Goal: Task Accomplishment & Management: Manage account settings

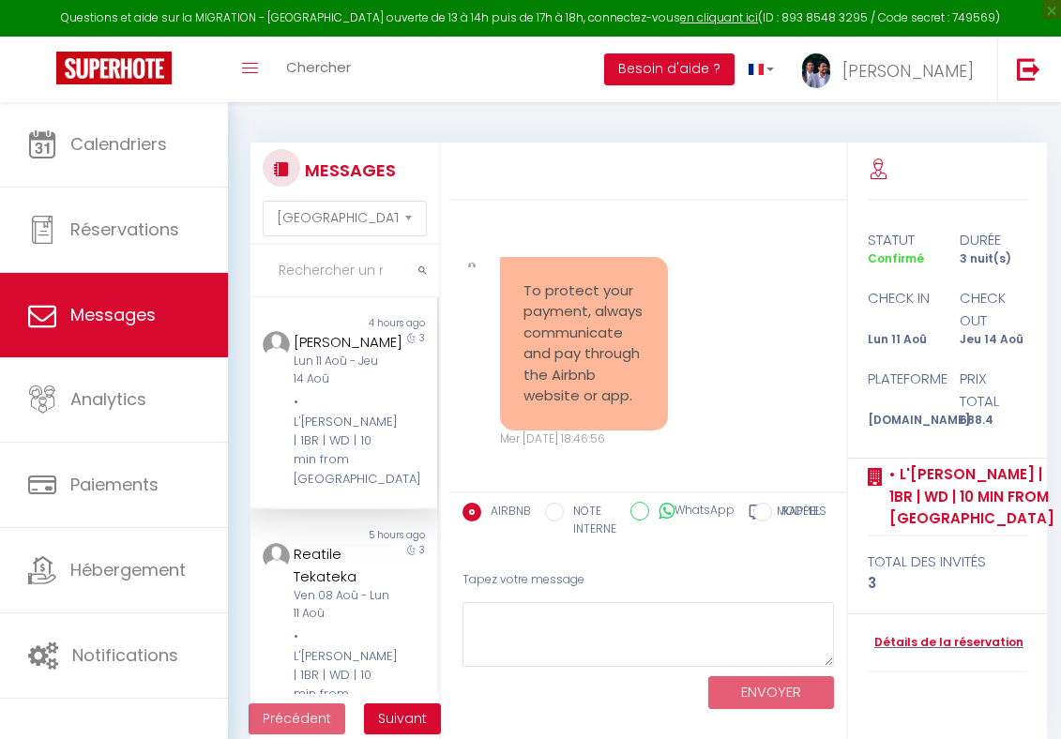
select select "message"
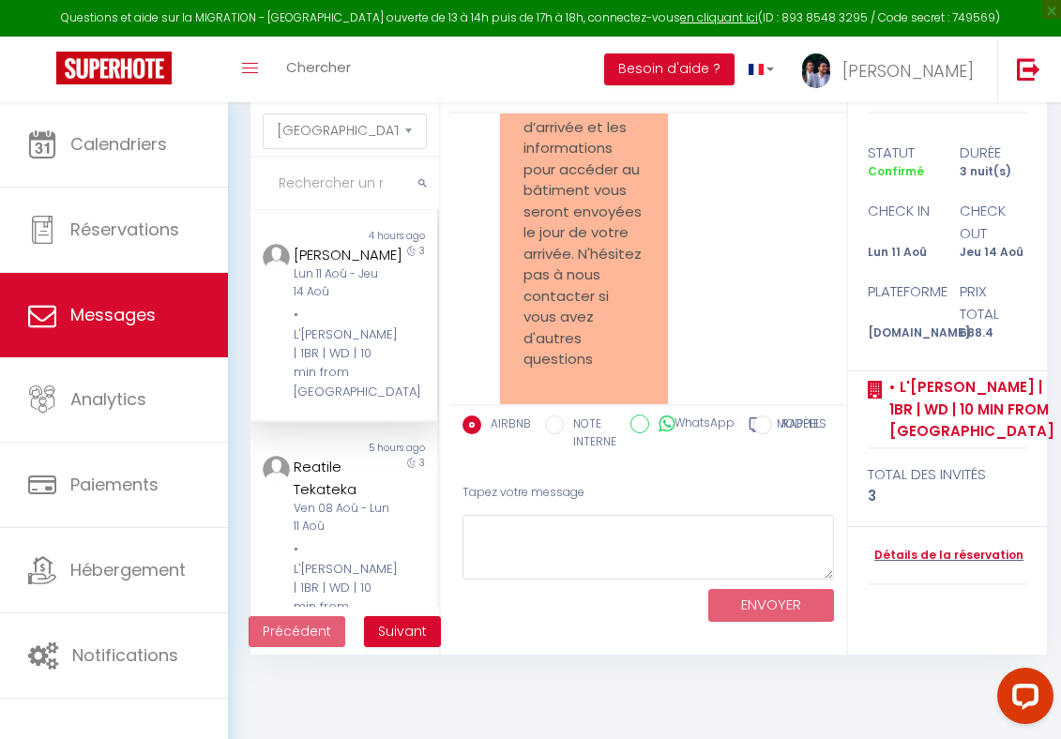
scroll to position [3987, 0]
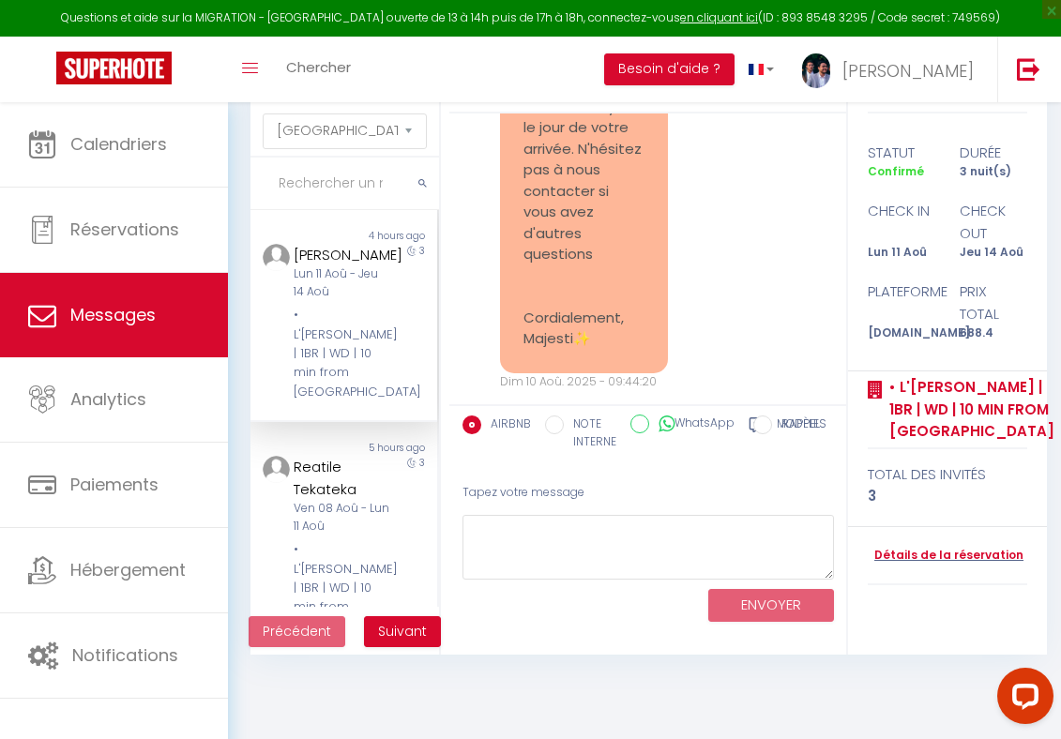
click at [379, 303] on div "Ebony Clarke Lun 11 Aoû - Jeu 14 Aoû • L'Orée de Garnier | 1BR | WD | 10 min fr…" at bounding box center [335, 323] width 109 height 158
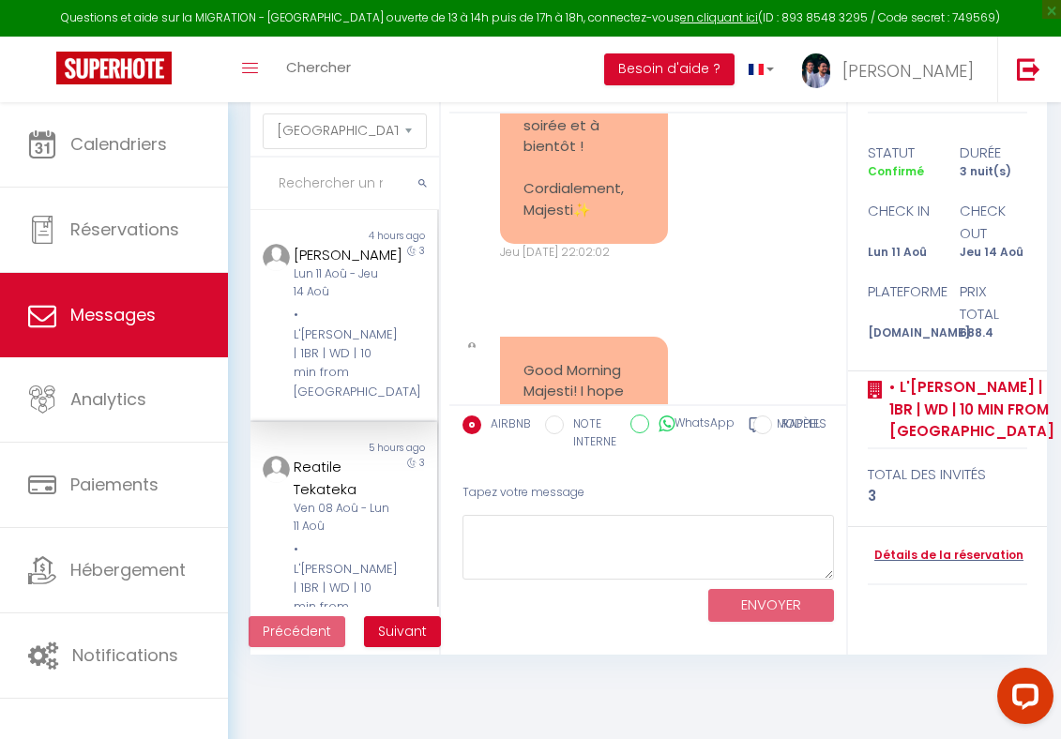
click at [317, 441] on div "Non lu" at bounding box center [297, 448] width 94 height 15
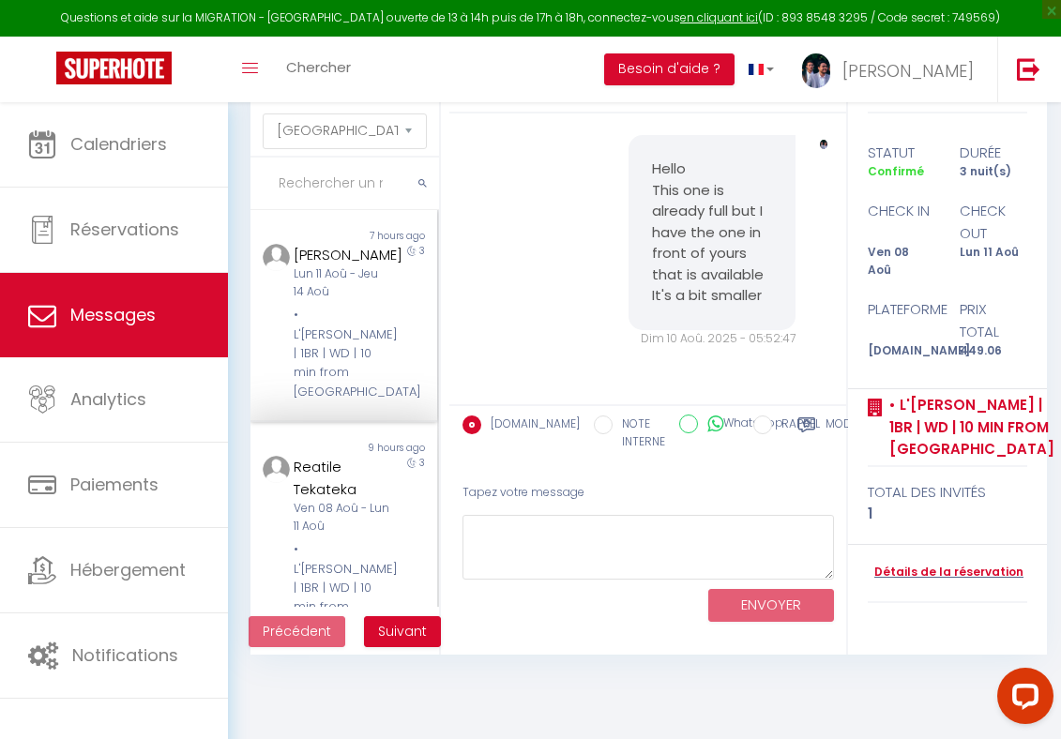
click at [330, 311] on div "• L'[PERSON_NAME] | 1BR | WD | 10 min from [GEOGRAPHIC_DATA]" at bounding box center [342, 354] width 97 height 96
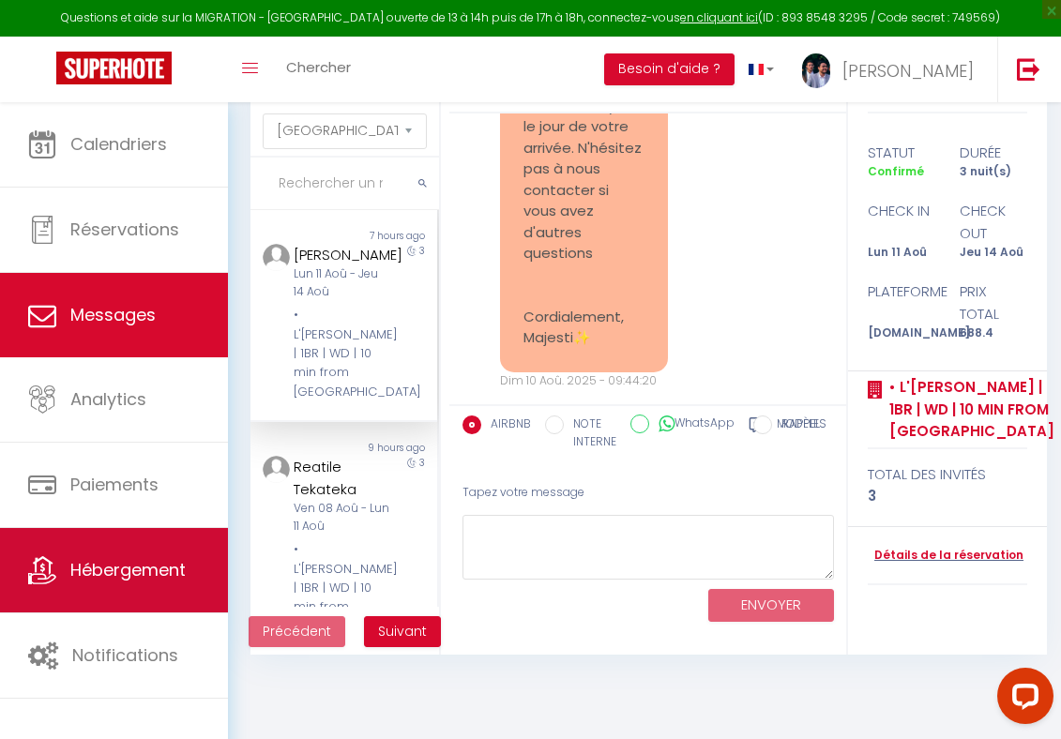
click at [80, 551] on link "Hébergement" at bounding box center [114, 570] width 228 height 84
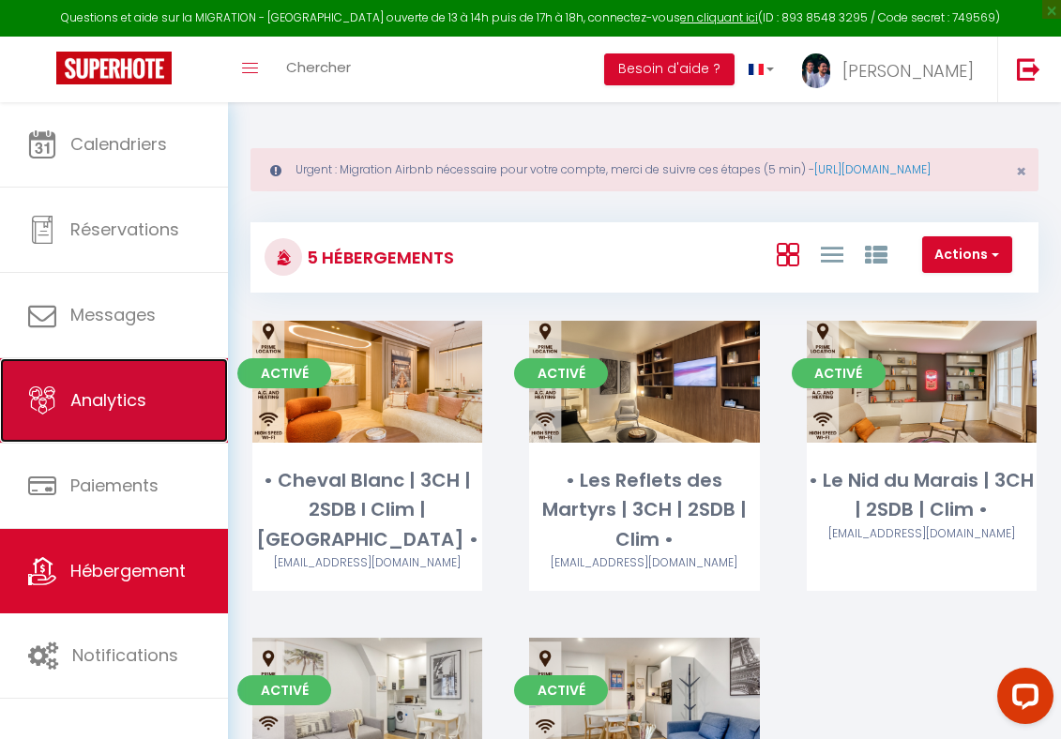
click at [160, 383] on link "Analytics" at bounding box center [114, 400] width 228 height 84
select select "2025"
select select "8"
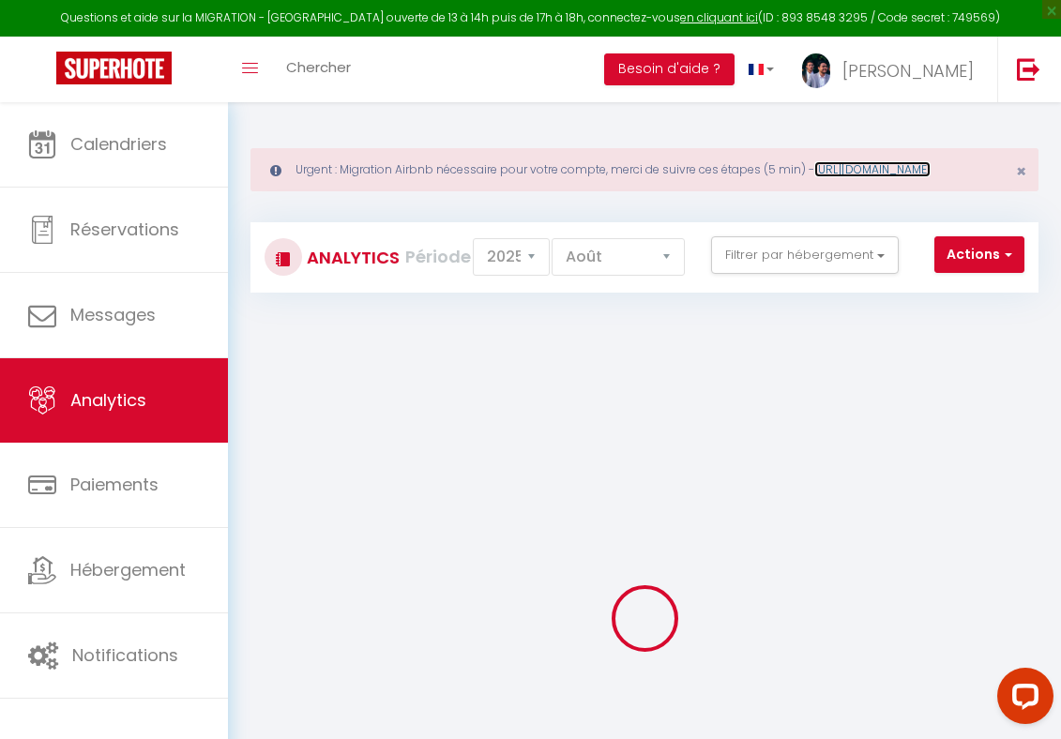
click at [814, 177] on link "[URL][DOMAIN_NAME]" at bounding box center [872, 169] width 116 height 16
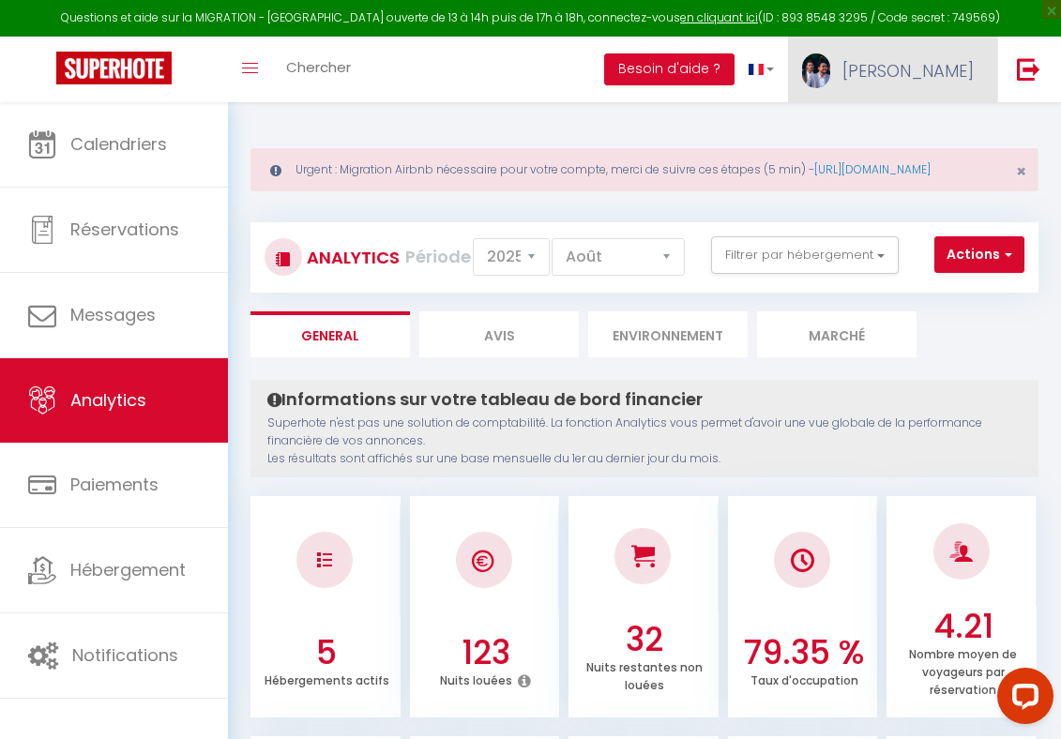
click at [933, 67] on span "[PERSON_NAME]" at bounding box center [907, 70] width 131 height 23
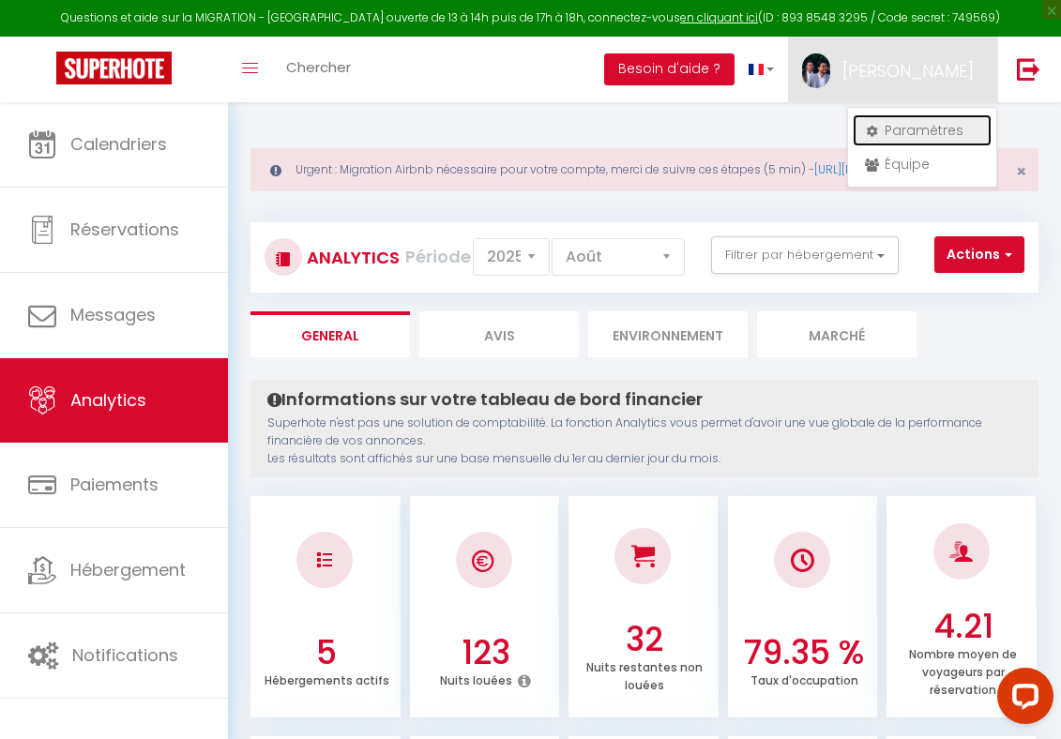
click at [931, 129] on link "Paramètres" at bounding box center [922, 130] width 139 height 32
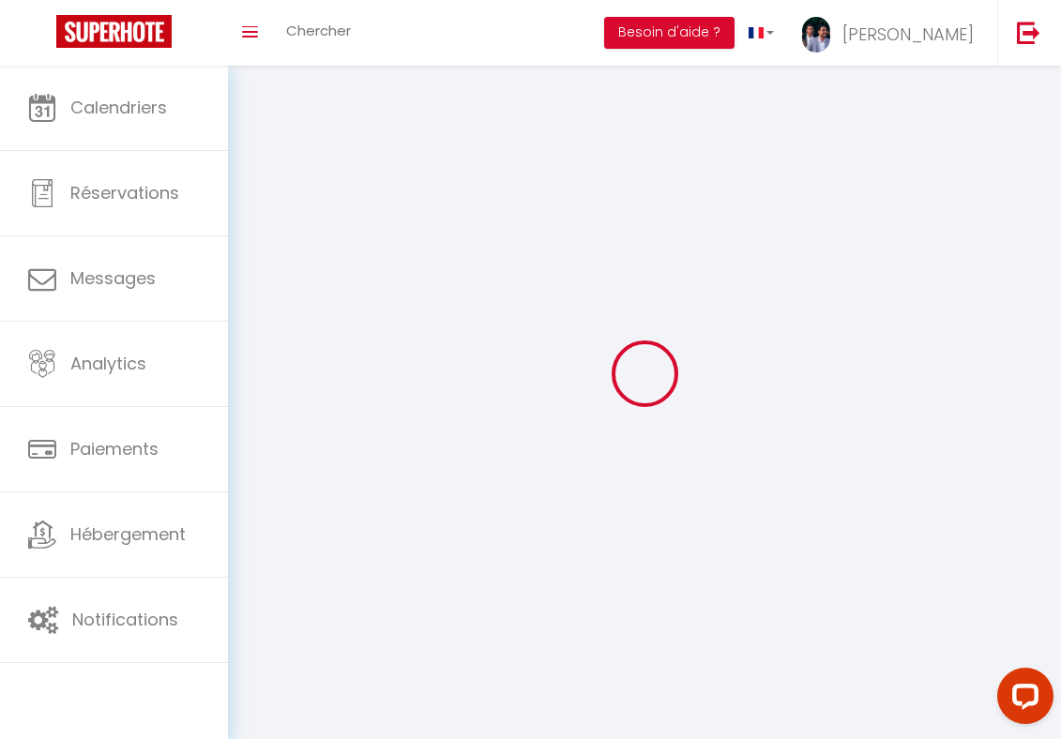
type input "[PERSON_NAME]"
type input "Thiar"
type input "0782415229"
type input "11 rue theodore de banville"
type input "75017"
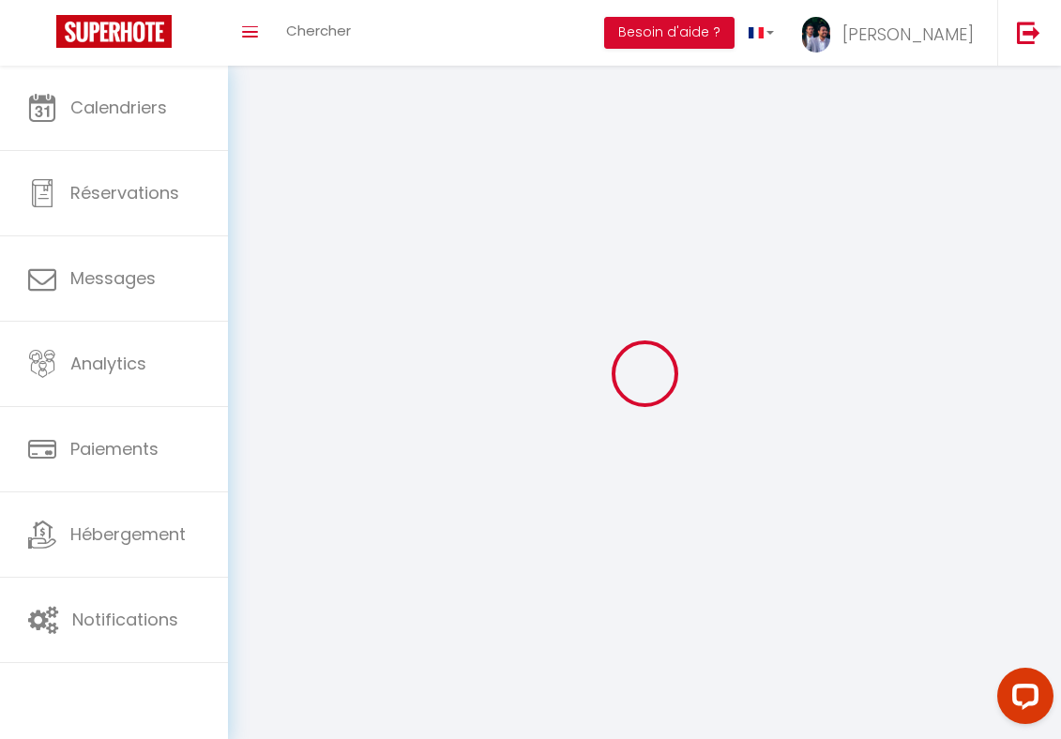
type input "[GEOGRAPHIC_DATA]"
type input "zt9wRhYo1ViyfLJ2juF09CJHs"
type input "HXakVFUAM8awNswf559uYrEuc"
type input "https://app.superhote.com/#/get-available-rentals/HXakVFUAM8awNswf559uYrEuc"
type input "zt9wRhYo1ViyfLJ2juF09CJHs"
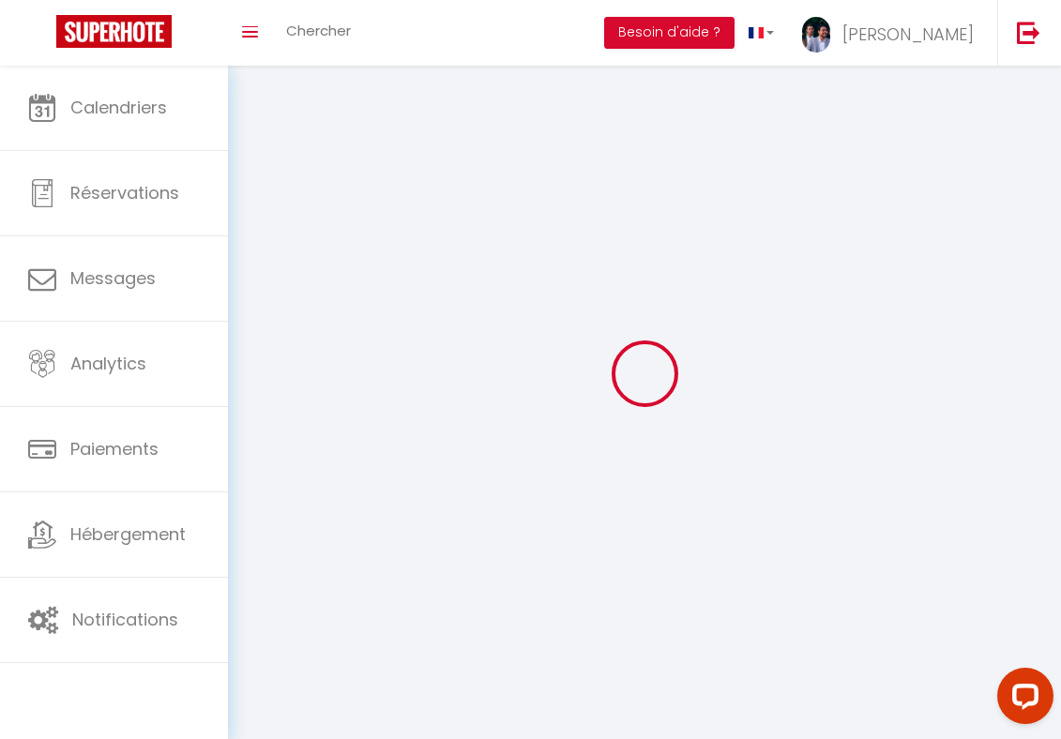
type input "HXakVFUAM8awNswf559uYrEuc"
type input "https://app.superhote.com/#/get-available-rentals/HXakVFUAM8awNswf559uYrEuc"
select select "28"
select select "fr"
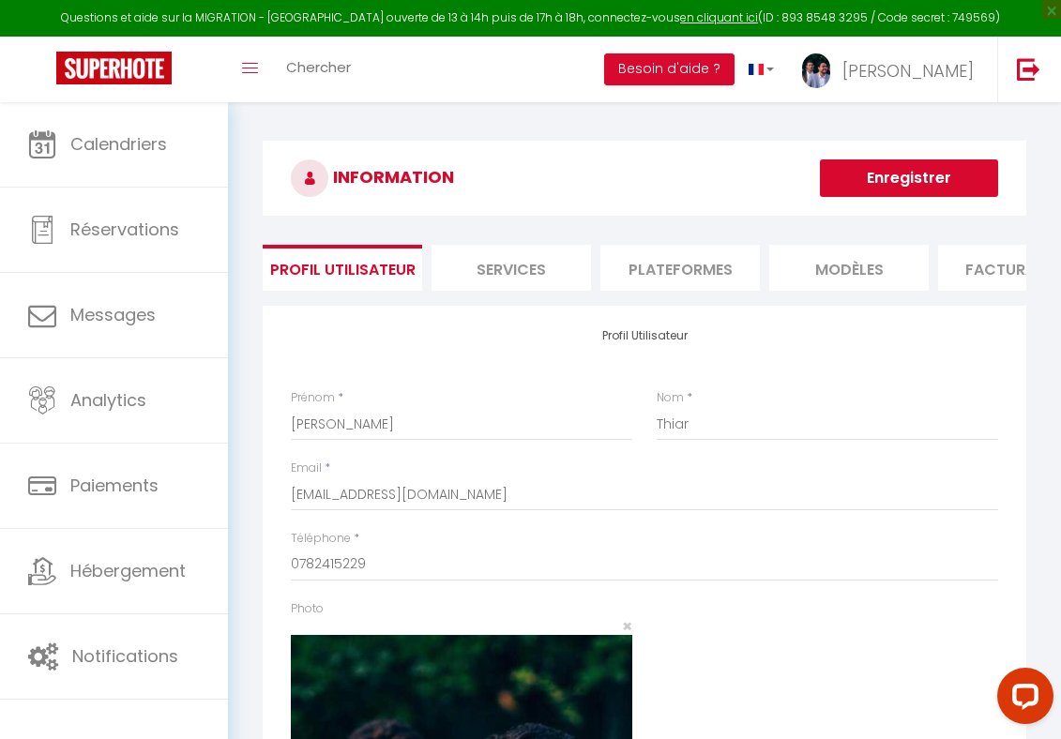
click at [697, 273] on li "Plateformes" at bounding box center [679, 268] width 159 height 46
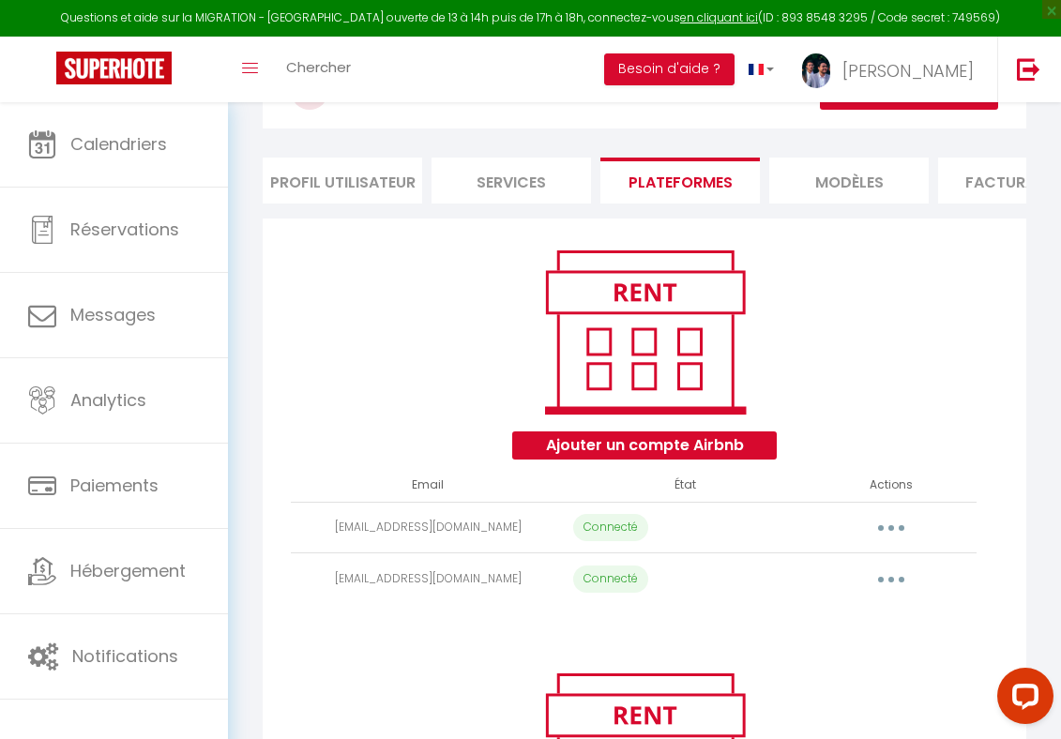
scroll to position [66, 0]
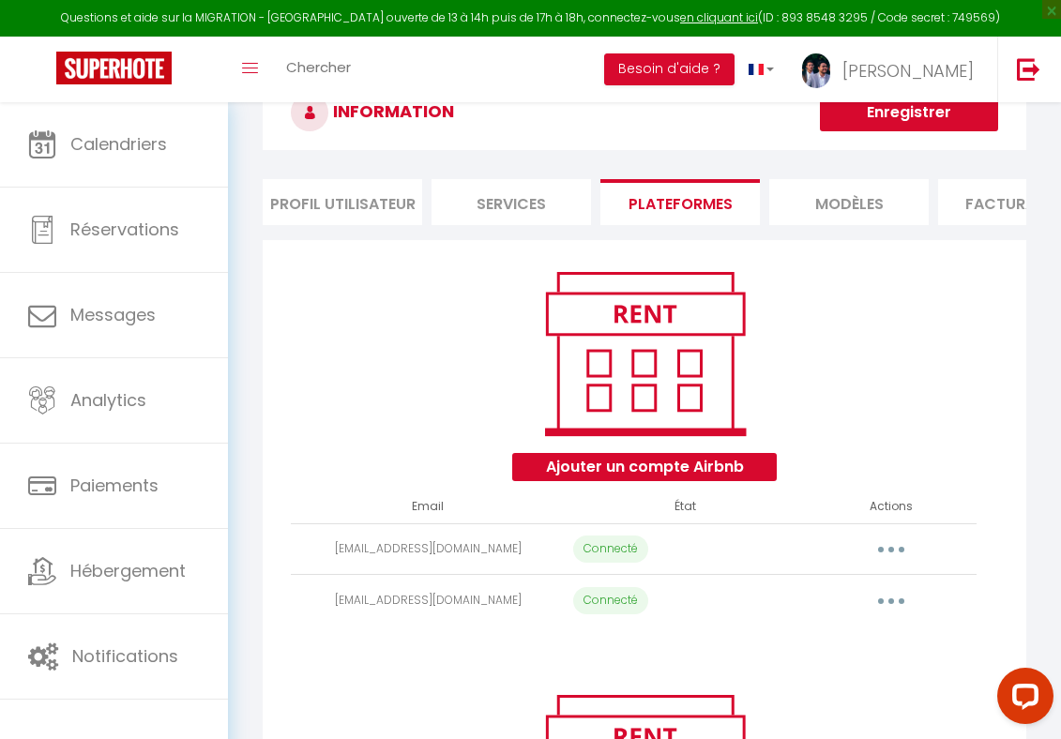
click at [668, 587] on td "Connecté" at bounding box center [686, 601] width 240 height 52
click at [886, 602] on button "button" at bounding box center [891, 601] width 50 height 36
click at [559, 638] on div "Ajouter un compte Airbnb Email État Actions lisathiar1@gmail.com Connecté Impor…" at bounding box center [645, 451] width 764 height 423
click at [449, 601] on td "[EMAIL_ADDRESS][DOMAIN_NAME]" at bounding box center [428, 601] width 274 height 52
click at [886, 602] on button "button" at bounding box center [891, 601] width 50 height 36
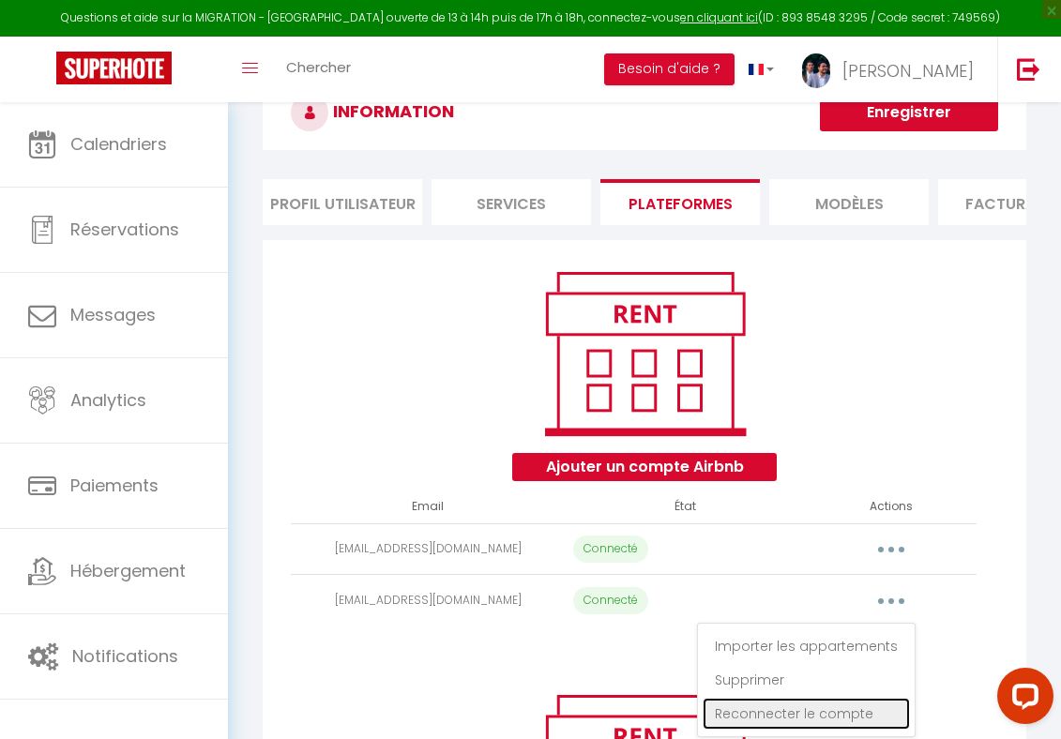
click at [823, 708] on link "Reconnecter le compte" at bounding box center [806, 714] width 207 height 32
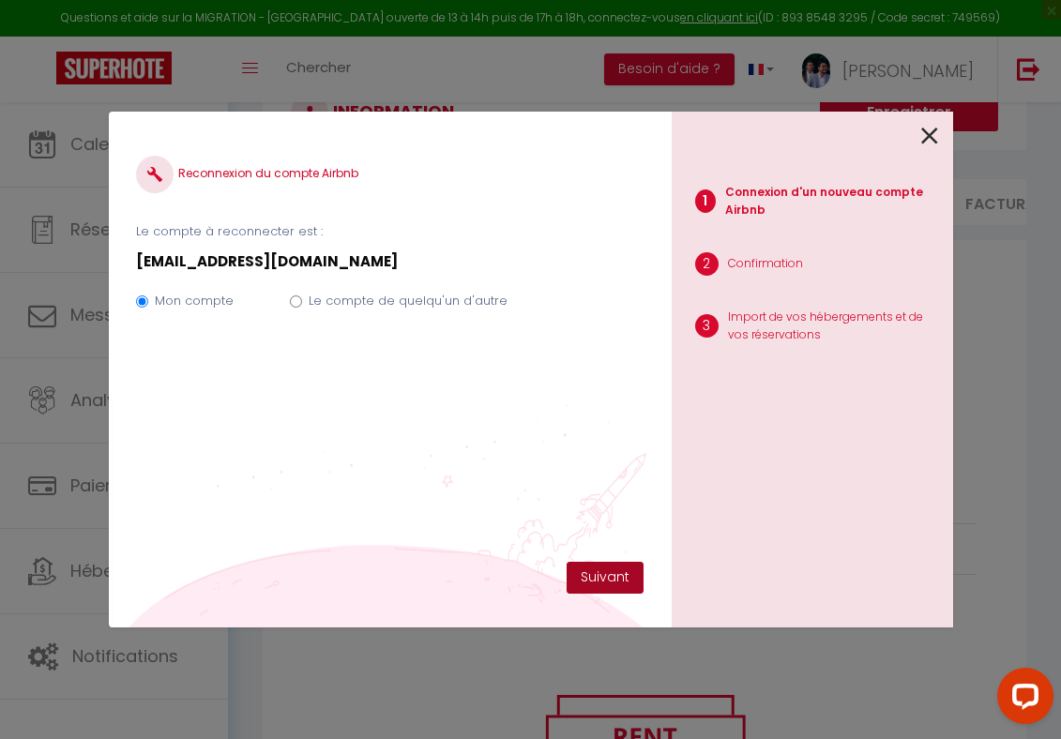
click at [611, 579] on button "Suivant" at bounding box center [605, 578] width 77 height 32
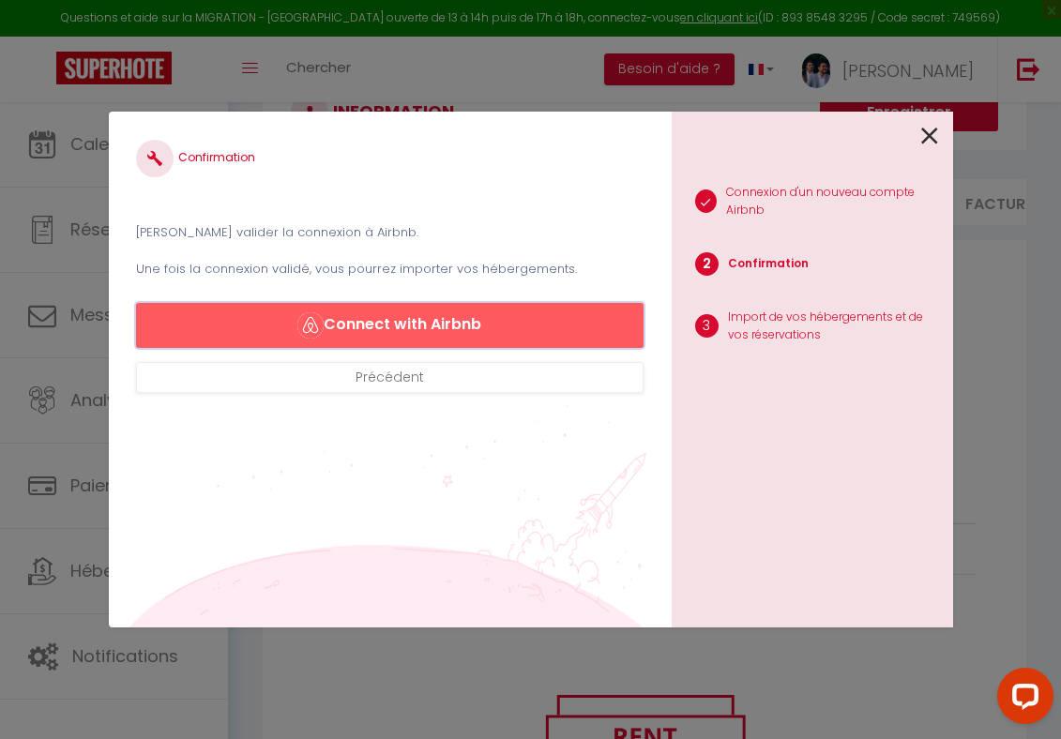
click at [529, 329] on button "Connect with Airbnb" at bounding box center [389, 325] width 507 height 45
click at [435, 326] on button "Connect with Airbnb" at bounding box center [389, 325] width 507 height 45
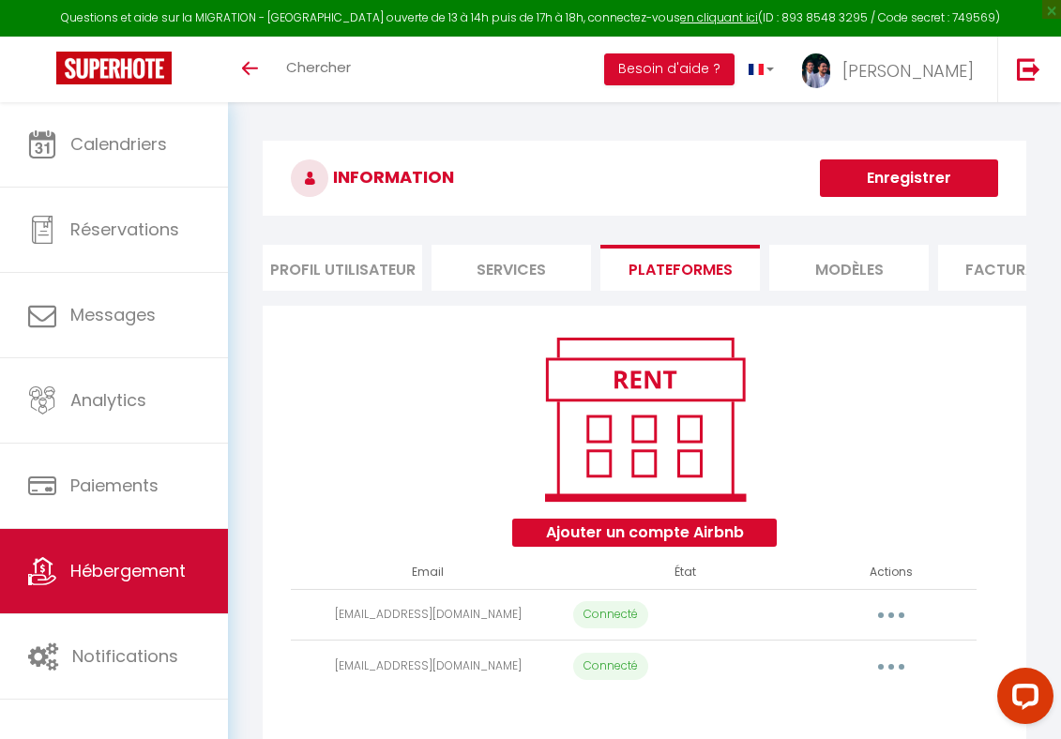
click at [102, 546] on link "Hébergement" at bounding box center [114, 571] width 228 height 84
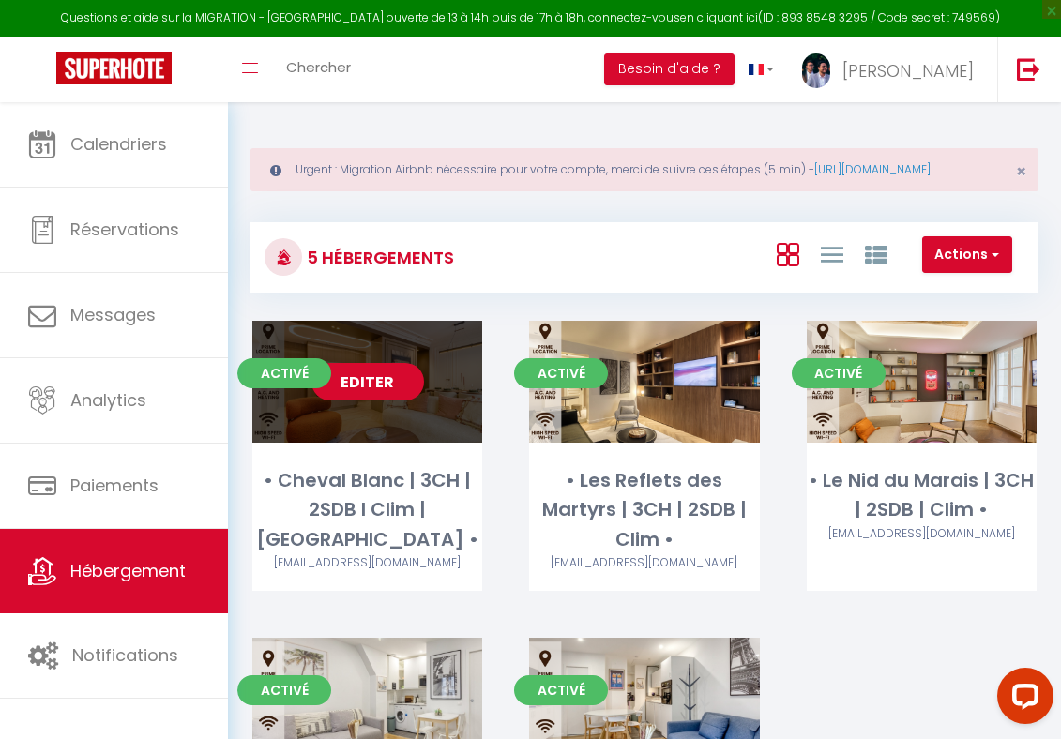
click at [337, 401] on link "Editer" at bounding box center [367, 382] width 113 height 38
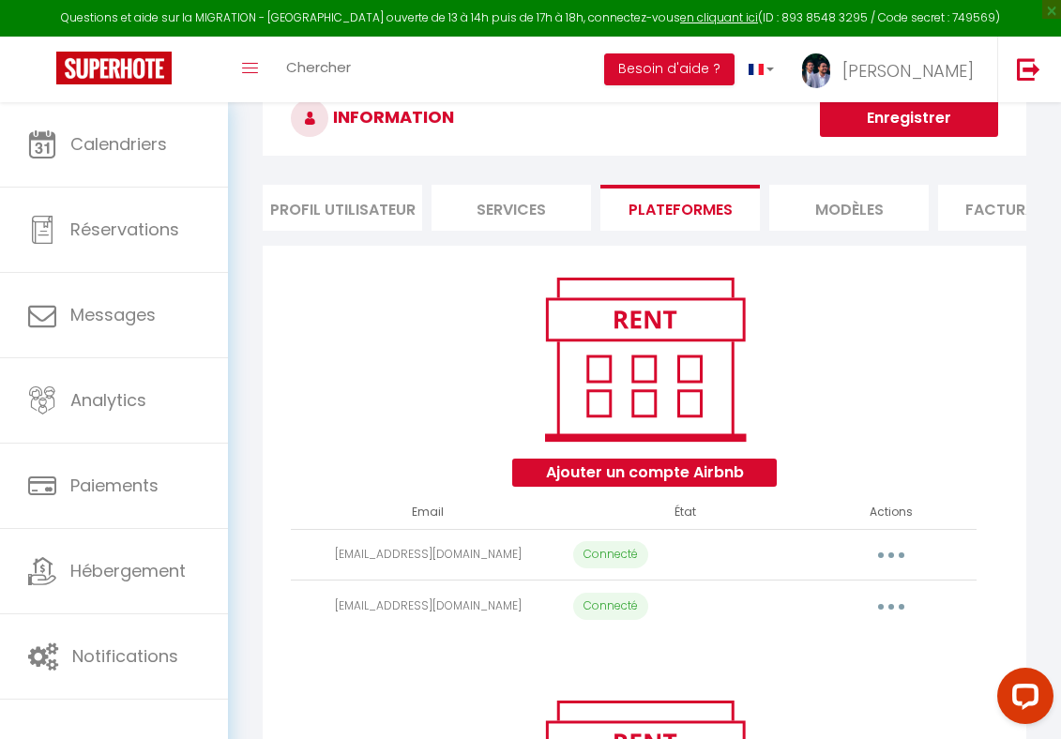
scroll to position [103, 0]
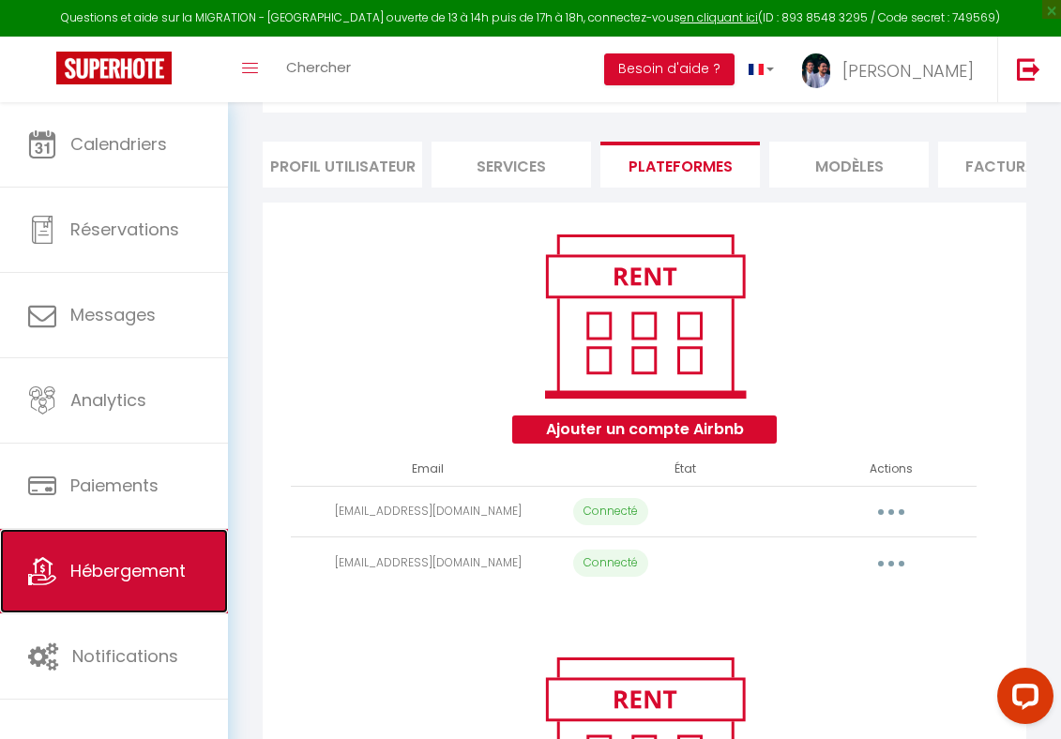
click at [142, 558] on link "Hébergement" at bounding box center [114, 571] width 228 height 84
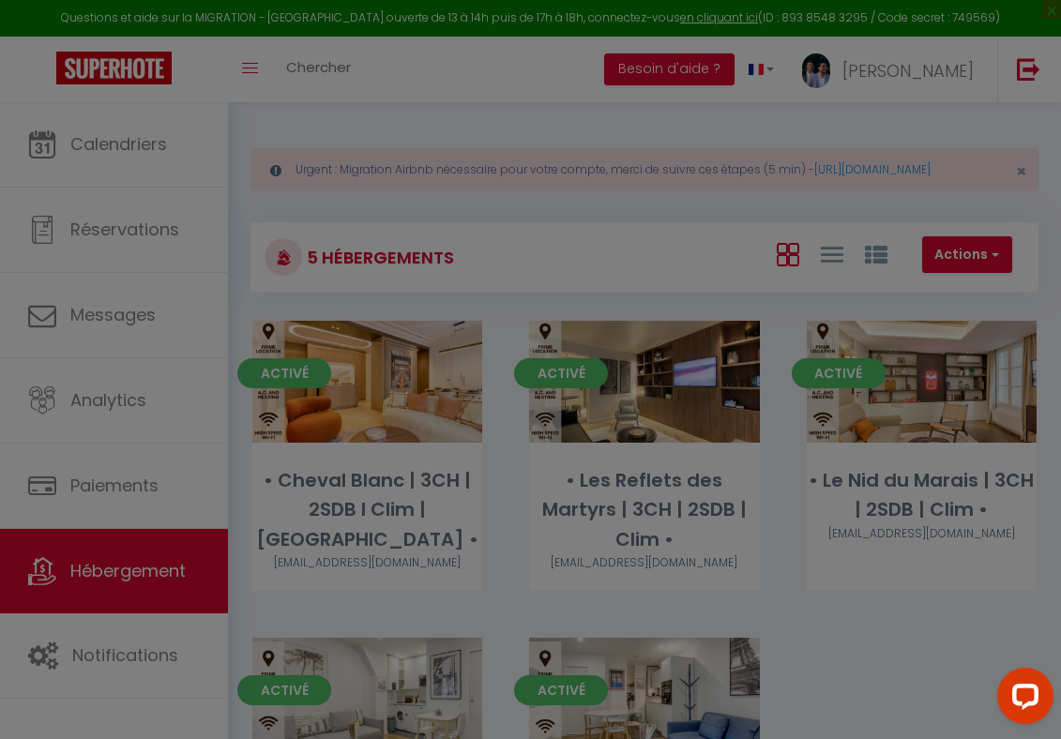
click at [402, 455] on div at bounding box center [530, 369] width 1061 height 739
click at [139, 262] on div at bounding box center [530, 369] width 1061 height 739
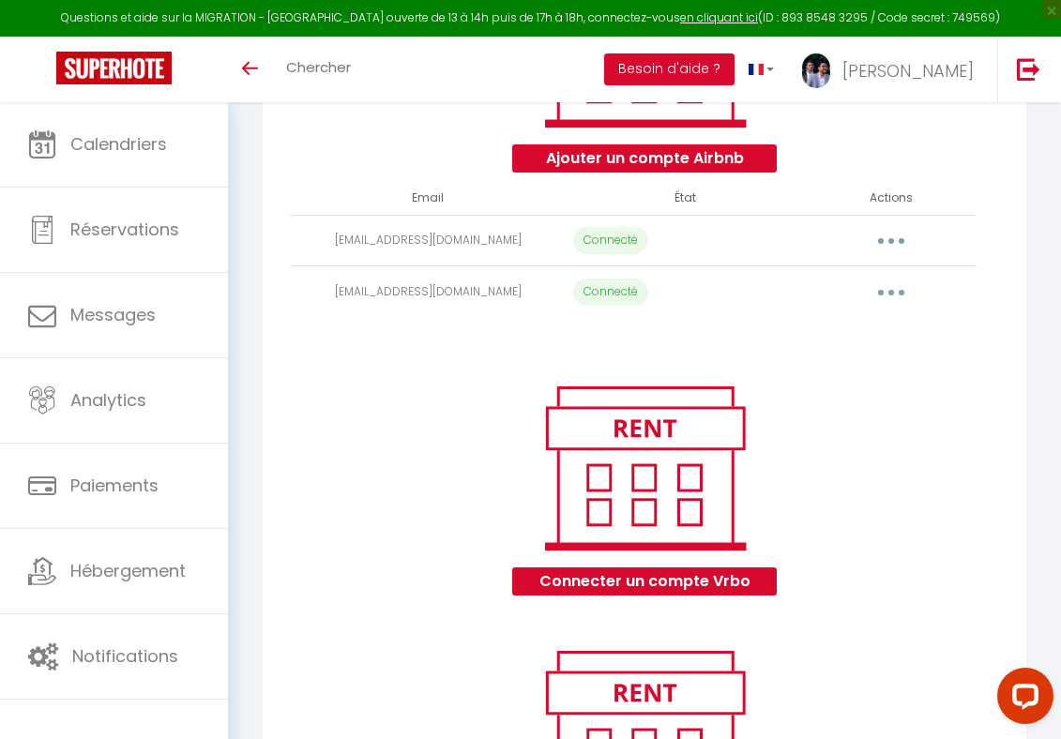
scroll to position [571, 0]
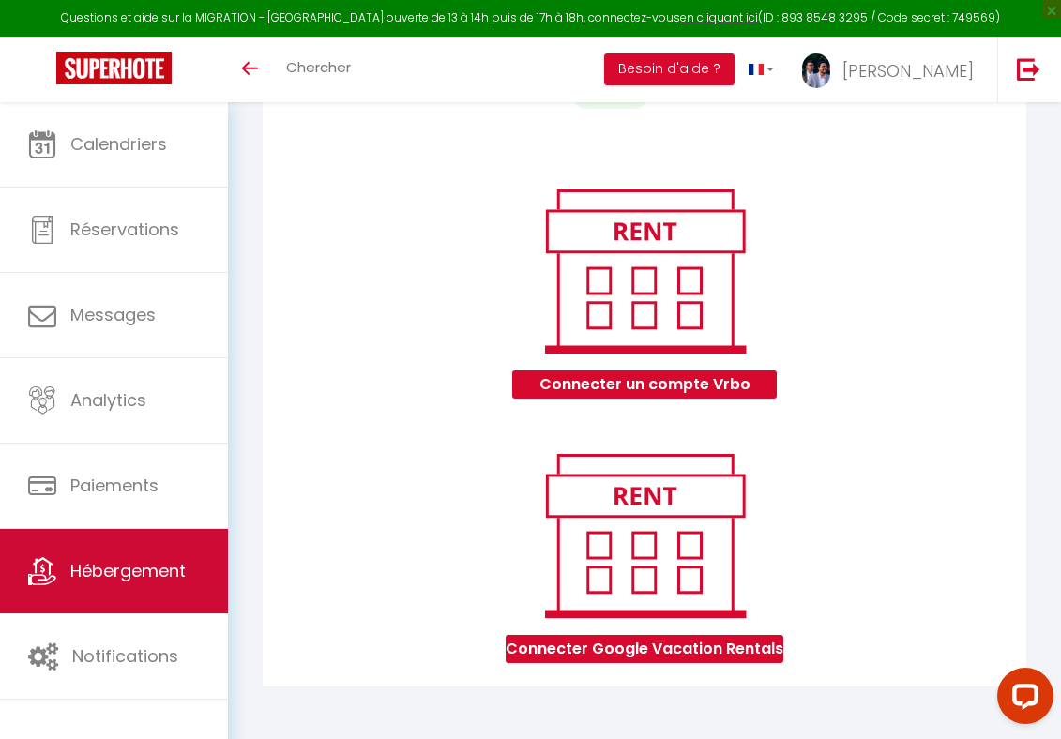
click at [105, 549] on link "Hébergement" at bounding box center [114, 571] width 228 height 84
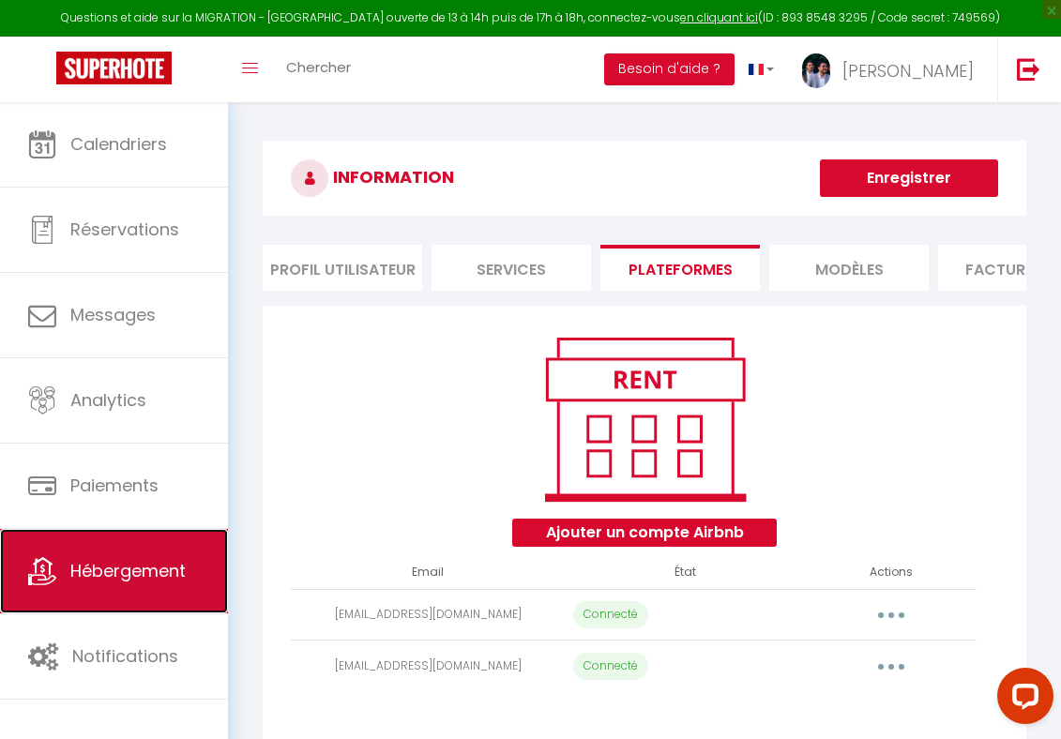
click at [150, 591] on link "Hébergement" at bounding box center [114, 571] width 228 height 84
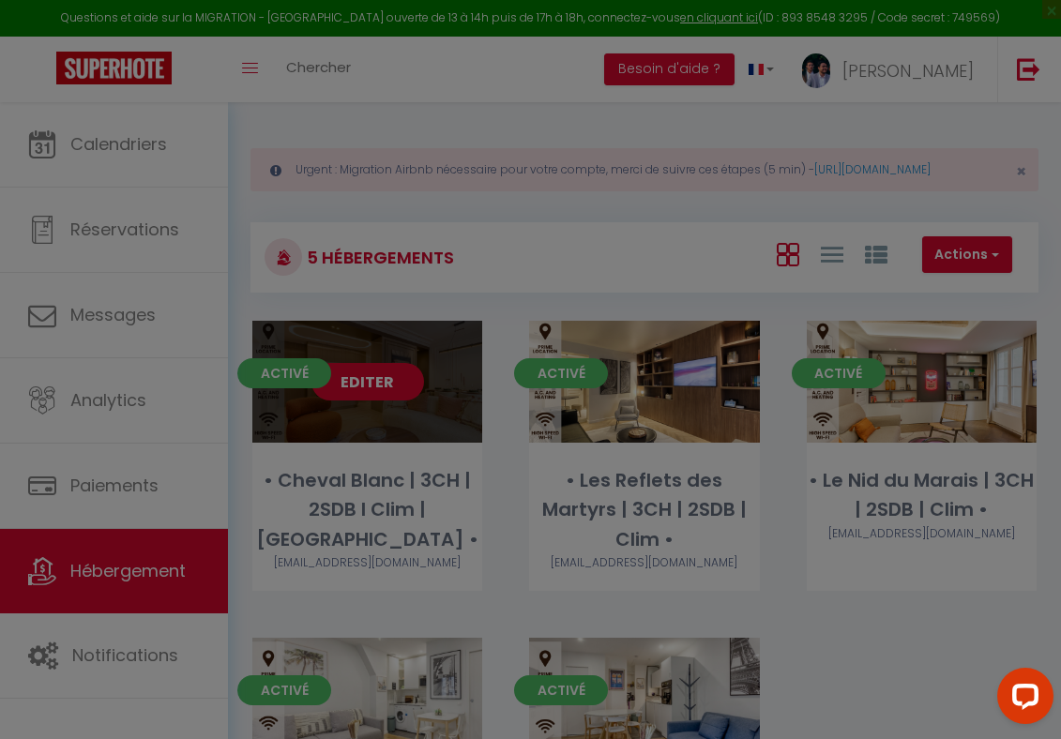
click at [369, 404] on div at bounding box center [530, 369] width 1061 height 739
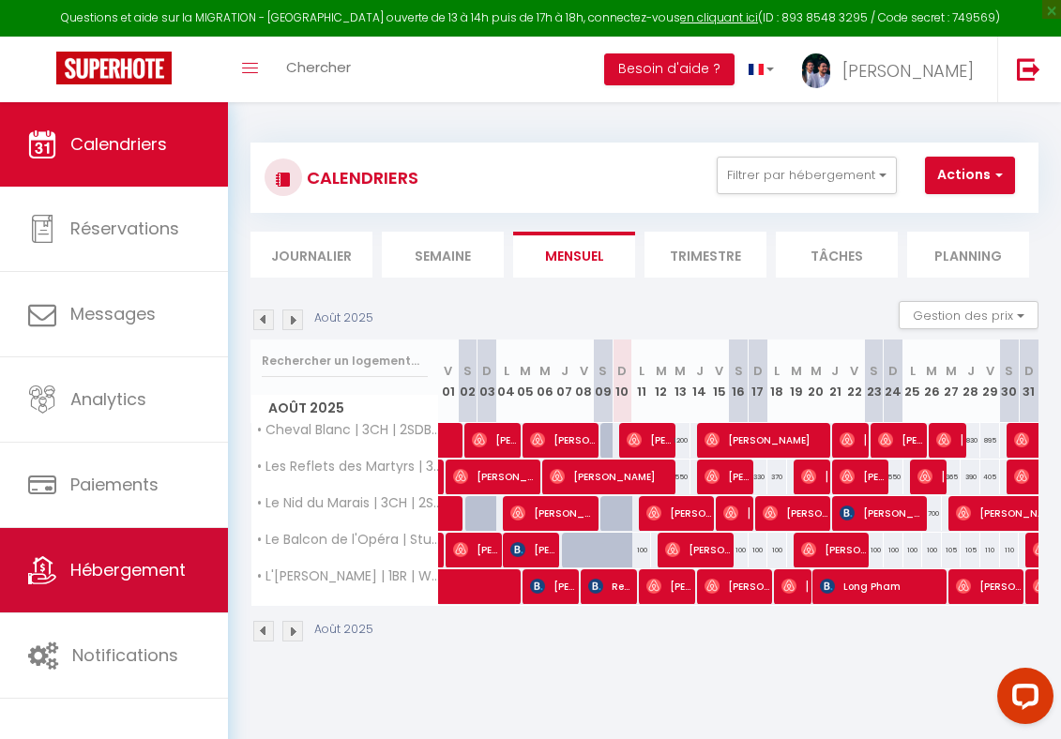
click at [106, 561] on span "Hébergement" at bounding box center [127, 569] width 115 height 23
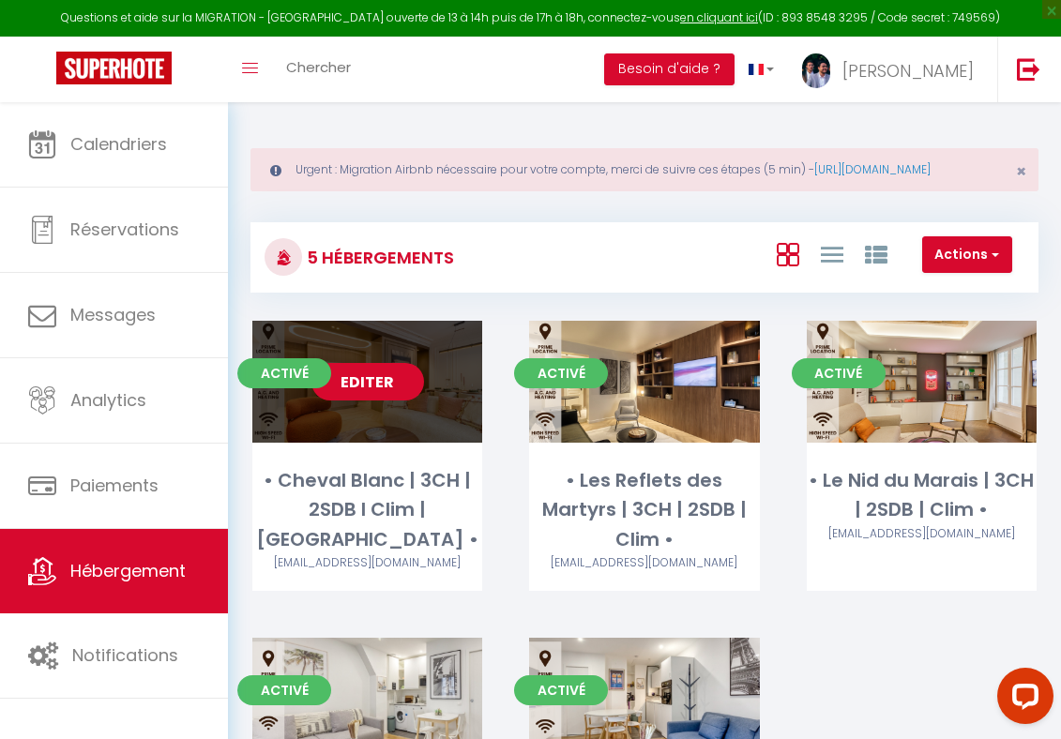
click at [356, 399] on link "Editer" at bounding box center [367, 382] width 113 height 38
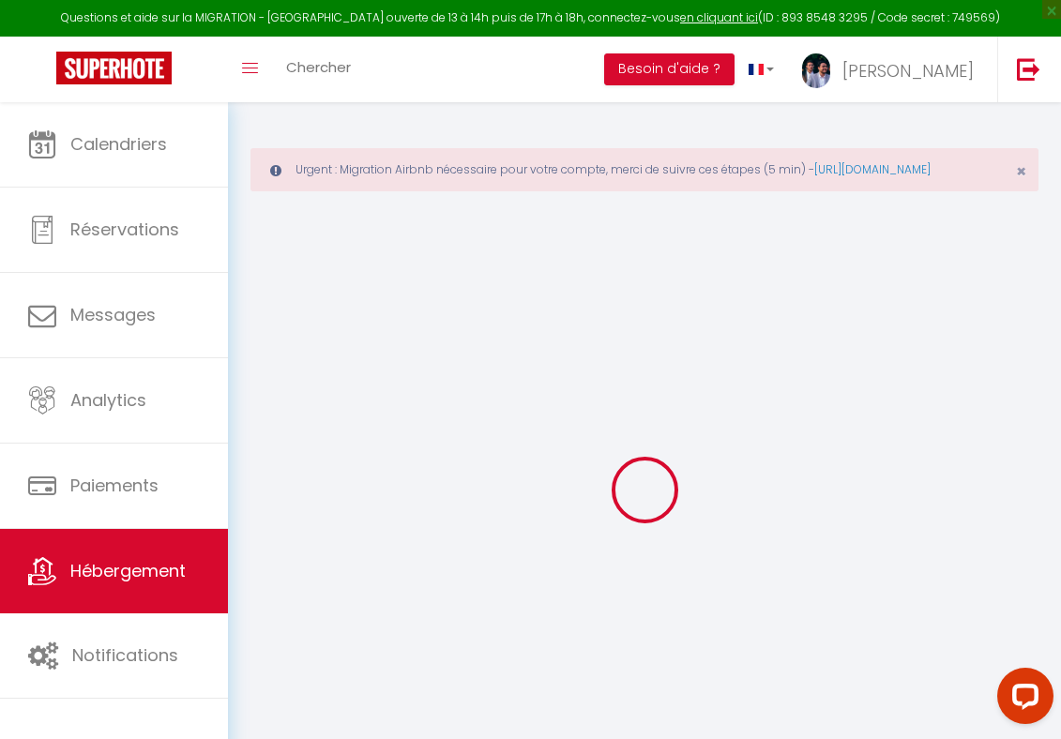
select select "+ 40 %"
select select "+ 5 %"
select select
checkbox input "false"
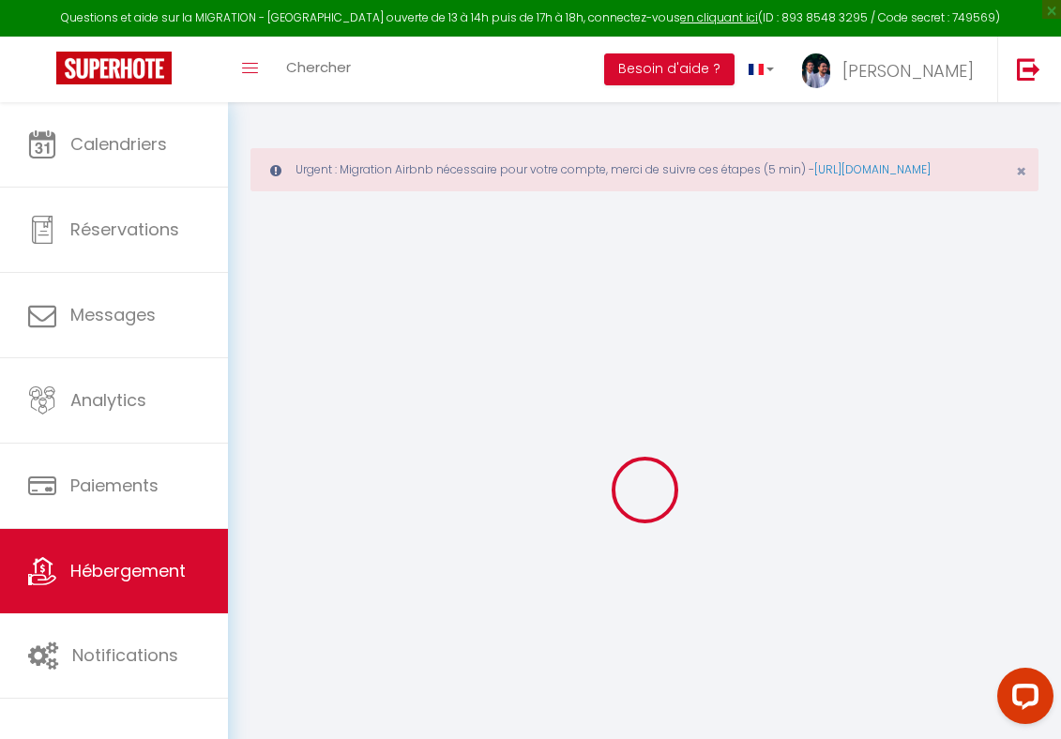
checkbox input "false"
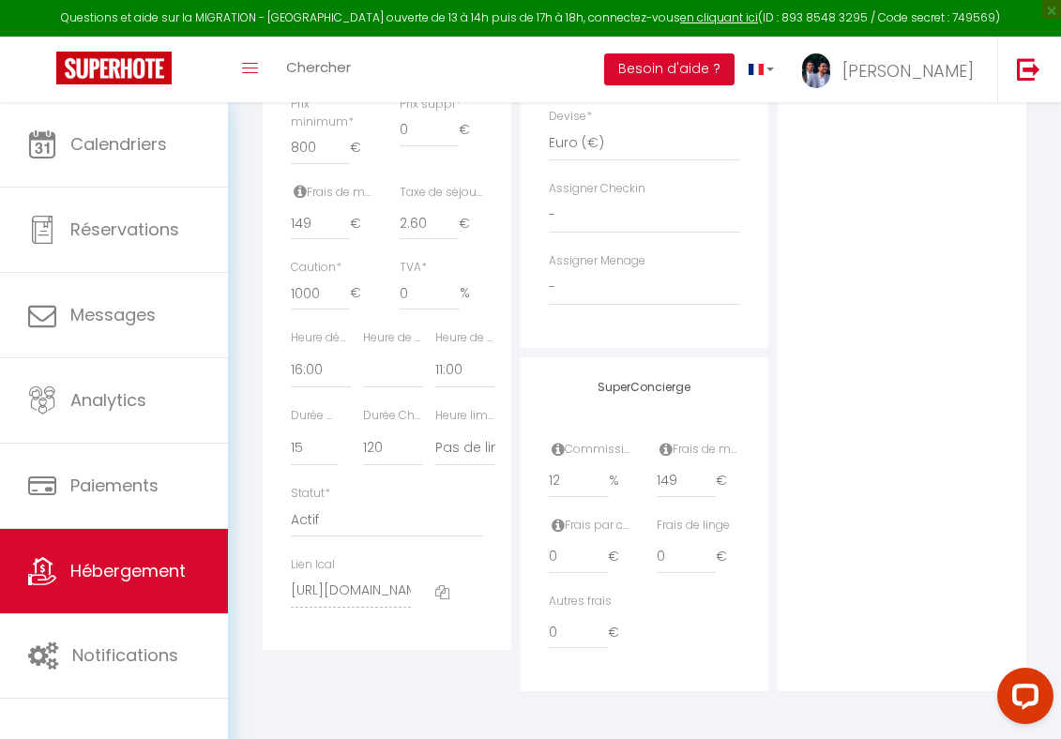
select select
checkbox input "false"
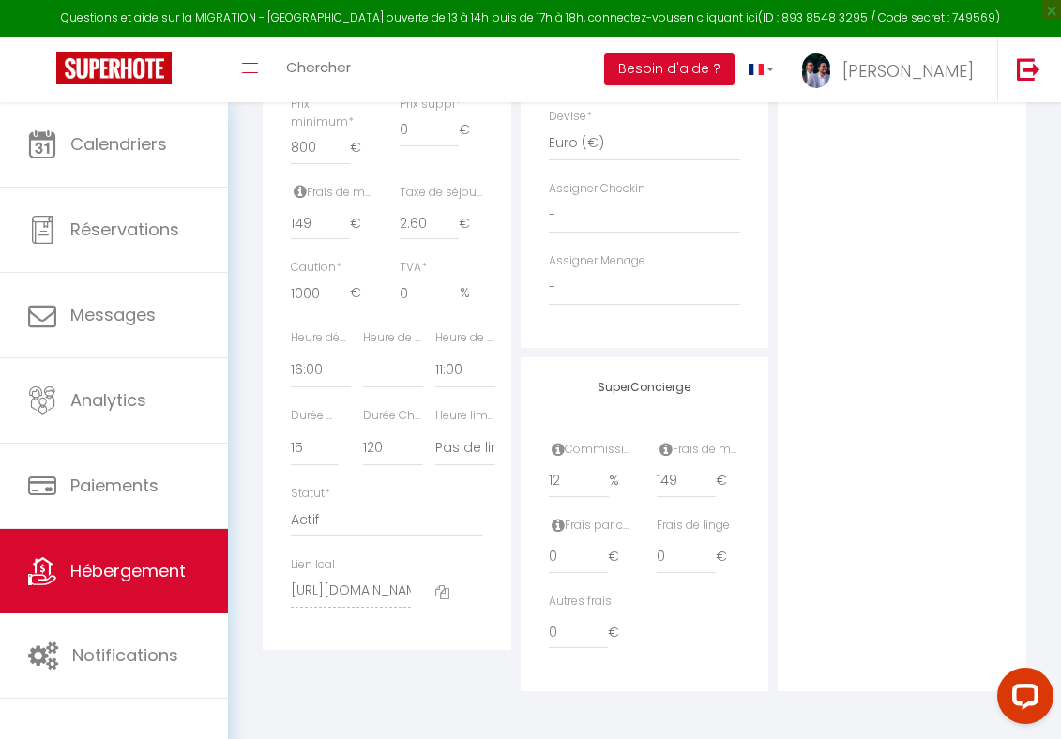
select select "4009-1242568447790153266"
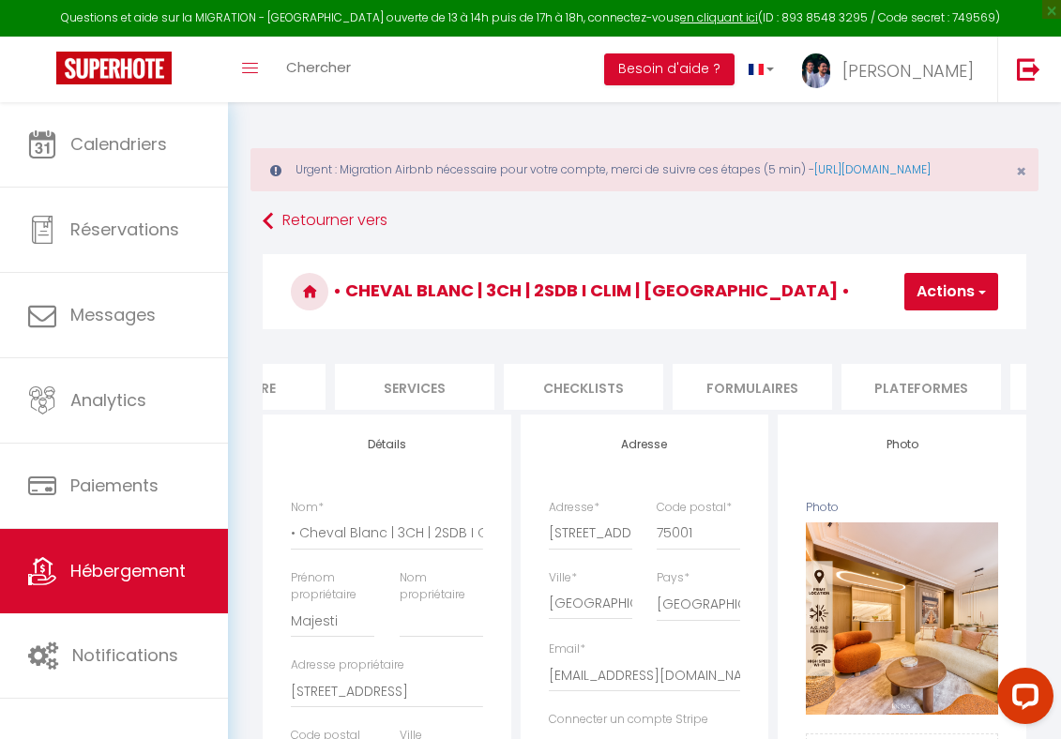
scroll to position [0, 461]
click at [506, 407] on li "Checklists" at bounding box center [556, 387] width 159 height 46
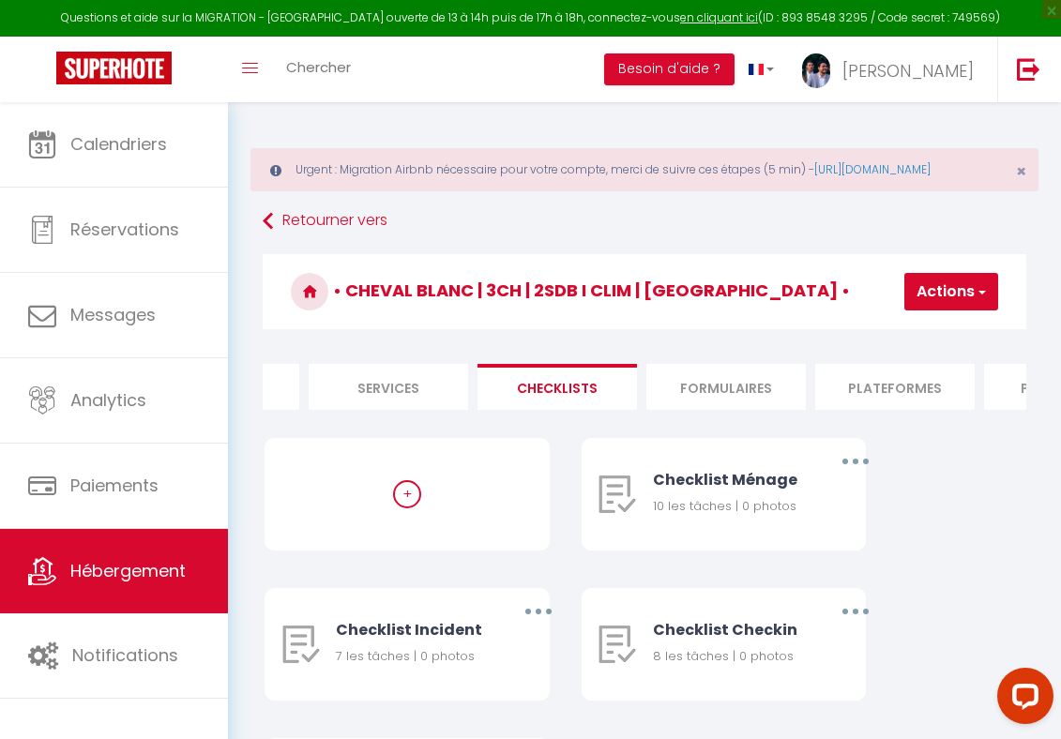
click at [849, 402] on li "Plateformes" at bounding box center [894, 387] width 159 height 46
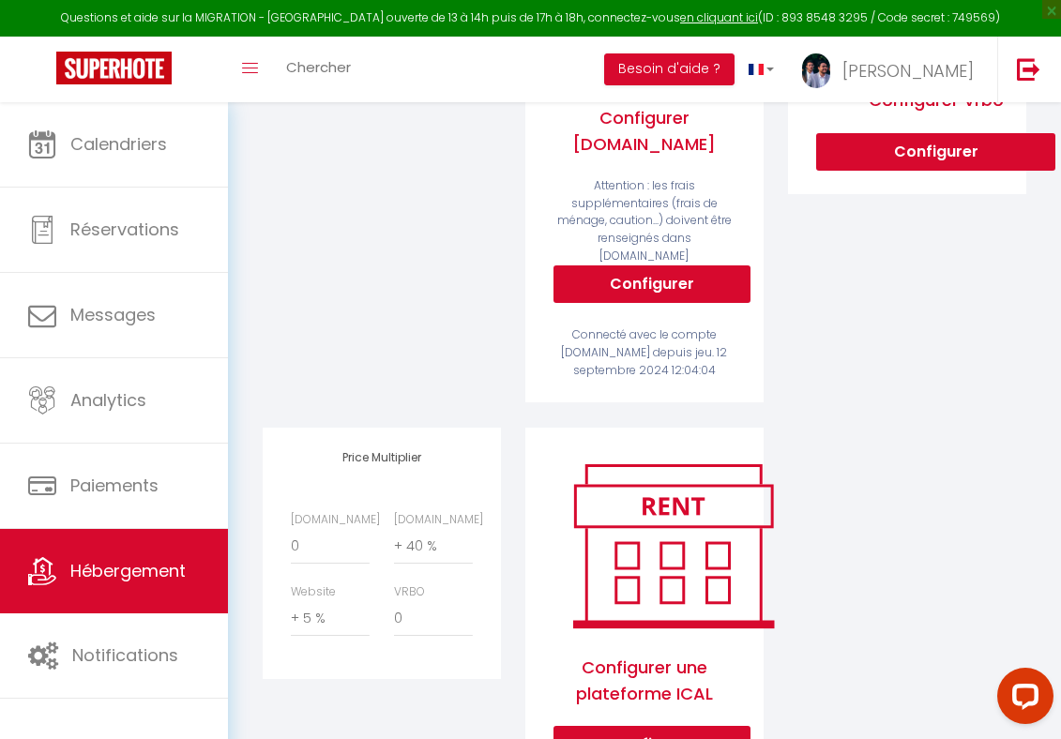
scroll to position [650, 0]
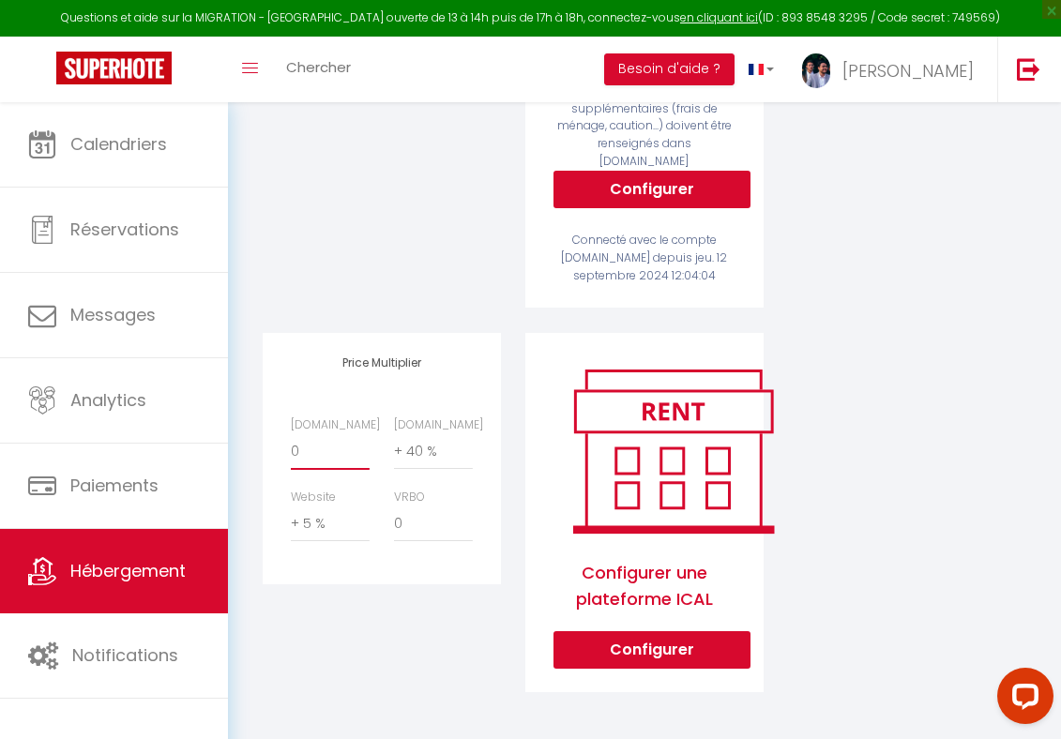
click at [314, 451] on select "0 + 1 % + 2 % + 3 % + 4 % + 5 % + 6 % + 7 % + 8 % + 9 %" at bounding box center [330, 452] width 79 height 36
select select "+ 22 %"
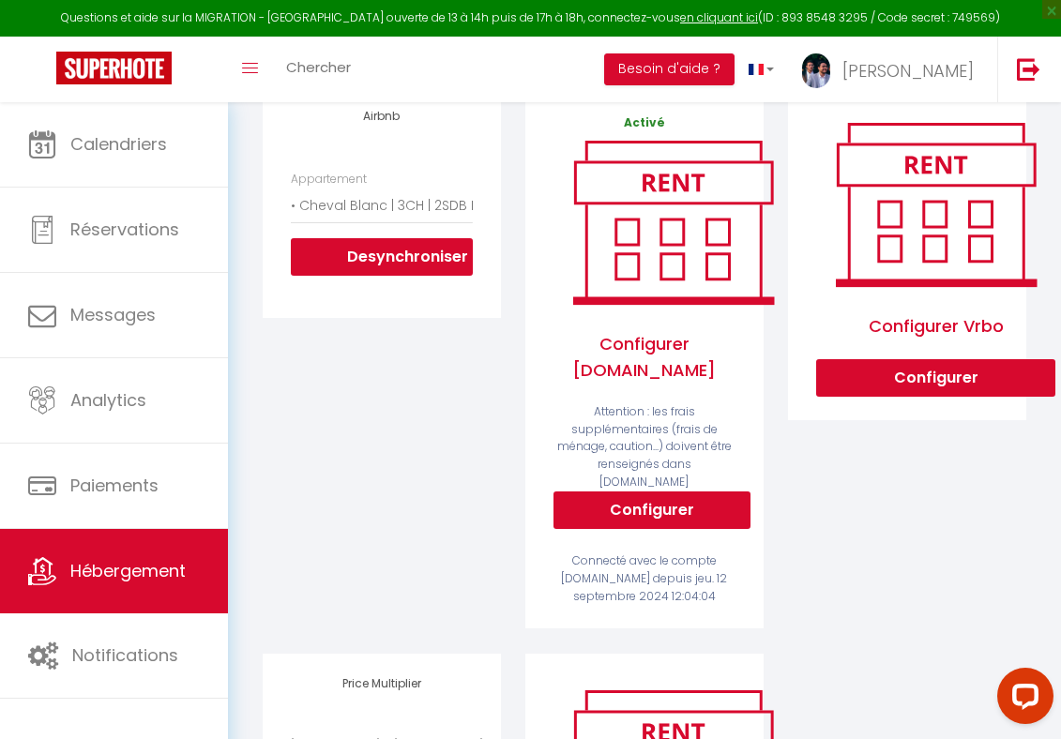
scroll to position [0, 0]
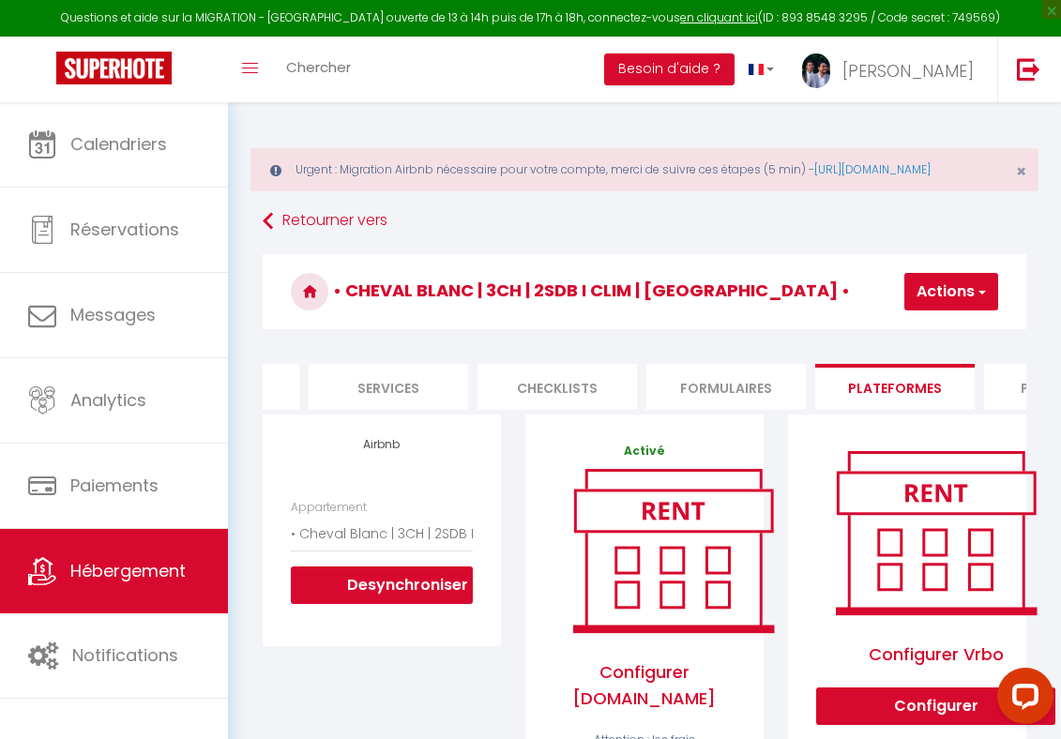
click at [926, 303] on button "Actions" at bounding box center [951, 292] width 94 height 38
click at [910, 345] on link "Enregistrer" at bounding box center [923, 333] width 148 height 24
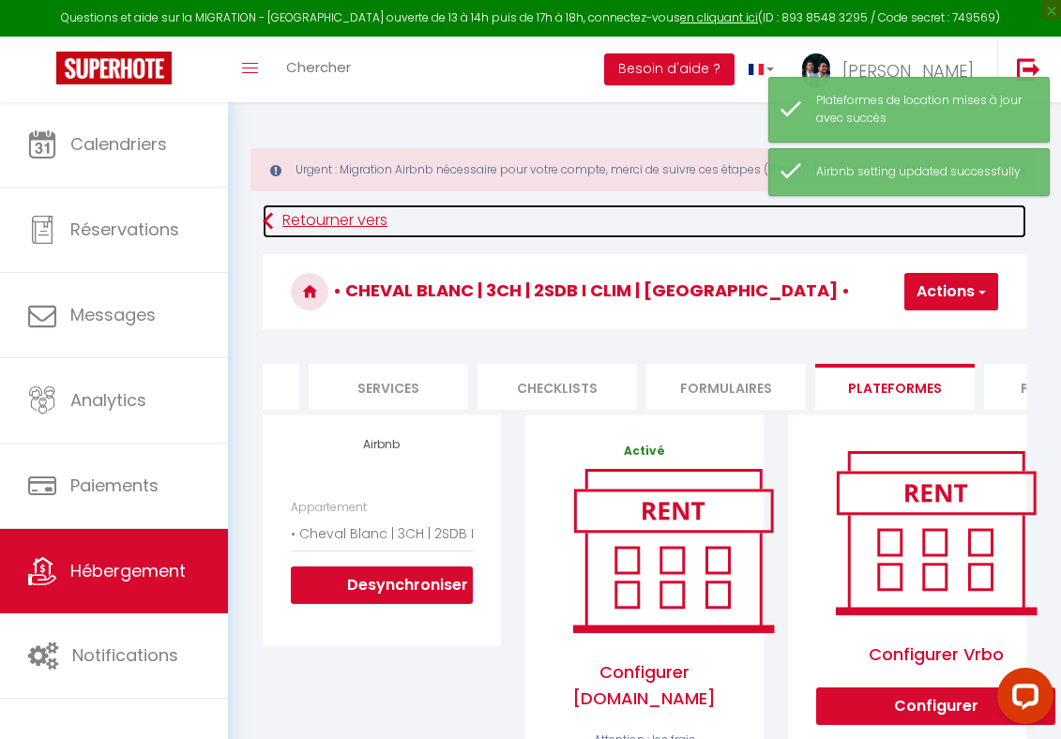
click at [319, 235] on link "Retourner vers" at bounding box center [645, 222] width 764 height 34
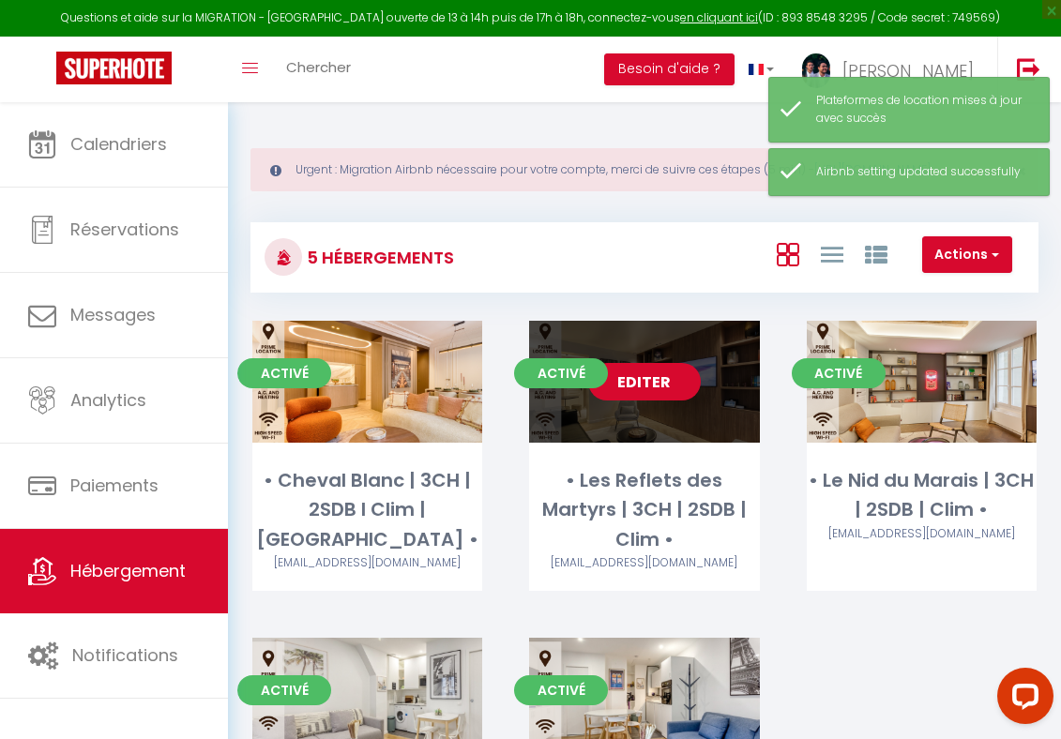
click at [644, 401] on link "Editer" at bounding box center [644, 382] width 113 height 38
select select "3"
select select "2"
select select "1"
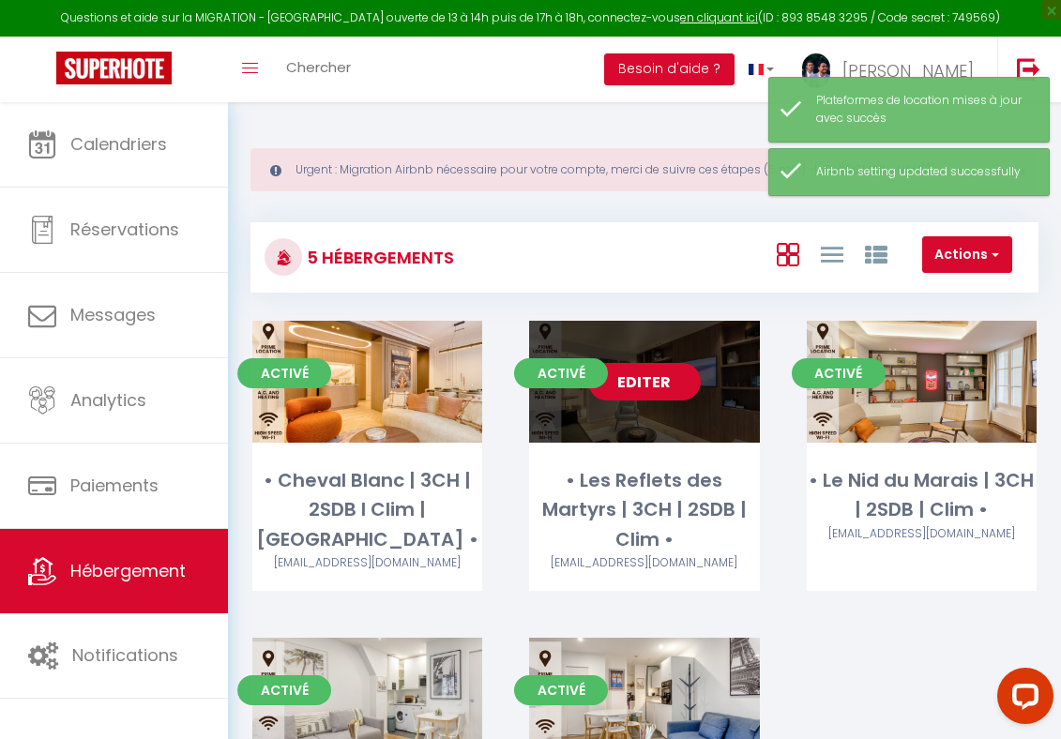
select select
select select "28"
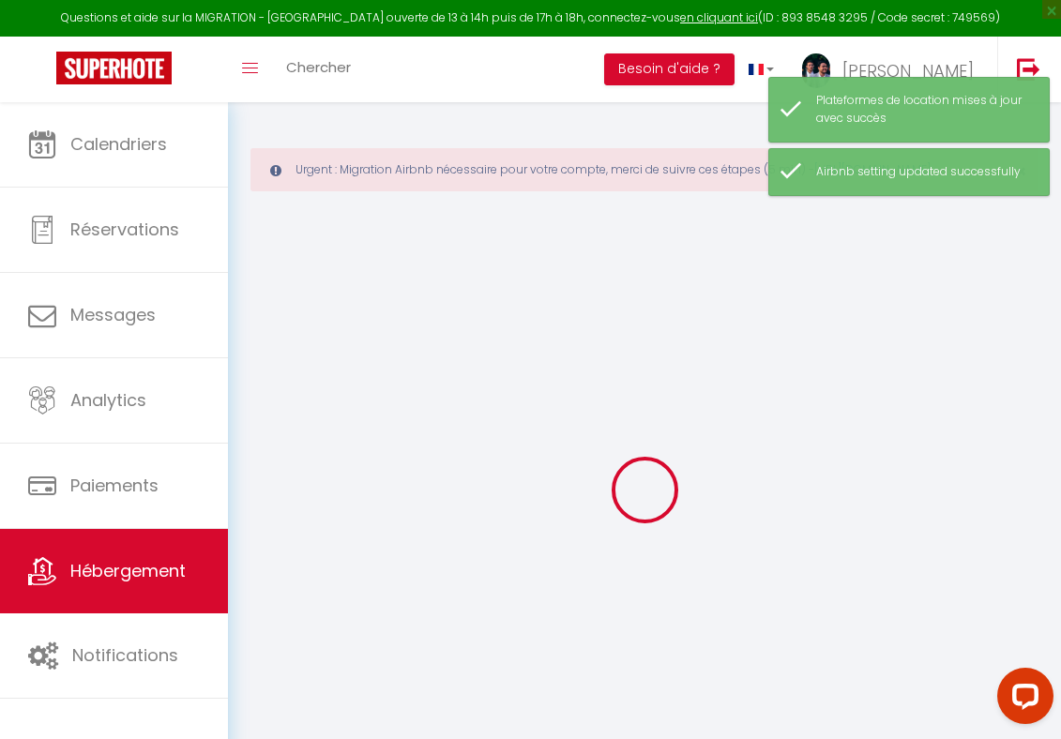
select select
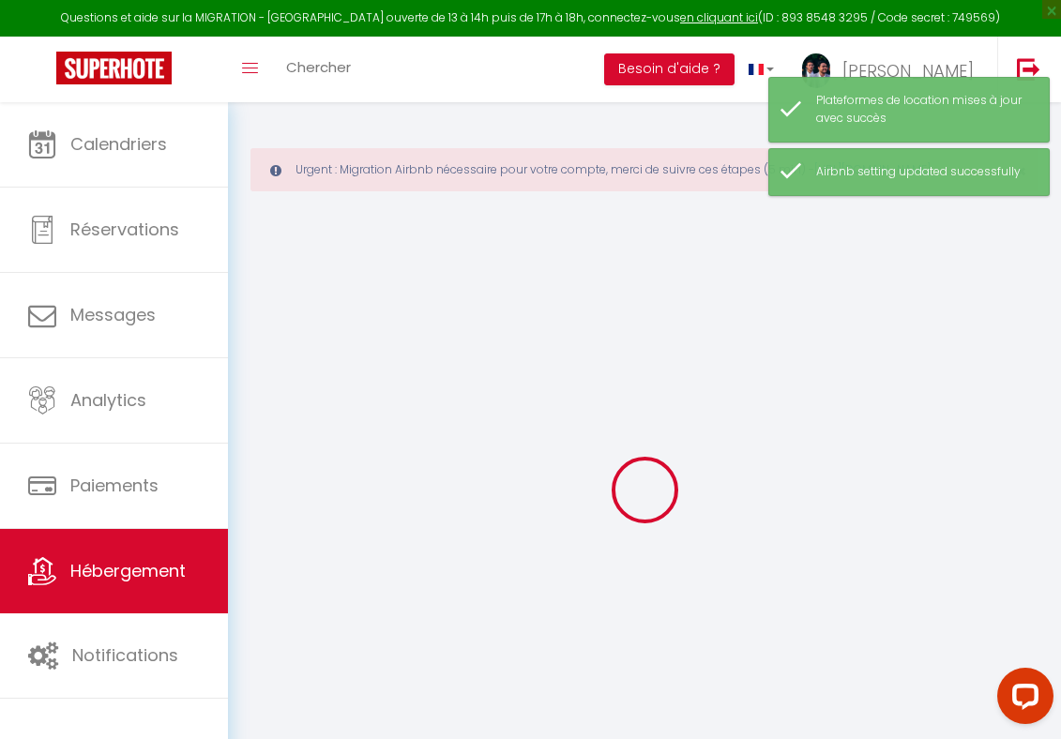
select select
checkbox input "false"
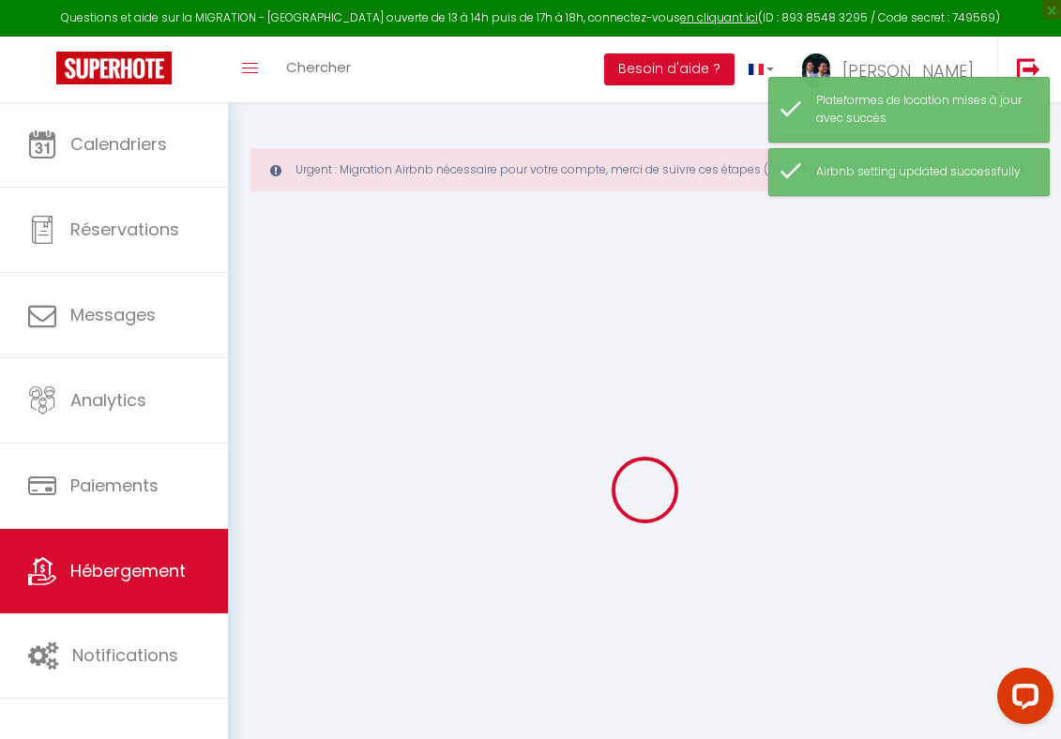
select select
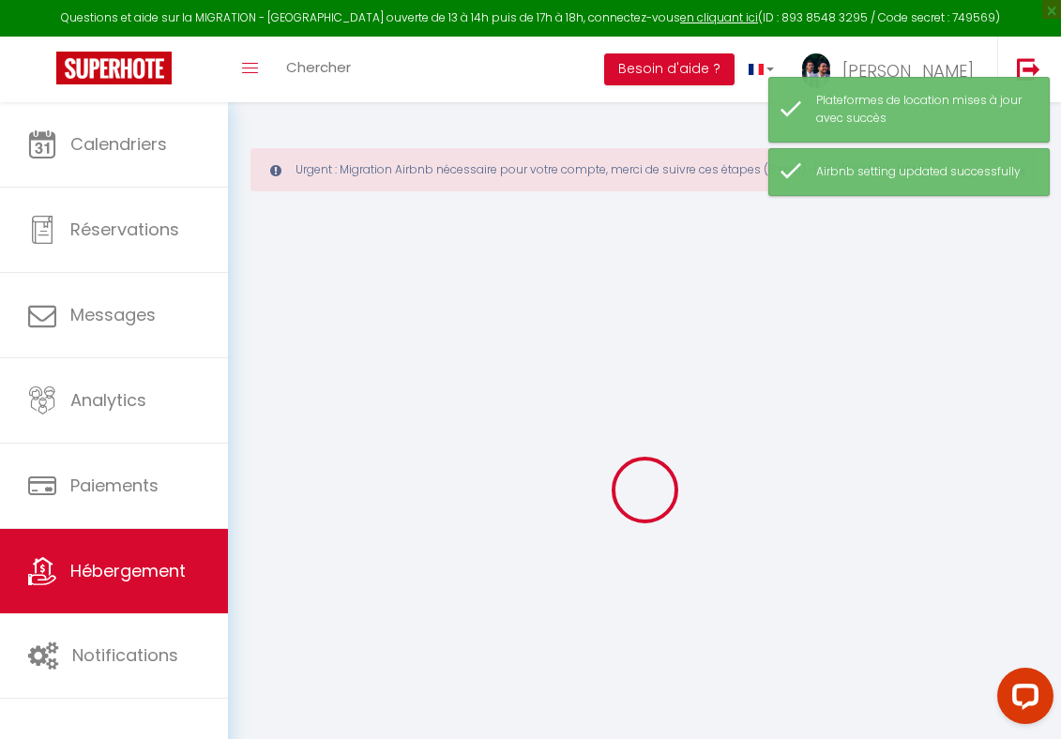
select select
checkbox input "false"
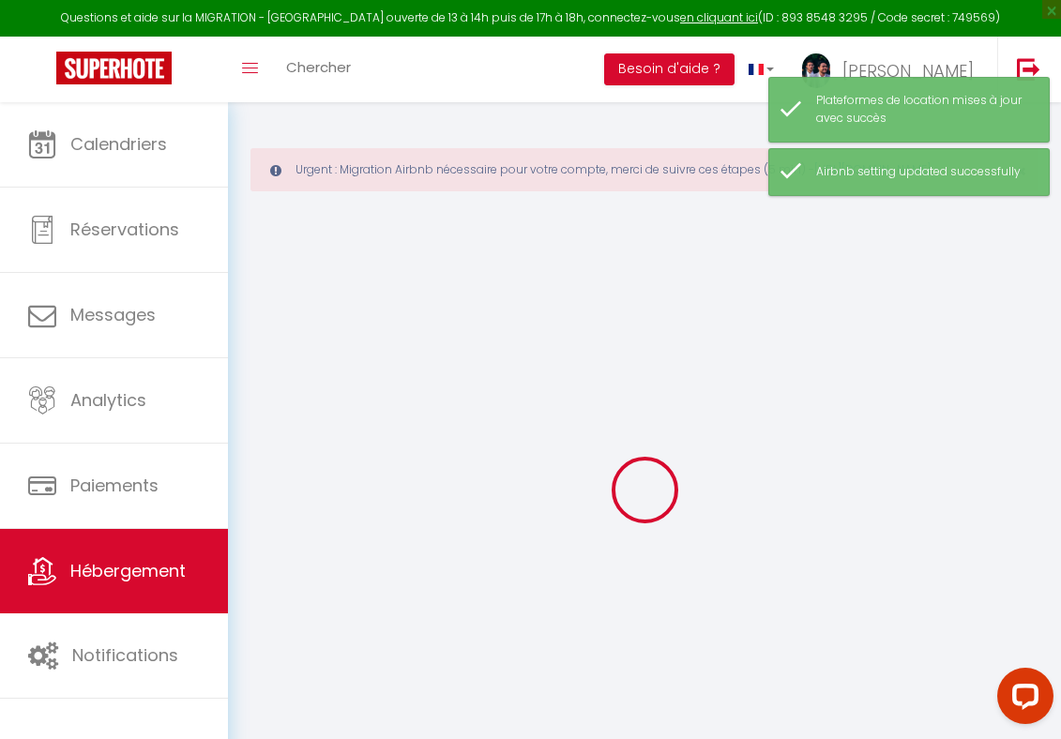
checkbox input "false"
select select
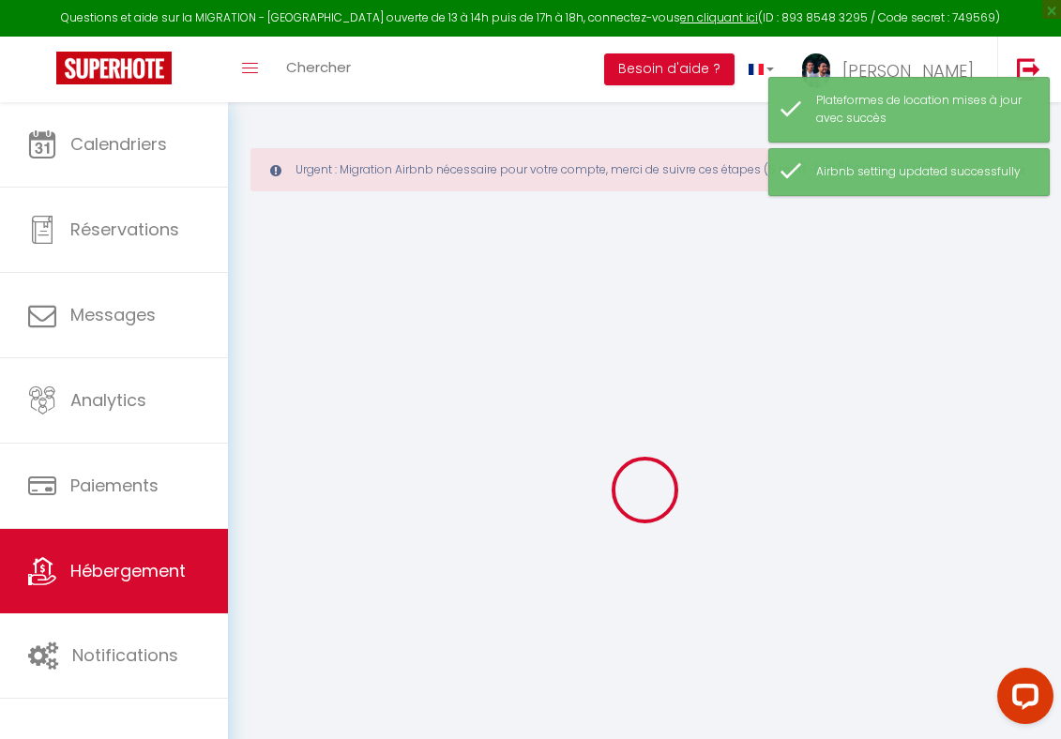
select select
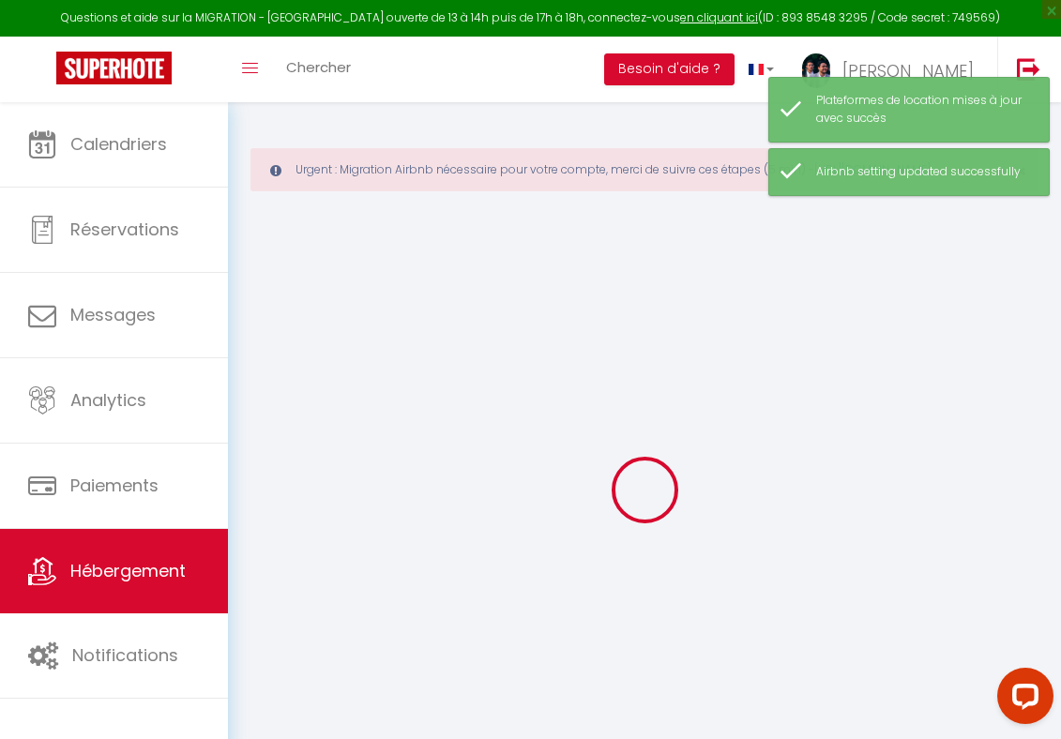
checkbox input "false"
select select
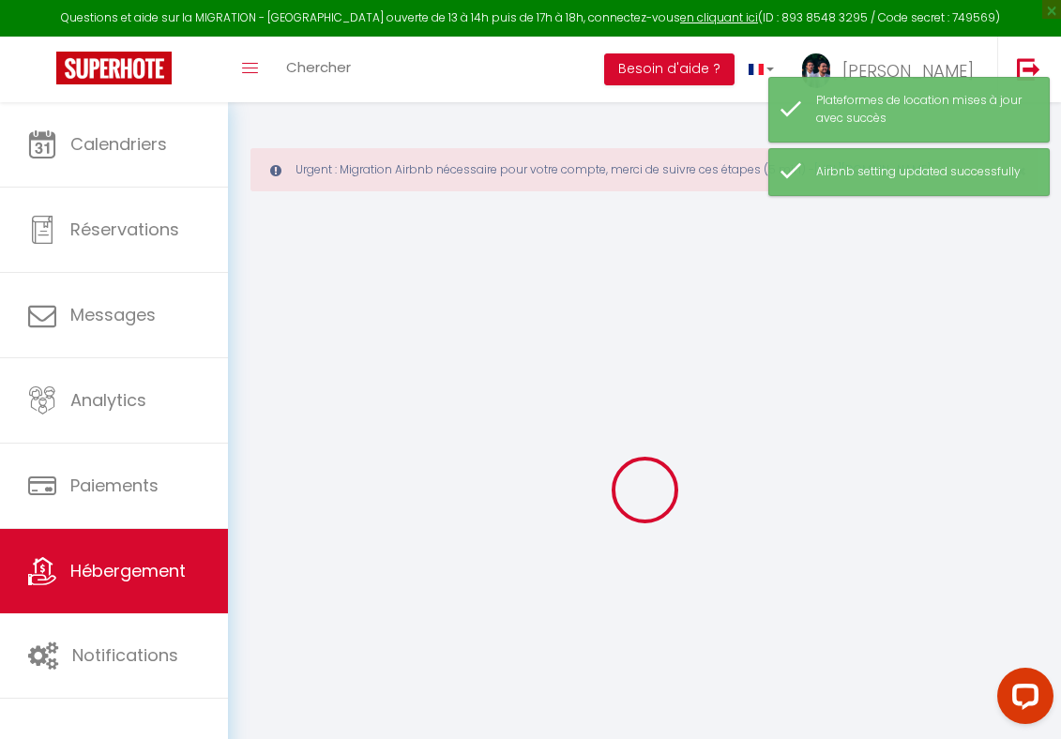
select select
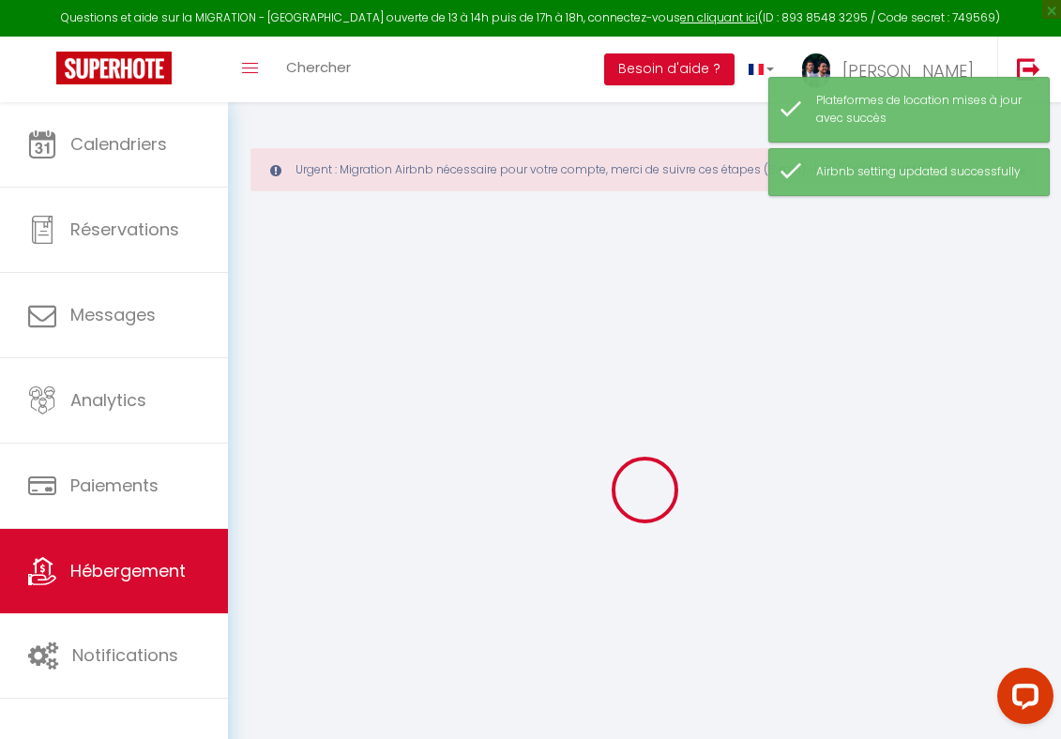
select select
checkbox input "false"
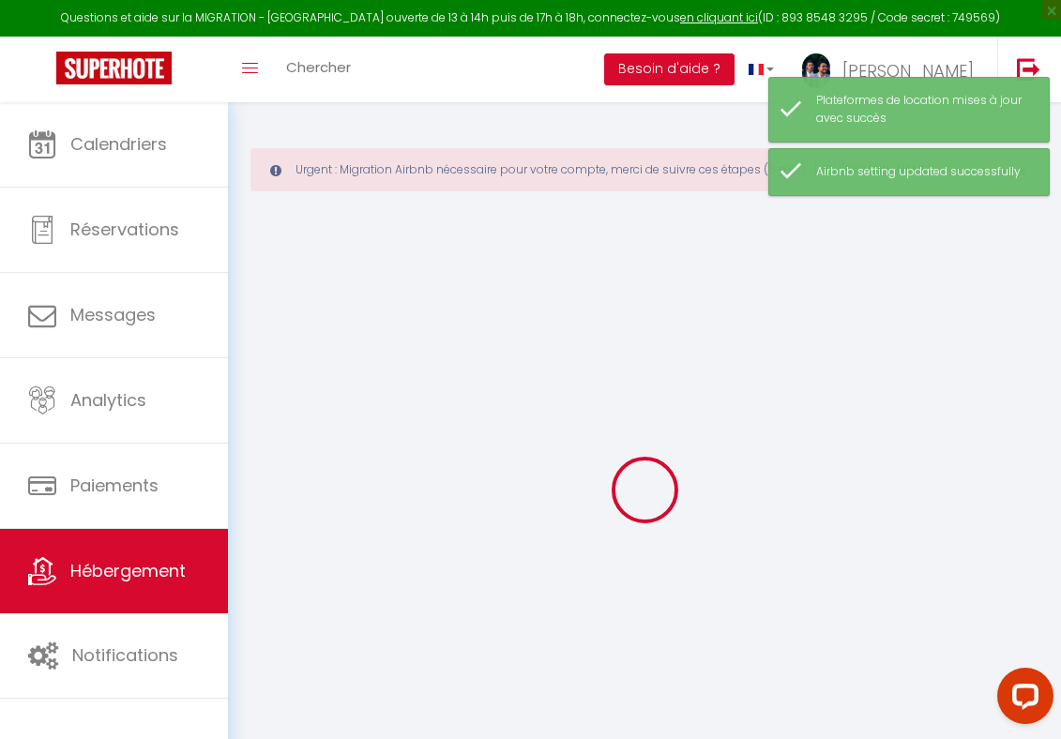
checkbox input "false"
select select
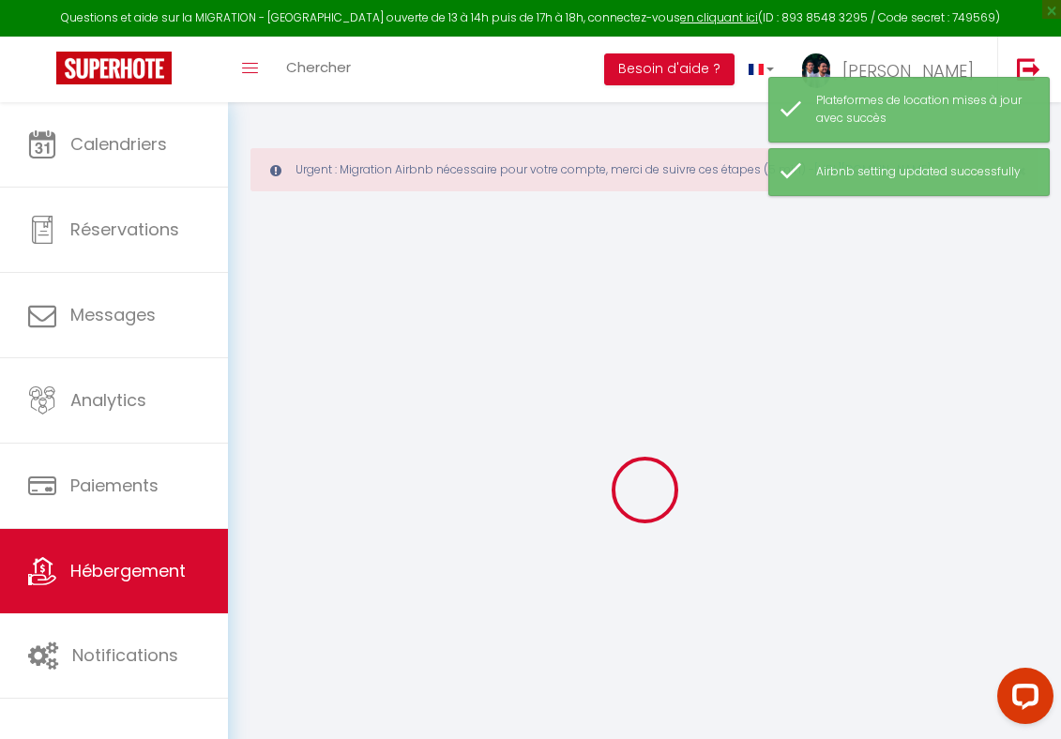
select select
checkbox input "false"
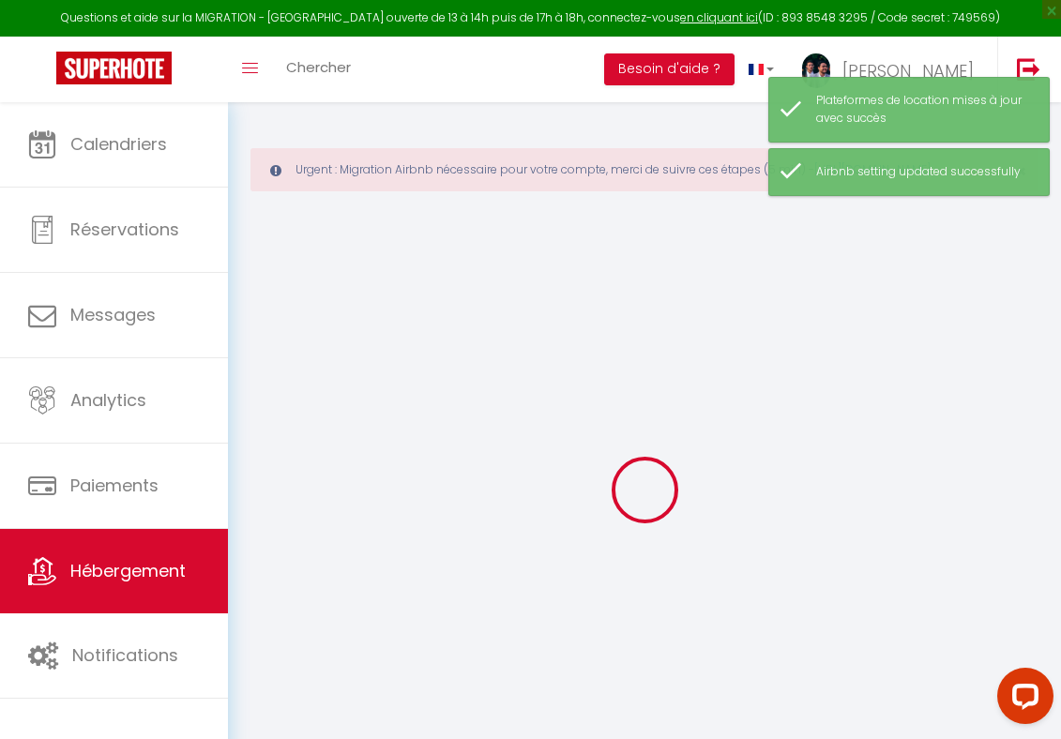
checkbox input "false"
select select
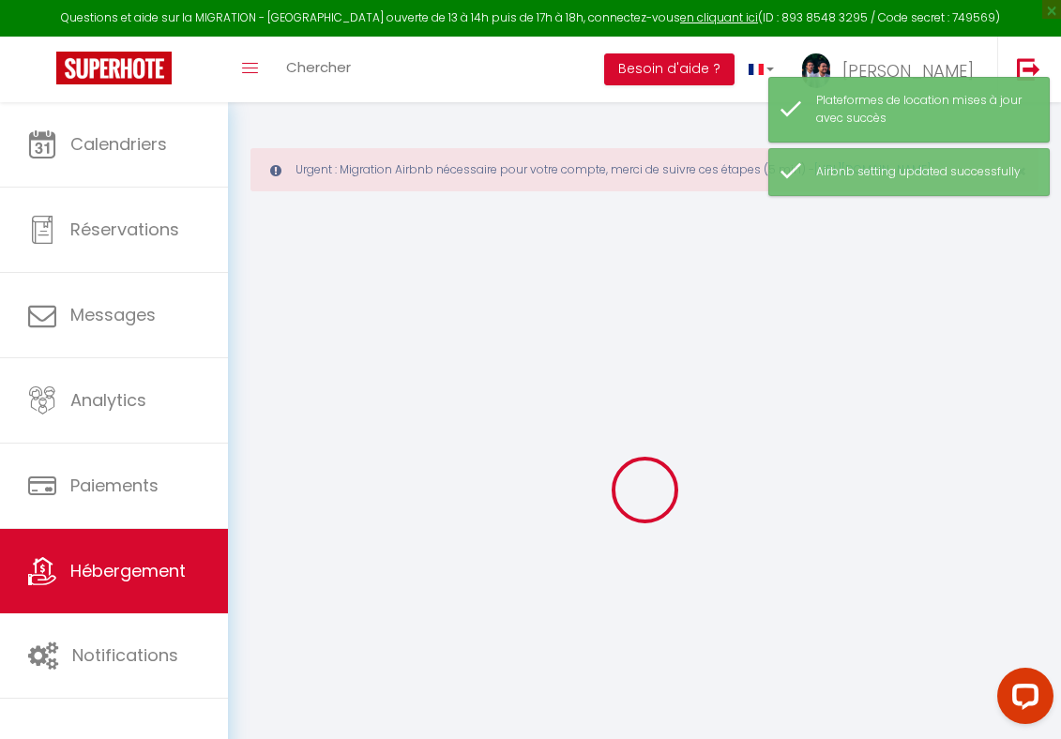
type input "• Les Reflets des Martyrs | 3CH | 2SDB | Clim •"
type input "Majesti"
type input "24 Rue des Martyrs"
type input "75009"
type input "Paris"
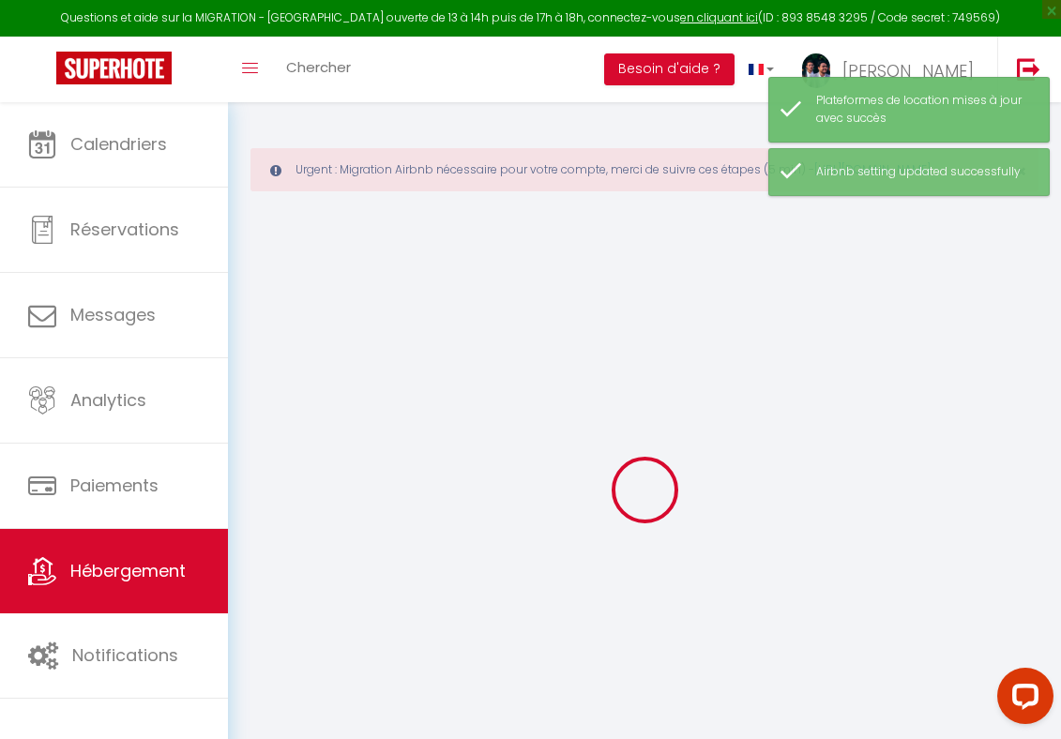
select select "6"
select select "3"
type input "350"
type input "127"
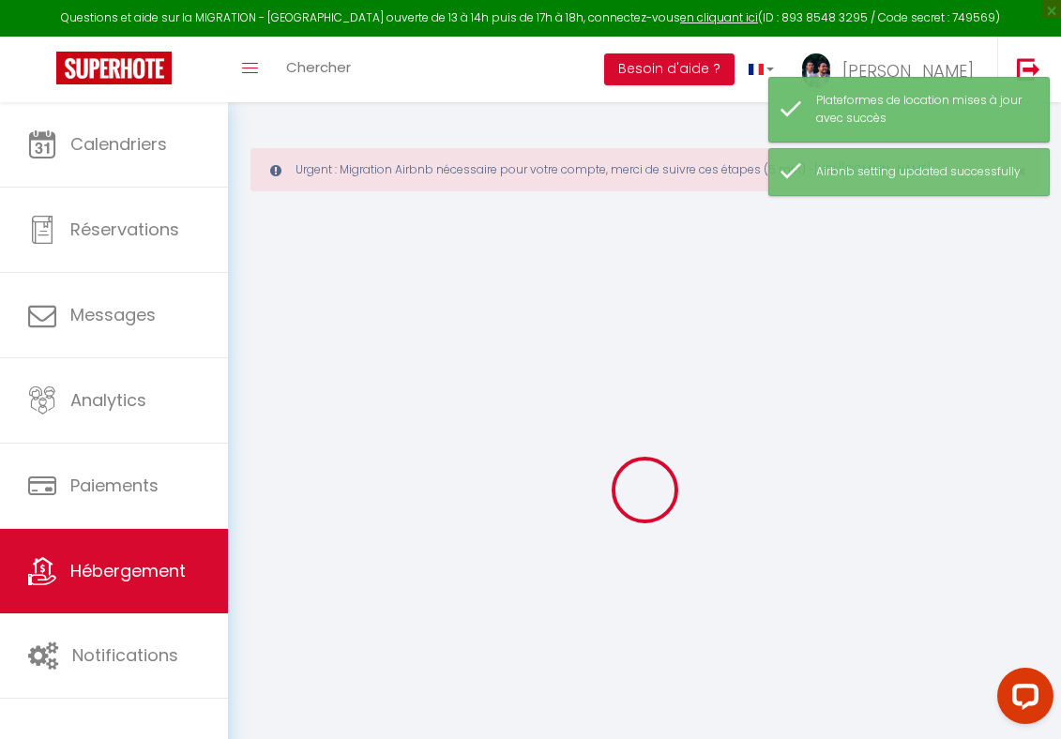
type input "2.60"
type input "1000"
select select
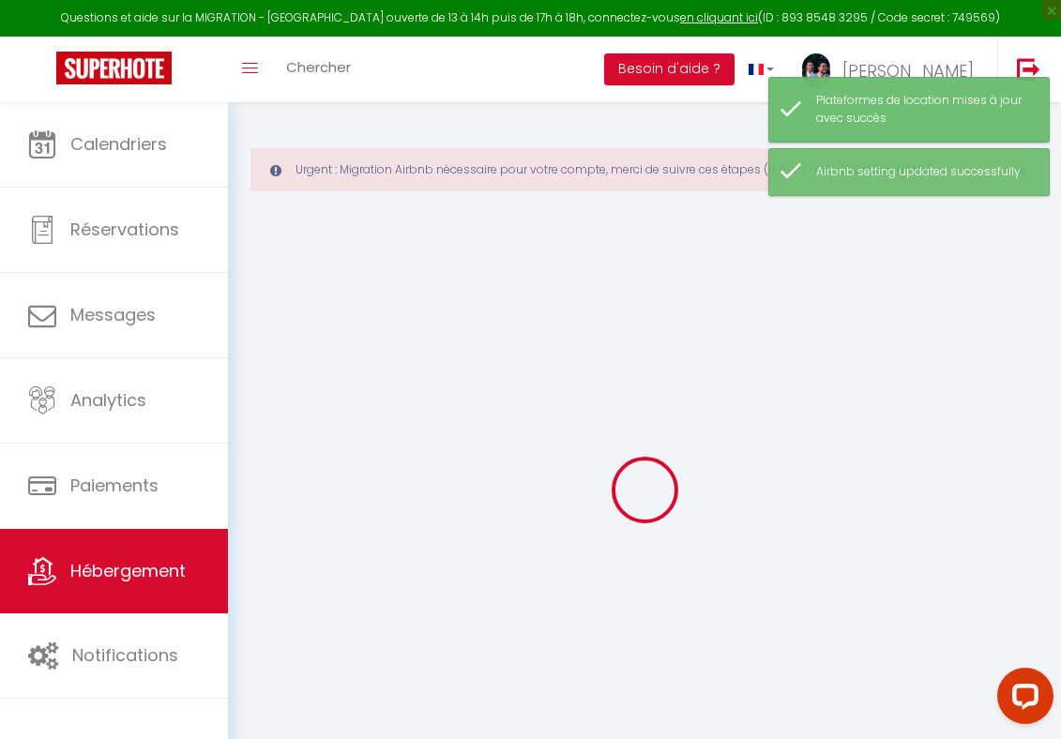
select select
type input "24 Rue des Martyrs"
type input "75009"
type input "Paris"
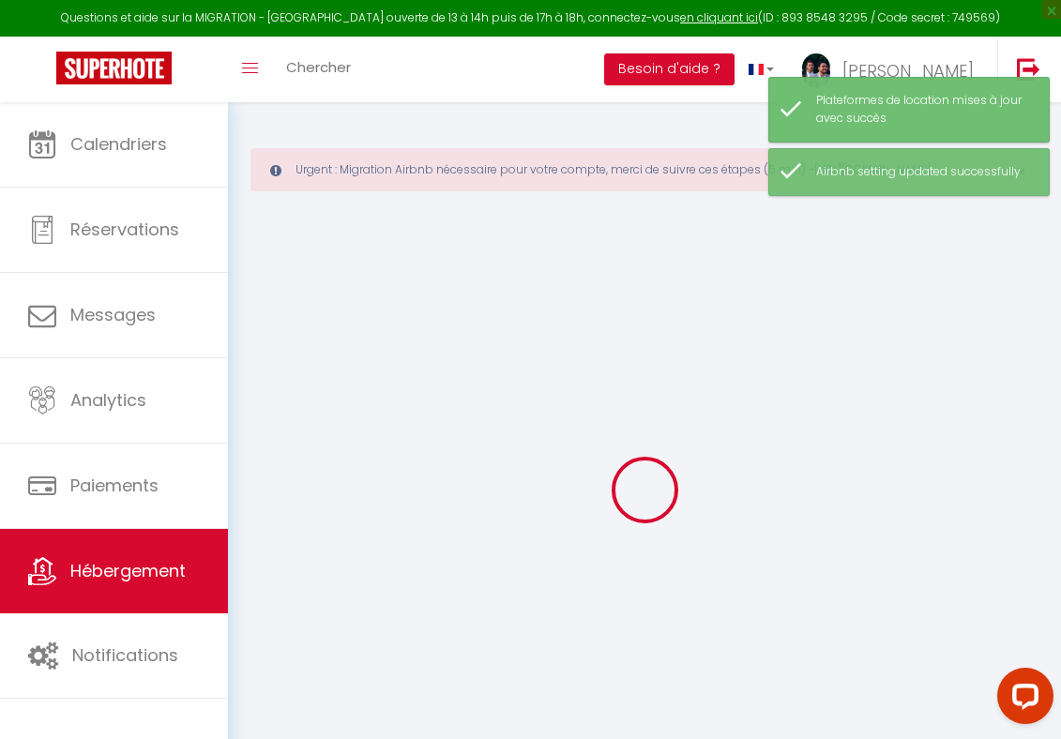
type input "[EMAIL_ADDRESS][DOMAIN_NAME]"
select select "6140"
checkbox input "false"
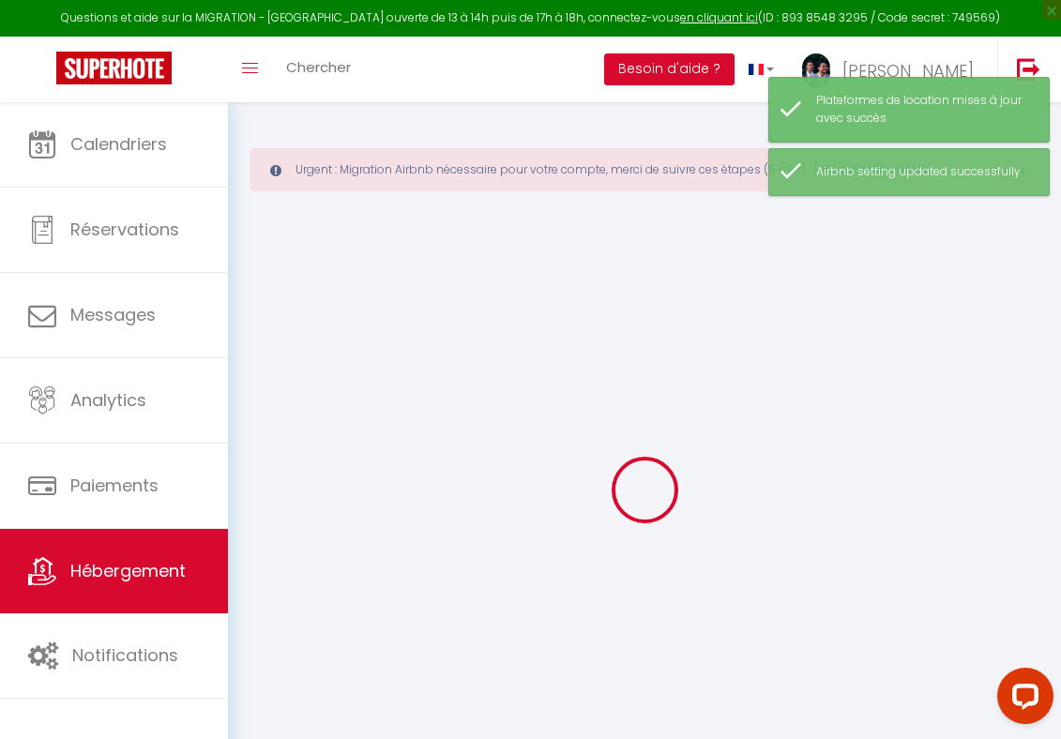
checkbox input "false"
type input "7"
type input "0"
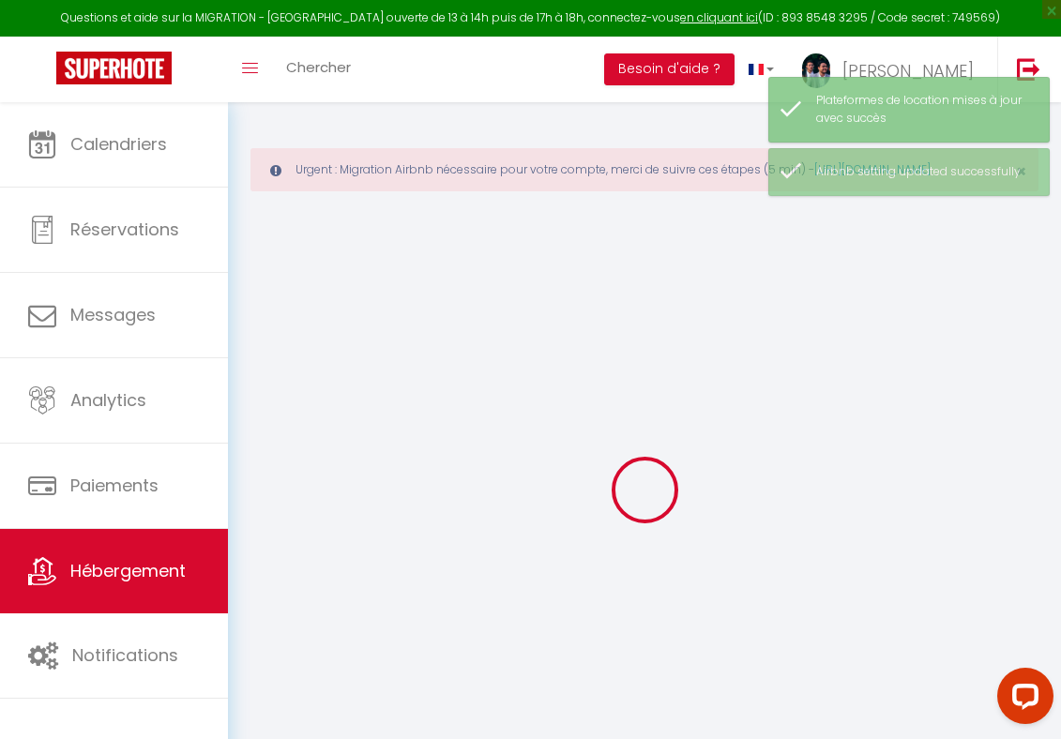
select select
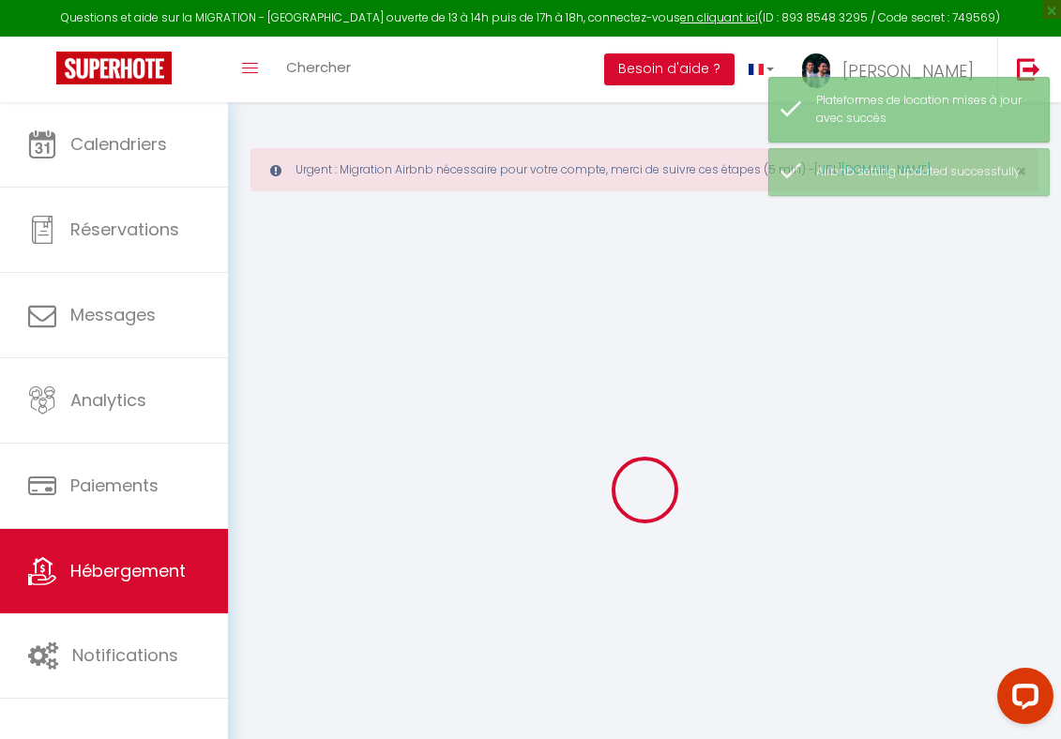
checkbox input "false"
select select
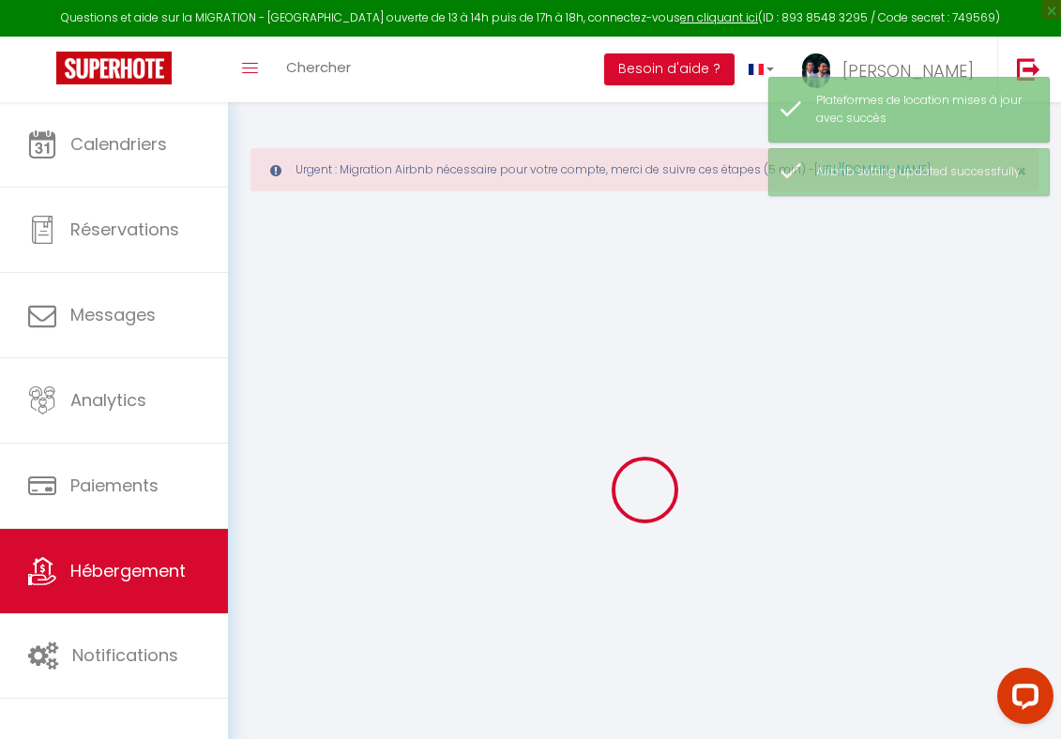
select select
checkbox input "false"
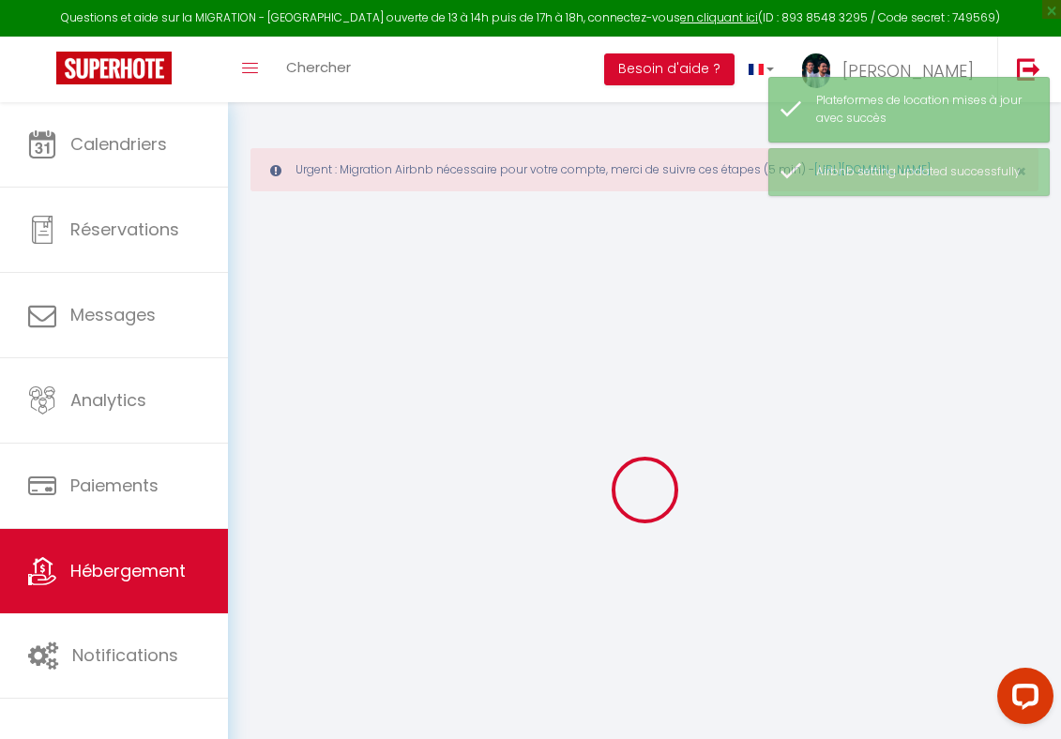
checkbox input "false"
select select
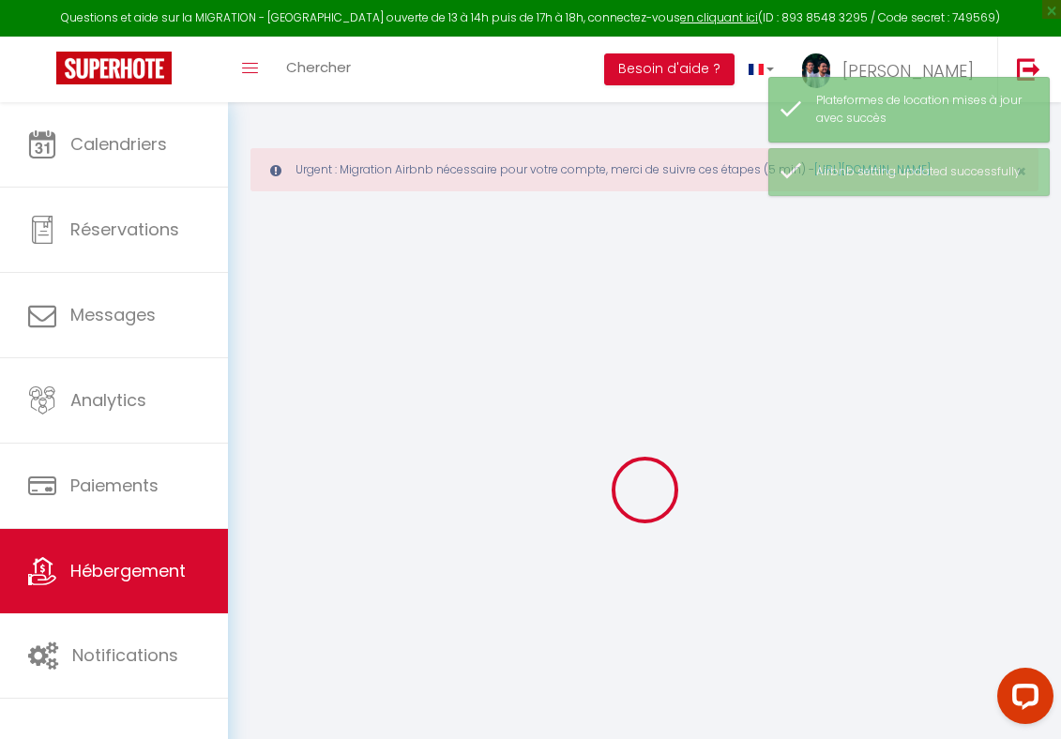
select select
checkbox input "false"
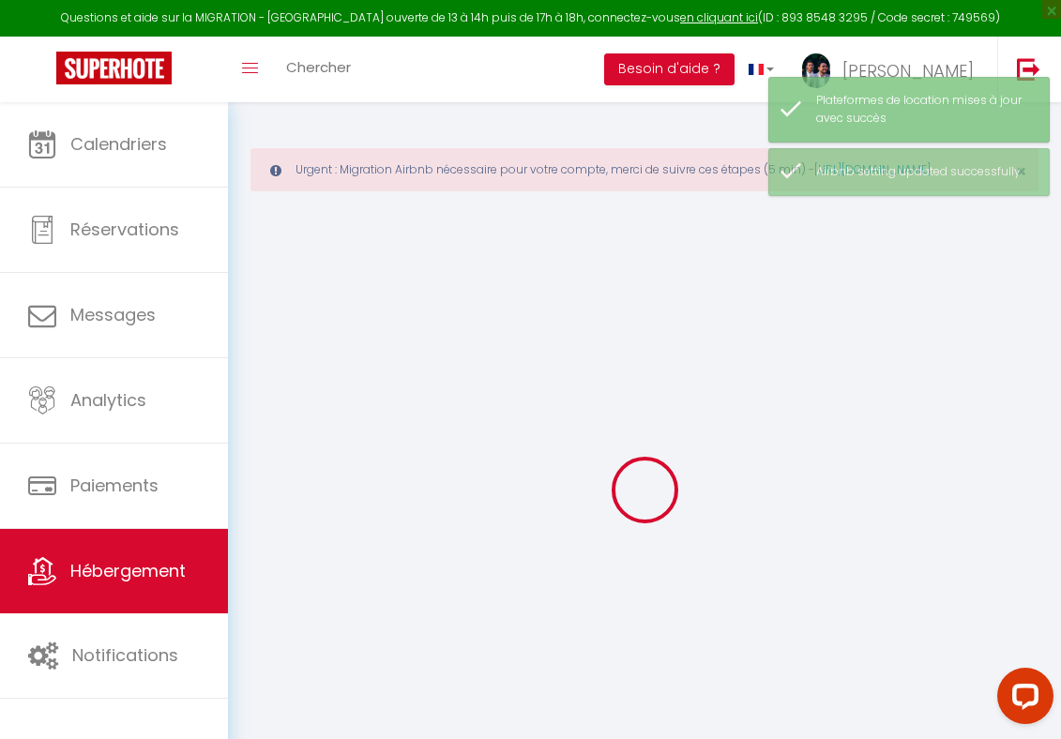
checkbox input "false"
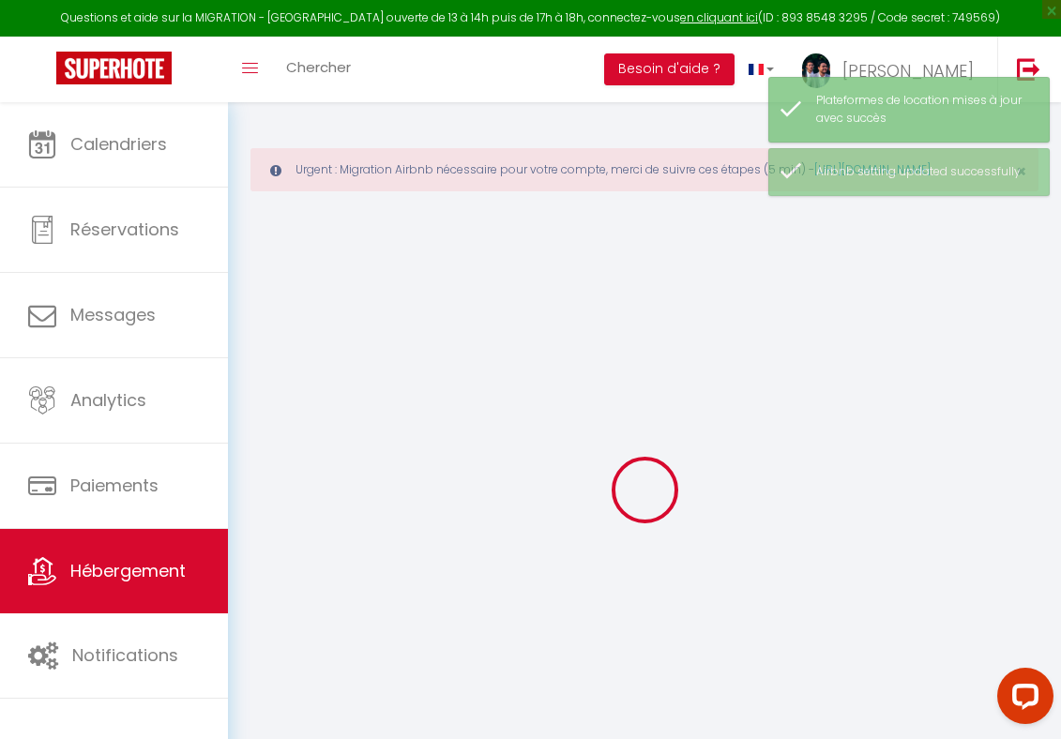
checkbox input "false"
select select "16:00"
select select
select select "11:00"
select select "30"
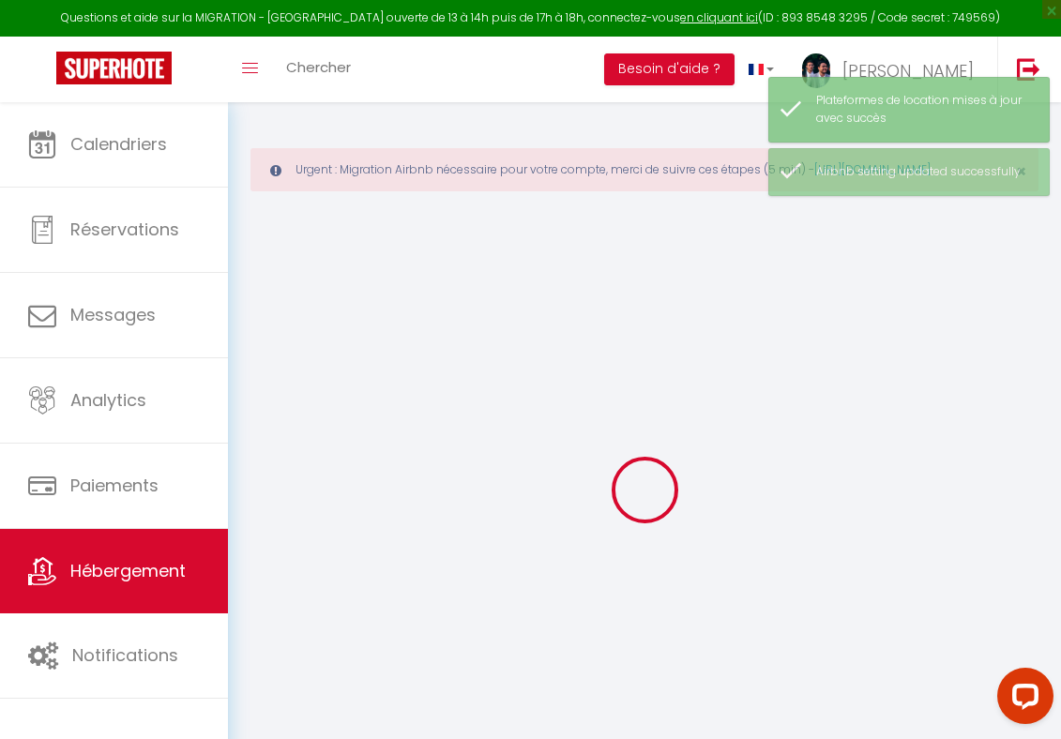
select select "120"
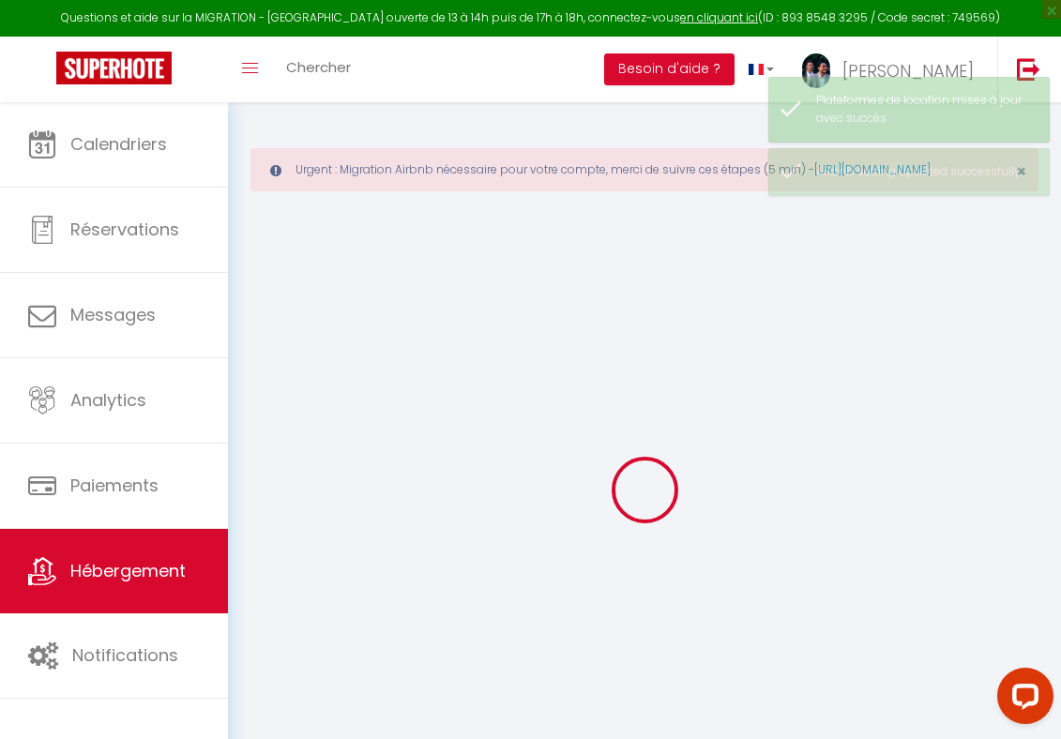
select select
checkbox input "false"
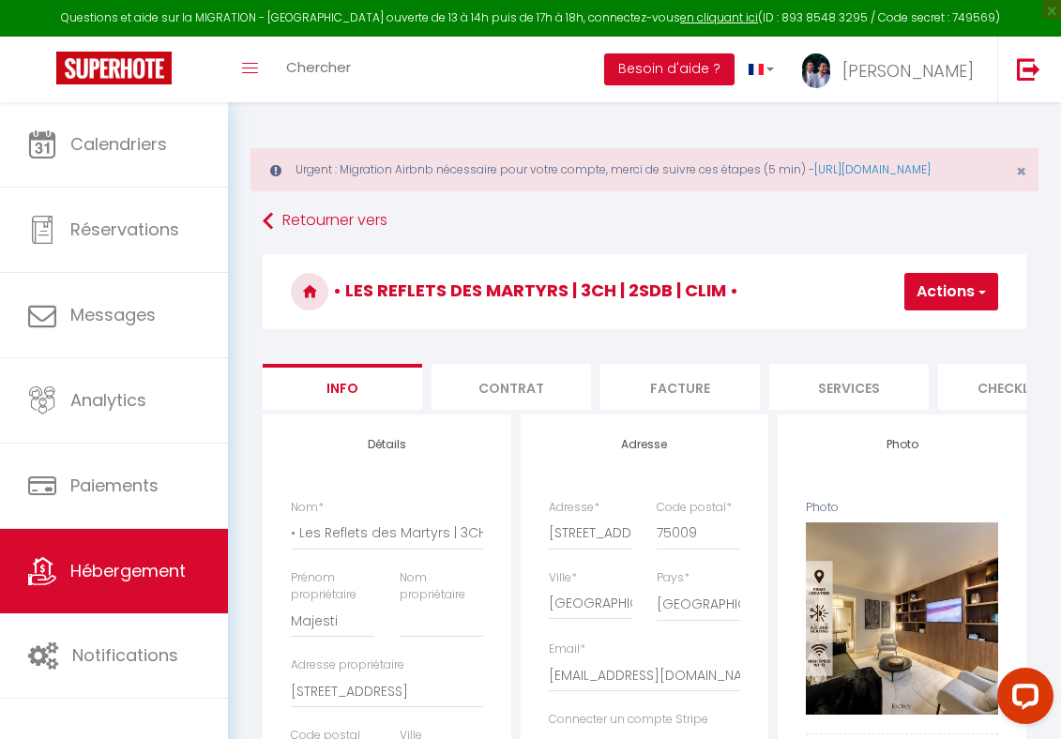
click at [834, 172] on div "Urgent : Migration Airbnb nécessaire pour votre compte, merci de suivre ces éta…" at bounding box center [644, 169] width 788 height 43
click at [1018, 183] on span "×" at bounding box center [1021, 170] width 10 height 23
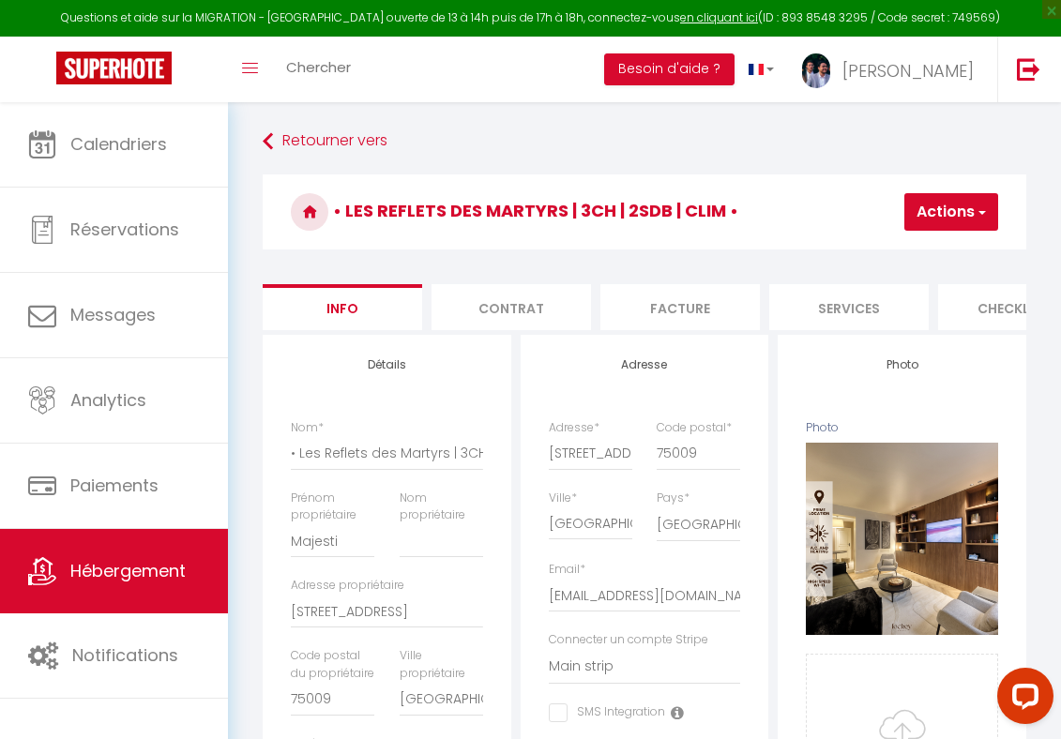
select select
checkbox input "false"
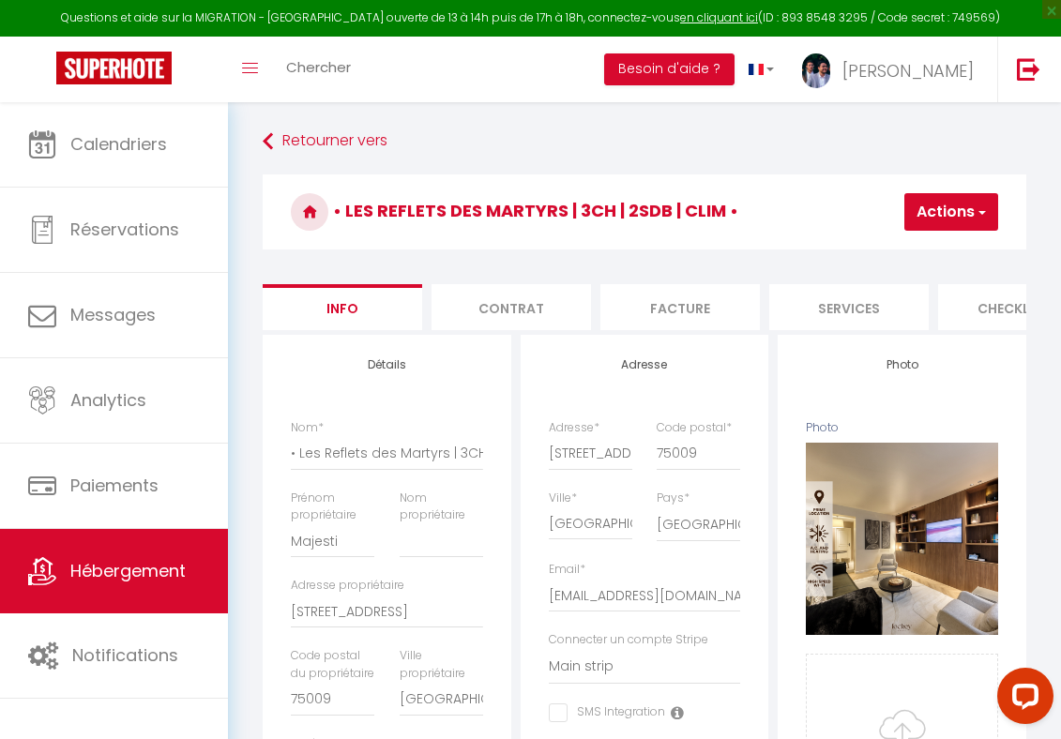
click at [924, 205] on button "Actions" at bounding box center [951, 212] width 94 height 38
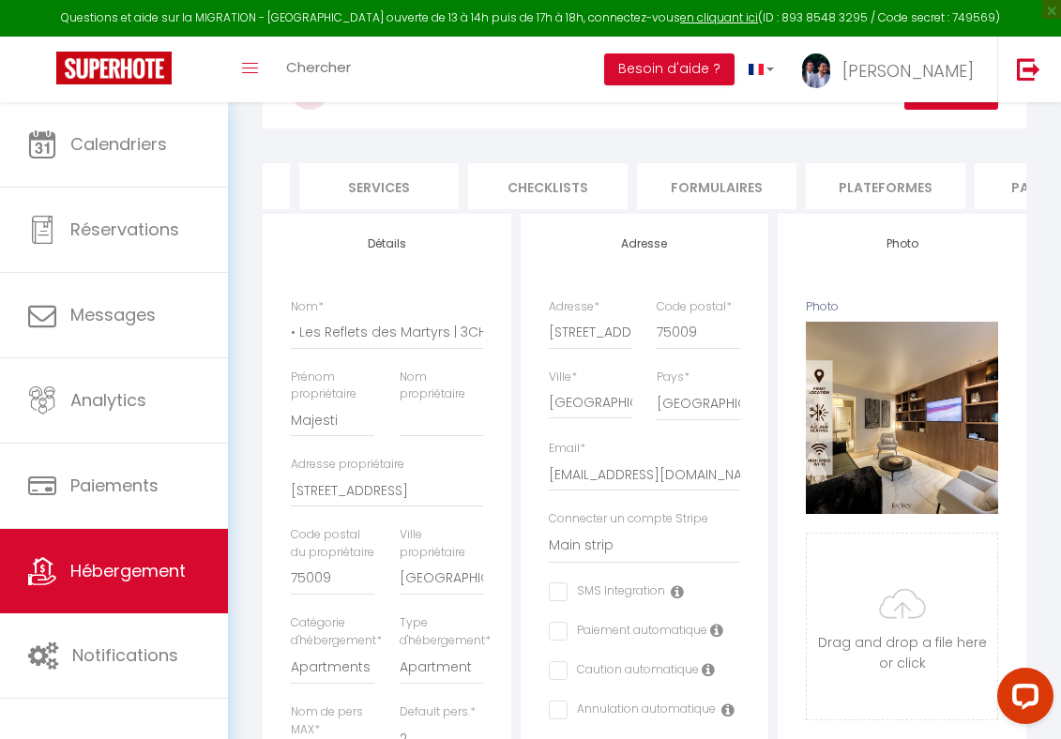
scroll to position [0, 510]
click at [891, 174] on li "Plateformes" at bounding box center [844, 186] width 159 height 46
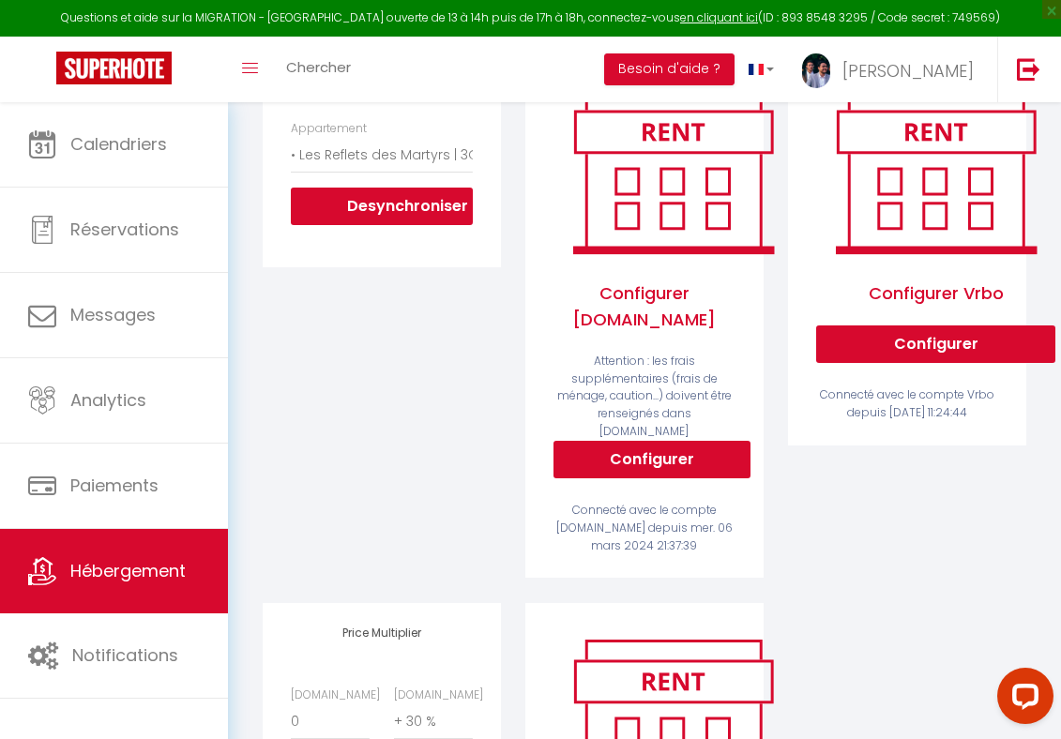
scroll to position [552, 0]
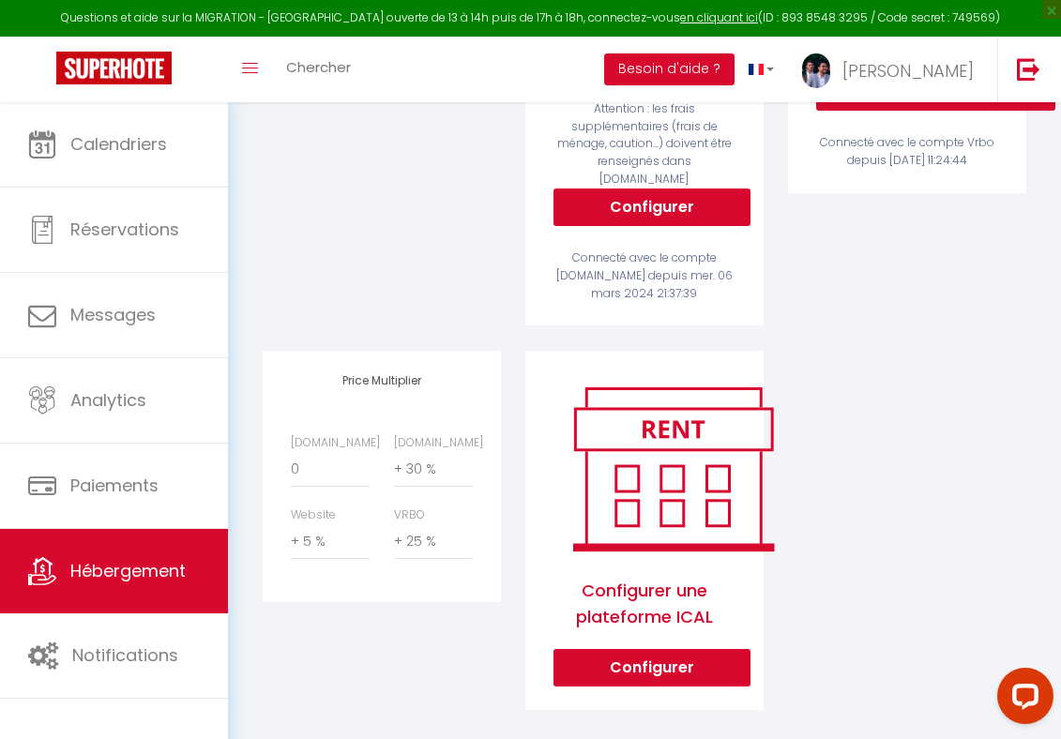
click at [290, 454] on div "Airbnb.com 0 + 1 % + 2 % + 3 % + 4 % + 5 % + 6 % + 7 % + 8 %" at bounding box center [330, 460] width 103 height 53
click at [314, 456] on select "0 + 1 % + 2 % + 3 % + 4 % + 5 % + 6 % + 7 % + 8 % + 9 %" at bounding box center [330, 470] width 79 height 36
select select "+ 22 %"
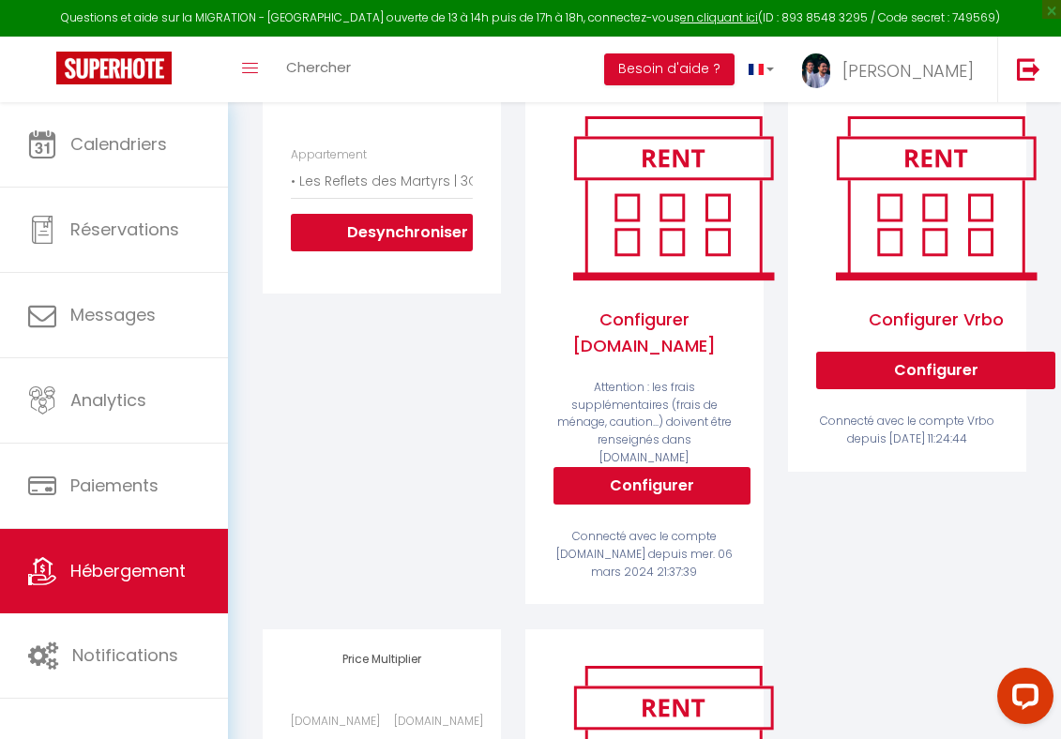
scroll to position [0, 0]
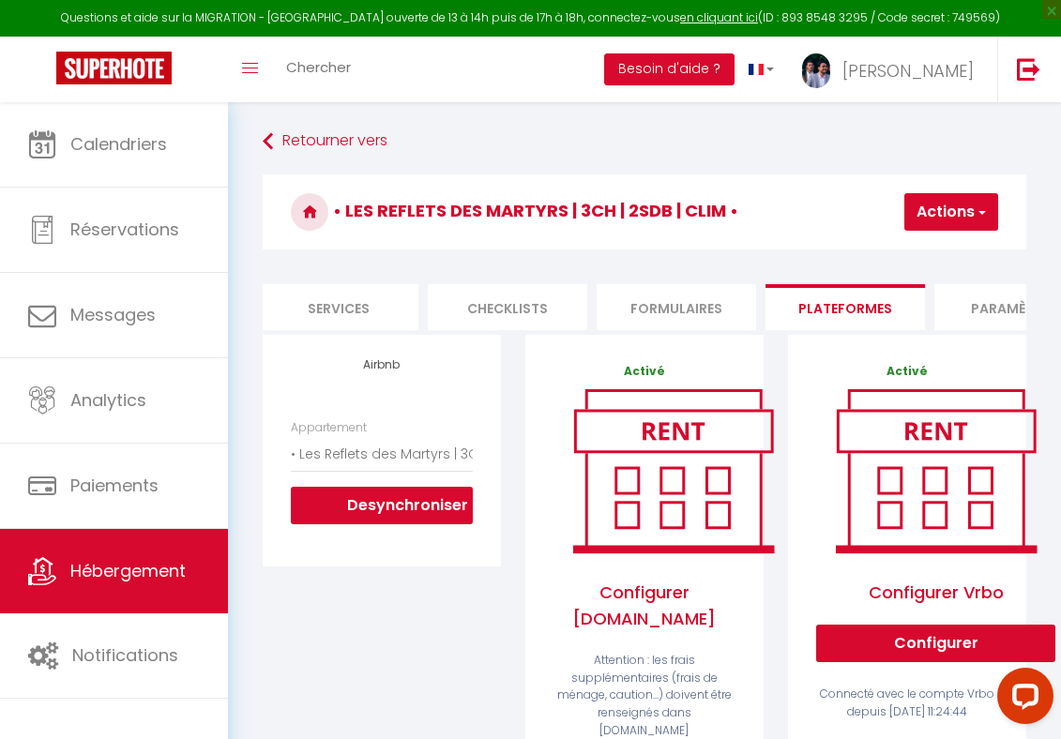
click at [955, 217] on button "Actions" at bounding box center [951, 212] width 94 height 38
click at [914, 252] on link "Enregistrer" at bounding box center [923, 253] width 148 height 24
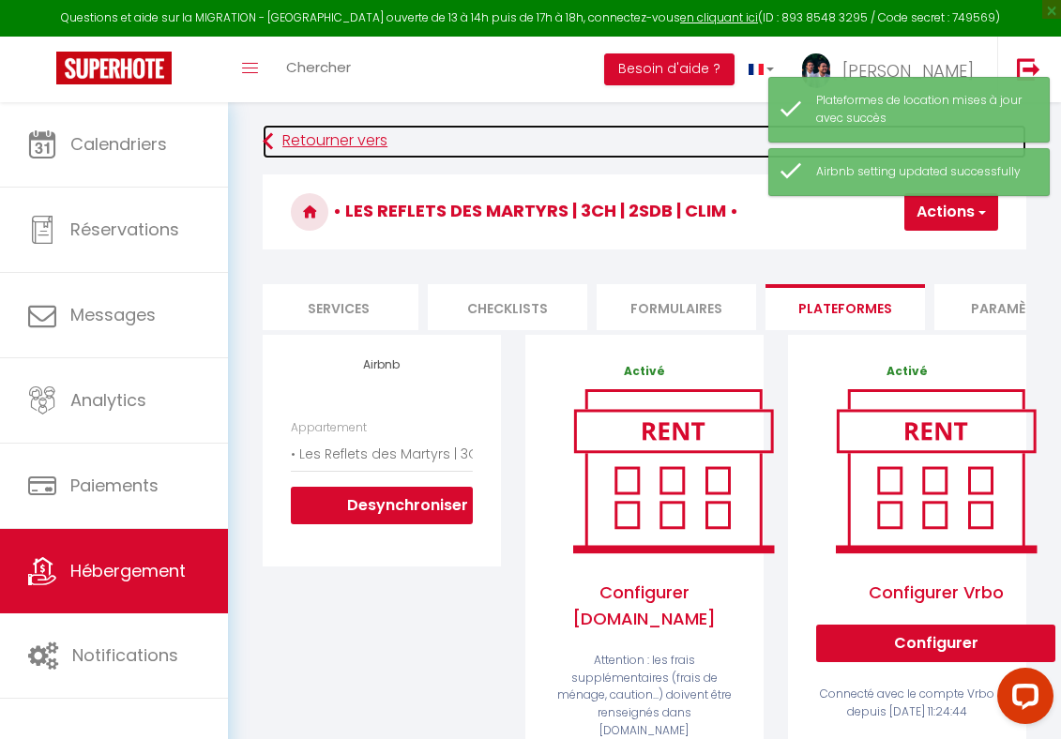
click at [322, 147] on link "Retourner vers" at bounding box center [645, 142] width 764 height 34
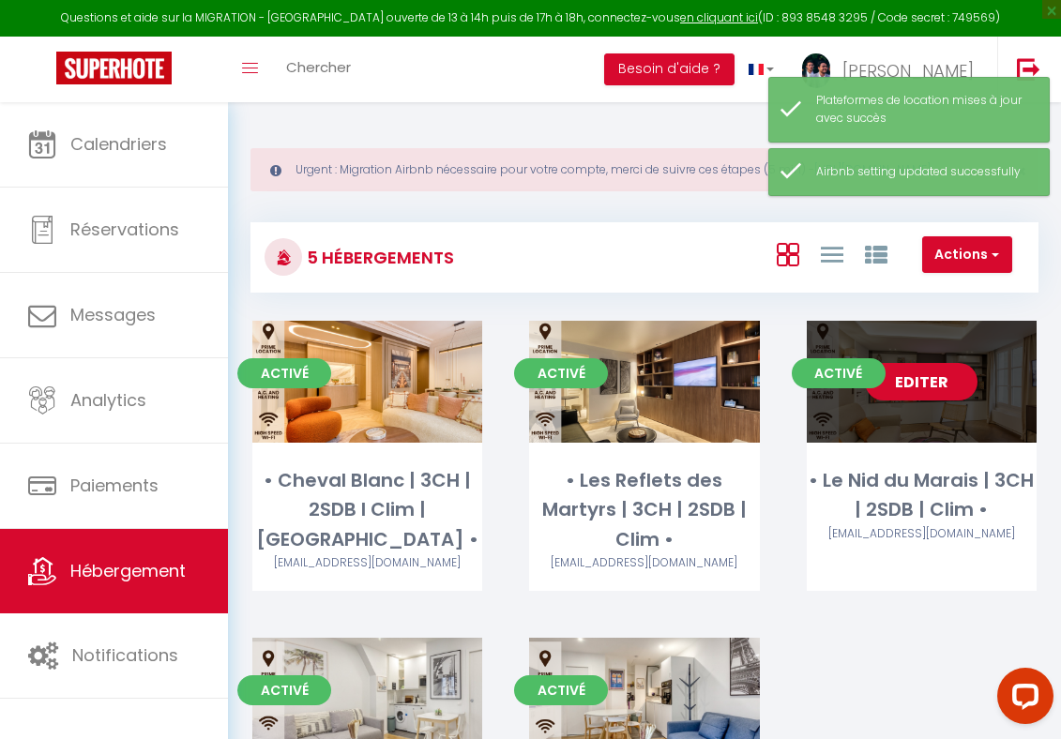
click at [960, 401] on link "Editer" at bounding box center [921, 382] width 113 height 38
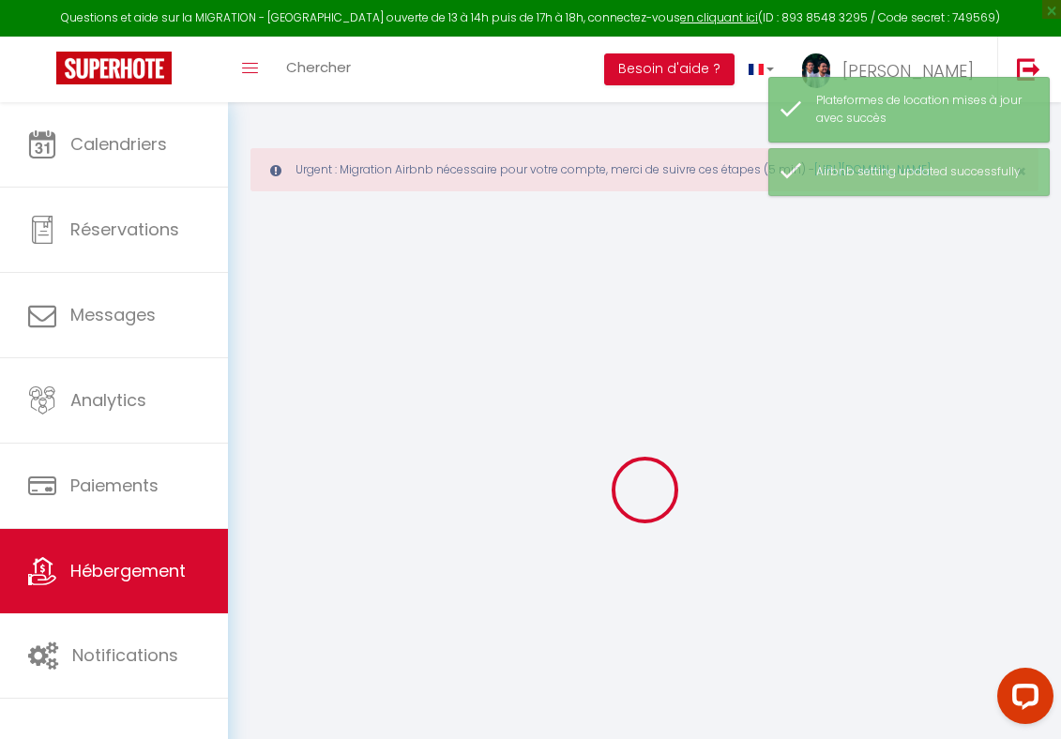
select select "+ 35 %"
select select "+ 5 %"
select select "+ 30 %"
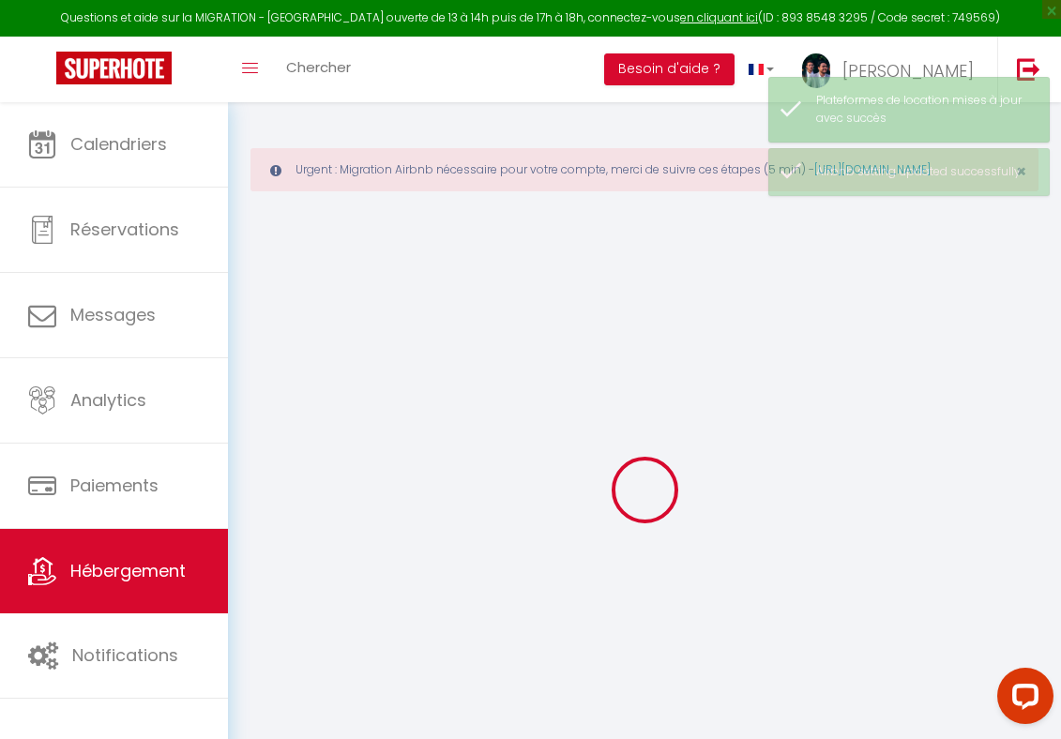
checkbox input "false"
select select "16:00"
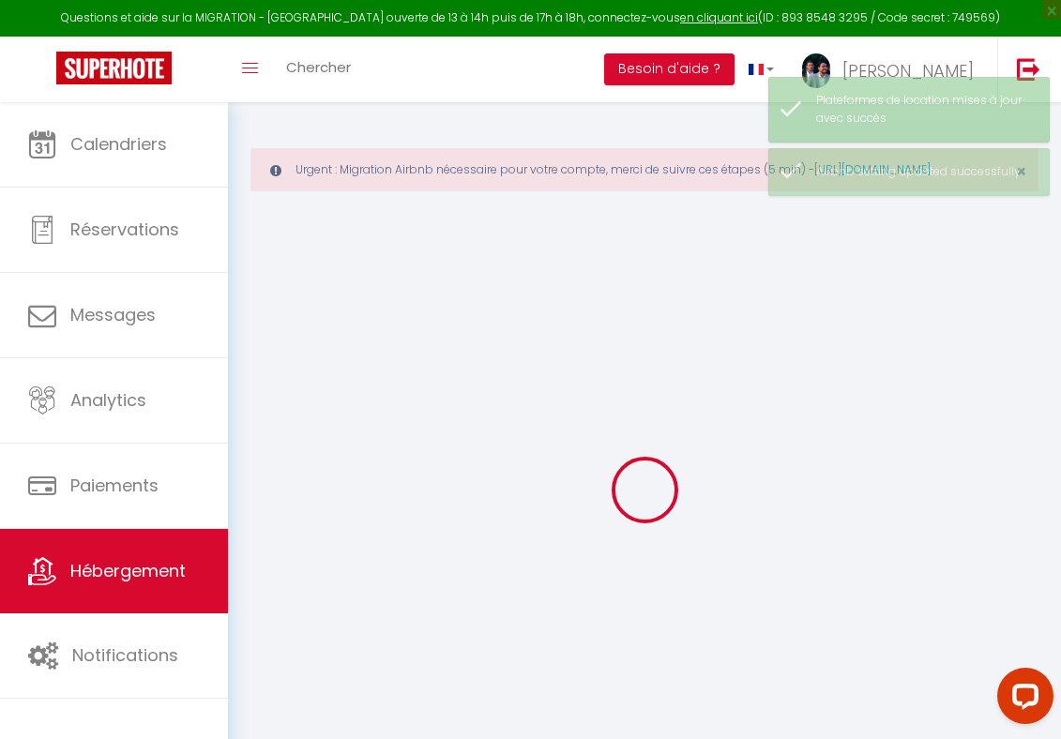
select select
select select "11:00"
select select "30"
select select "120"
select select "18:00"
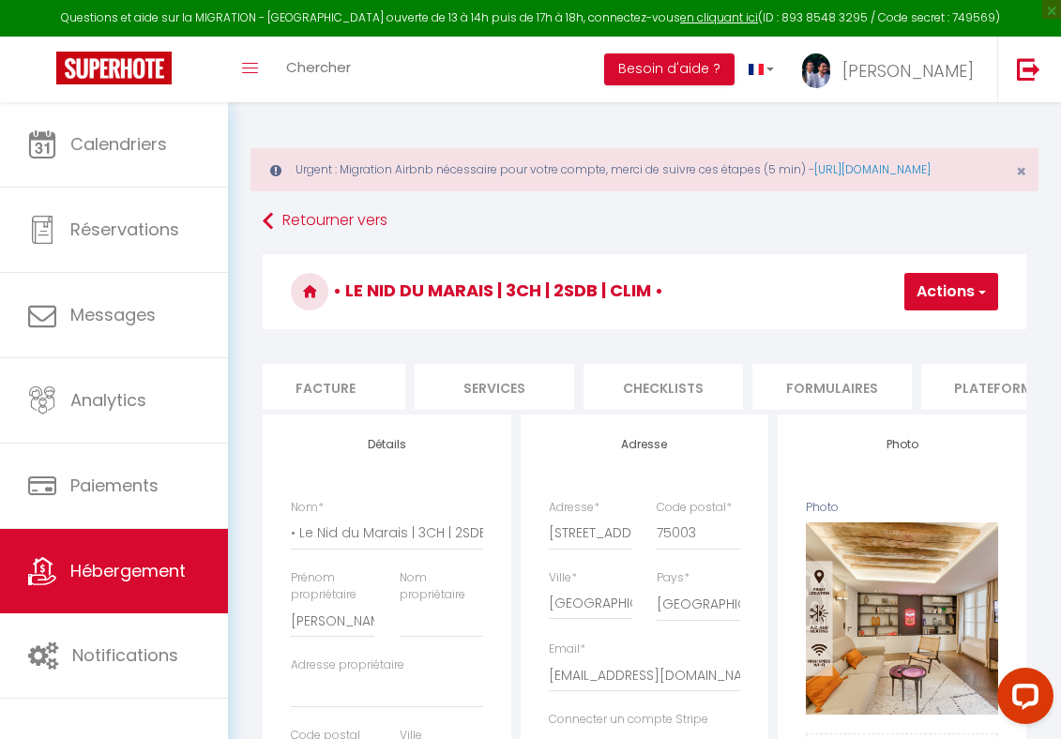
scroll to position [0, 593]
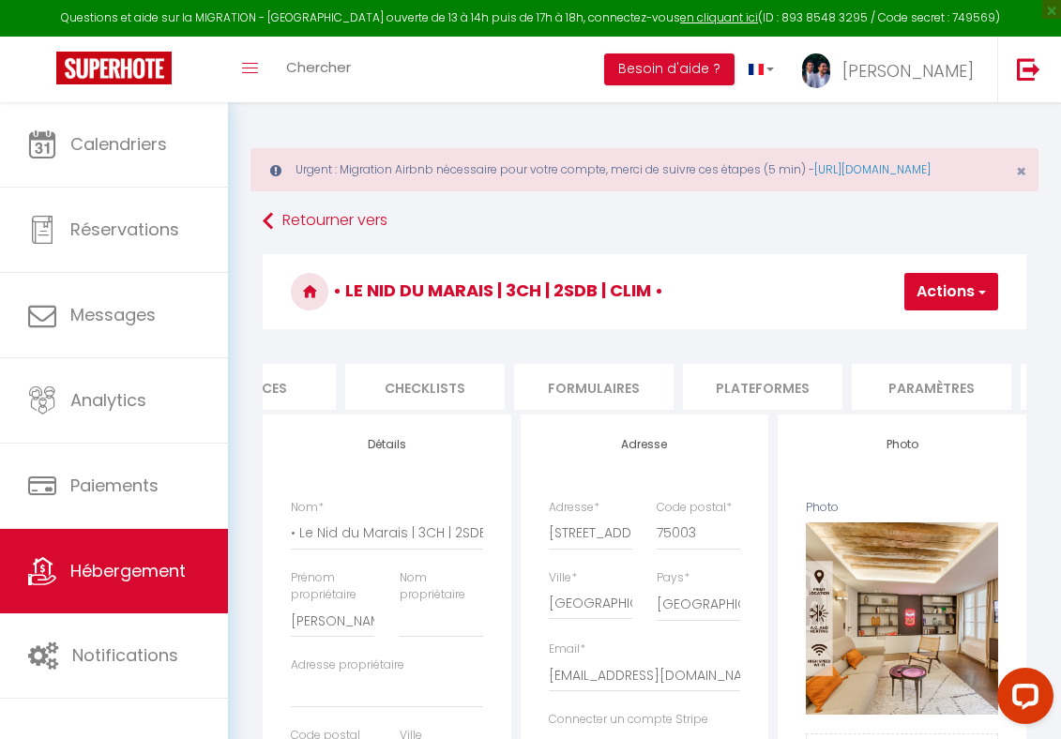
click at [681, 399] on ul "Info Contrat Facture Services Checklists Formulaires Plateformes Paramètres Vrb…" at bounding box center [645, 387] width 764 height 46
click at [719, 403] on li "Plateformes" at bounding box center [762, 387] width 159 height 46
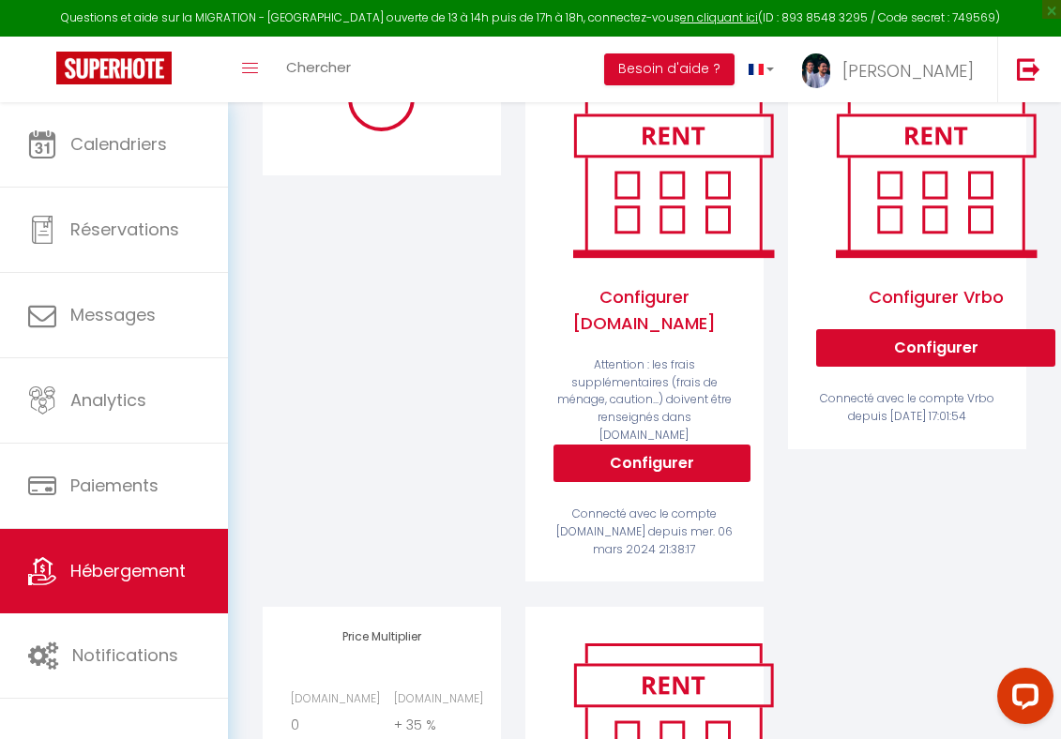
select select "4009-807573377115971455"
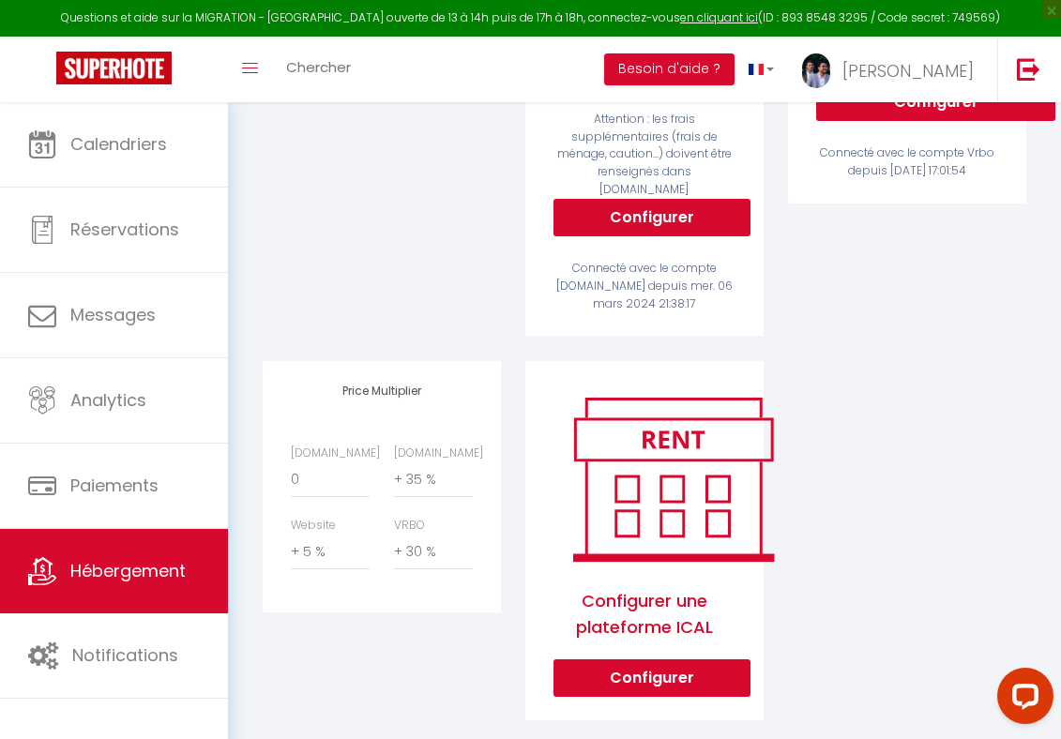
scroll to position [638, 0]
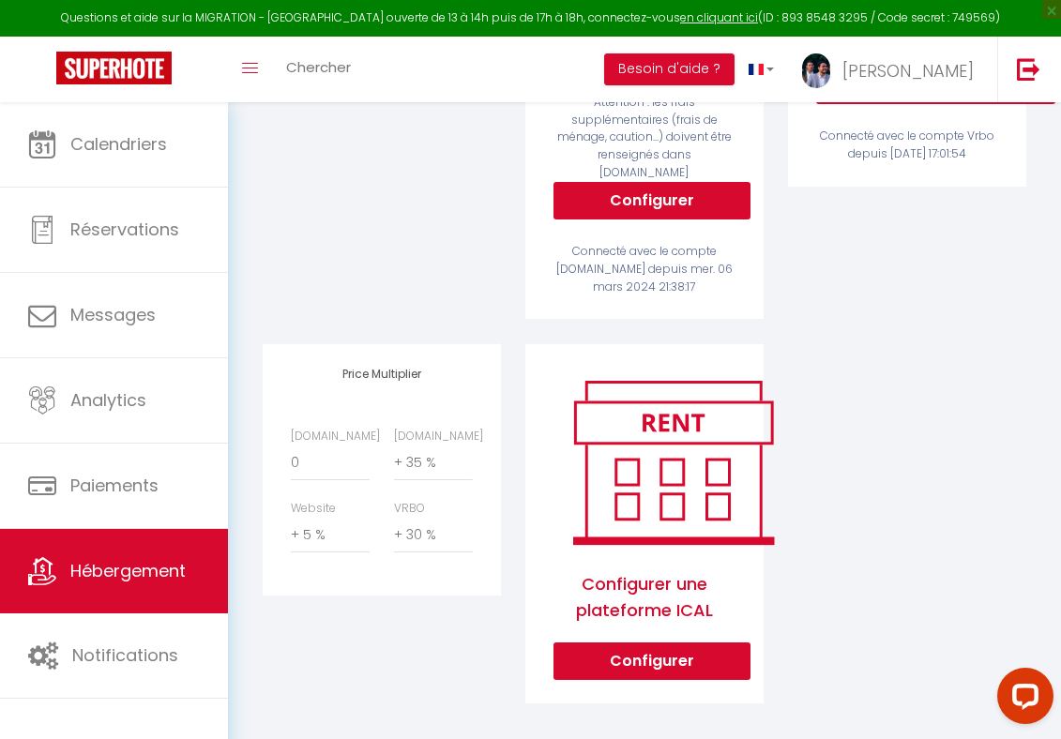
click at [330, 444] on label "Airbnb.com" at bounding box center [335, 437] width 89 height 18
click at [330, 446] on select "0 + 1 % + 2 % + 3 % + 4 % + 5 % + 6 % + 7 % + 8 % + 9 %" at bounding box center [330, 464] width 79 height 36
click at [330, 464] on select "0 + 1 % + 2 % + 3 % + 4 % + 5 % + 6 % + 7 % + 8 % + 9 %" at bounding box center [330, 464] width 79 height 36
select select "+ 22 %"
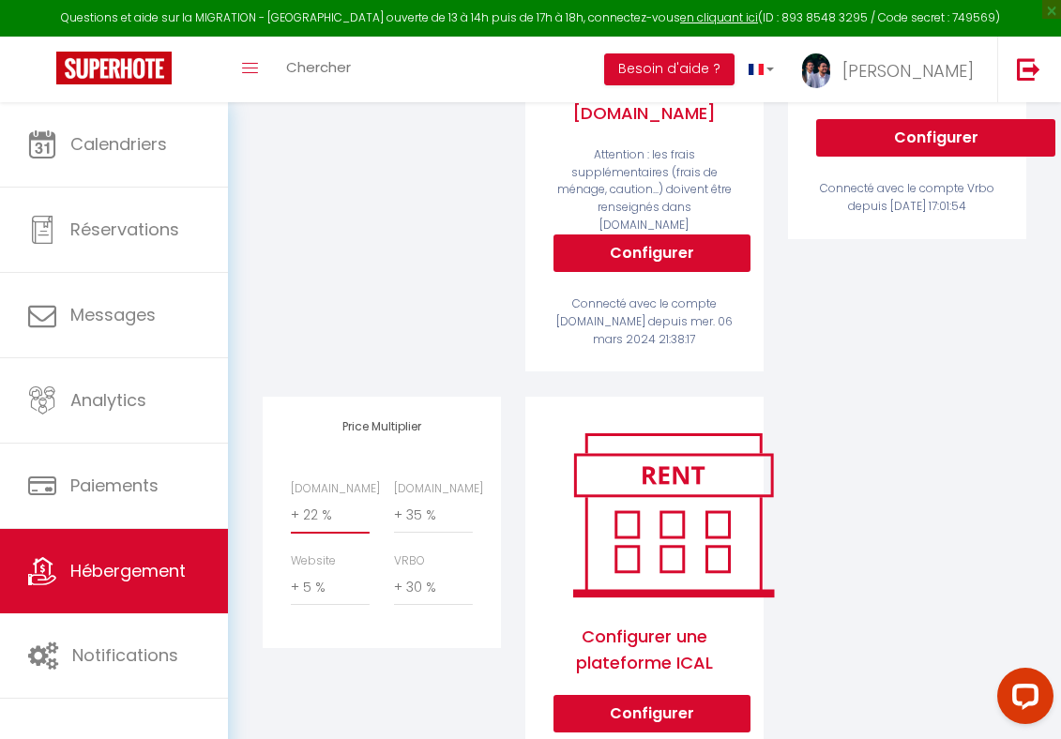
scroll to position [0, 0]
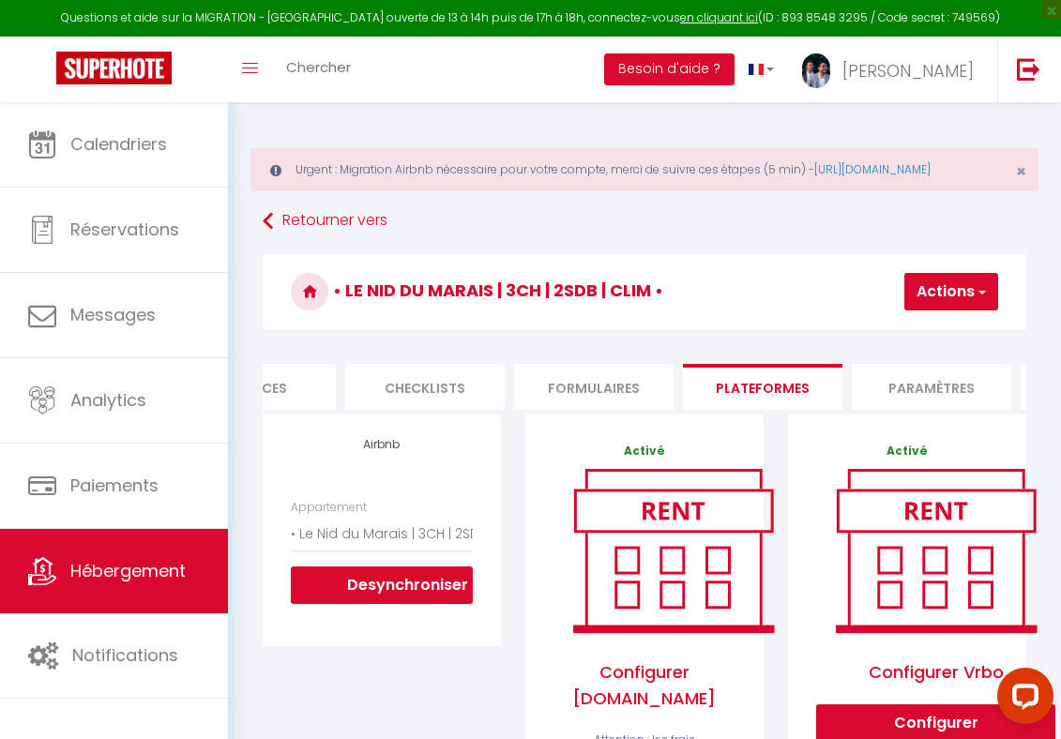
click at [959, 302] on button "Actions" at bounding box center [951, 292] width 94 height 38
click at [929, 345] on link "Enregistrer" at bounding box center [923, 333] width 148 height 24
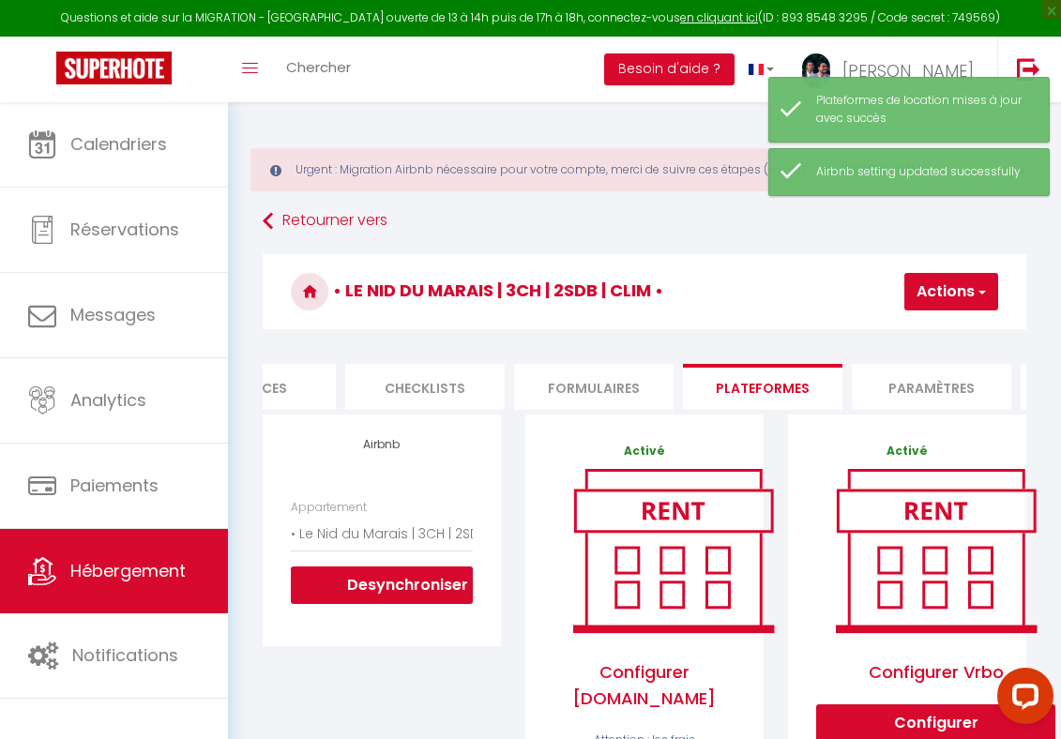
click at [330, 296] on h3 "• Le Nid du Marais | 3CH | 2SDB | Clim •" at bounding box center [645, 291] width 764 height 75
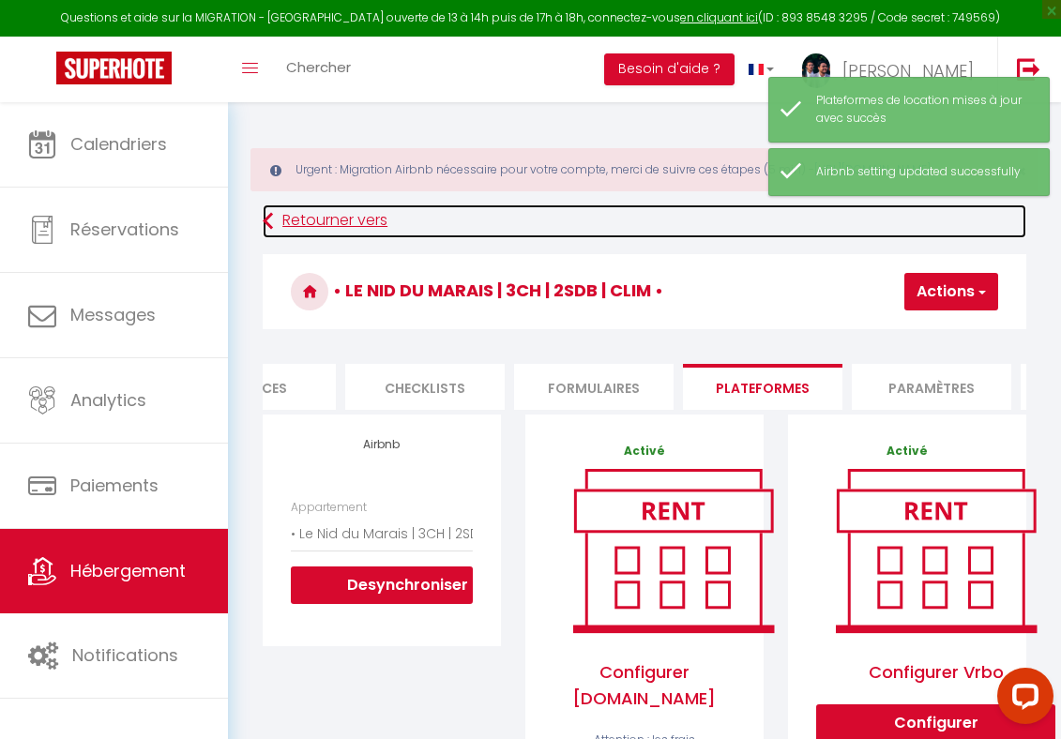
click at [340, 238] on link "Retourner vers" at bounding box center [645, 222] width 764 height 34
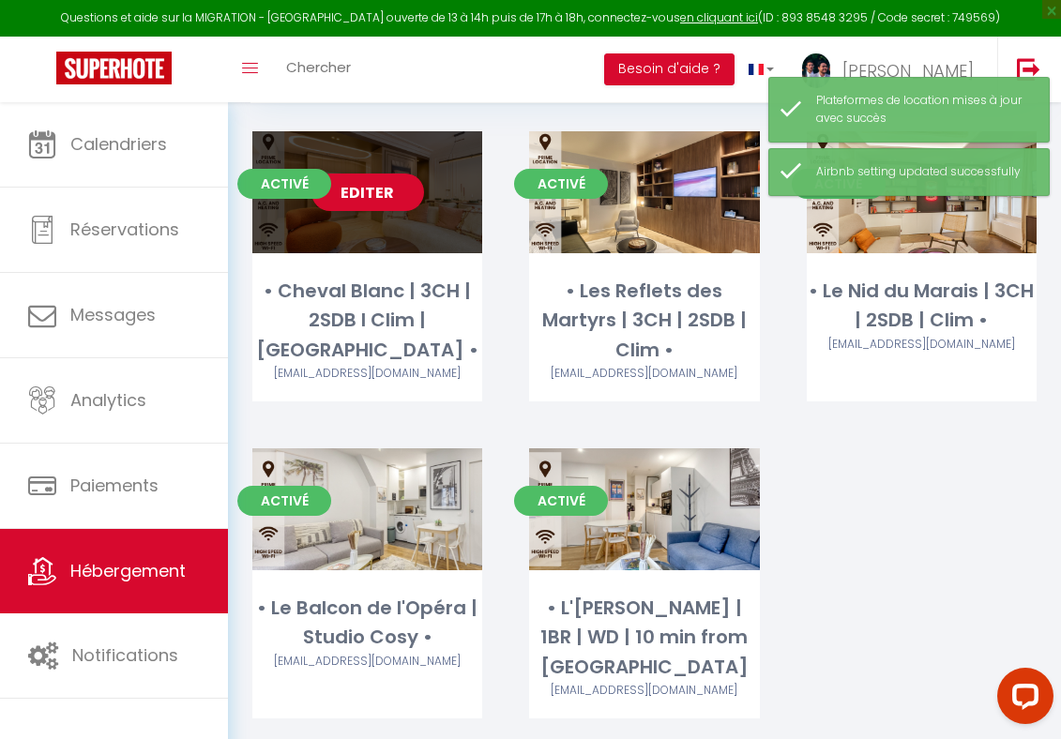
scroll to position [227, 0]
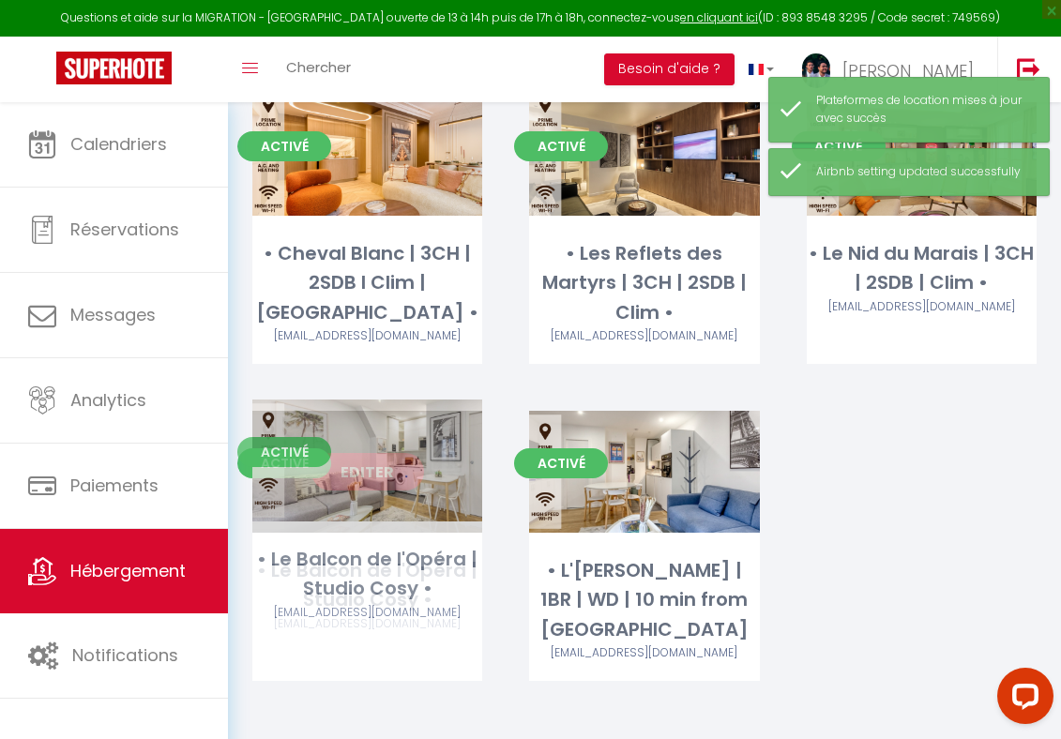
click at [390, 467] on link "Editer" at bounding box center [367, 472] width 113 height 38
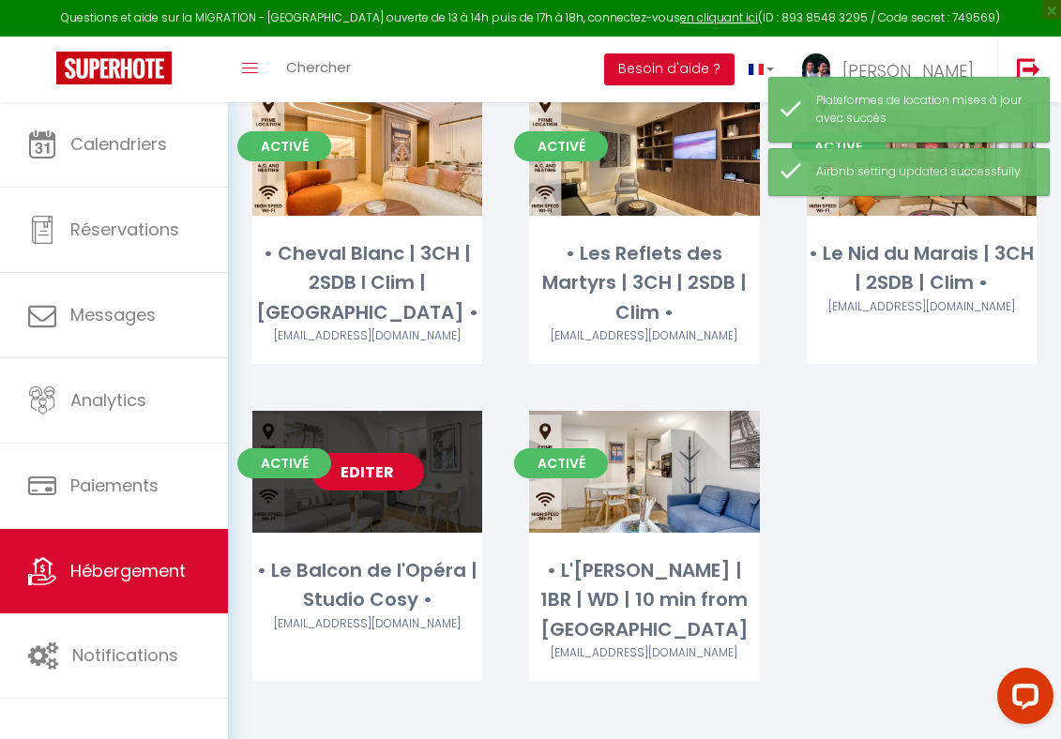
click at [336, 462] on link "Editer" at bounding box center [367, 472] width 113 height 38
select select "3"
select select "2"
select select "1"
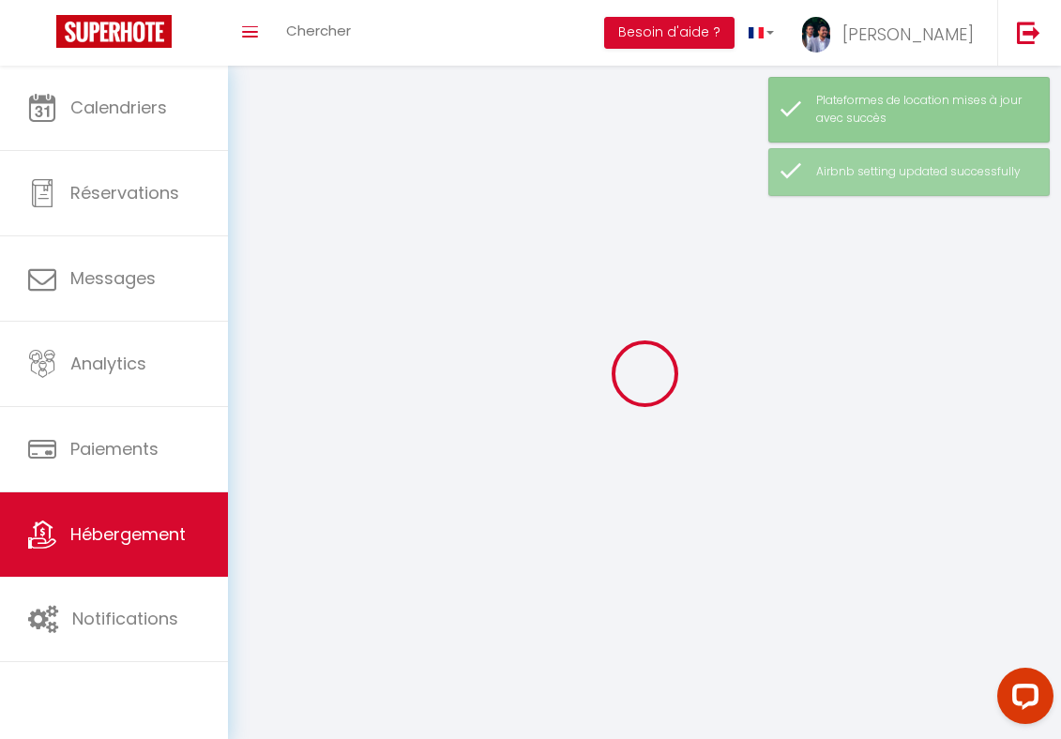
select select
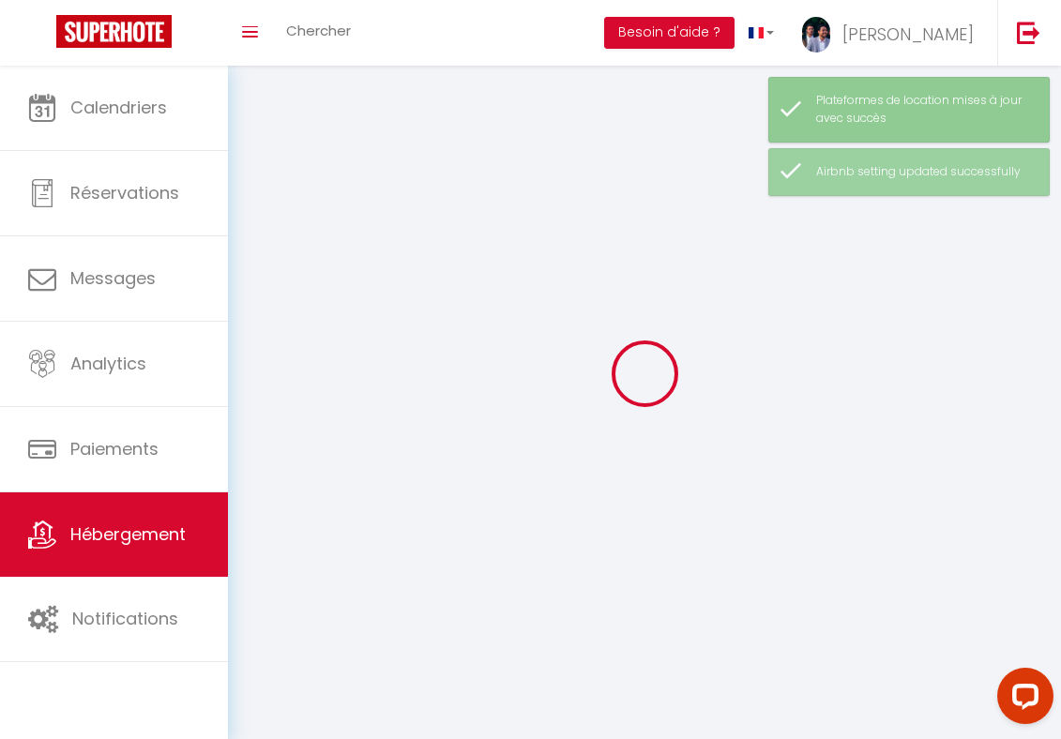
select select
checkbox input "false"
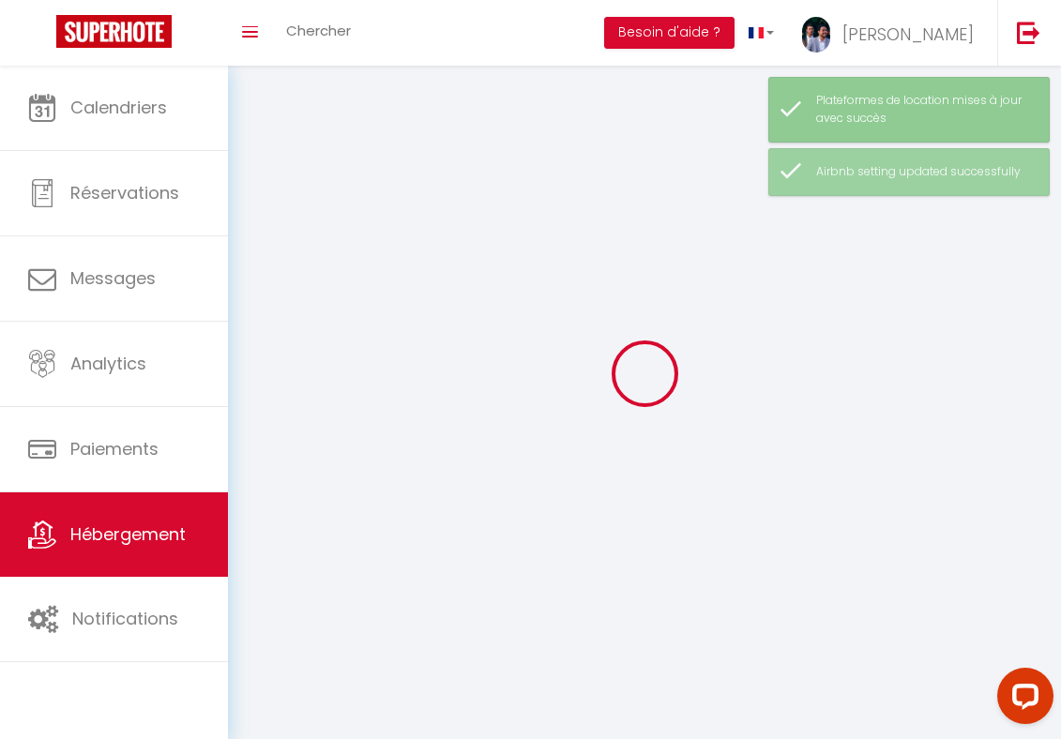
select select
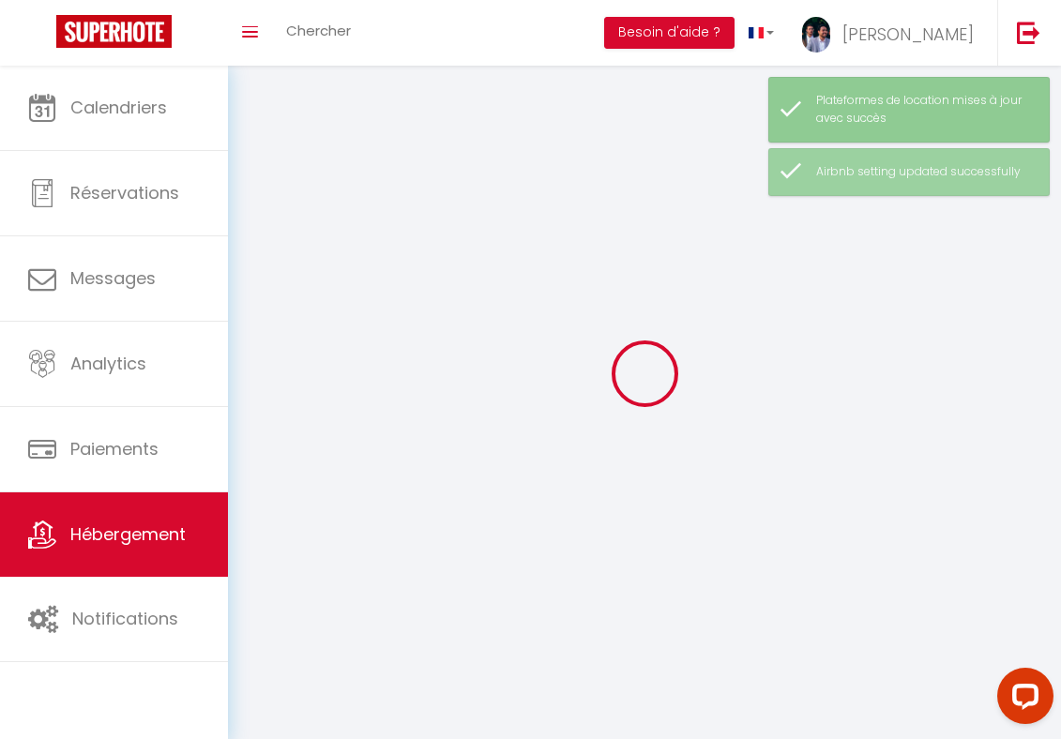
select select
checkbox input "false"
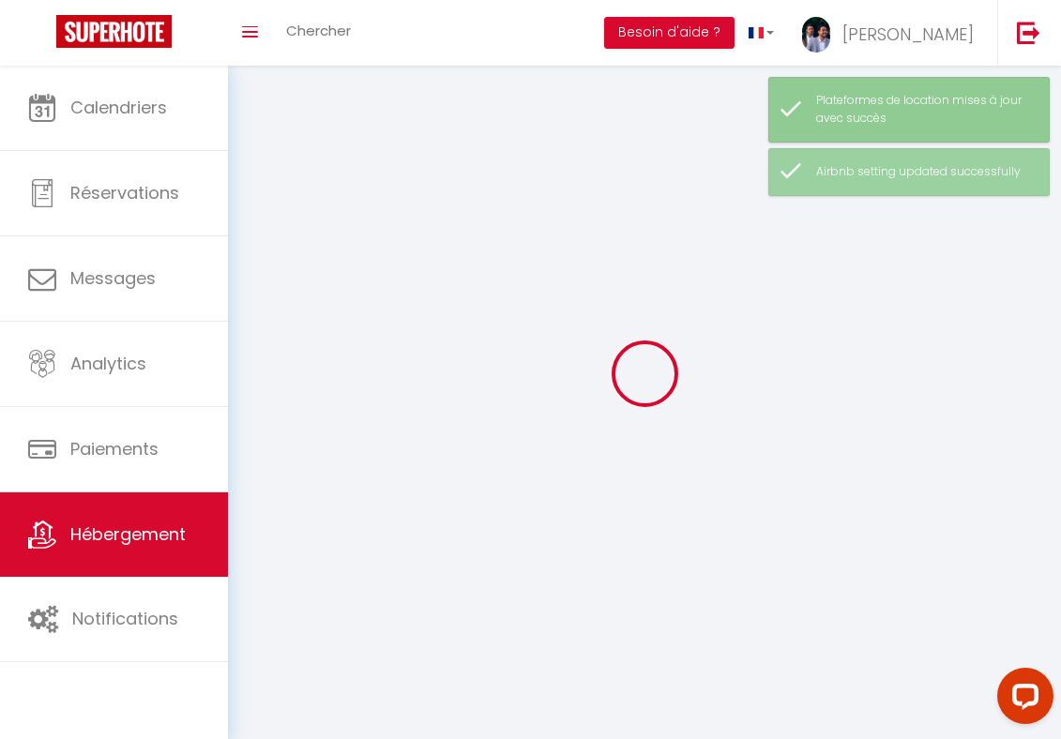
checkbox input "false"
select select
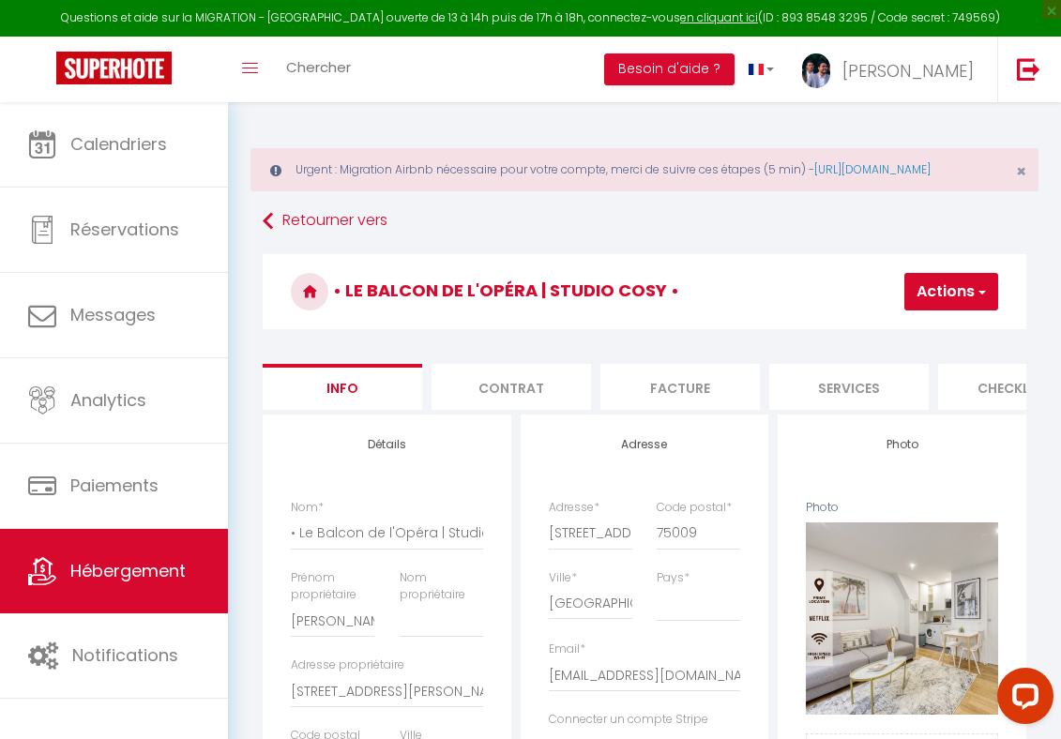
click at [1011, 318] on h3 "• Le Balcon de l'Opéra | Studio Cosy •" at bounding box center [645, 291] width 764 height 75
click at [967, 311] on button "Actions" at bounding box center [951, 292] width 94 height 38
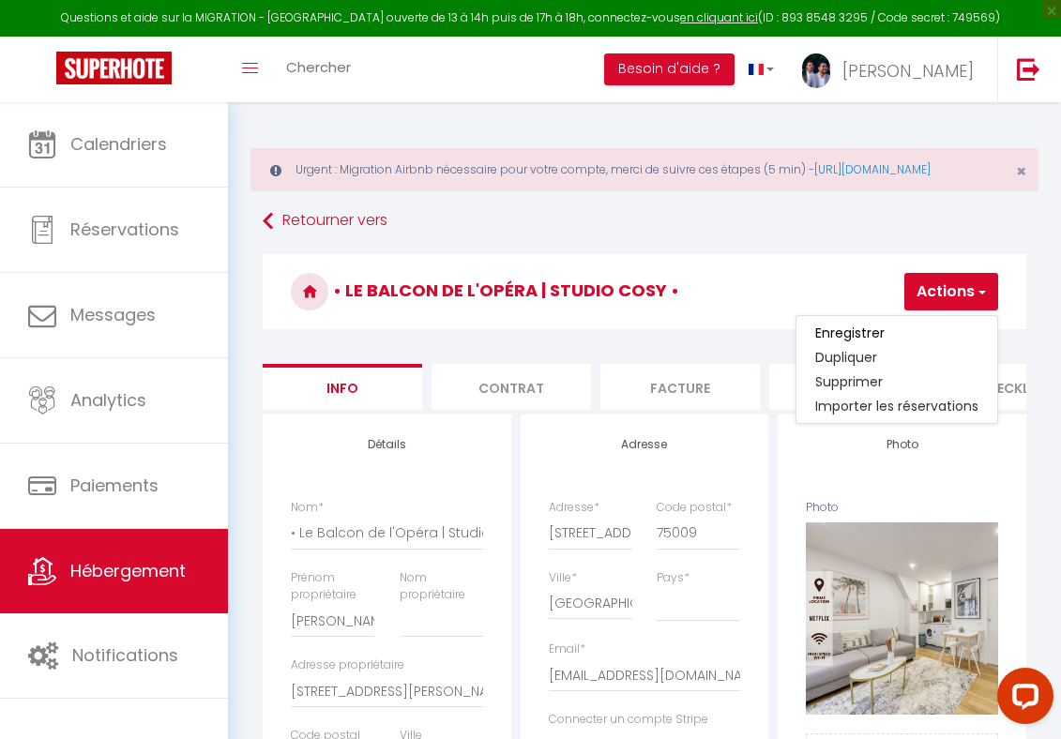
click at [820, 338] on ul "Enregistrer Dupliquer Supprimer Importer les réservations" at bounding box center [897, 369] width 203 height 109
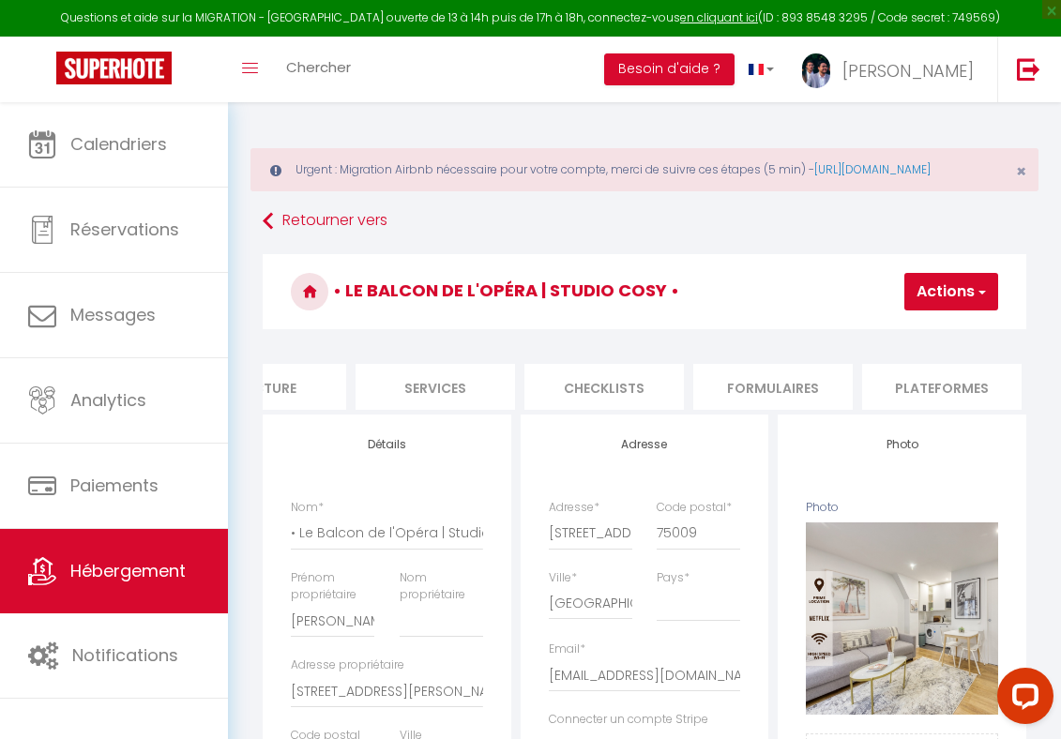
scroll to position [0, 433]
click at [847, 405] on li "Plateformes" at bounding box center [921, 387] width 159 height 46
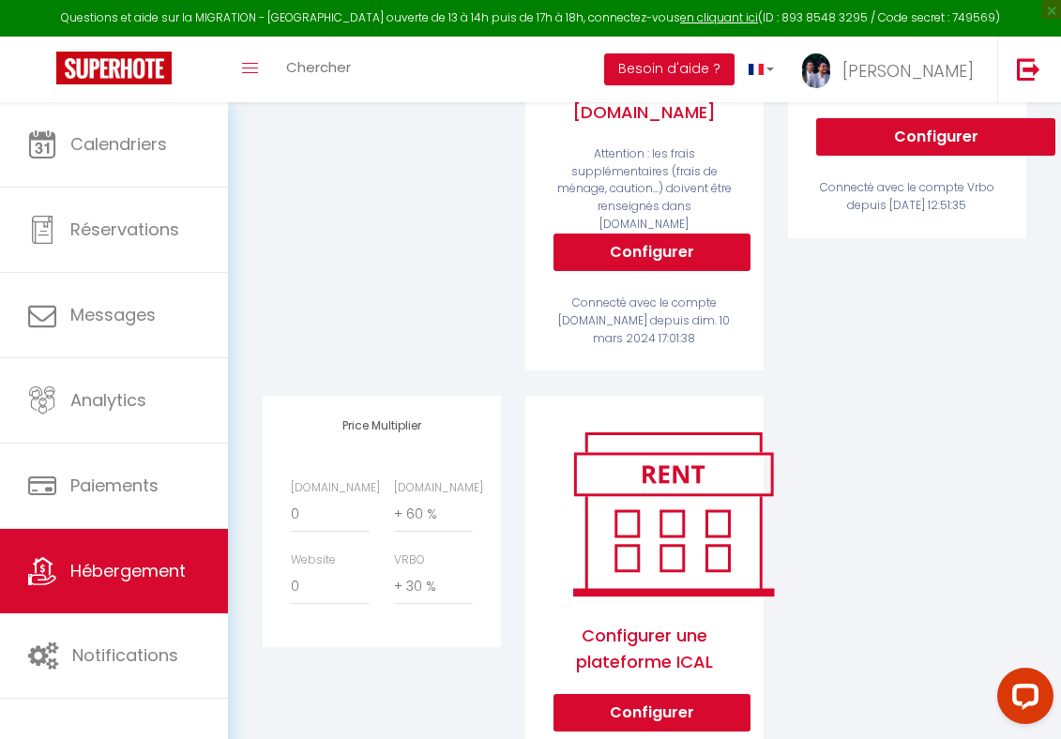
scroll to position [650, 0]
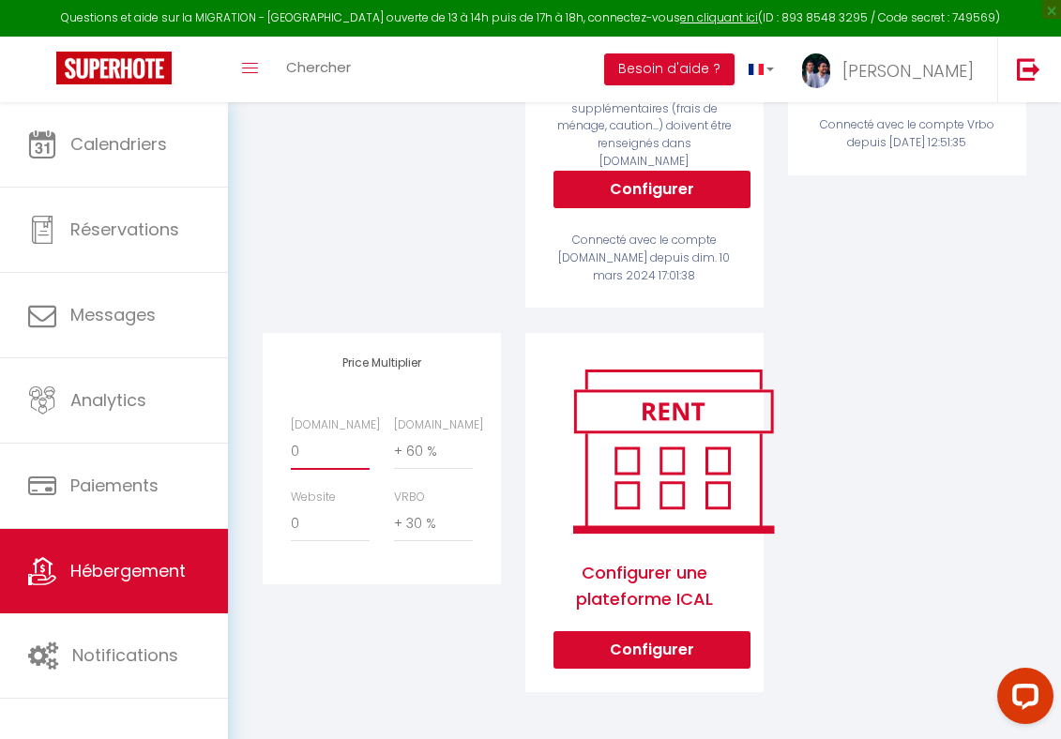
click at [345, 462] on select "0 + 1 % + 2 % + 3 % + 4 % + 5 % + 6 % + 7 % + 8 % + 9 %" at bounding box center [330, 452] width 79 height 36
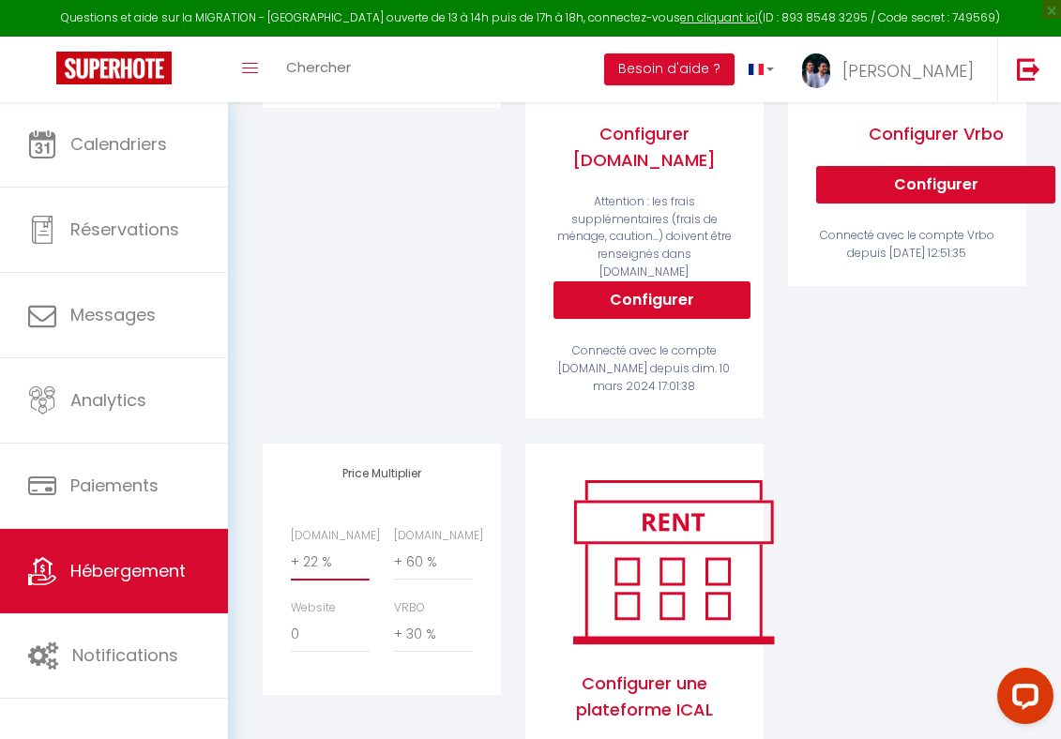
scroll to position [0, 0]
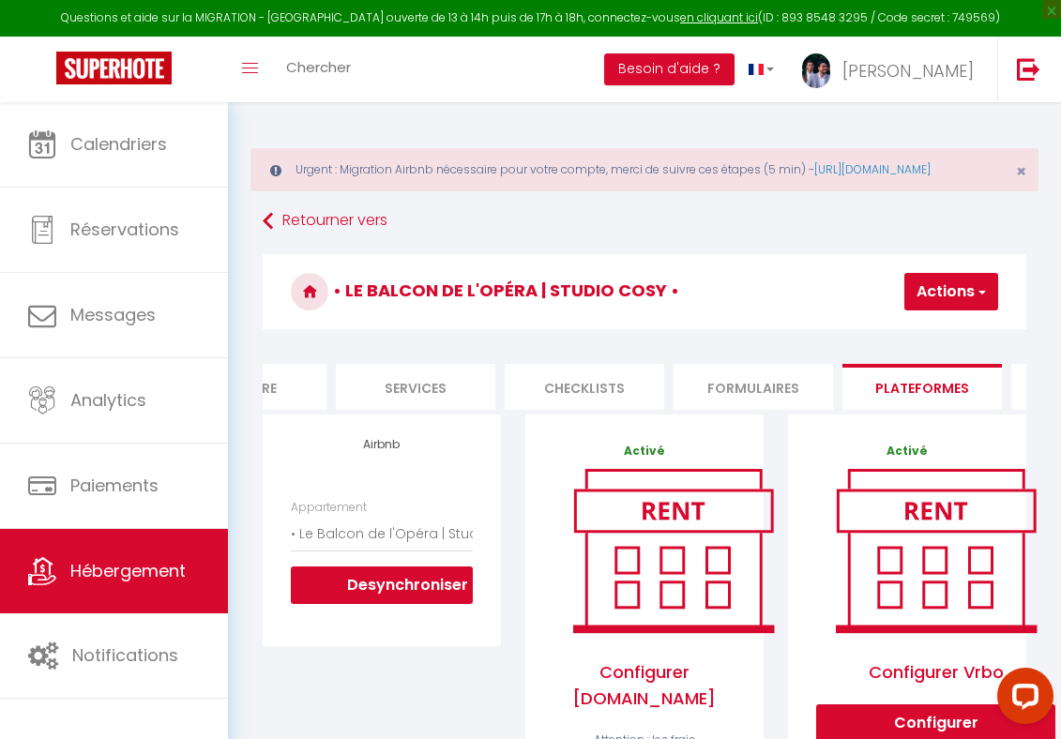
click at [971, 302] on button "Actions" at bounding box center [951, 292] width 94 height 38
click at [943, 342] on link "Enregistrer" at bounding box center [923, 333] width 148 height 24
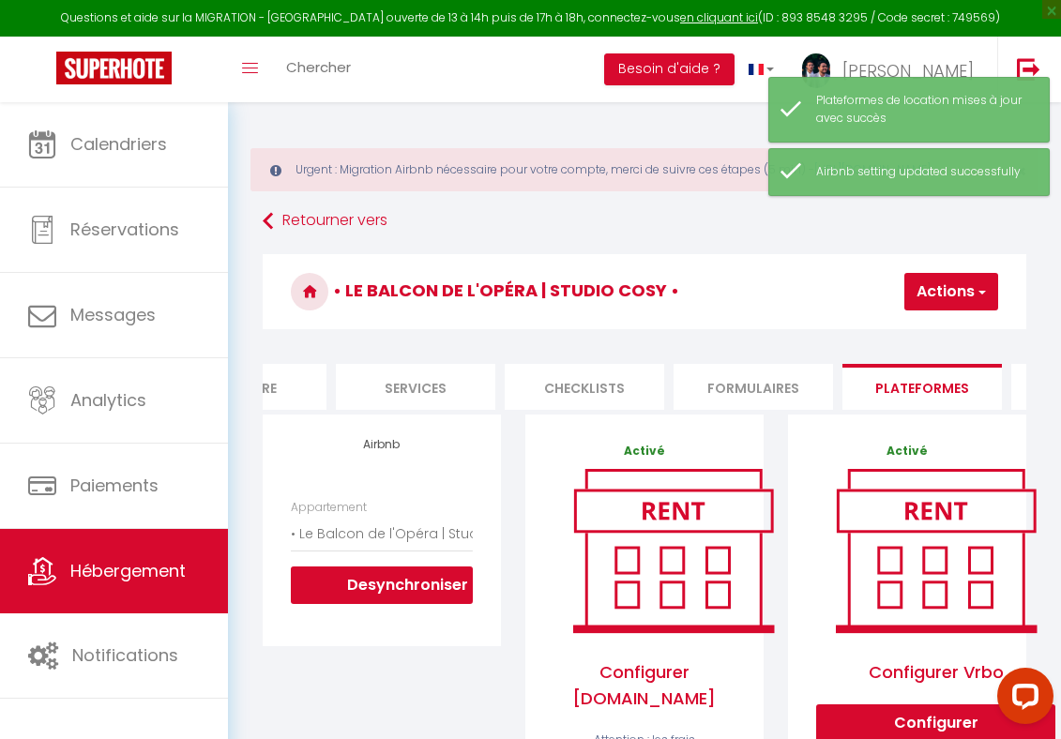
click at [281, 220] on div "Urgent : Migration Airbnb nécessaire pour votre compte, merci de suivre ces éta…" at bounding box center [644, 745] width 833 height 1286
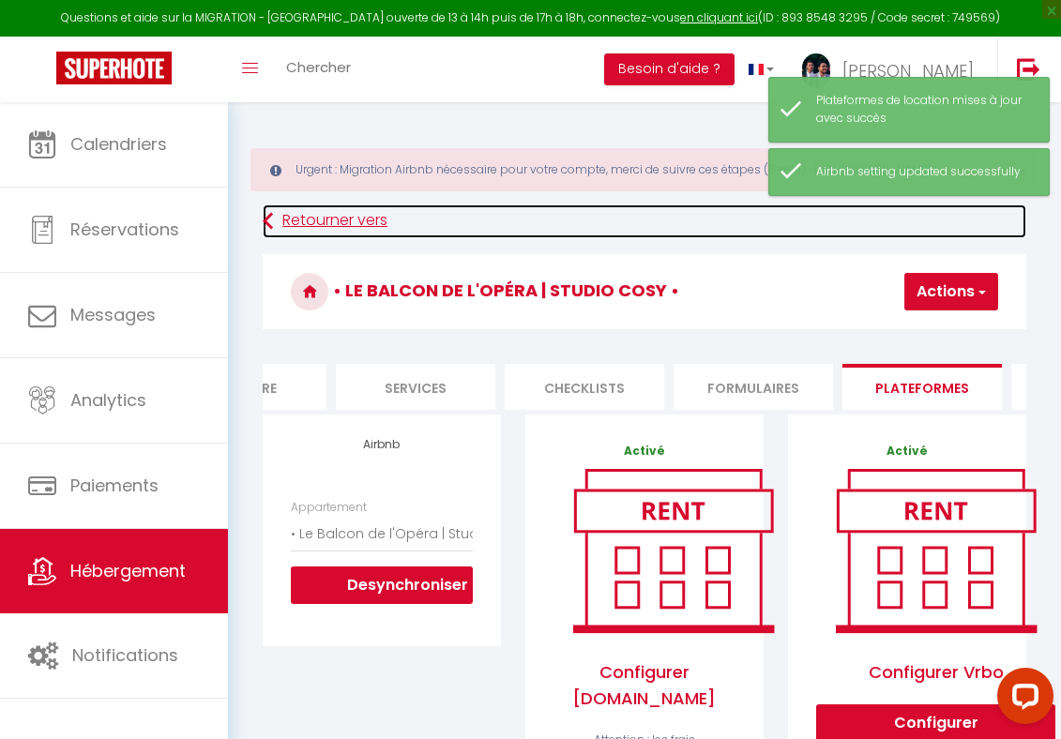
click at [286, 238] on link "Retourner vers" at bounding box center [645, 222] width 764 height 34
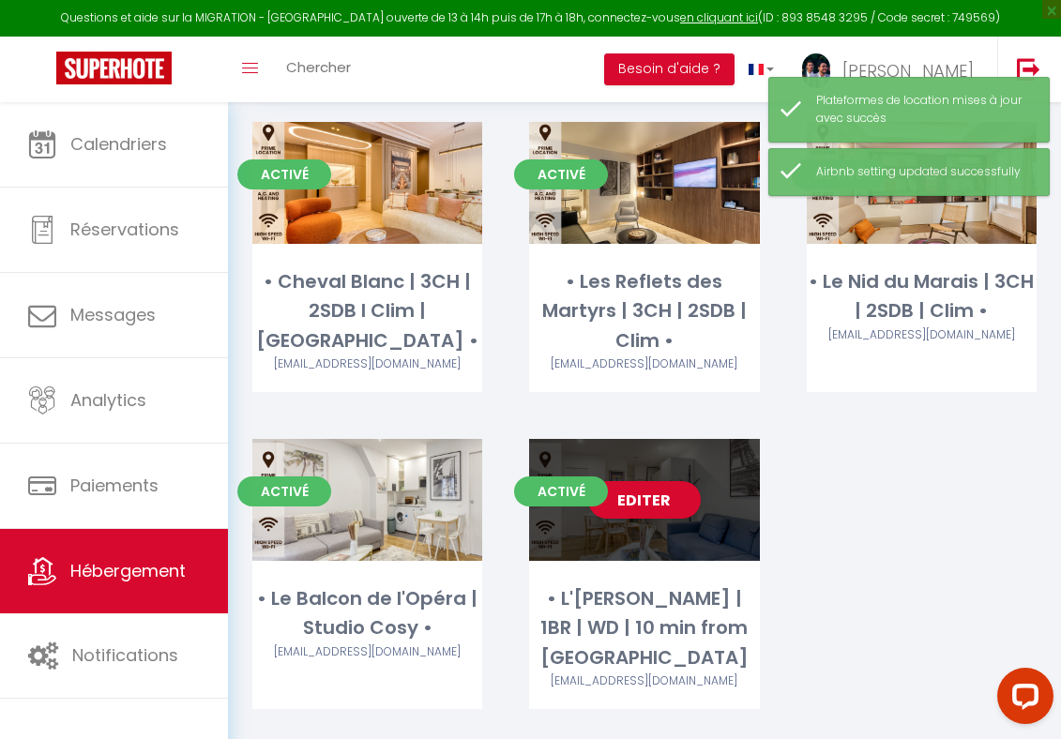
scroll to position [220, 0]
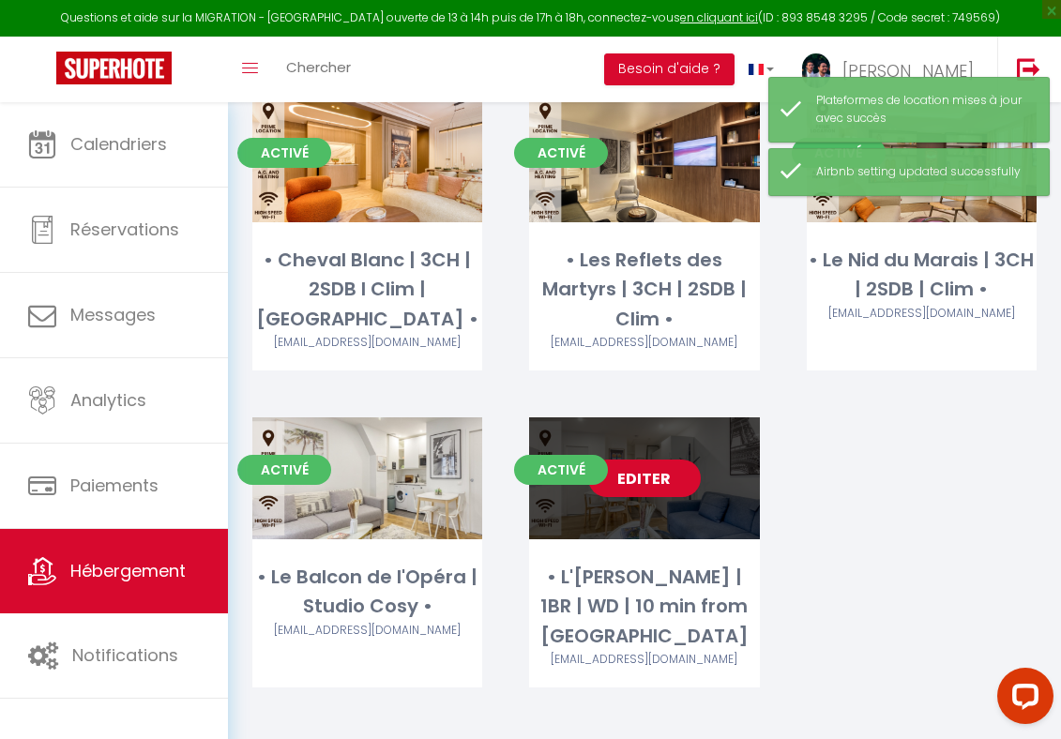
click at [662, 462] on link "Editer" at bounding box center [644, 479] width 113 height 38
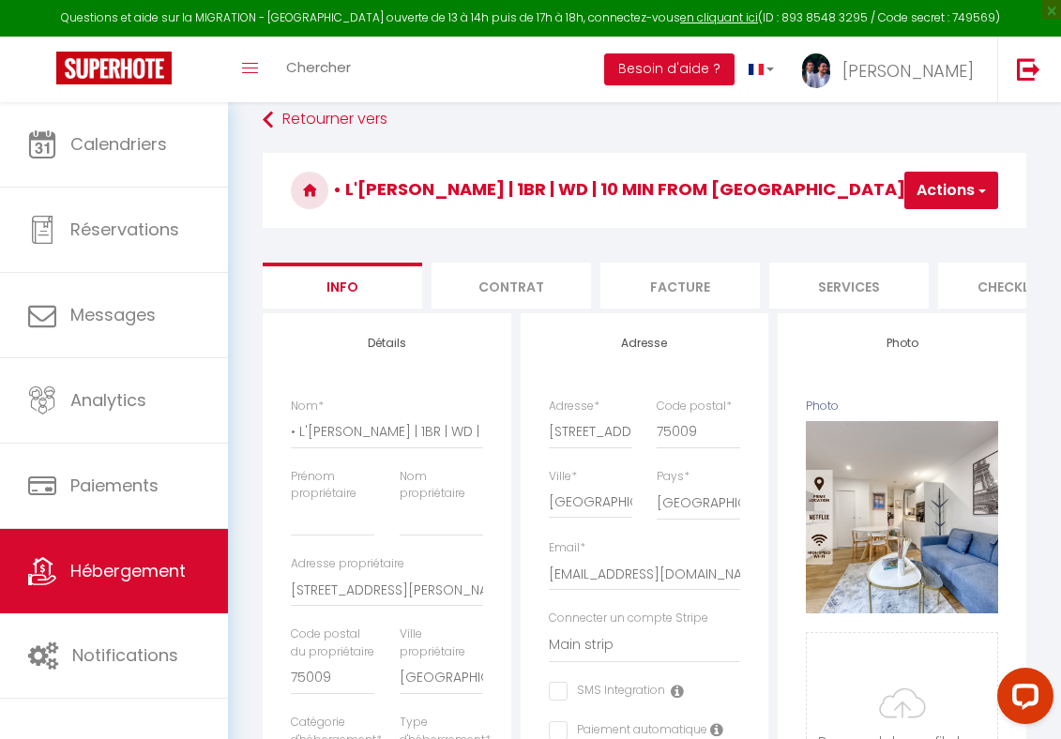
scroll to position [104, 0]
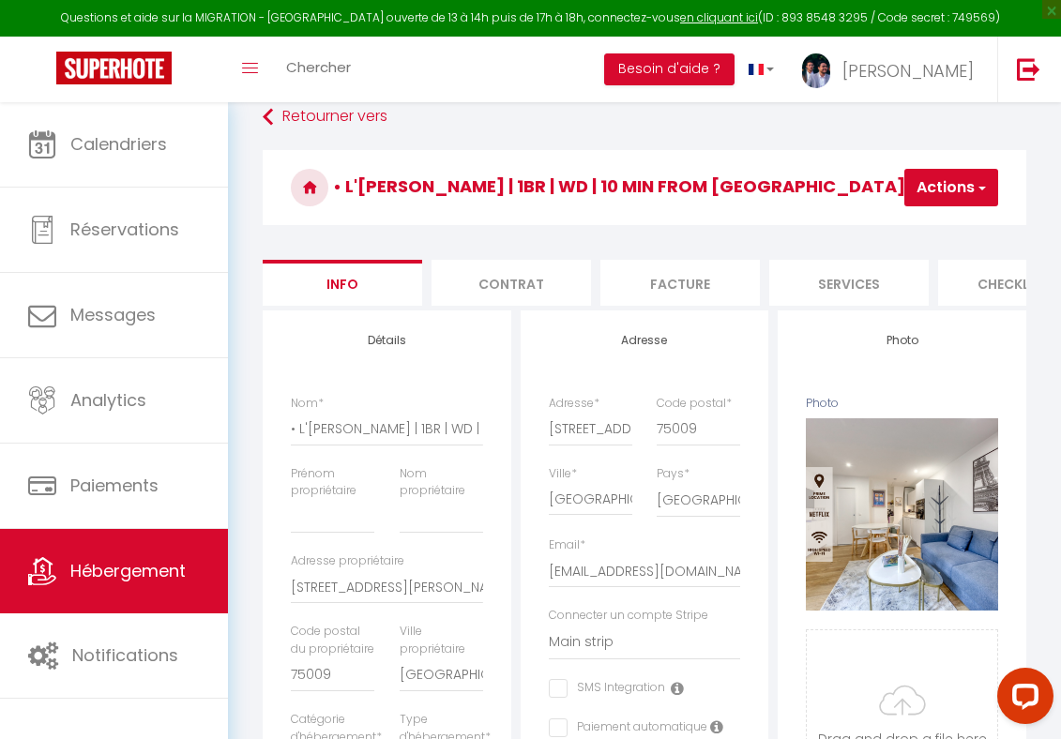
click at [969, 225] on h3 "• L'[PERSON_NAME] | 1BR | WD | 10 min from [GEOGRAPHIC_DATA]" at bounding box center [645, 187] width 764 height 75
click at [986, 196] on span "button" at bounding box center [981, 187] width 12 height 19
click at [732, 411] on span "*" at bounding box center [729, 403] width 6 height 16
click at [732, 420] on input "75009" at bounding box center [698, 429] width 83 height 34
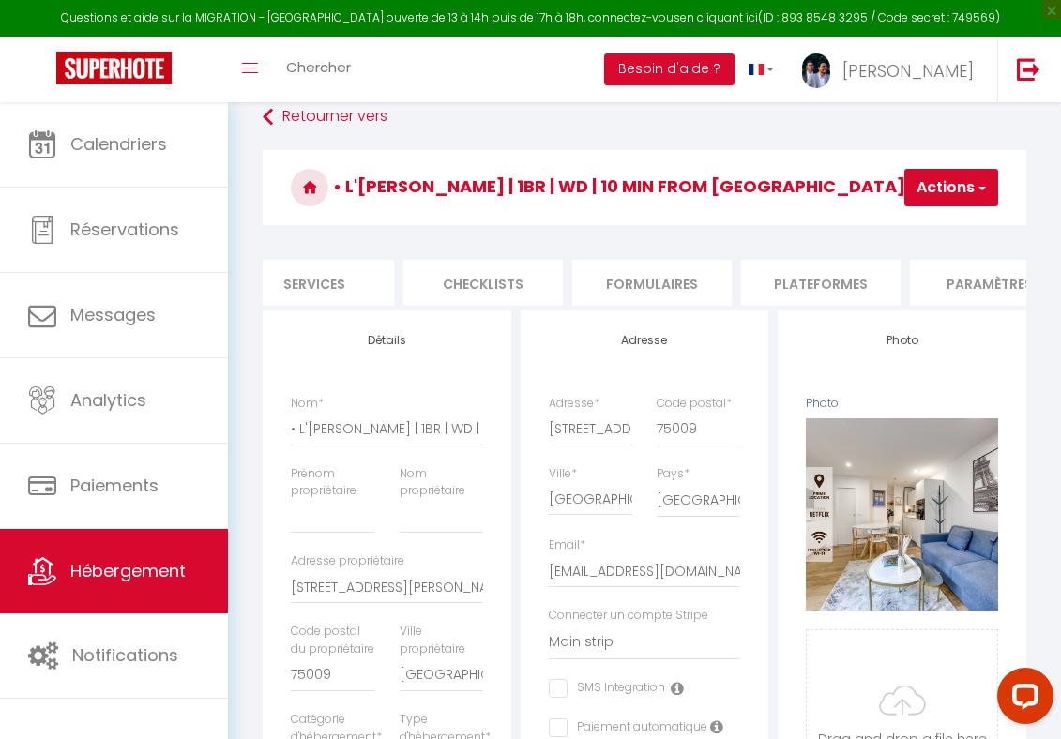
click at [829, 304] on li "Plateformes" at bounding box center [820, 283] width 159 height 46
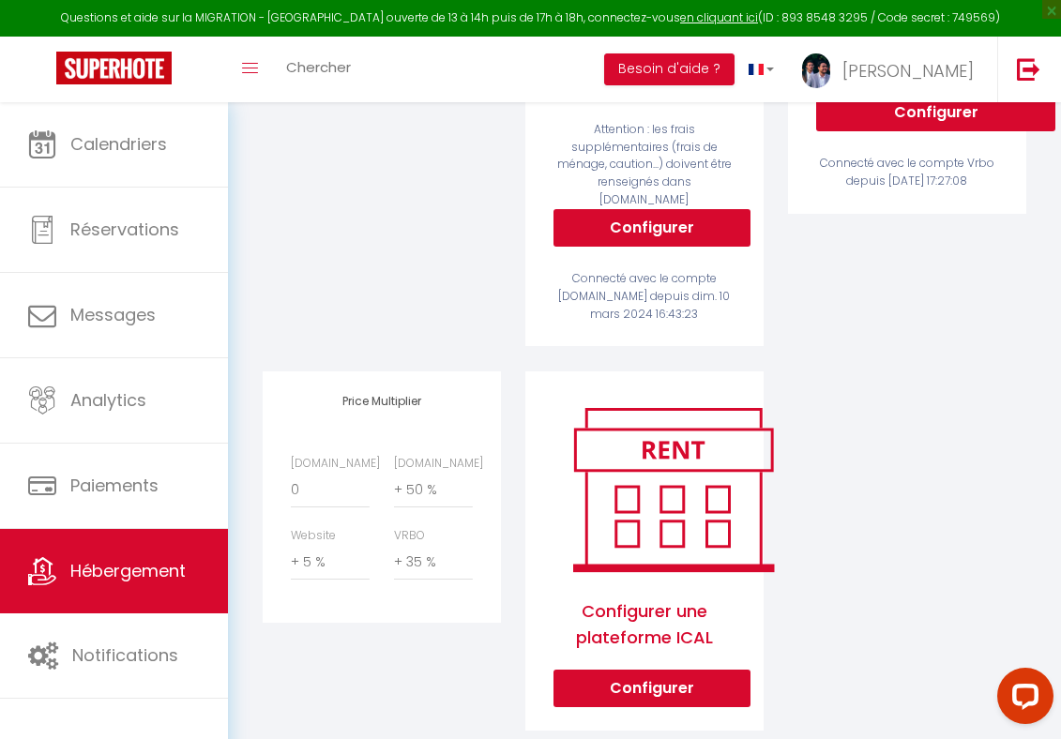
scroll to position [650, 0]
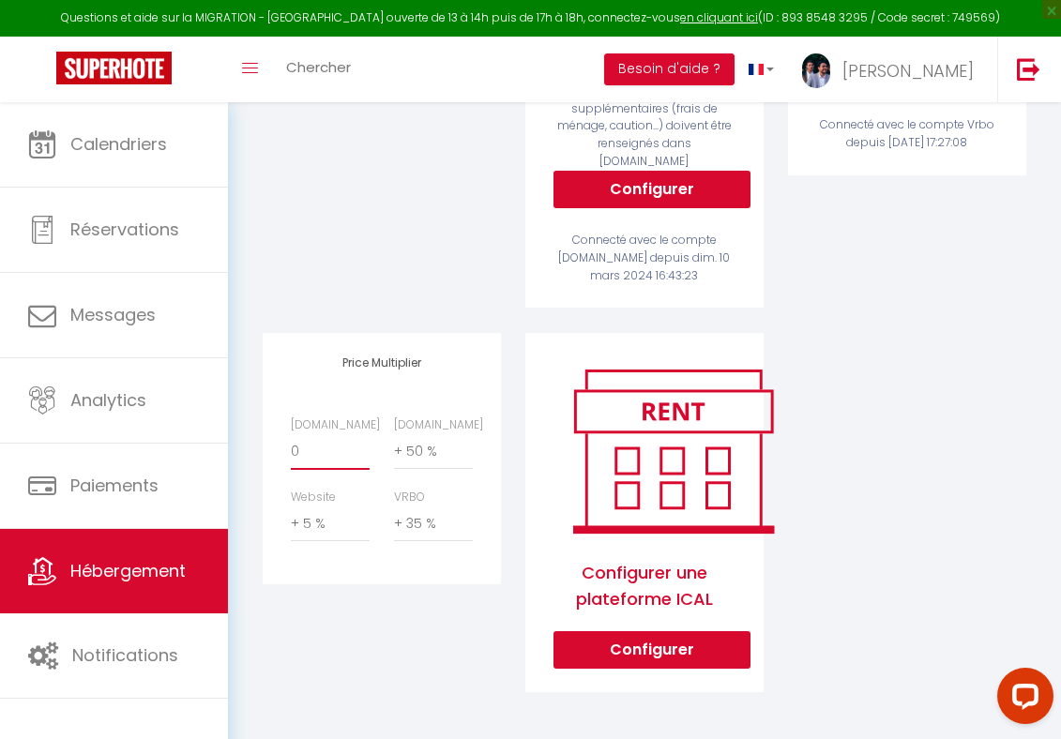
click at [310, 468] on select "0 + 1 % + 2 % + 3 % + 4 % + 5 % + 6 % + 7 % + 8 % + 9 %" at bounding box center [330, 452] width 79 height 36
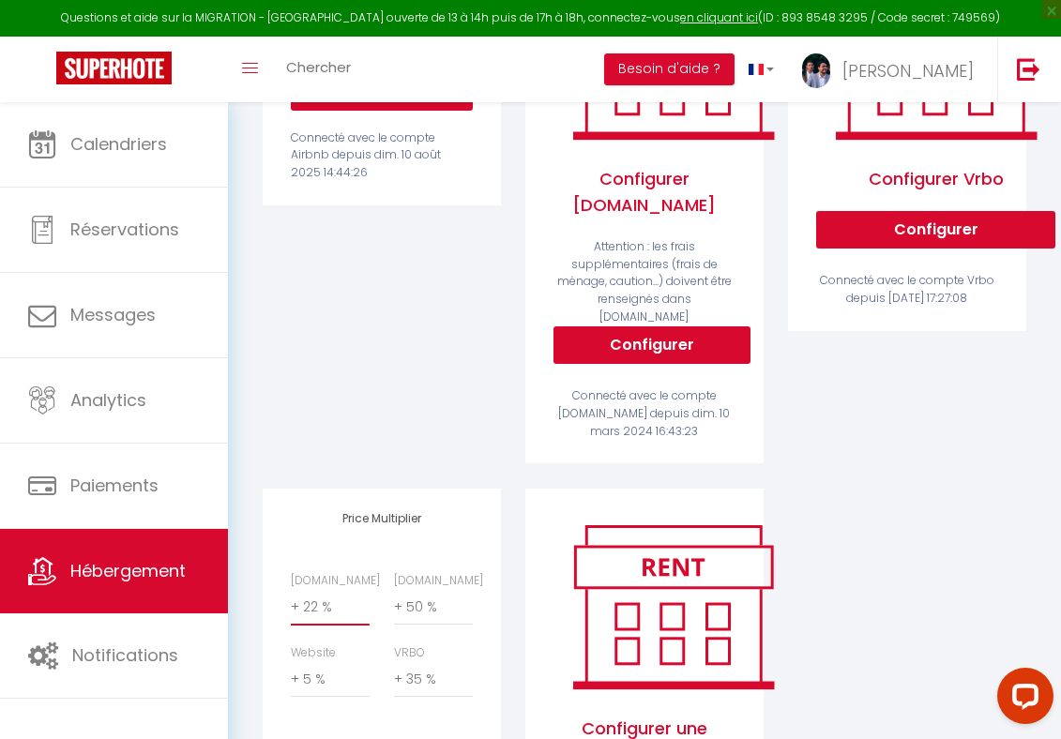
scroll to position [0, 0]
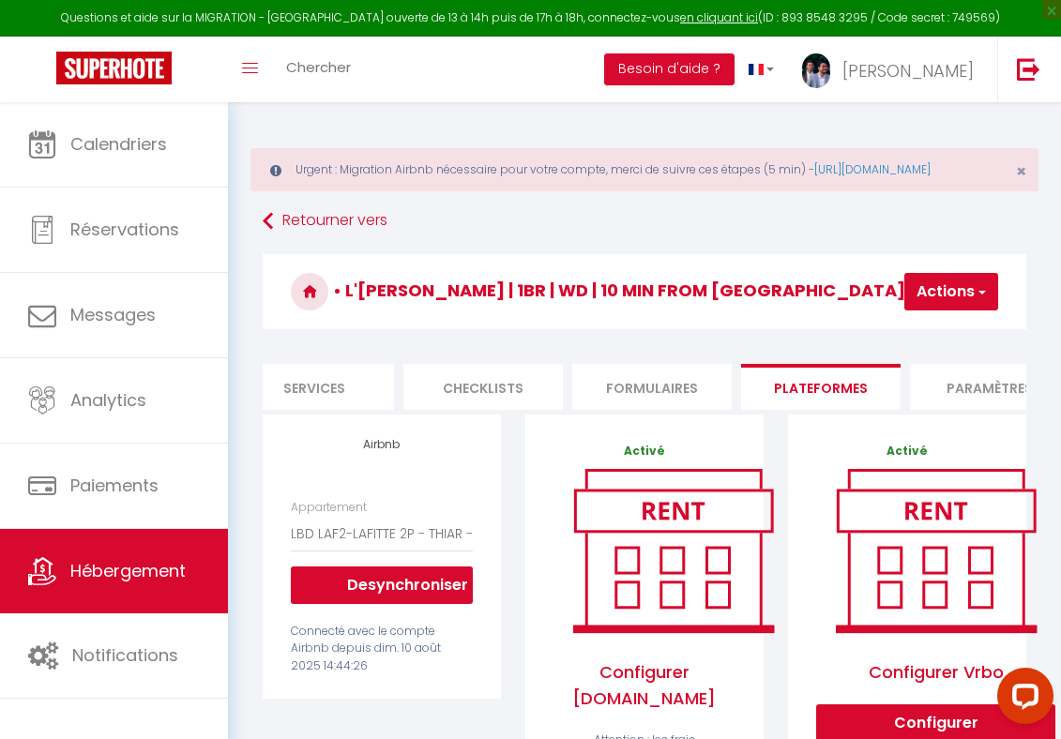
click at [929, 297] on button "Actions" at bounding box center [951, 292] width 94 height 38
click at [929, 345] on link "Enregistrer" at bounding box center [923, 333] width 148 height 24
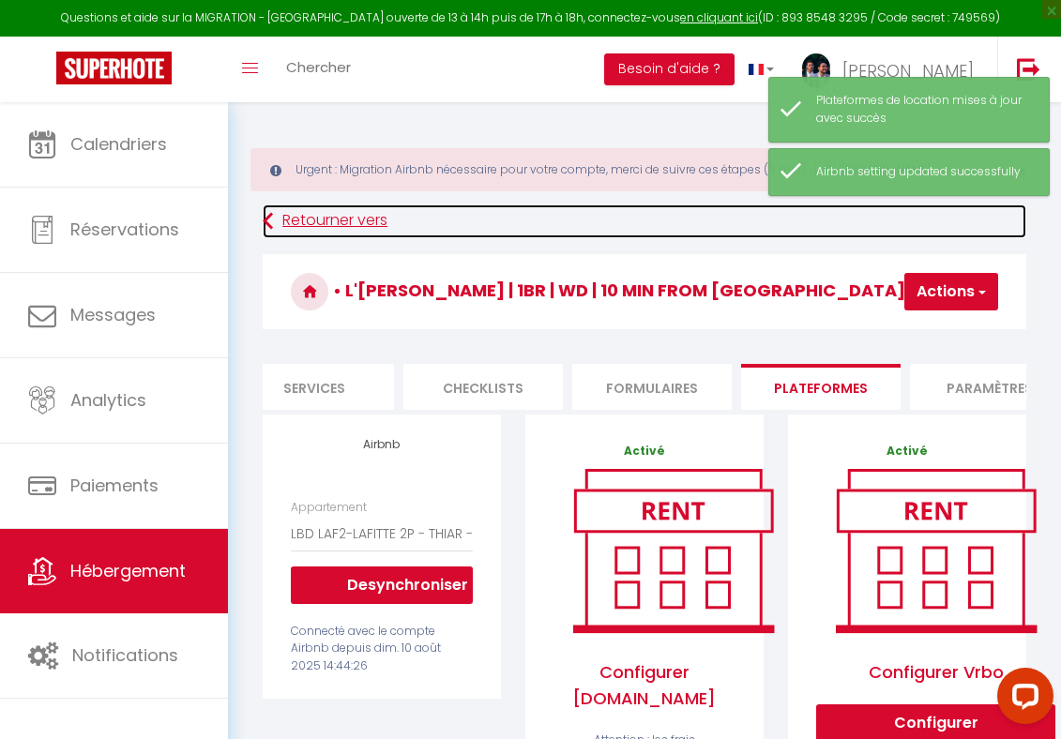
click at [350, 236] on link "Retourner vers" at bounding box center [645, 222] width 764 height 34
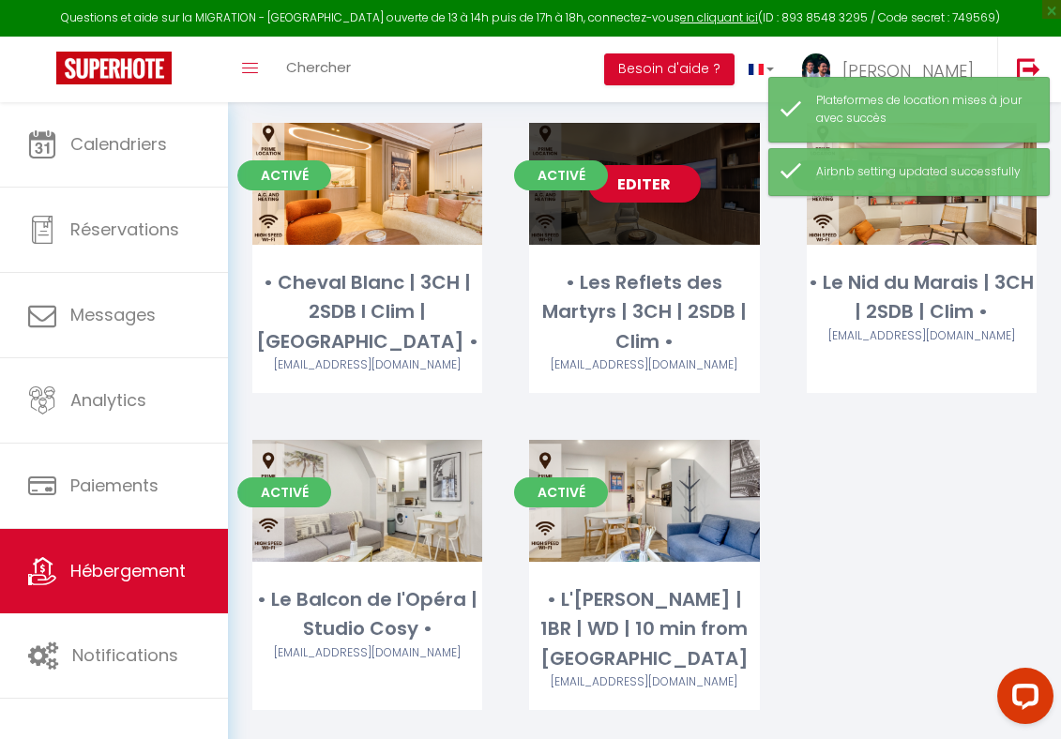
scroll to position [227, 0]
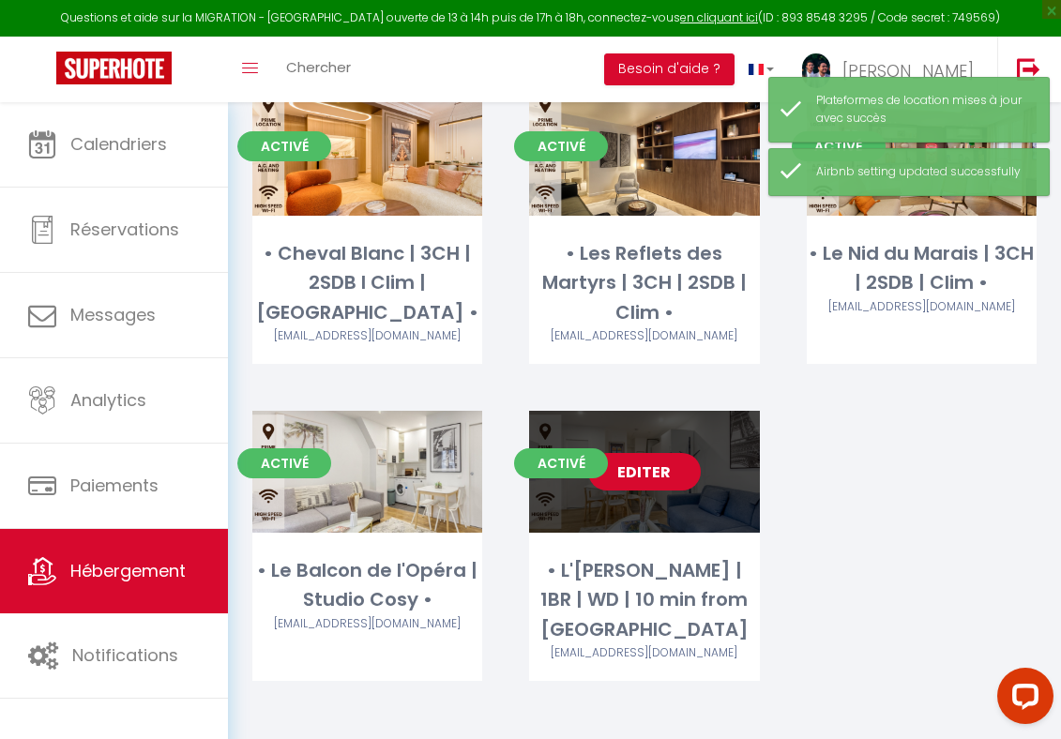
click at [634, 453] on link "Editer" at bounding box center [644, 472] width 113 height 38
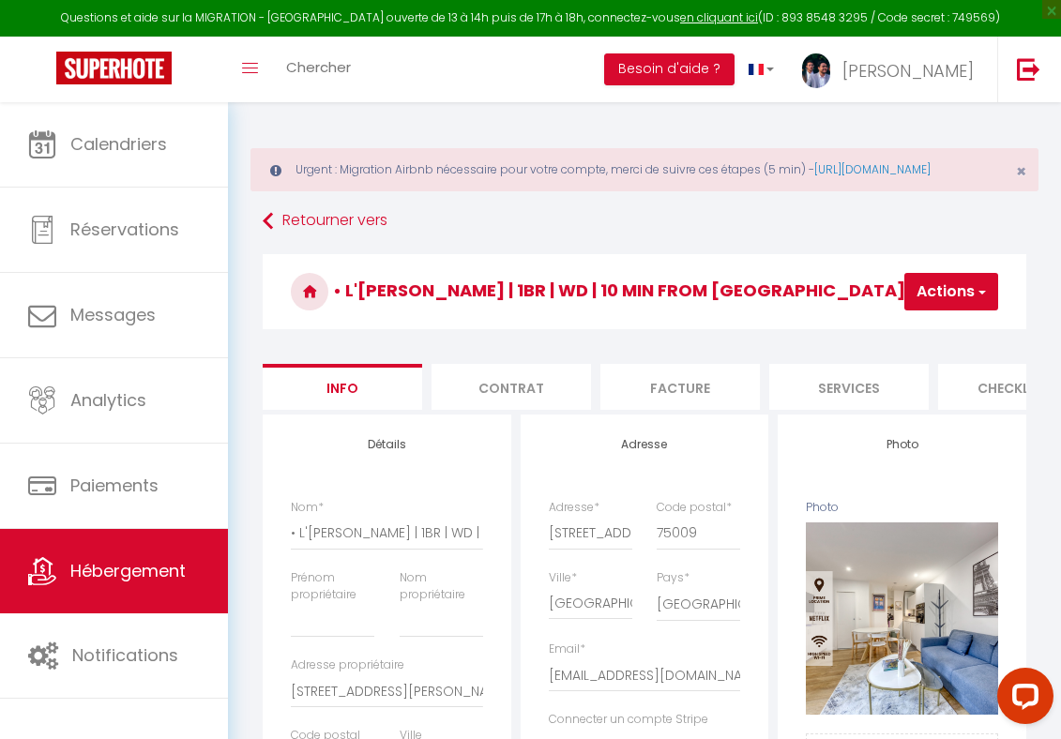
click at [993, 397] on li "Checklists" at bounding box center [1017, 387] width 159 height 46
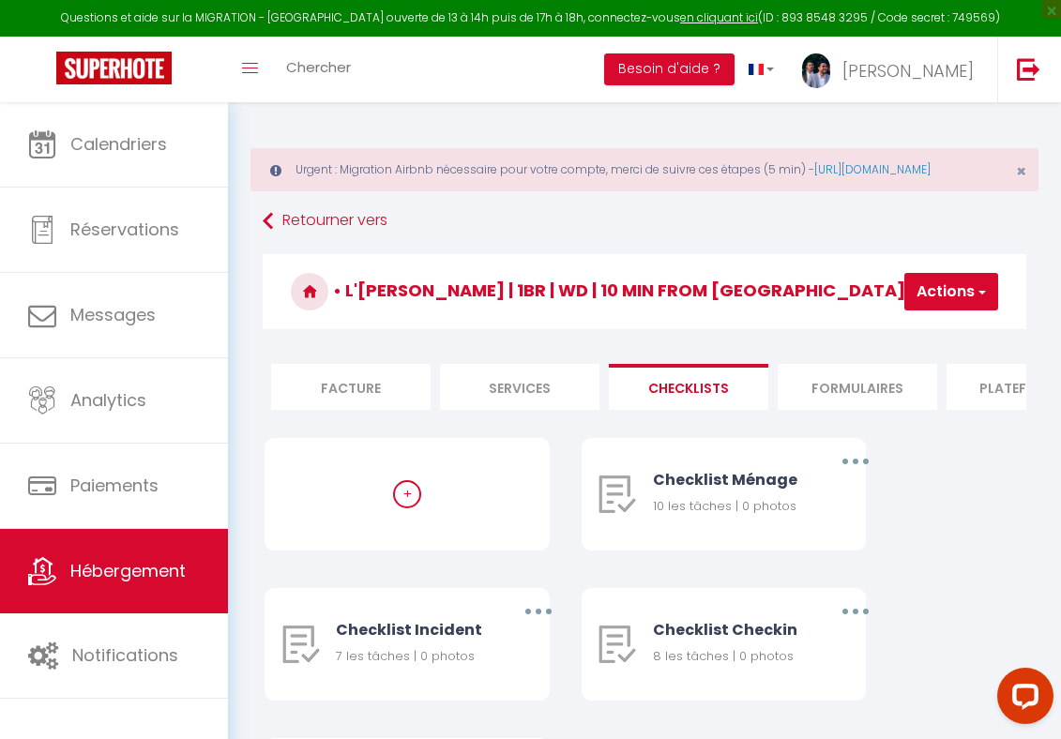
scroll to position [0, 390]
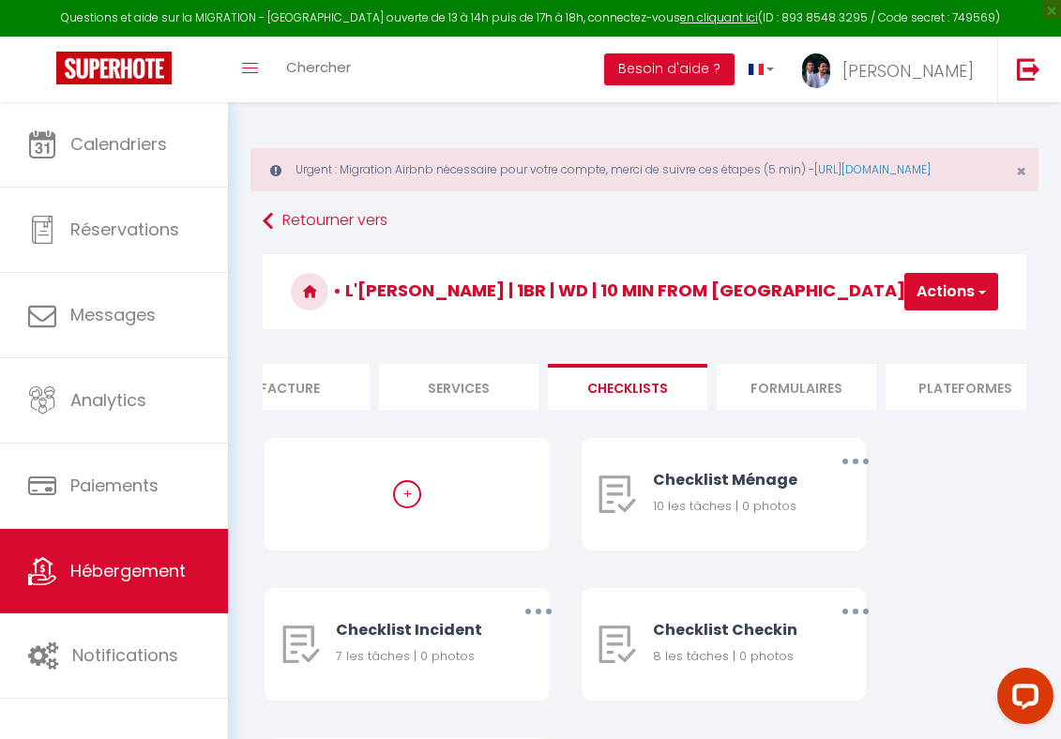
click at [816, 384] on li "Formulaires" at bounding box center [796, 387] width 159 height 46
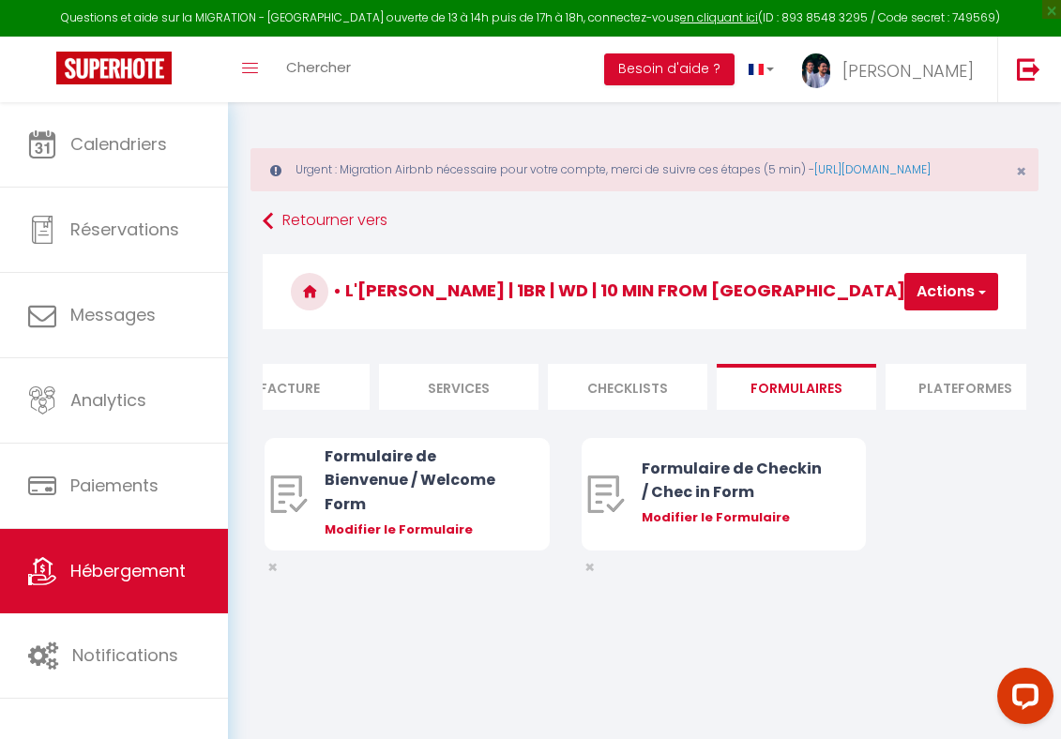
click at [482, 391] on li "Services" at bounding box center [458, 387] width 159 height 46
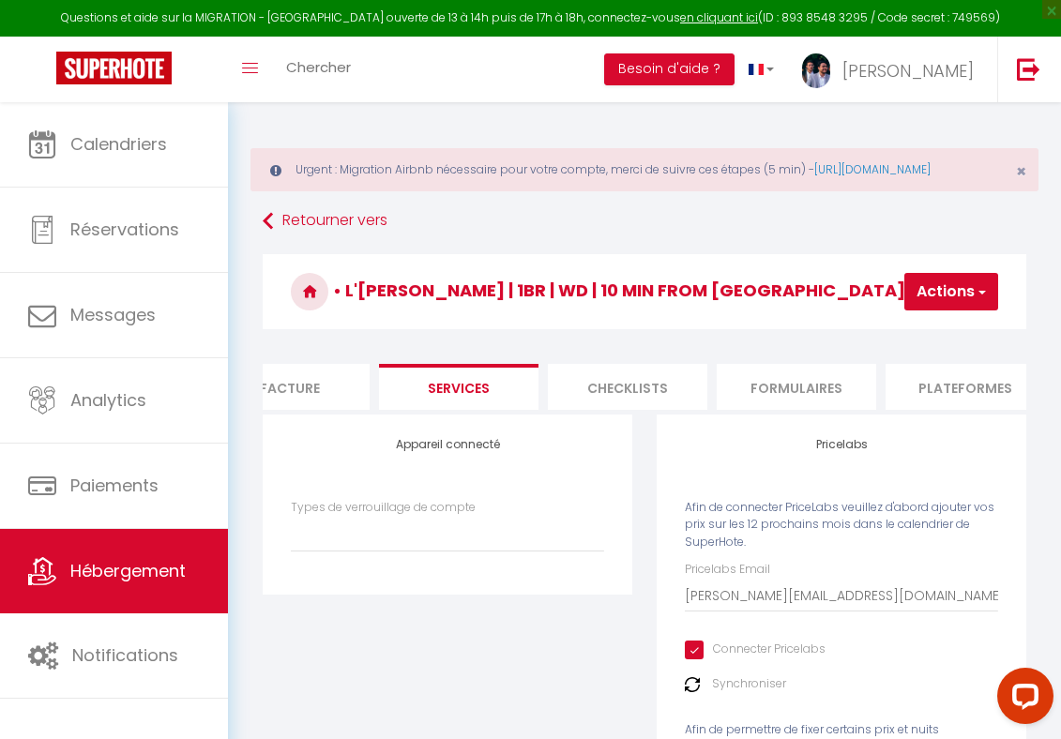
click at [930, 398] on li "Plateformes" at bounding box center [965, 387] width 159 height 46
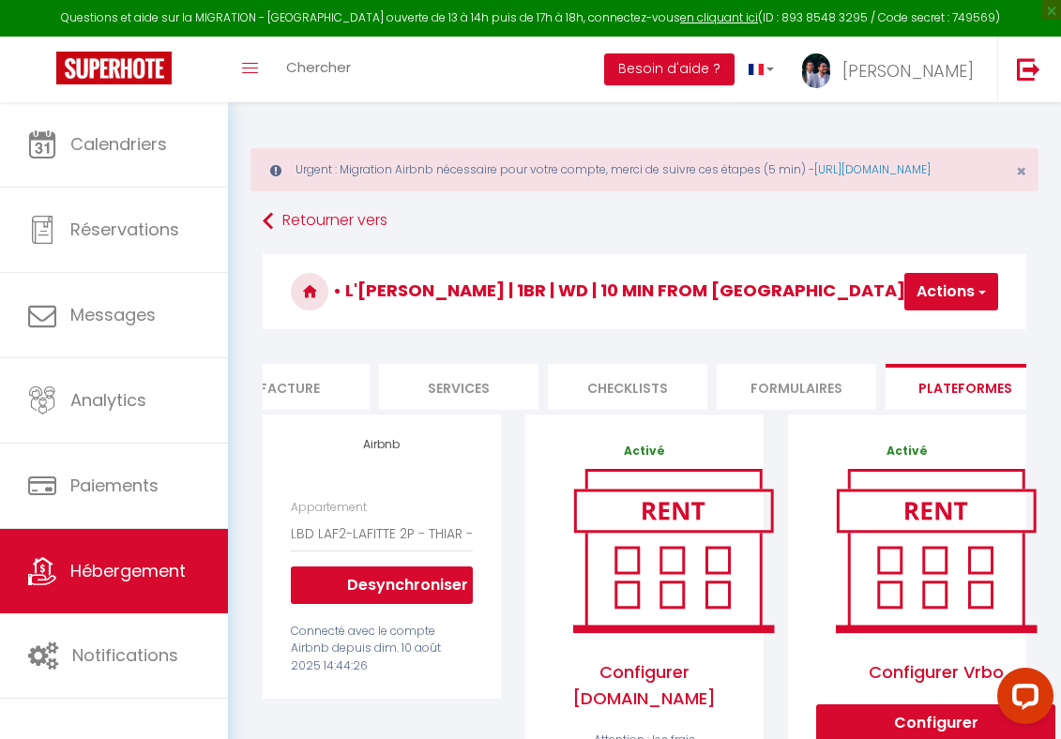
click at [944, 299] on button "Actions" at bounding box center [951, 292] width 94 height 38
click at [902, 345] on link "Enregistrer" at bounding box center [923, 333] width 148 height 24
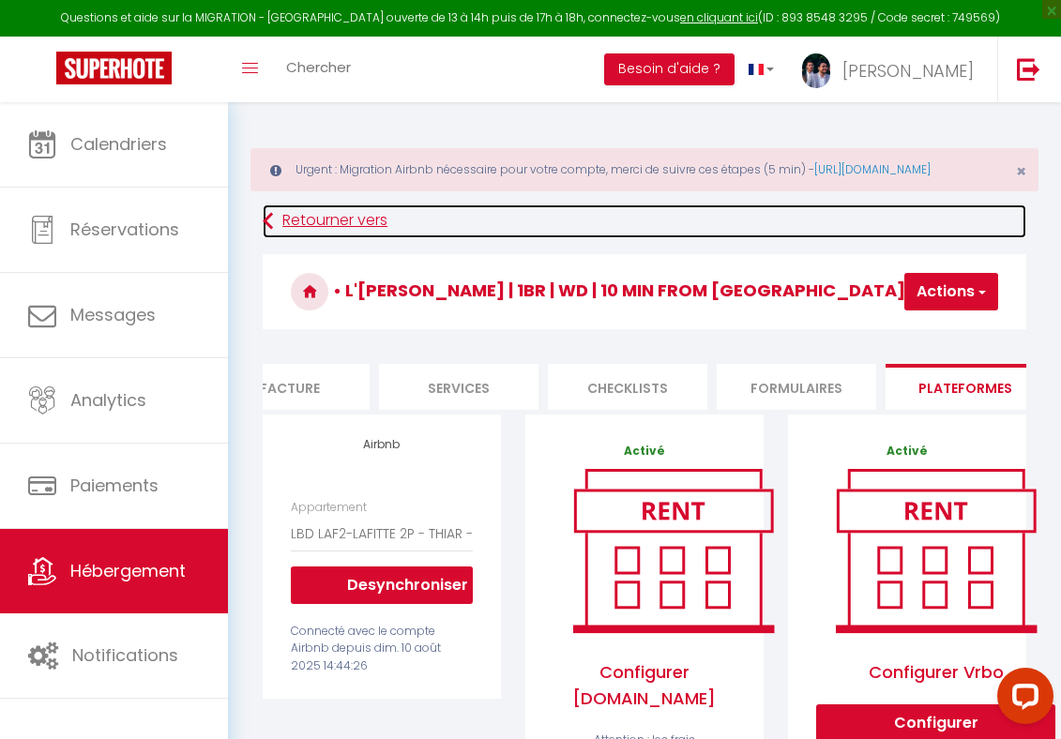
click at [266, 238] on icon at bounding box center [268, 222] width 10 height 34
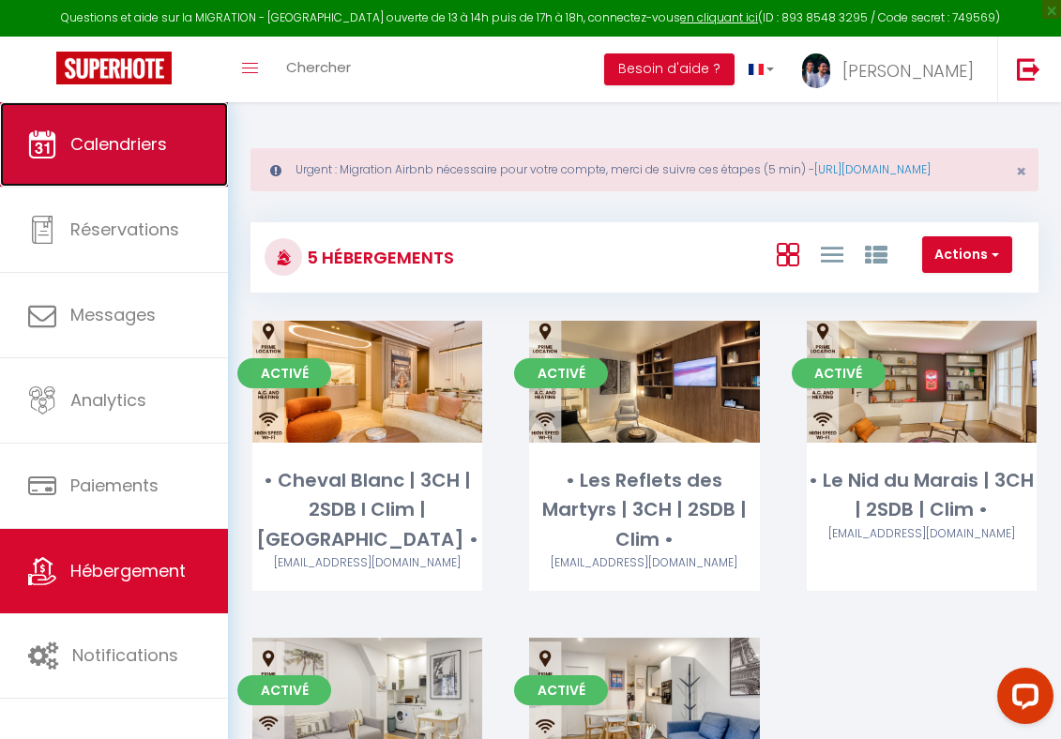
click at [134, 138] on span "Calendriers" at bounding box center [118, 143] width 97 height 23
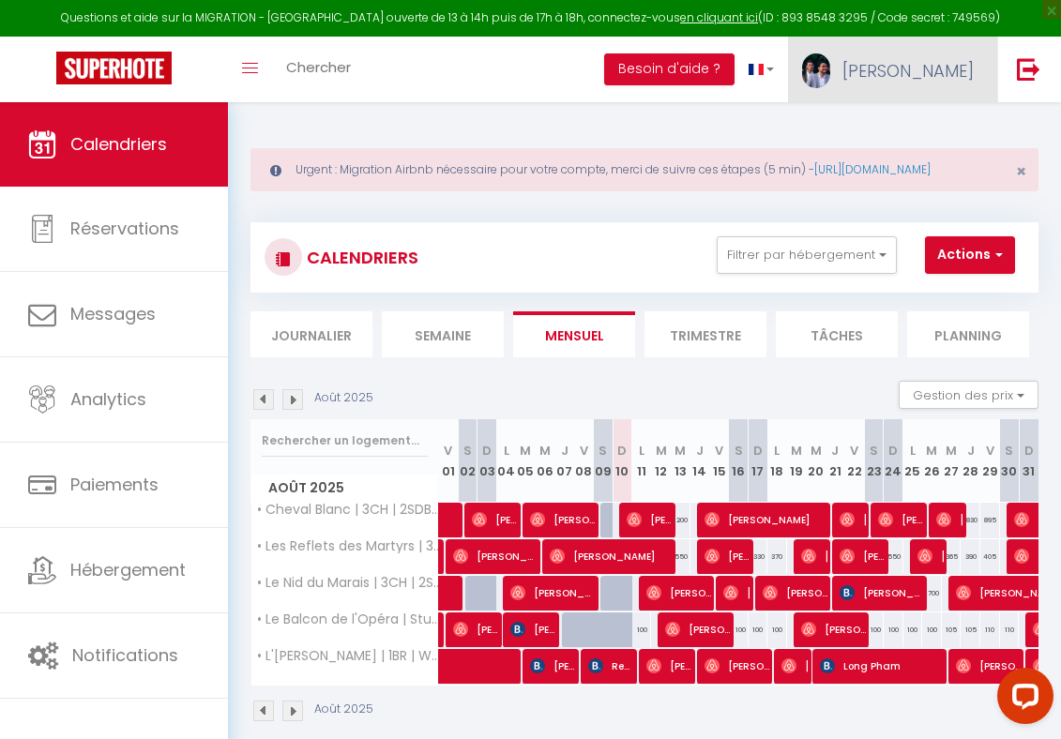
click at [923, 66] on link "[PERSON_NAME]" at bounding box center [892, 70] width 209 height 66
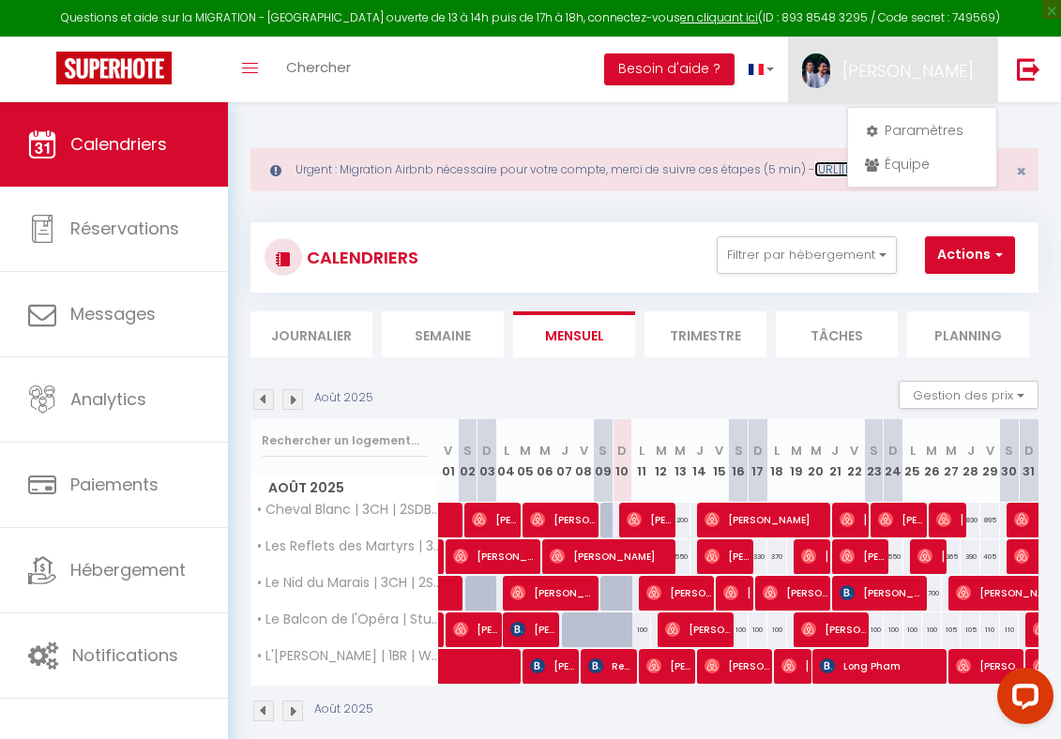
click at [814, 177] on link "https://superhote.com/migration-airbnb" at bounding box center [872, 169] width 116 height 16
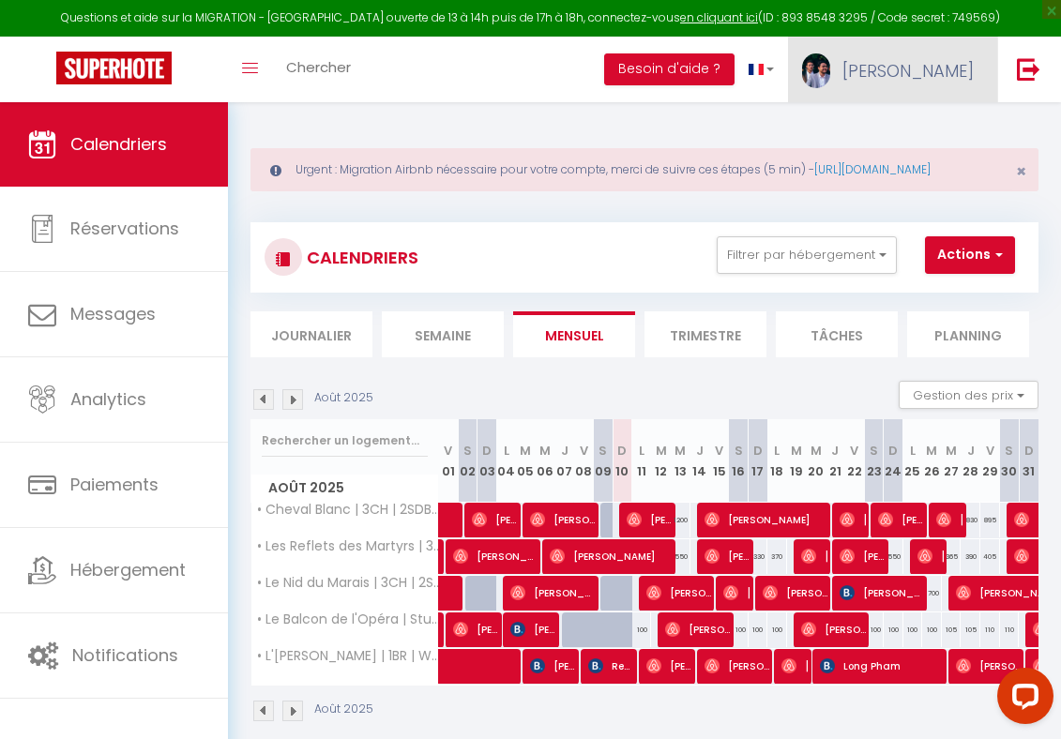
click at [933, 64] on span "[PERSON_NAME]" at bounding box center [907, 70] width 131 height 23
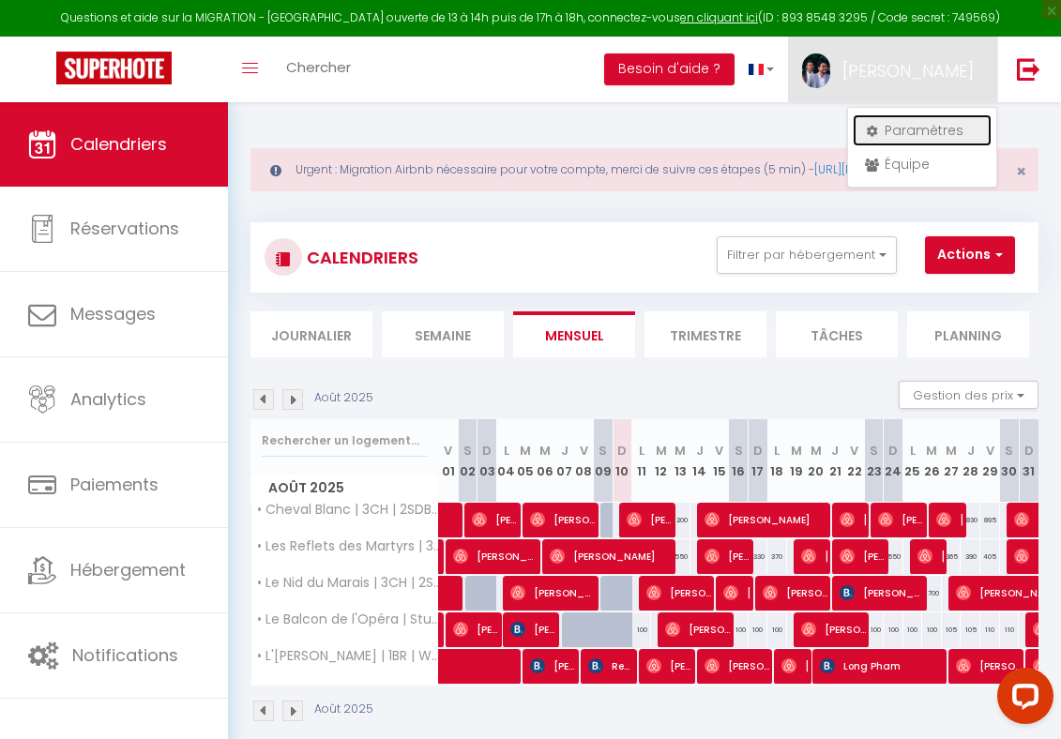
click at [900, 134] on link "Paramètres" at bounding box center [922, 130] width 139 height 32
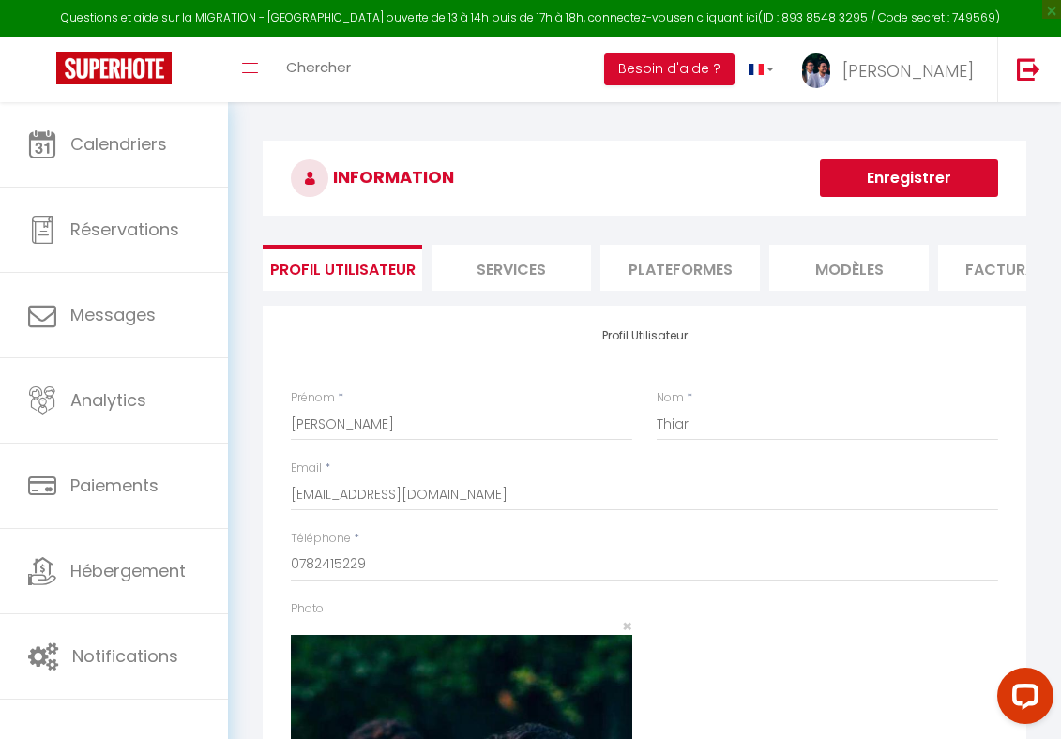
click at [674, 280] on li "Plateformes" at bounding box center [679, 268] width 159 height 46
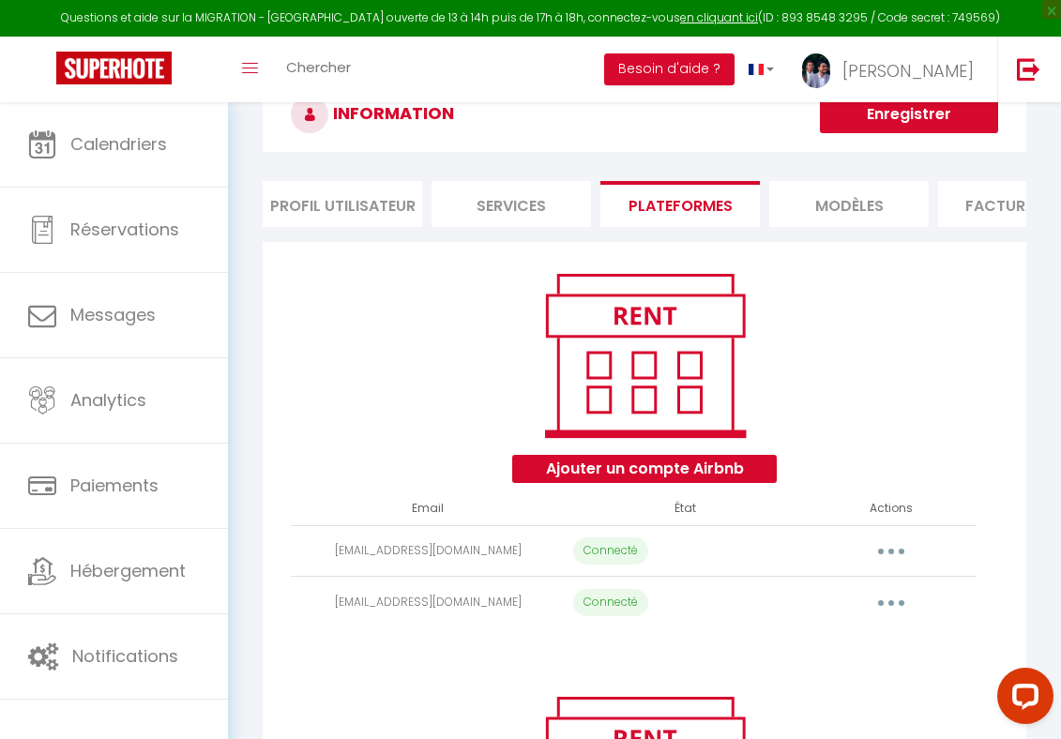
scroll to position [92, 0]
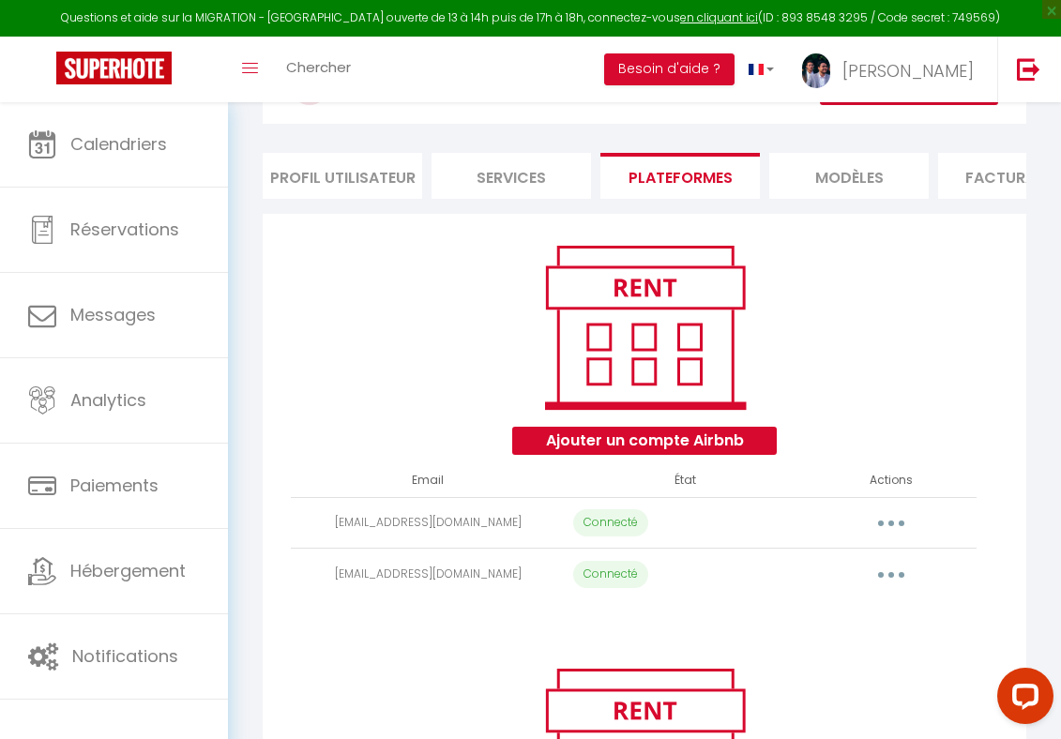
click at [909, 576] on button "button" at bounding box center [891, 574] width 50 height 36
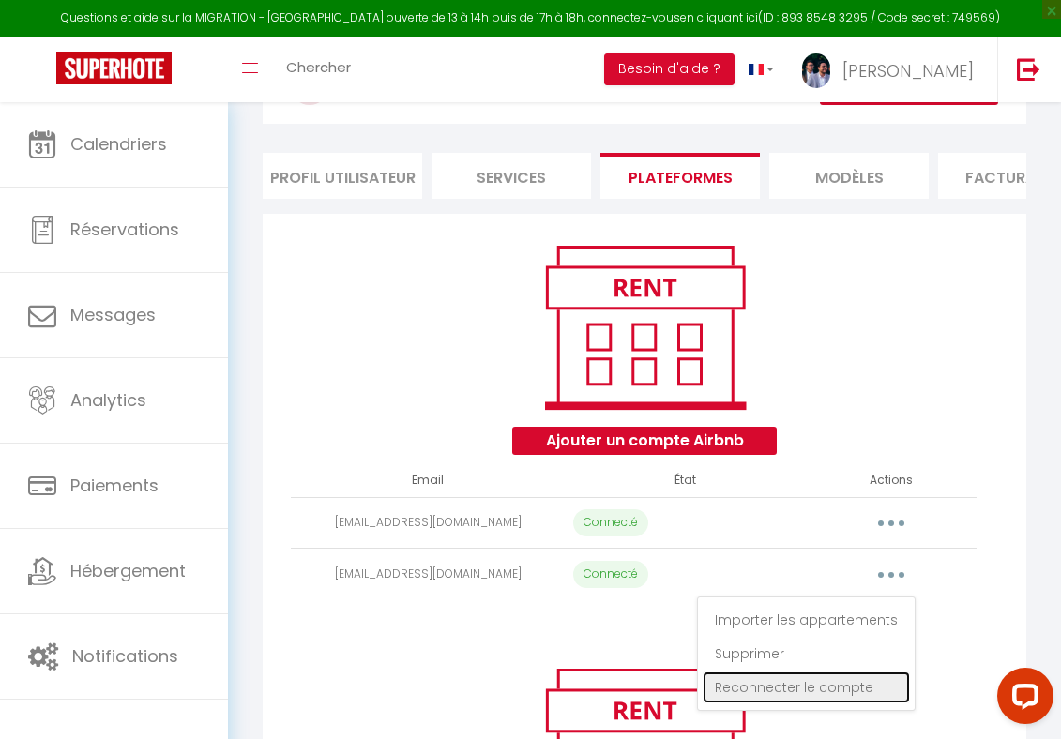
click at [839, 682] on link "Reconnecter le compte" at bounding box center [806, 688] width 207 height 32
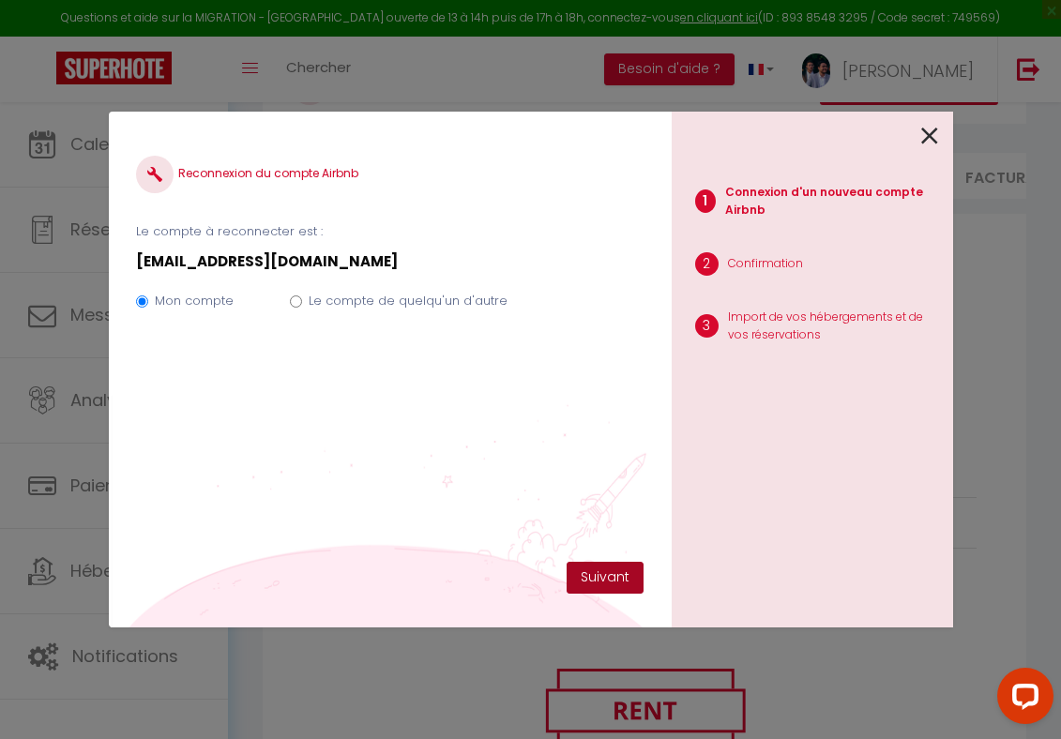
click at [599, 583] on button "Suivant" at bounding box center [605, 578] width 77 height 32
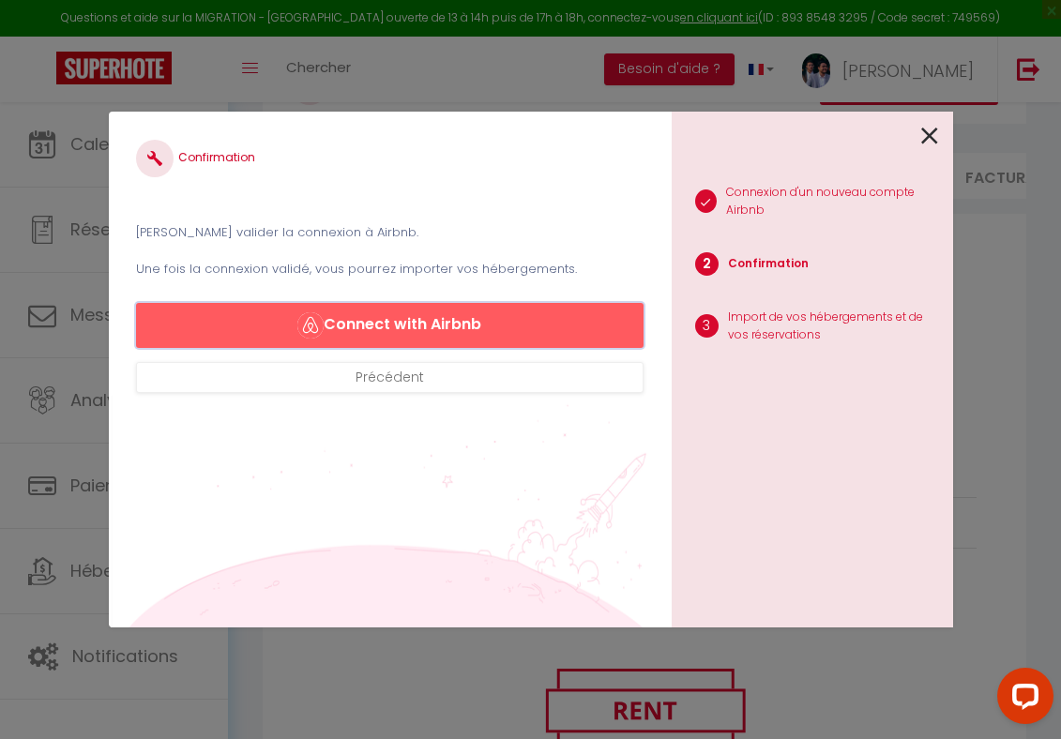
click at [491, 310] on button "Connect with Airbnb" at bounding box center [389, 325] width 507 height 45
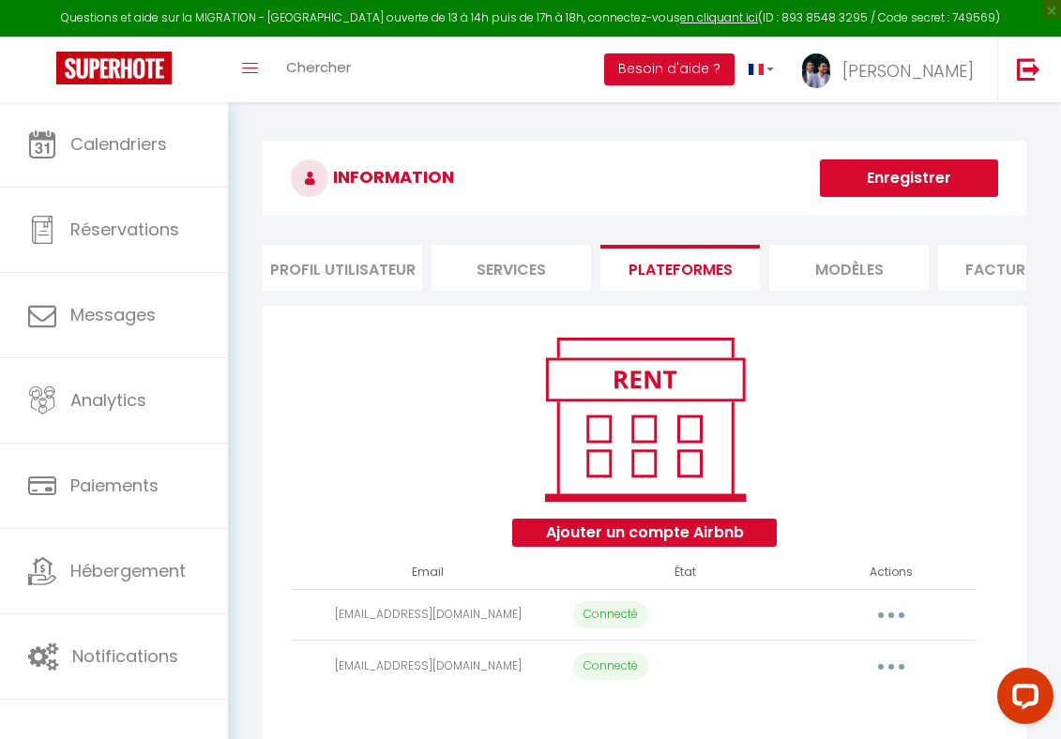
select select "35064"
select select "35434"
select select "35435"
select select
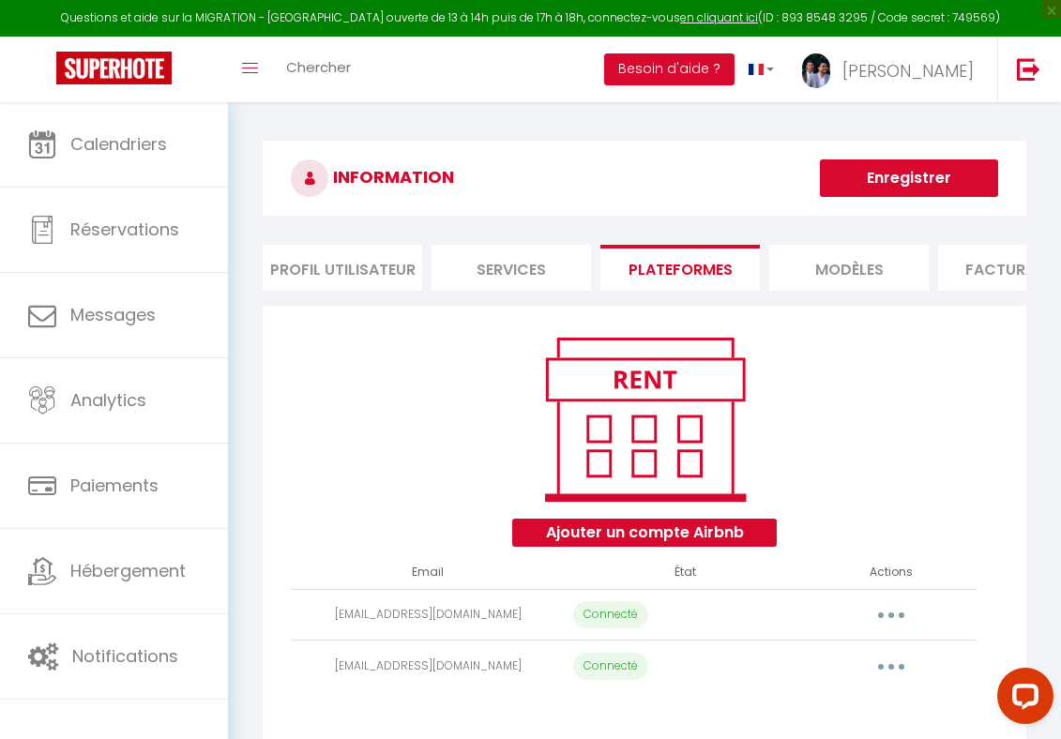
select select "35436"
select select
select select "50539"
select select
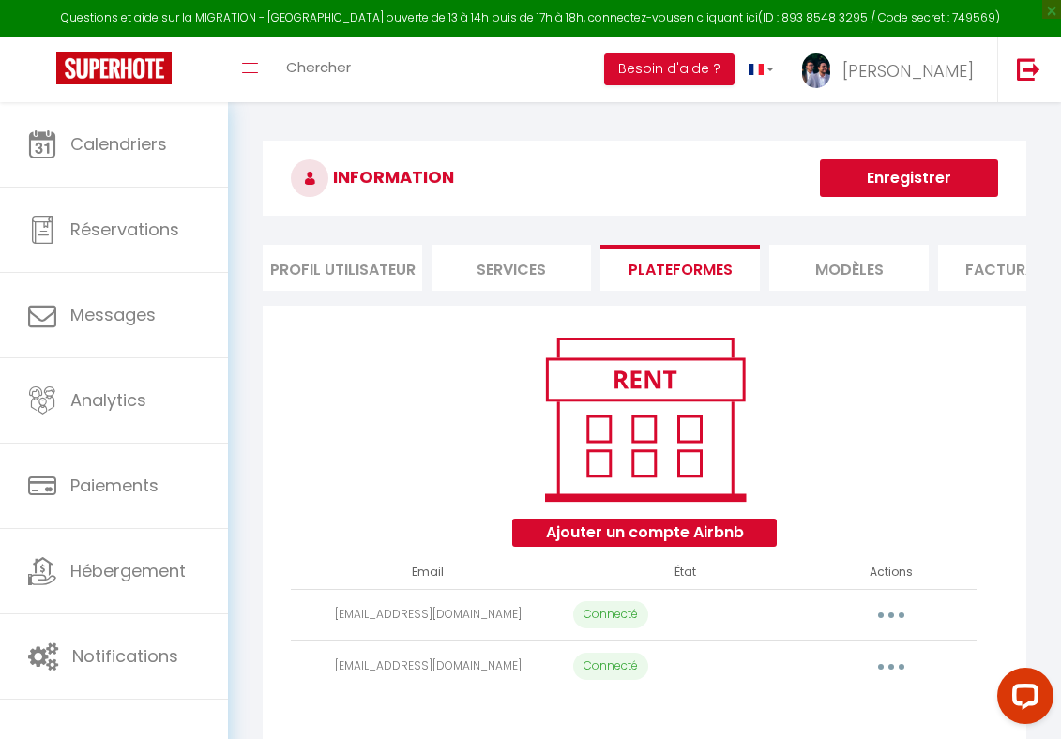
select select
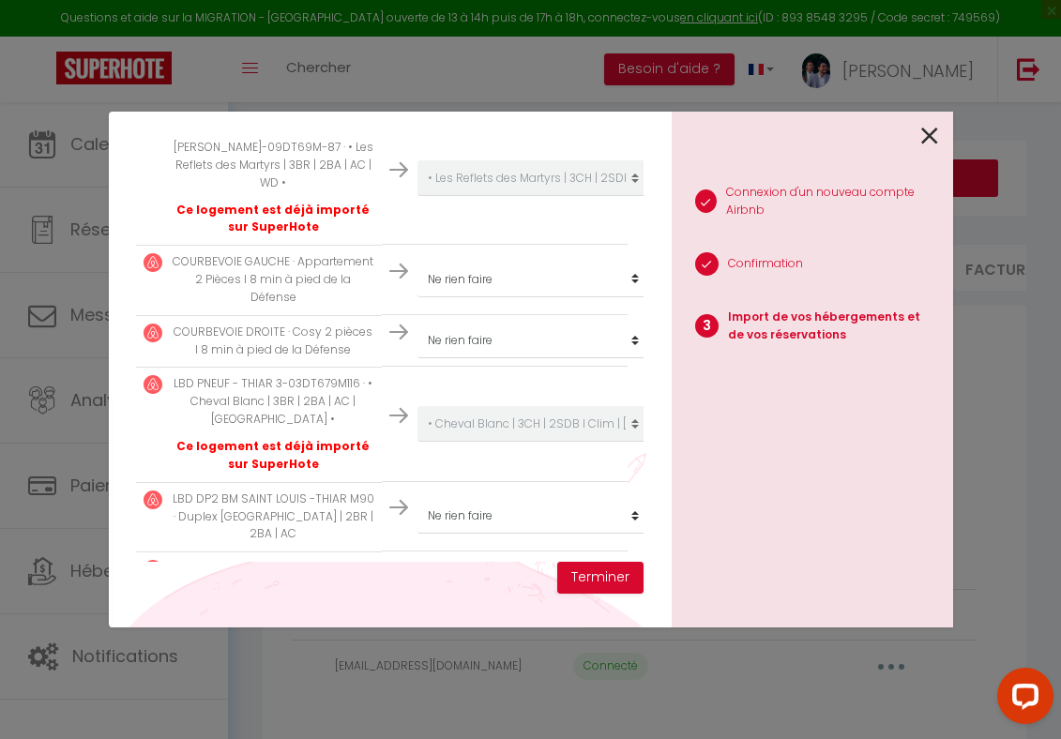
scroll to position [987, 0]
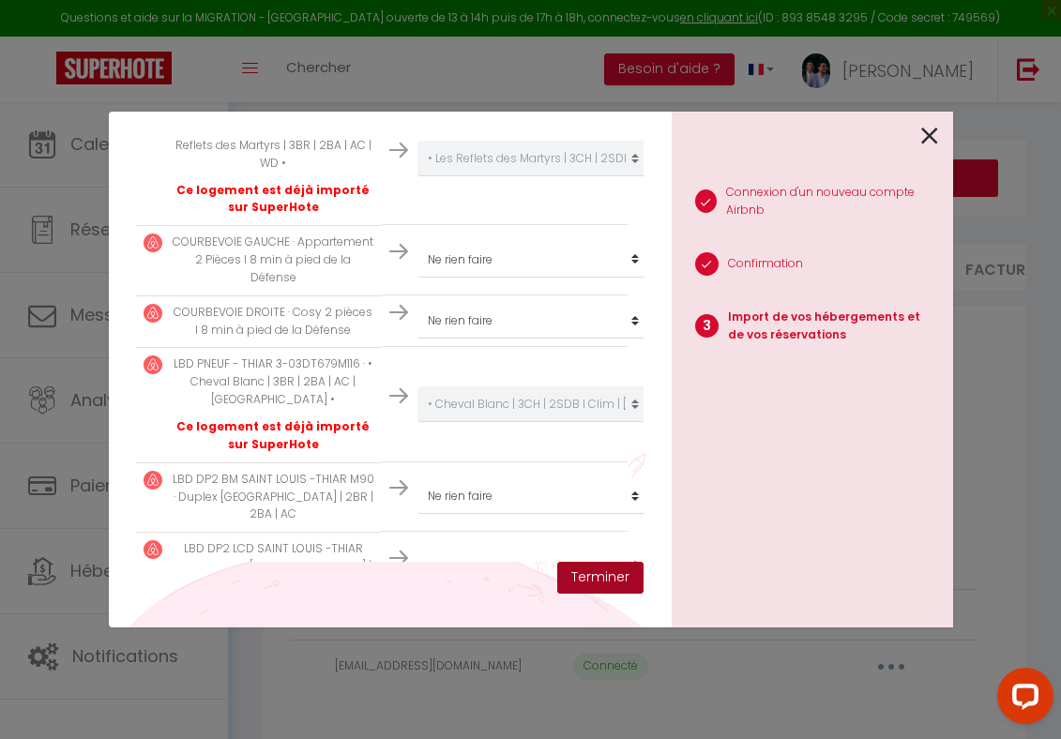
click at [583, 566] on button "Terminer" at bounding box center [600, 578] width 86 height 32
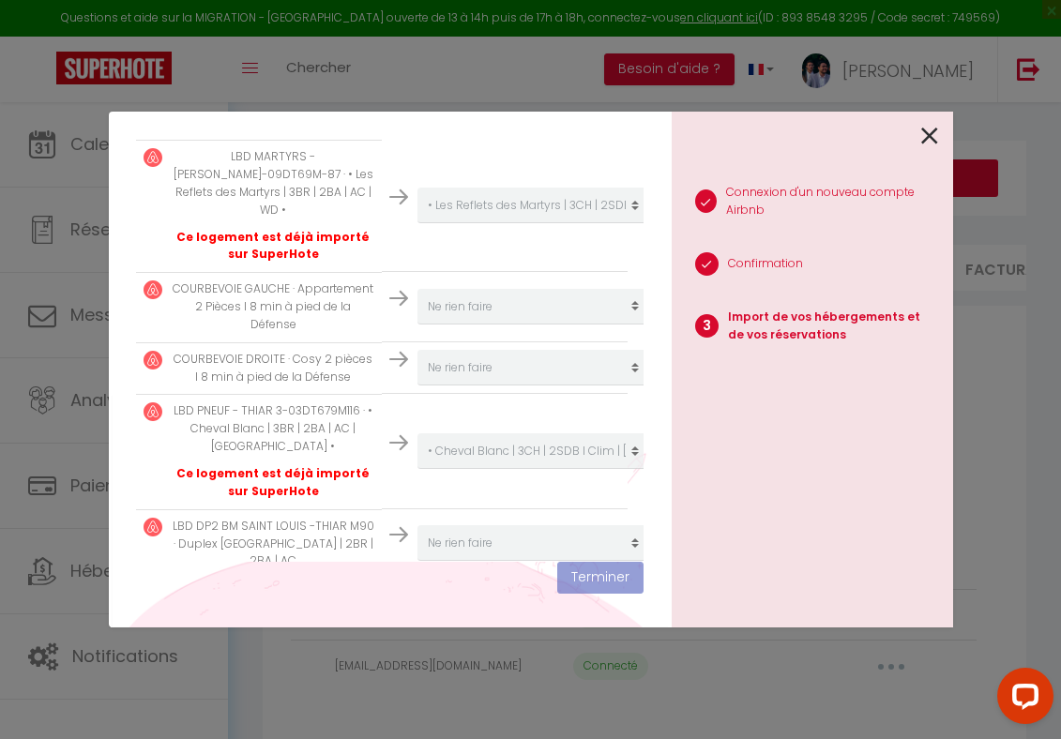
scroll to position [1034, 0]
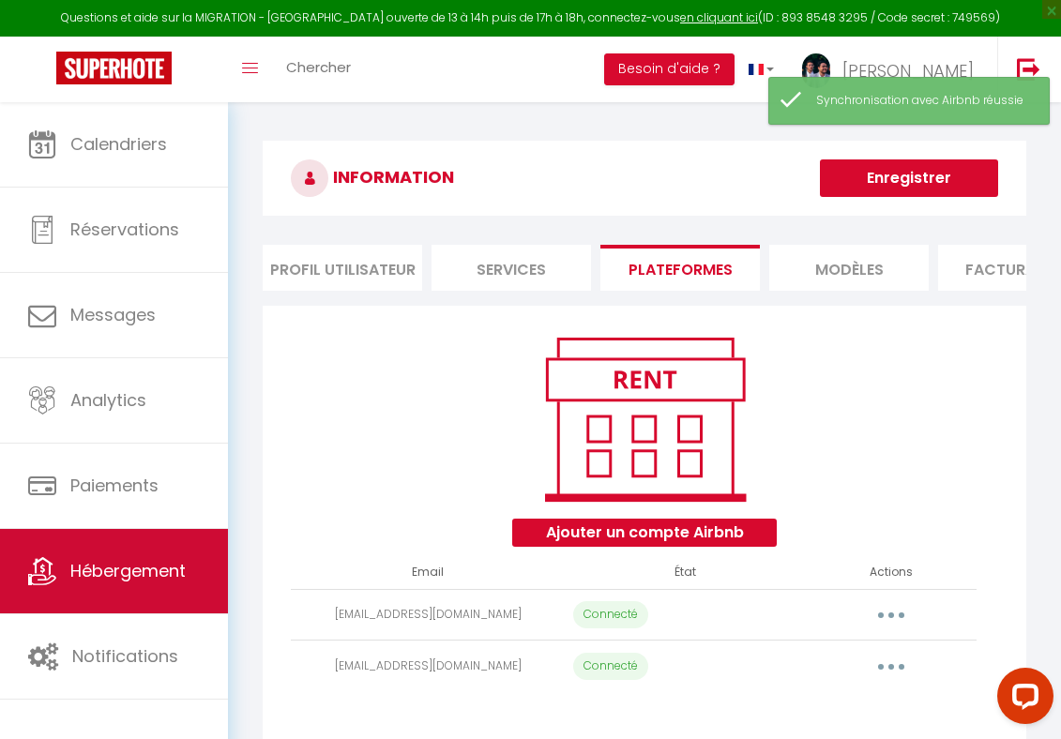
click at [172, 586] on link "Hébergement" at bounding box center [114, 571] width 228 height 84
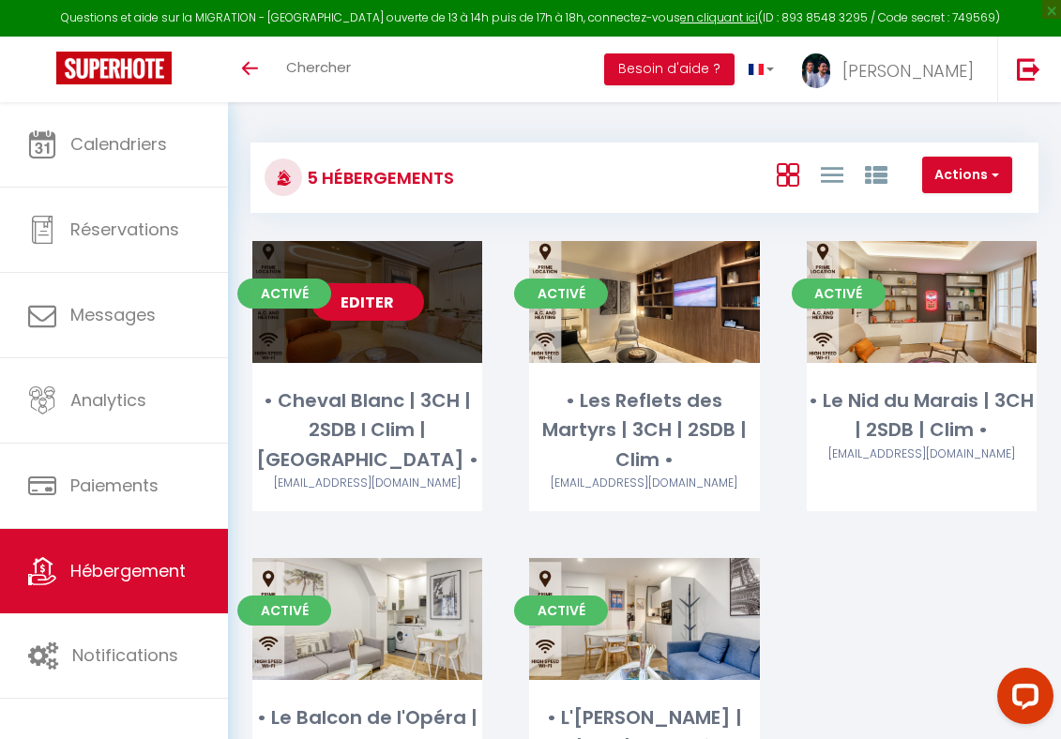
click at [370, 308] on link "Editer" at bounding box center [367, 302] width 113 height 38
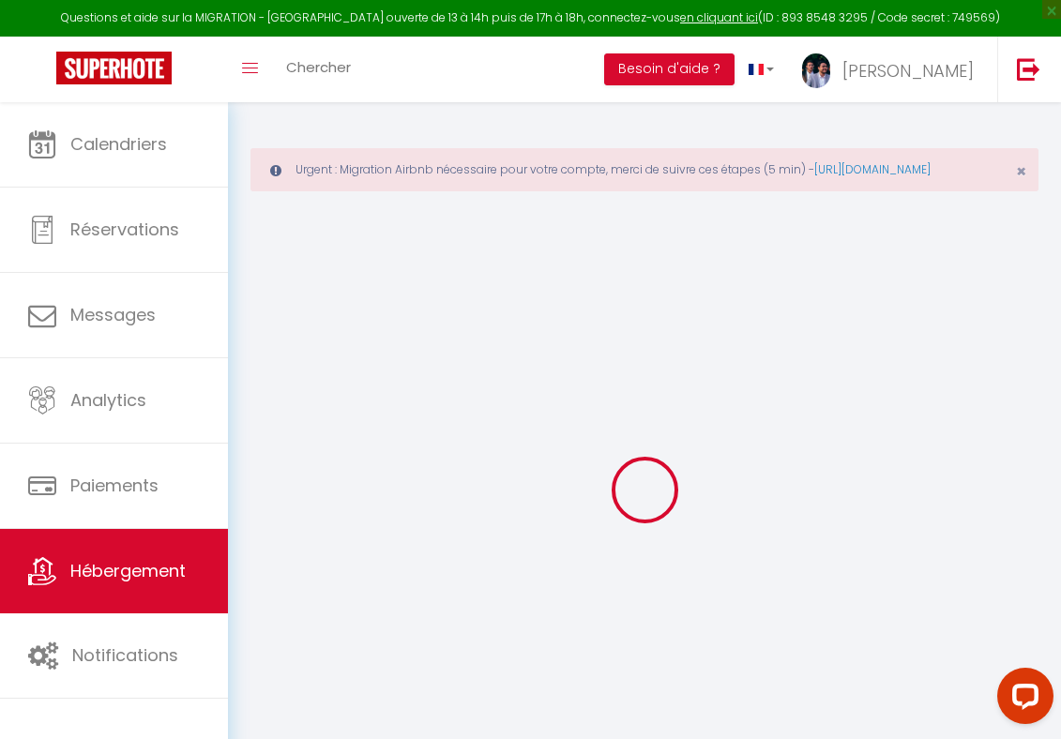
select select "+ 22 %"
select select "+ 40 %"
select select "+ 5 %"
checkbox input "false"
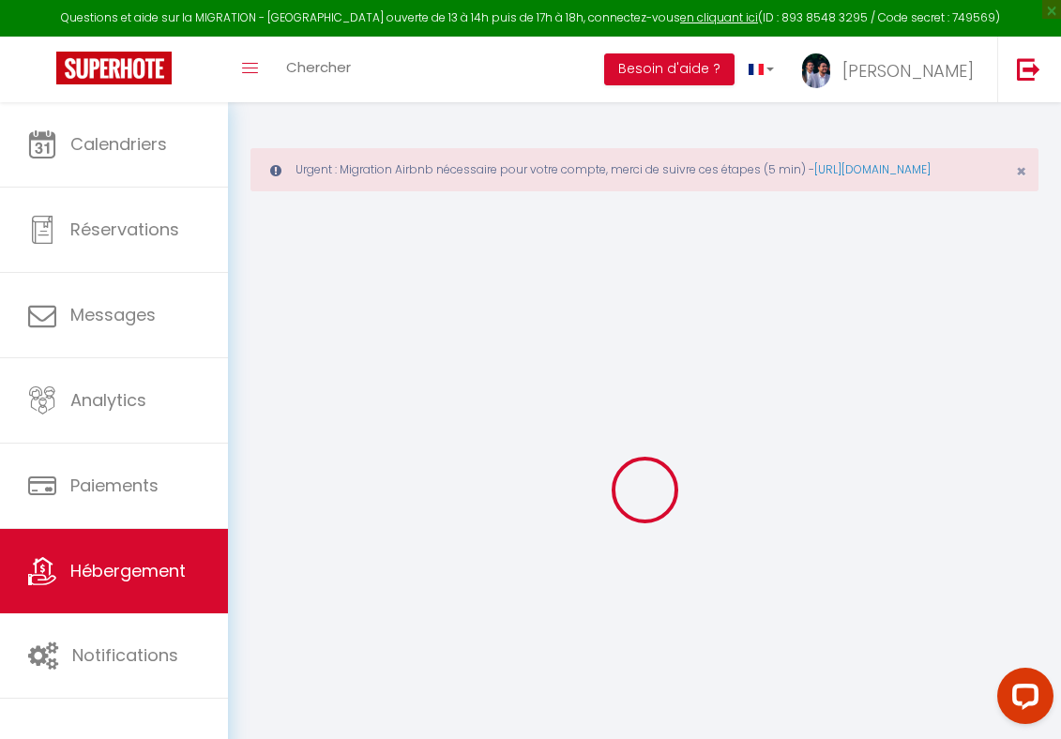
checkbox input "false"
select select "16:00"
select select
select select "11:00"
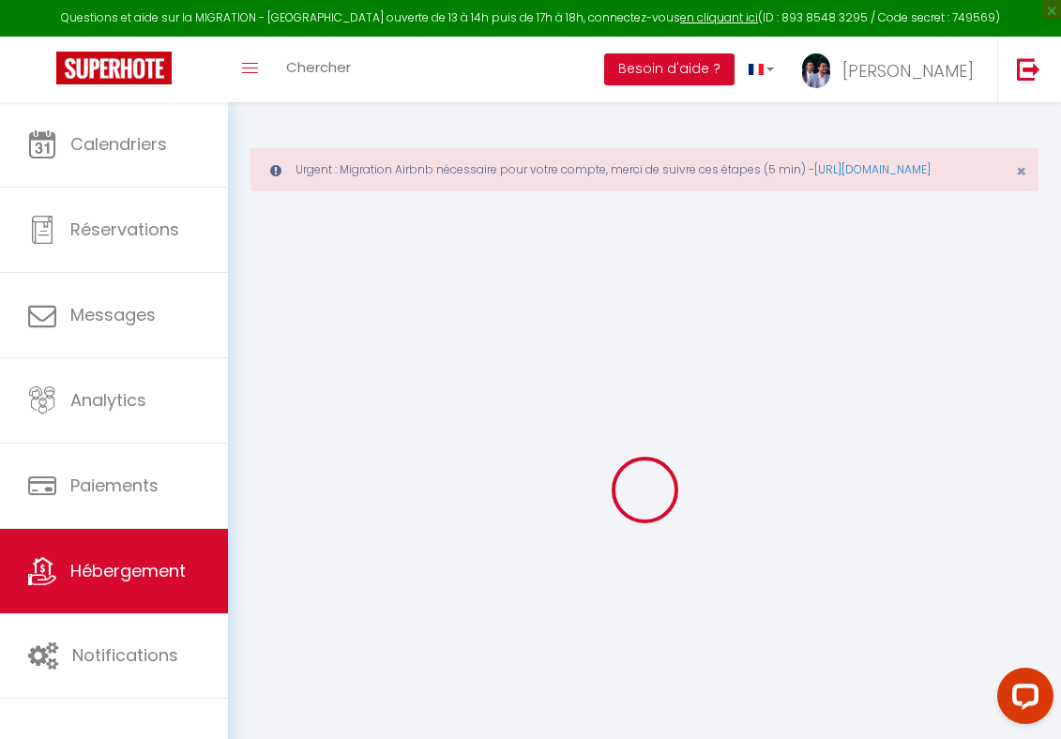
select select "15"
select select "120"
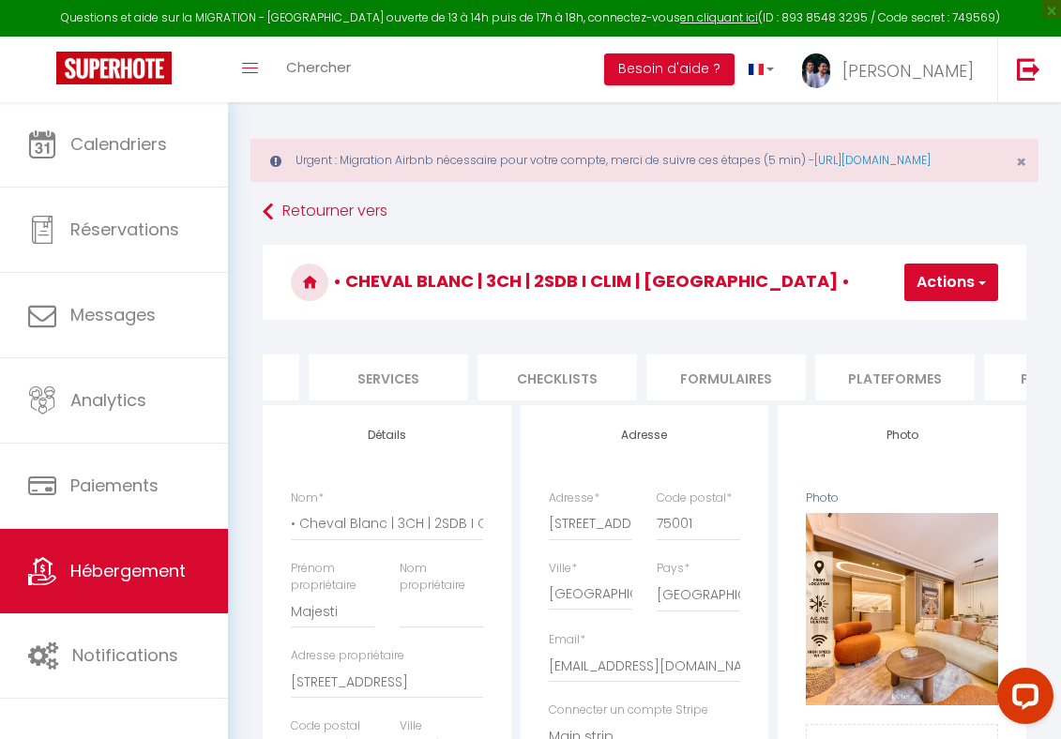
scroll to position [0, 705]
click at [819, 397] on li "Paramètres" at bounding box center [818, 378] width 159 height 46
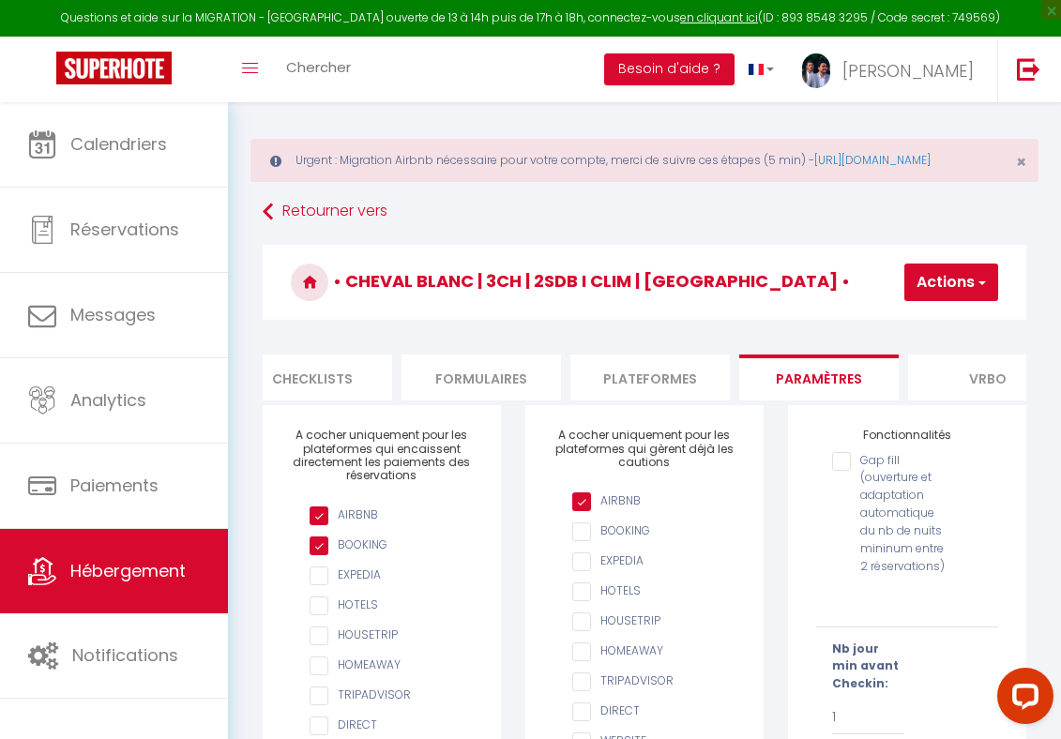
select select "4009-1242568447790153266"
click at [594, 398] on li "Plateformes" at bounding box center [649, 378] width 159 height 46
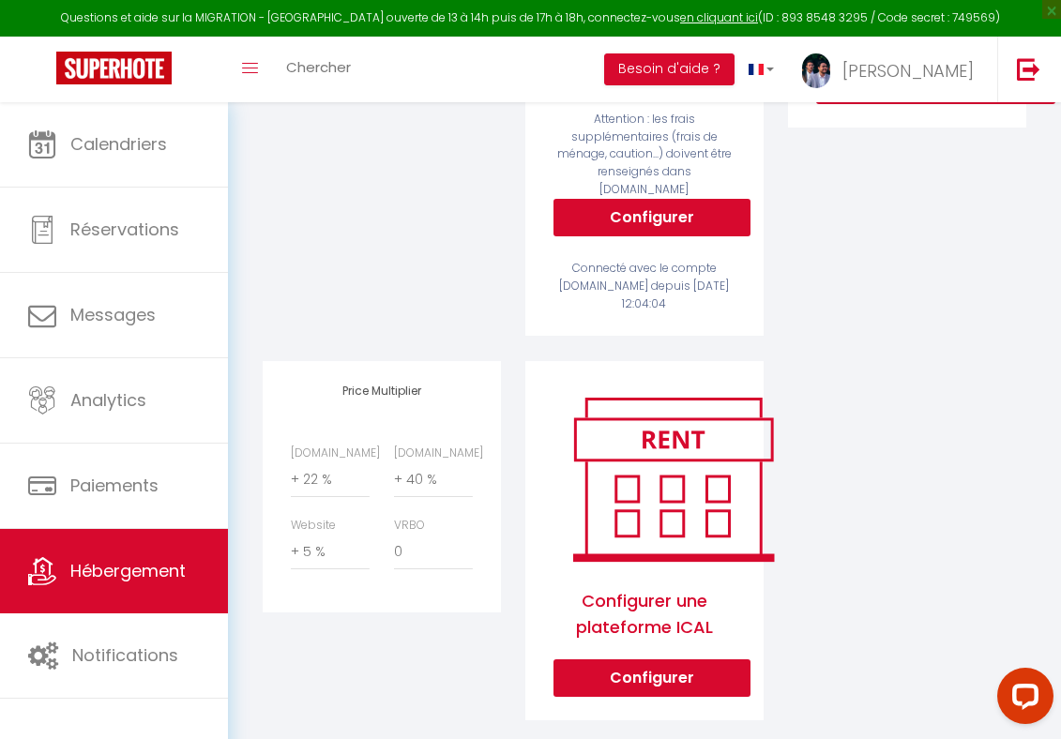
scroll to position [650, 0]
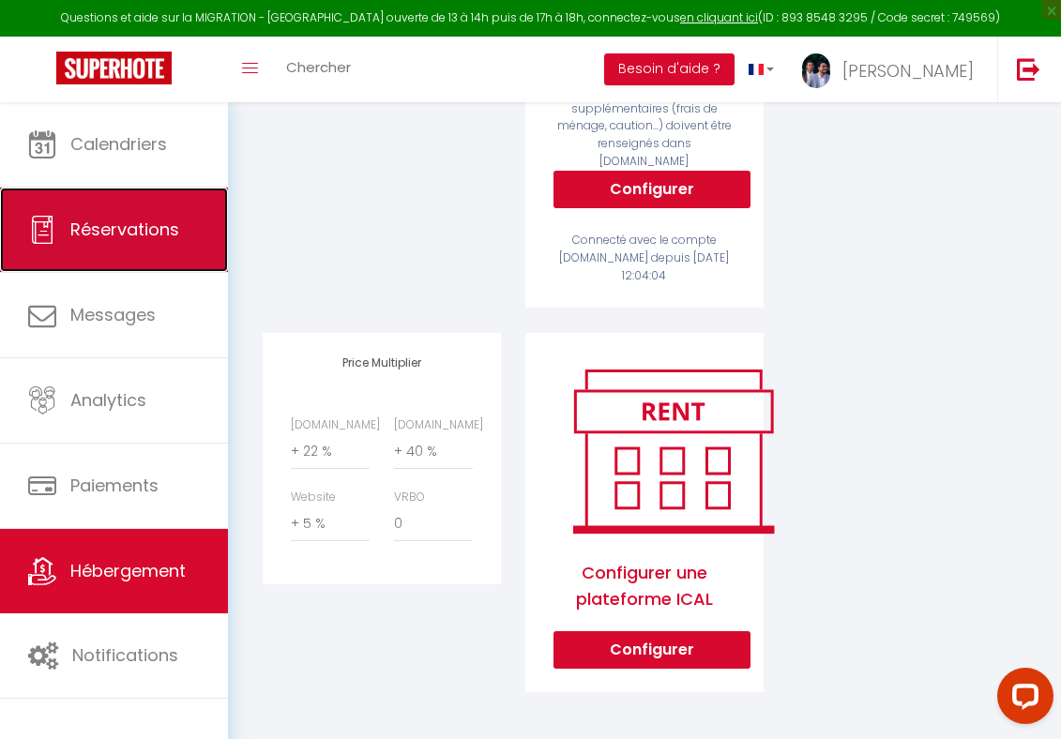
click at [74, 191] on link "Réservations" at bounding box center [114, 230] width 228 height 84
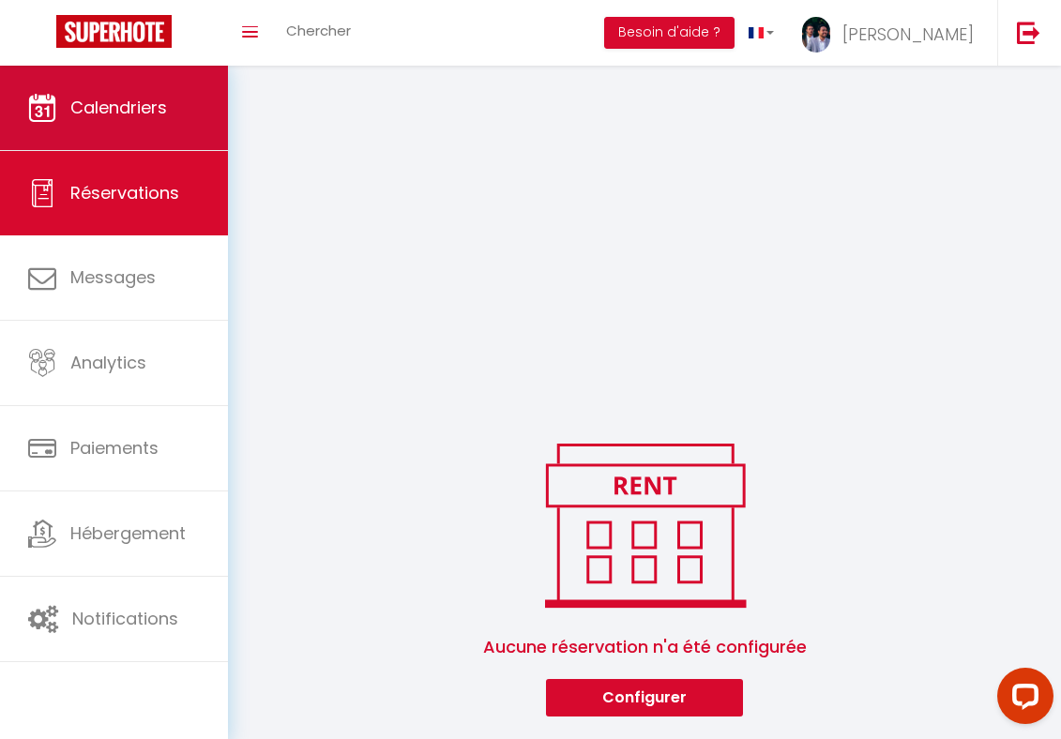
scroll to position [499, 0]
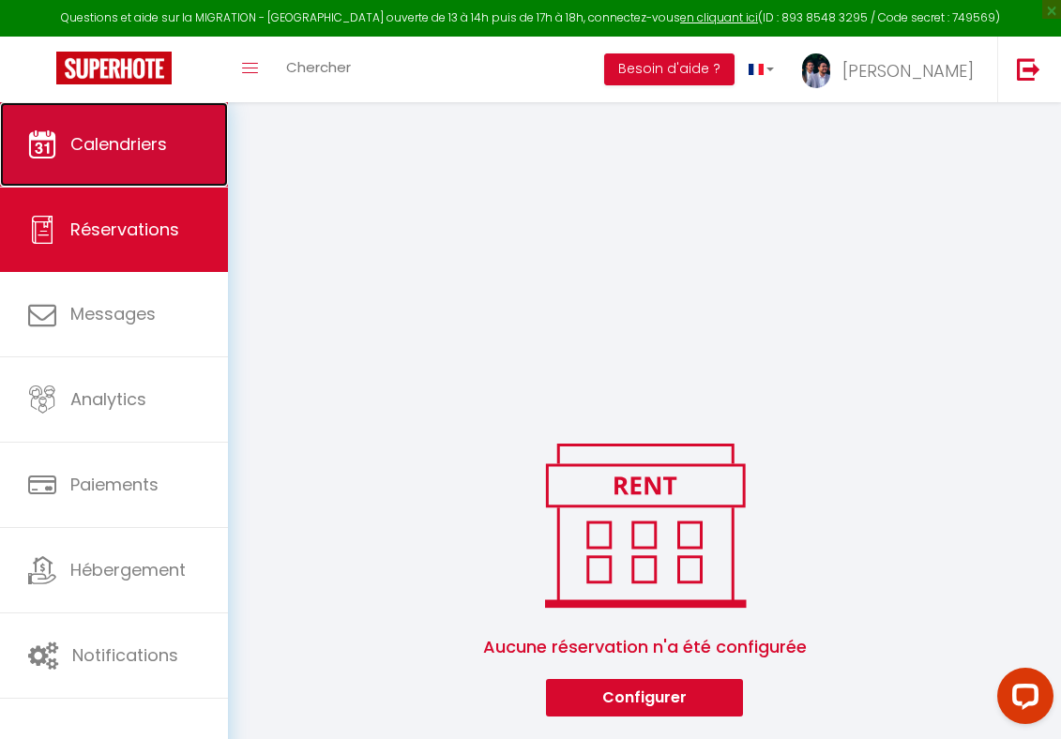
click at [99, 150] on span "Calendriers" at bounding box center [118, 143] width 97 height 23
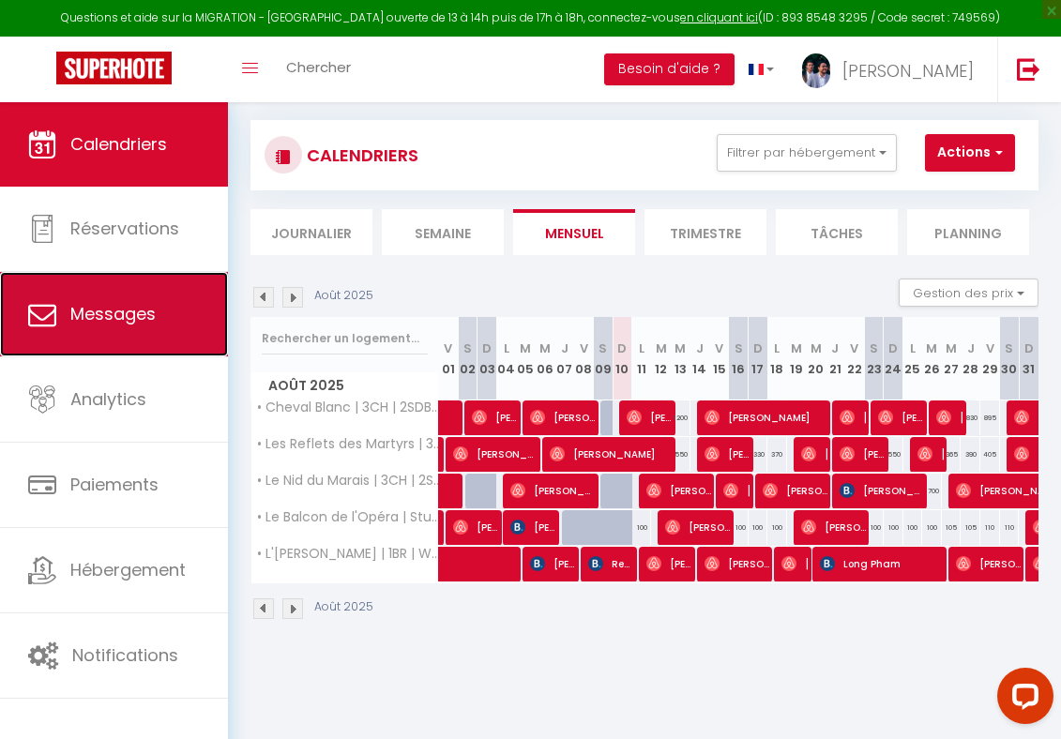
click at [137, 280] on link "Messages" at bounding box center [114, 314] width 228 height 84
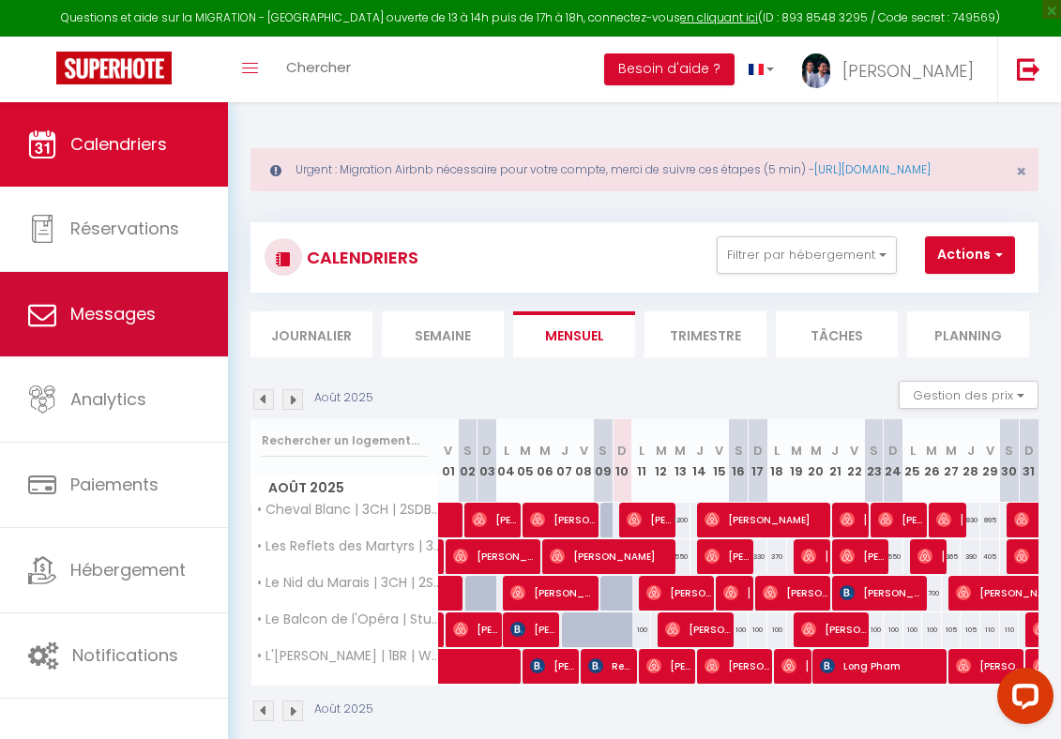
select select "message"
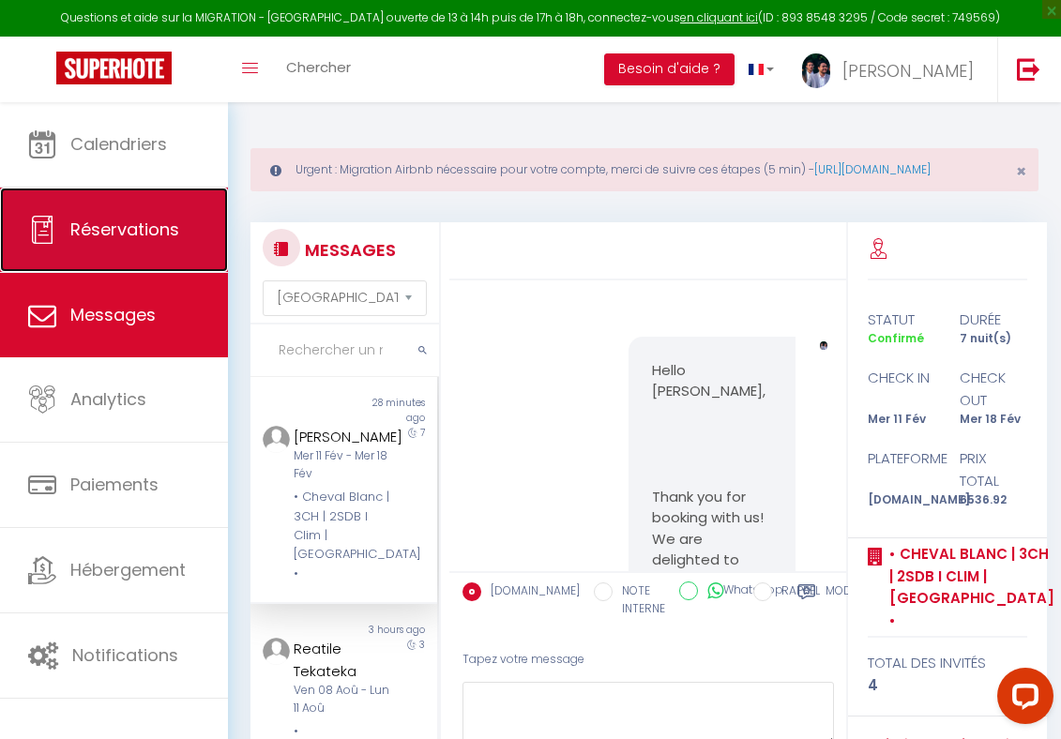
click at [139, 237] on span "Réservations" at bounding box center [124, 229] width 109 height 23
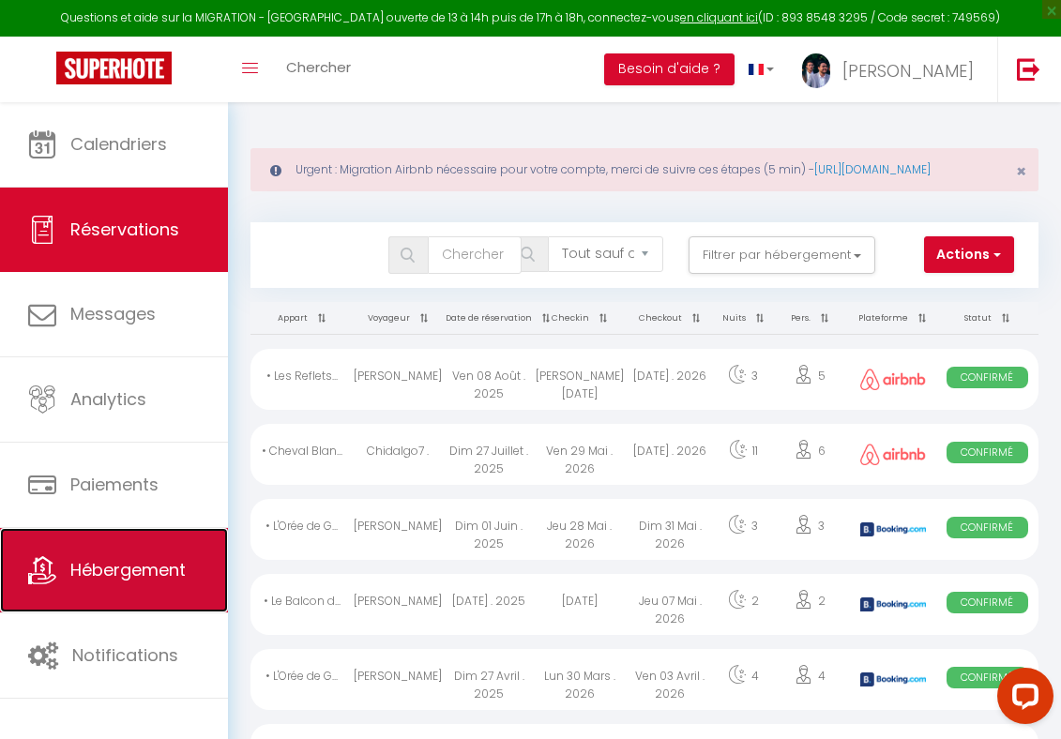
click at [89, 541] on link "Hébergement" at bounding box center [114, 570] width 228 height 84
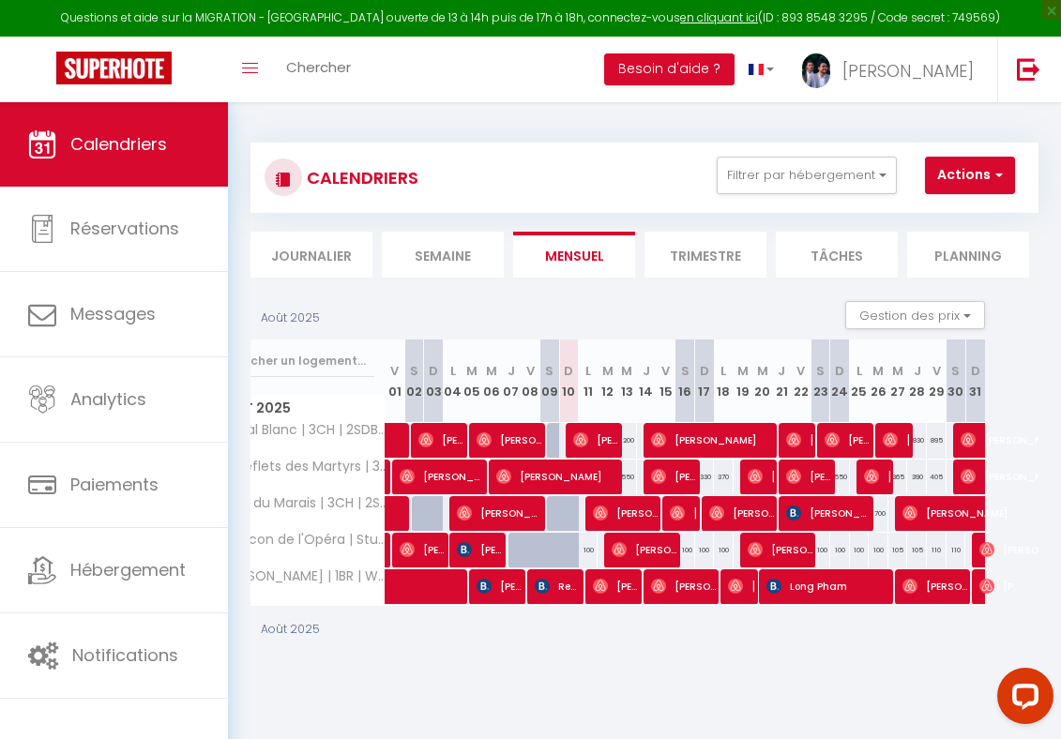
scroll to position [0, 88]
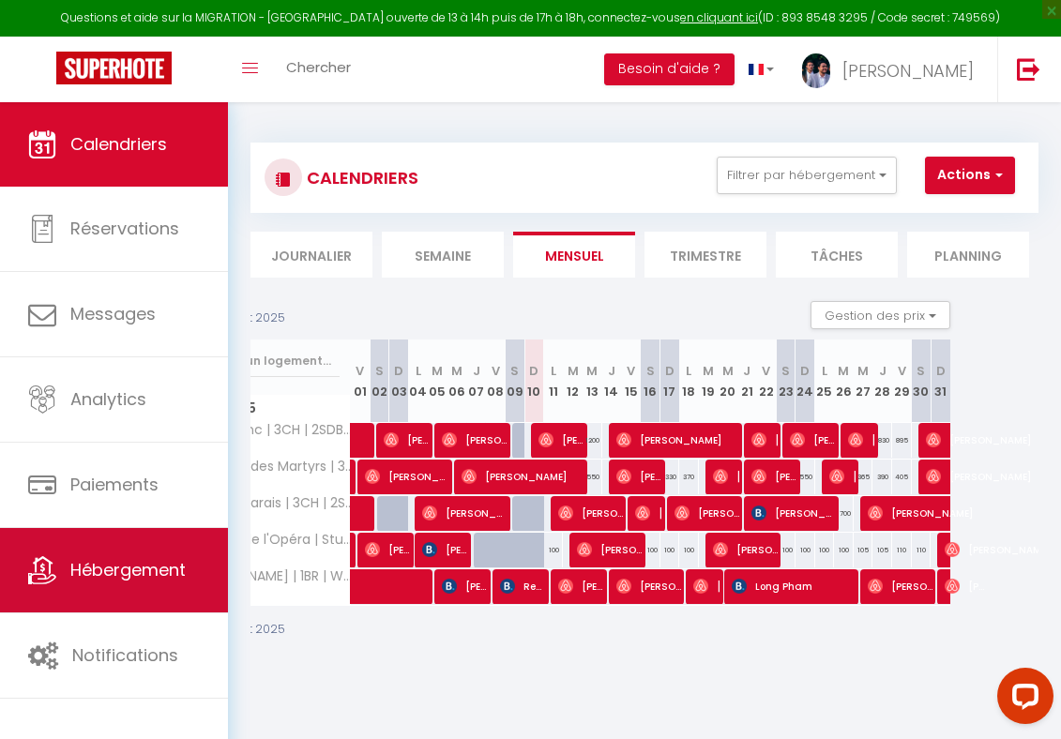
click at [117, 529] on link "Hébergement" at bounding box center [114, 570] width 228 height 84
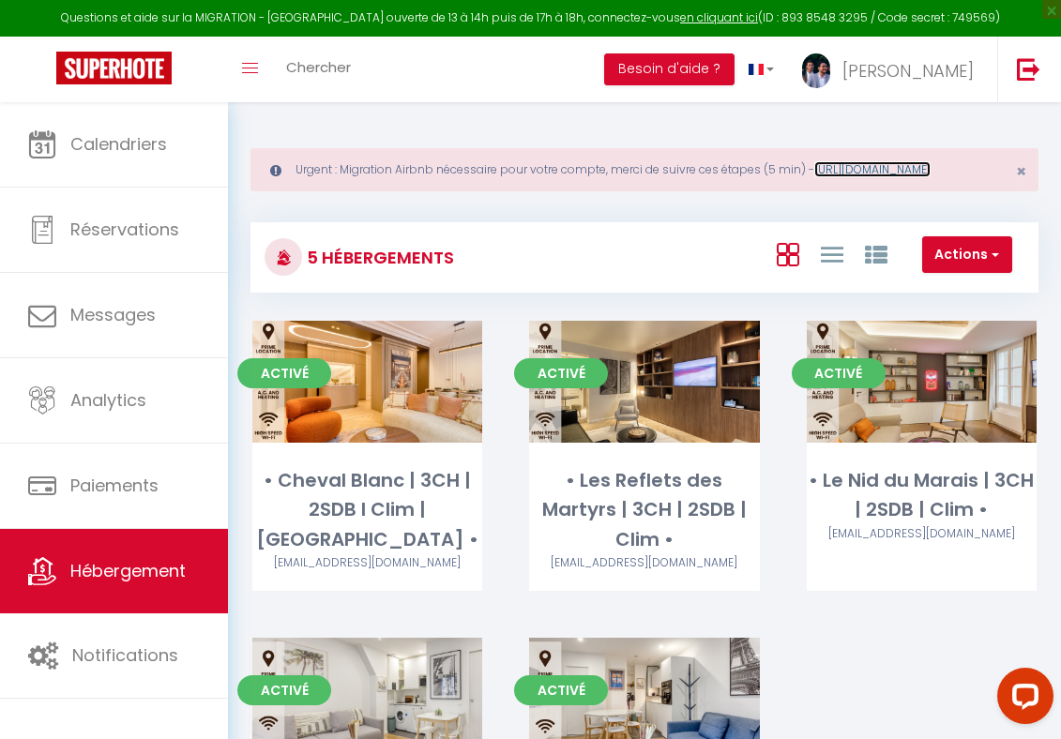
click at [814, 177] on link "https://superhote.com/migration-airbnb" at bounding box center [872, 169] width 116 height 16
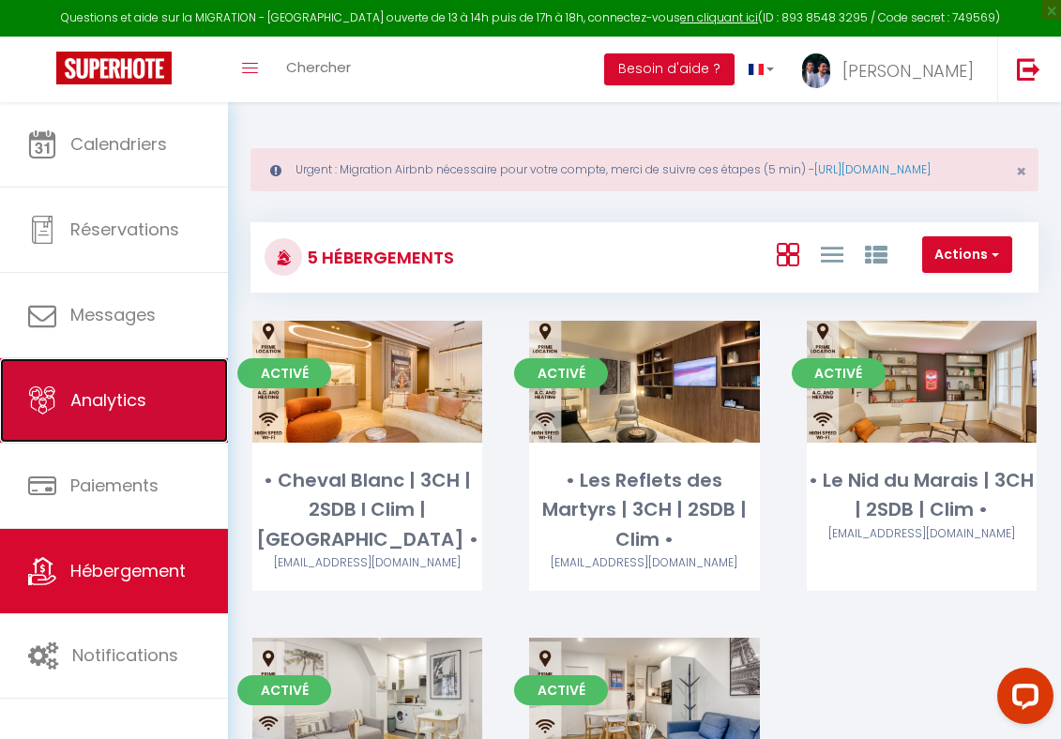
click at [84, 382] on link "Analytics" at bounding box center [114, 400] width 228 height 84
select select "2025"
select select "8"
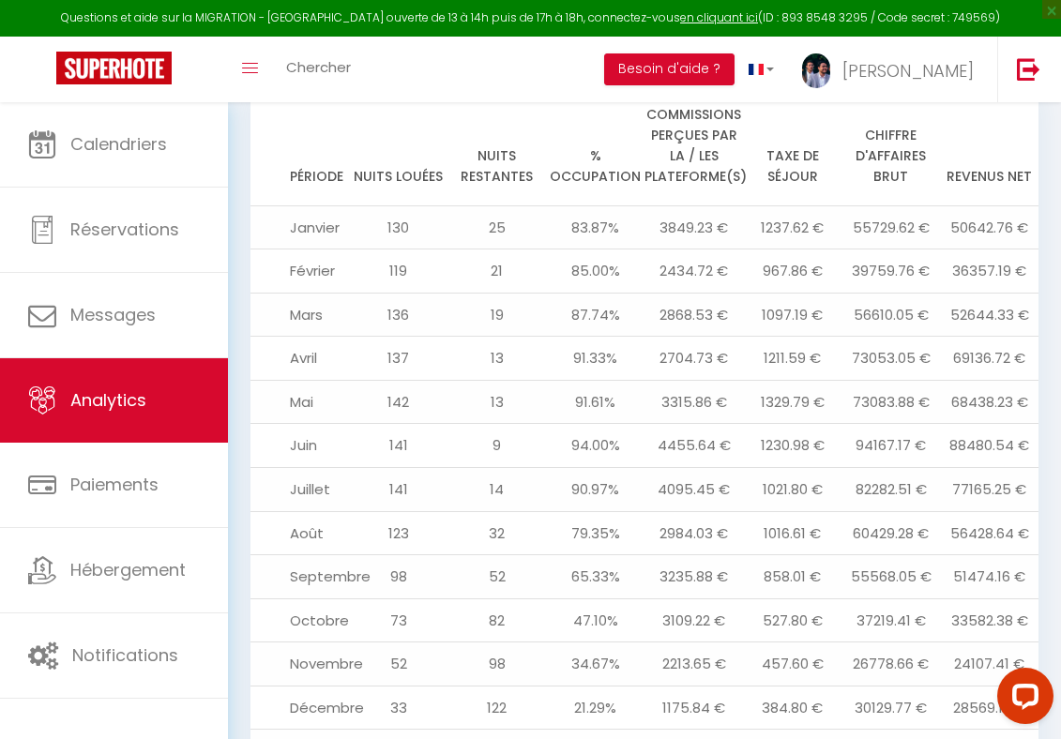
scroll to position [2376, 0]
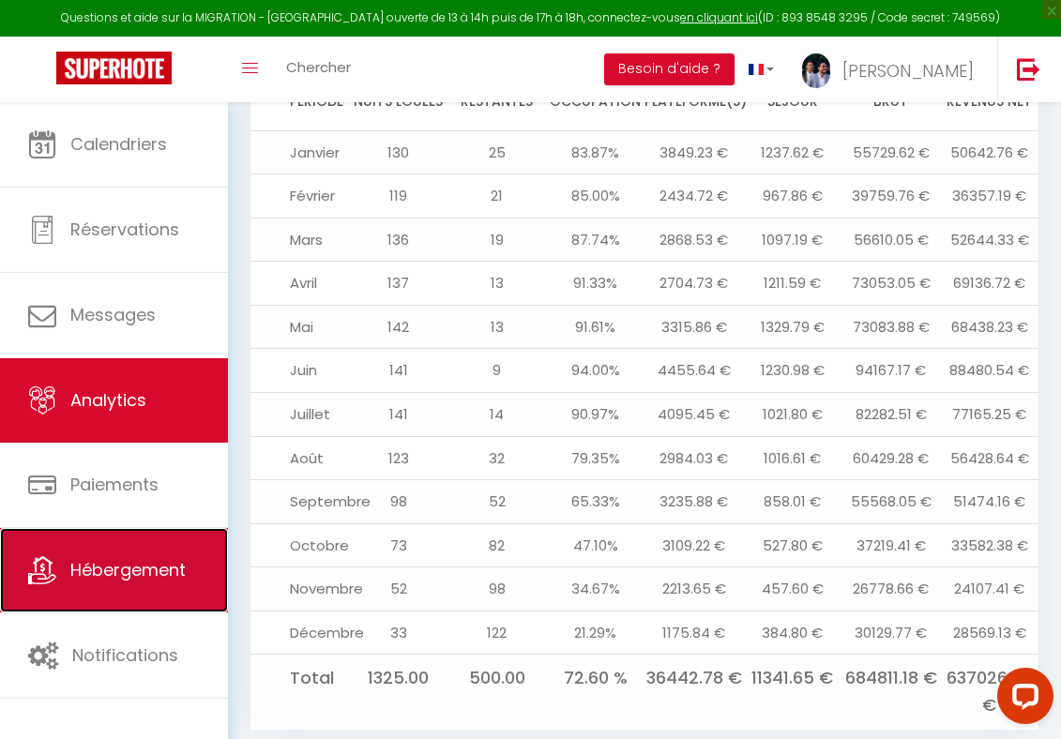
click at [108, 573] on span "Hébergement" at bounding box center [127, 569] width 115 height 23
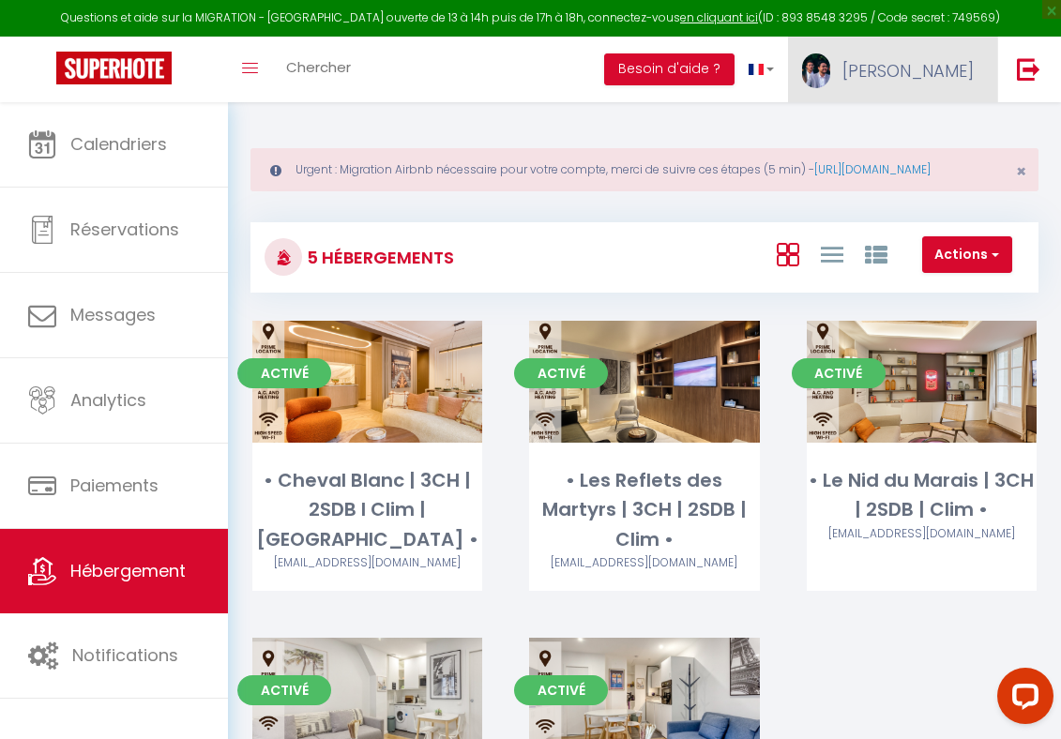
click at [937, 78] on span "[PERSON_NAME]" at bounding box center [907, 70] width 131 height 23
click at [830, 82] on img at bounding box center [816, 71] width 28 height 36
click at [830, 71] on img at bounding box center [816, 71] width 28 height 36
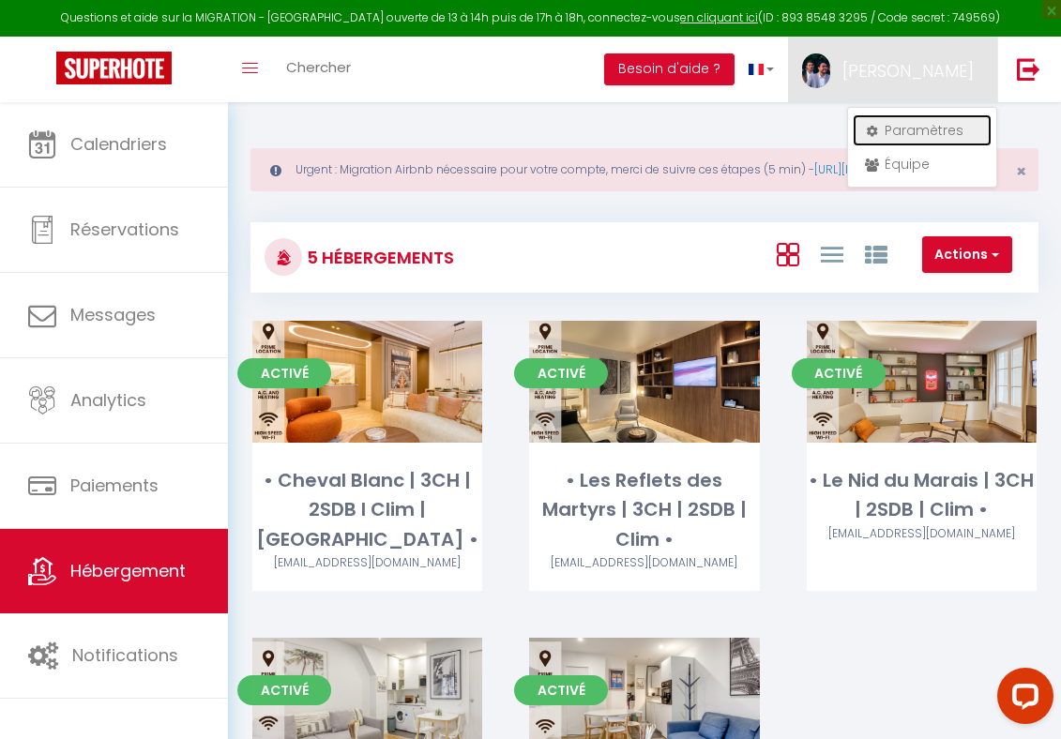
click at [912, 127] on link "Paramètres" at bounding box center [922, 130] width 139 height 32
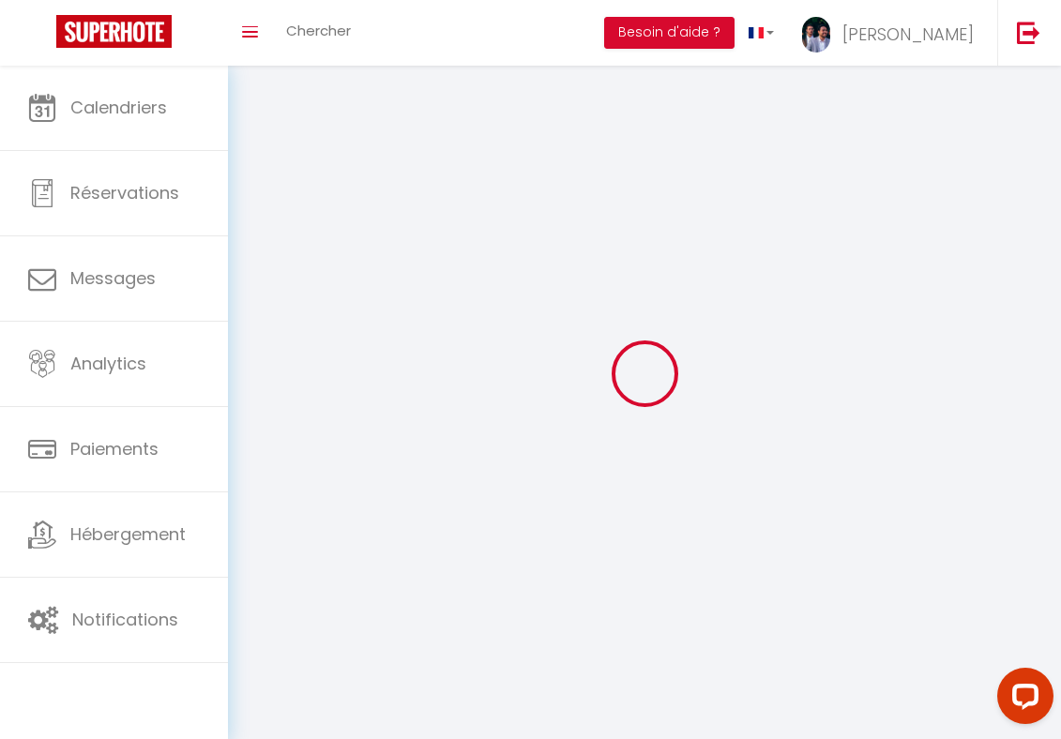
select select
type input "[PERSON_NAME]"
type input "Thiar"
type input "0782415229"
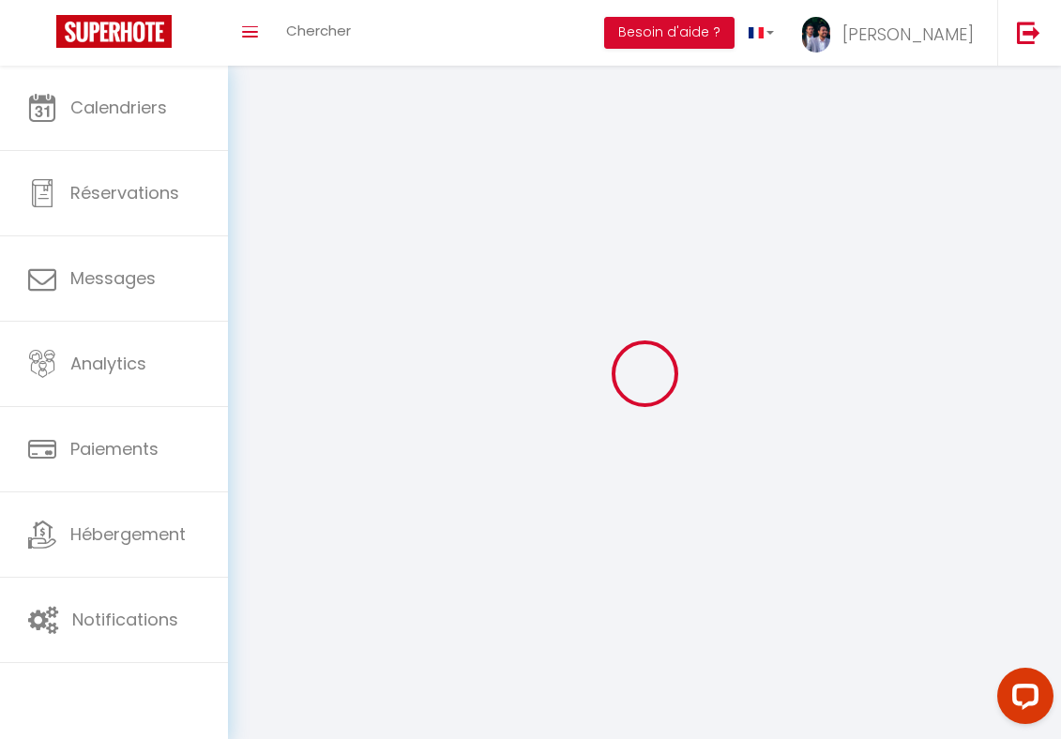
type input "11 rue theodore de banville"
type input "75017"
type input "Paris"
type input "zt9wRhYo1ViyfLJ2juF09CJHs"
type input "HXakVFUAM8awNswf559uYrEuc"
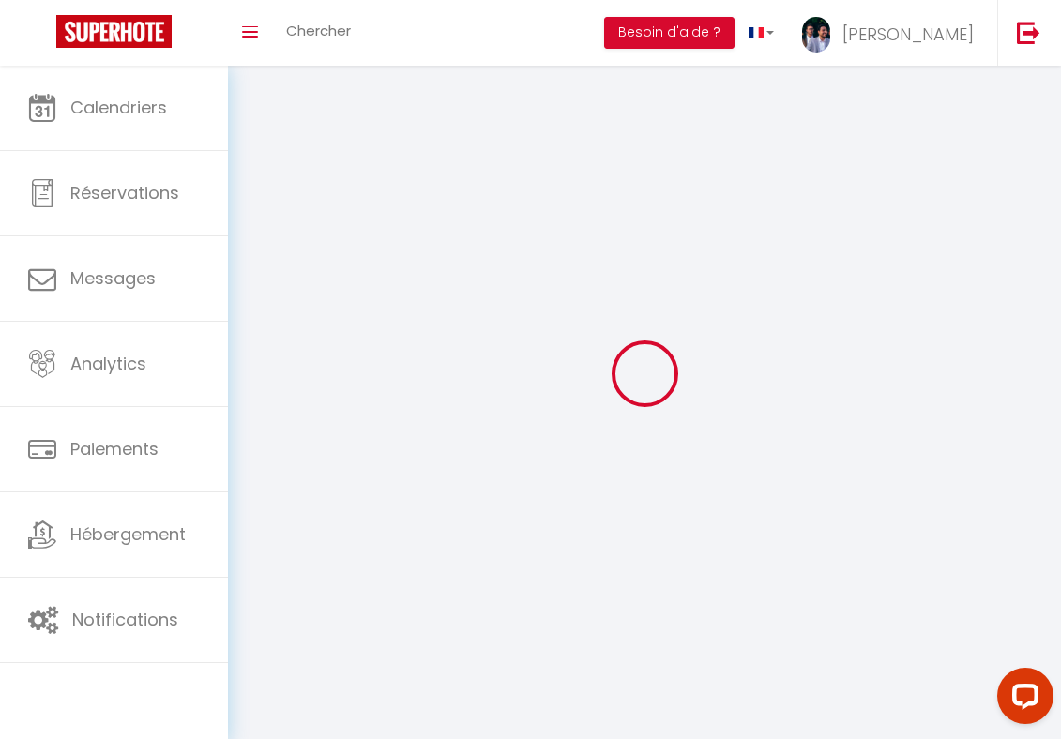
type input "https://app.superhote.com/#/get-available-rentals/HXakVFUAM8awNswf559uYrEuc"
select select "28"
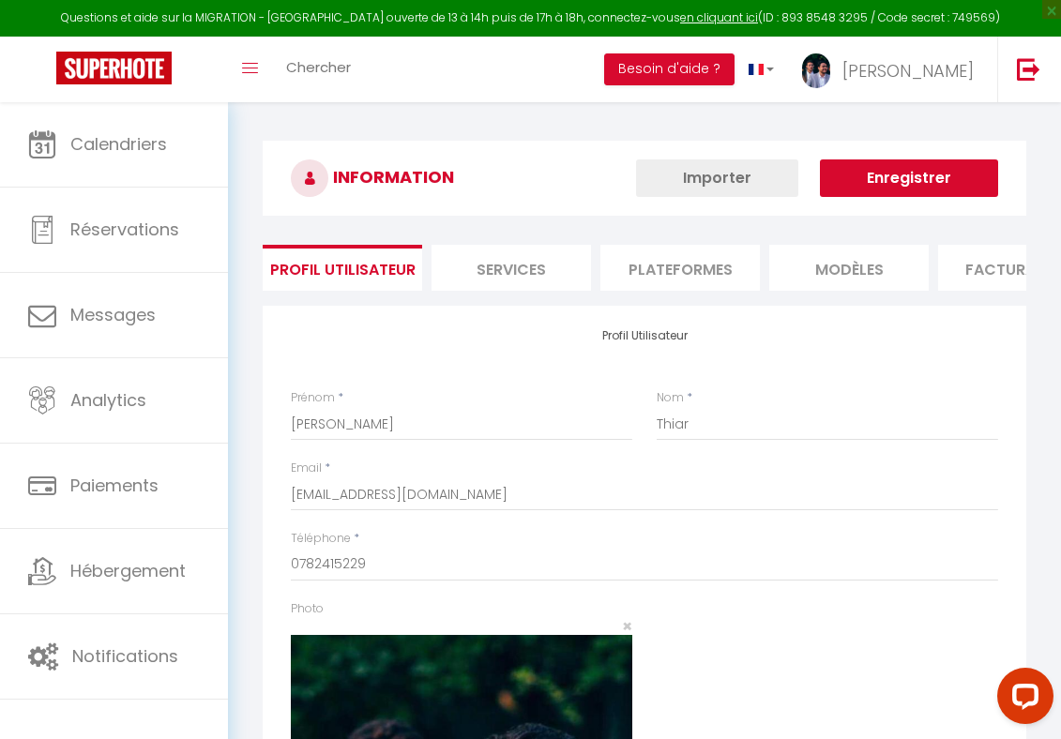
type input "zt9wRhYo1ViyfLJ2juF09CJHs"
type input "HXakVFUAM8awNswf559uYrEuc"
type input "https://app.superhote.com/#/get-available-rentals/HXakVFUAM8awNswf559uYrEuc"
select select "fr"
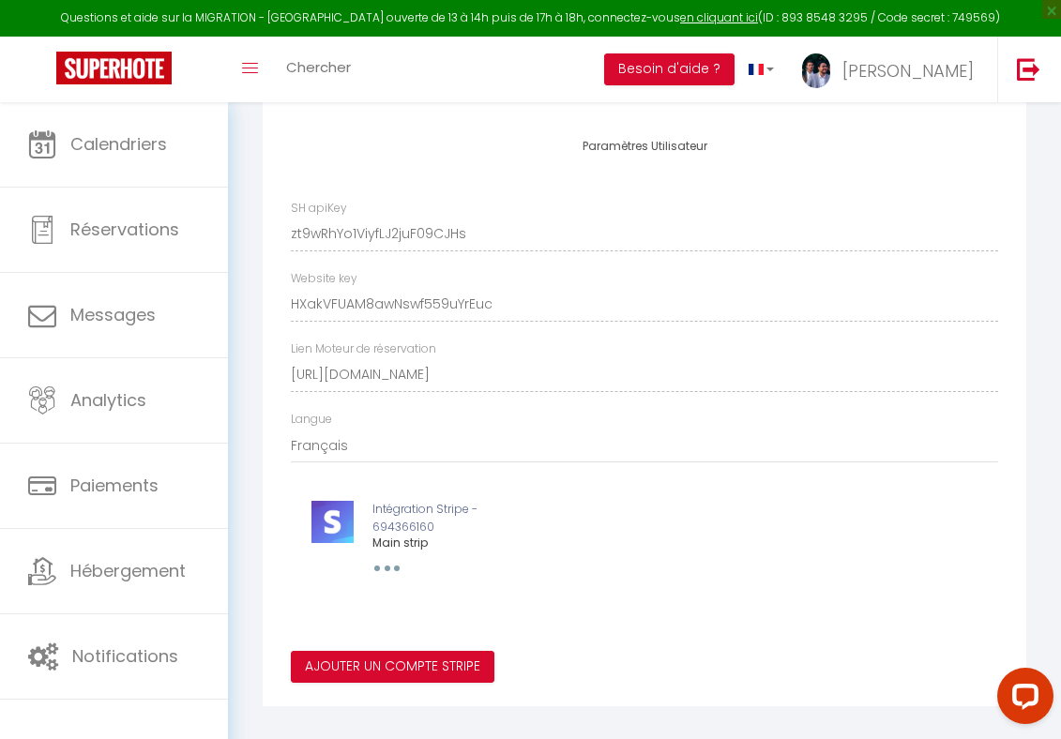
scroll to position [1437, 0]
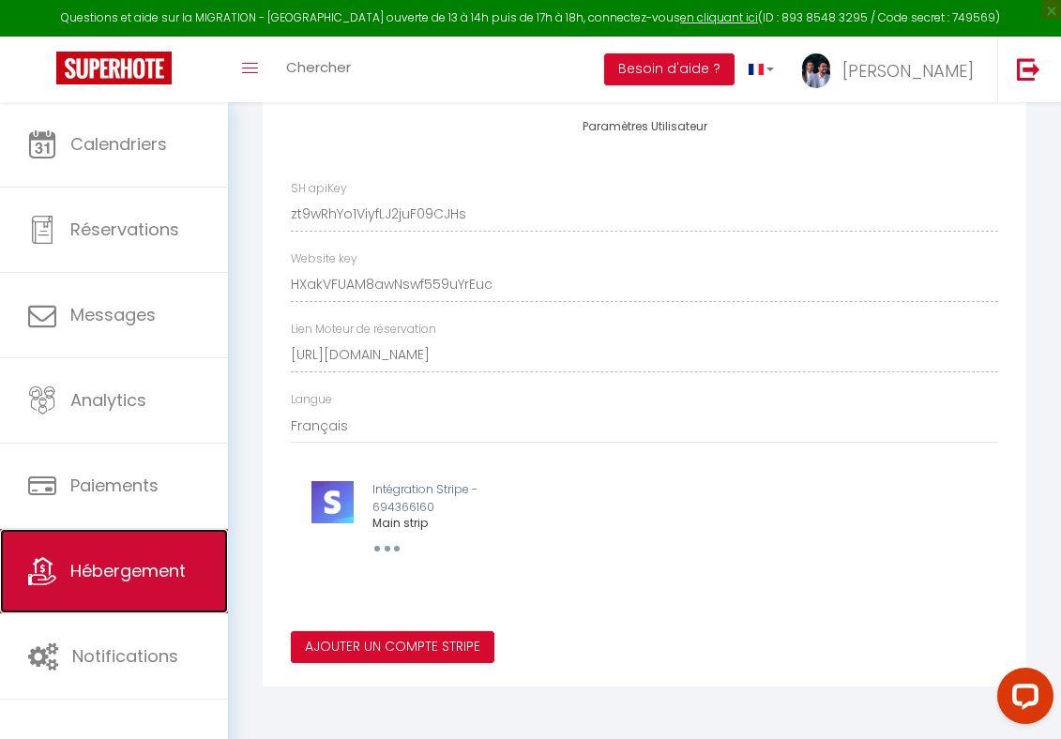
click at [98, 584] on link "Hébergement" at bounding box center [114, 571] width 228 height 84
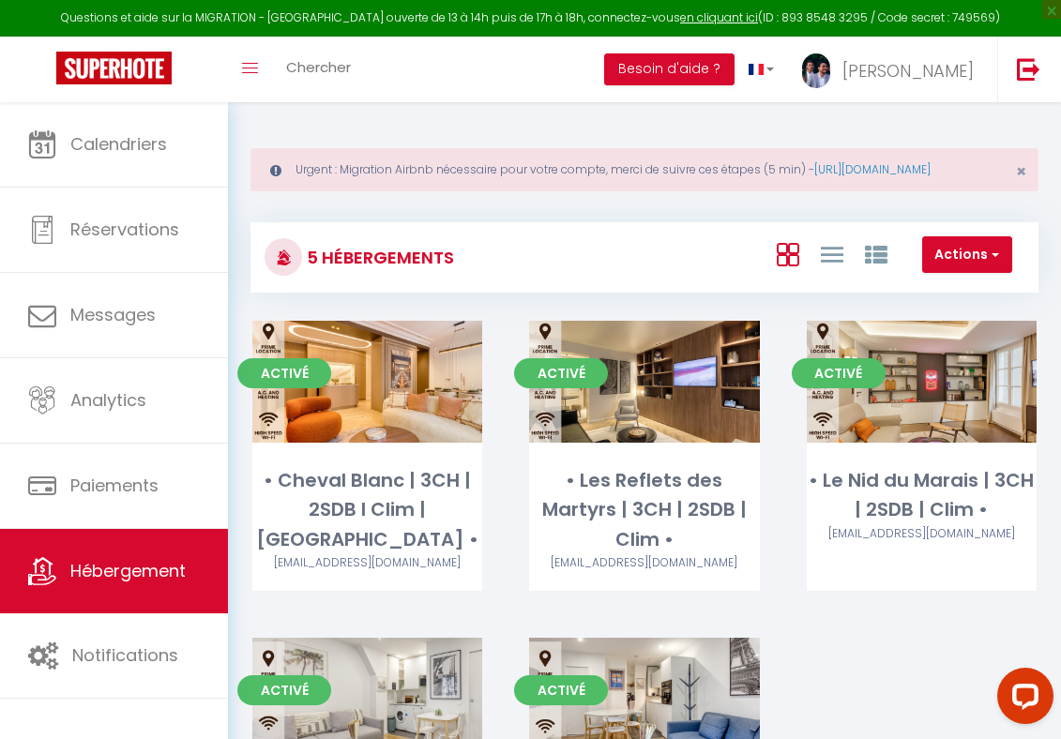
click at [919, 14] on div "Questions et aide sur la MIGRATION - Salle Zoom ouverte de 13 à 14h puis de 17h…" at bounding box center [530, 18] width 1061 height 37
click at [919, 31] on div "Questions et aide sur la MIGRATION - Salle Zoom ouverte de 13 à 14h puis de 17h…" at bounding box center [530, 18] width 1061 height 37
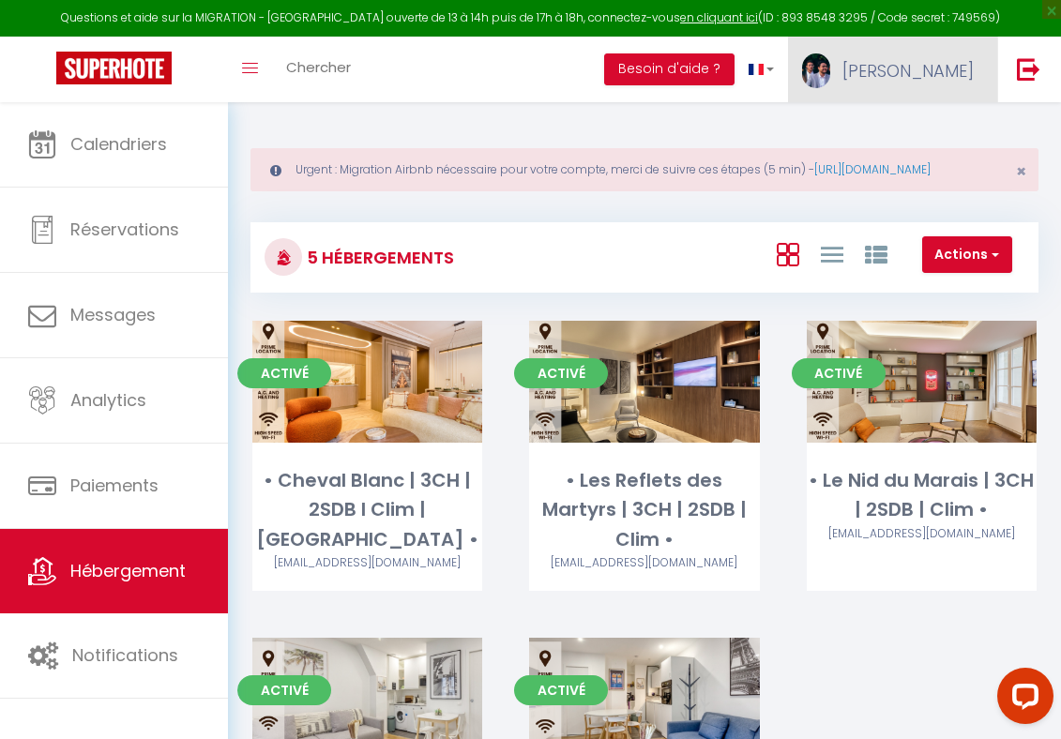
click at [931, 64] on span "[PERSON_NAME]" at bounding box center [907, 70] width 131 height 23
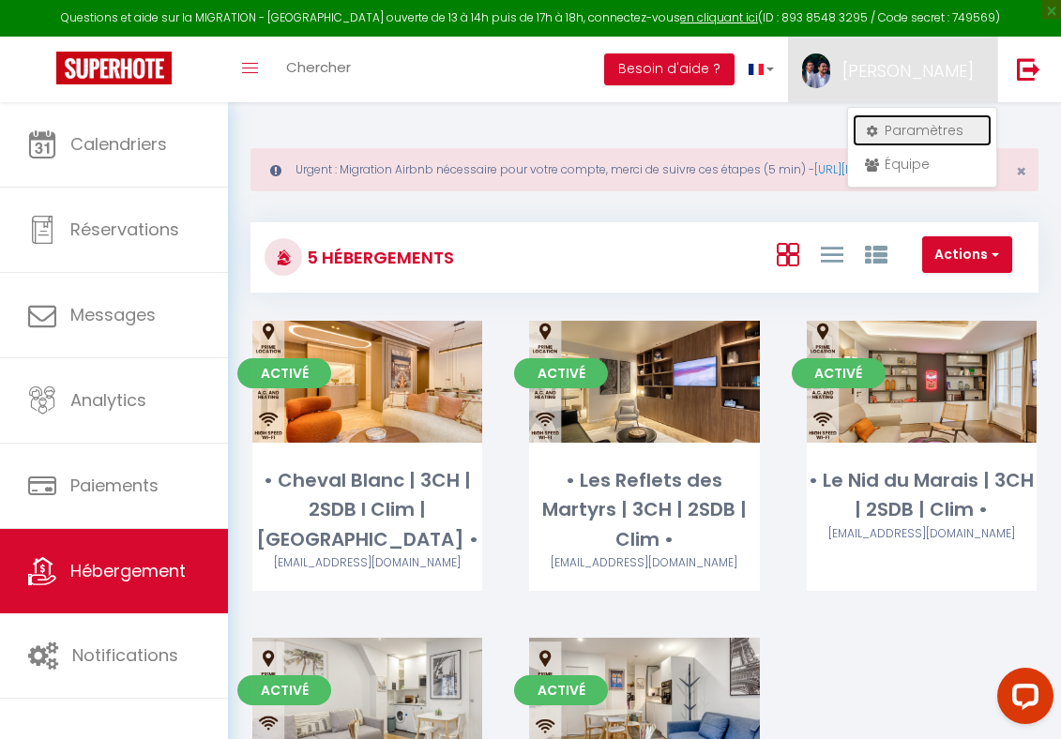
click at [912, 130] on link "Paramètres" at bounding box center [922, 130] width 139 height 32
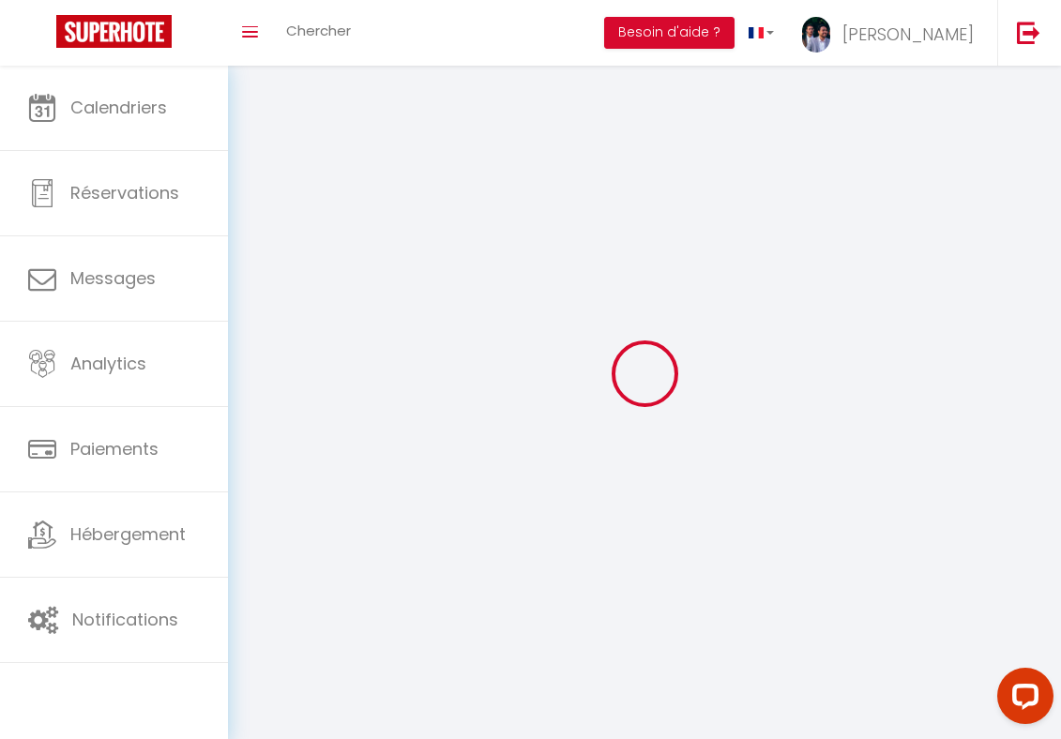
type input "[PERSON_NAME]"
type input "Thiar"
type input "0782415229"
type input "11 rue theodore de banville"
type input "75017"
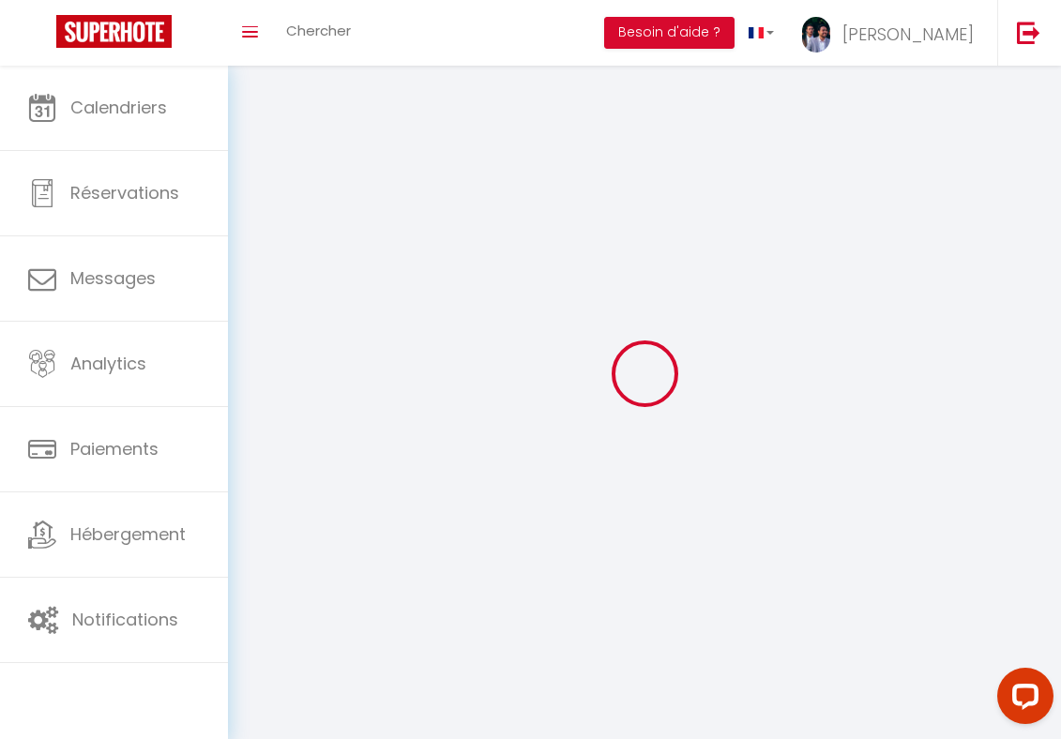
type input "Paris"
type input "zt9wRhYo1ViyfLJ2juF09CJHs"
type input "HXakVFUAM8awNswf559uYrEuc"
type input "https://app.superhote.com/#/get-available-rentals/HXakVFUAM8awNswf559uYrEuc"
type input "zt9wRhYo1ViyfLJ2juF09CJHs"
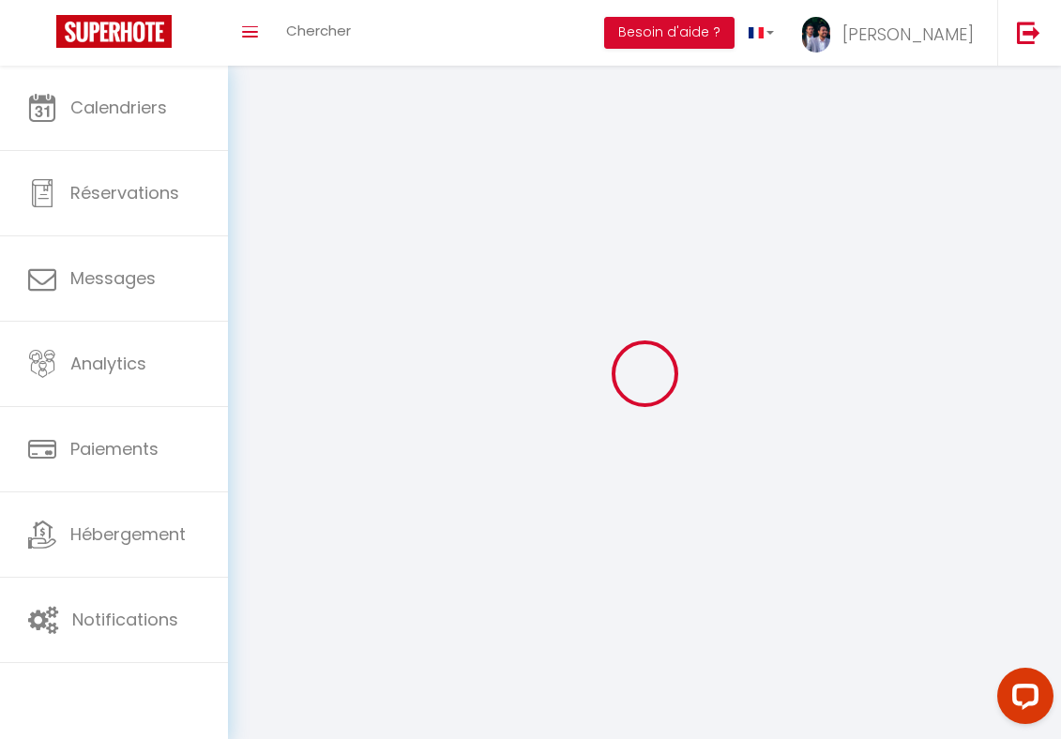
type input "HXakVFUAM8awNswf559uYrEuc"
type input "https://app.superhote.com/#/get-available-rentals/HXakVFUAM8awNswf559uYrEuc"
select select "28"
select select "fr"
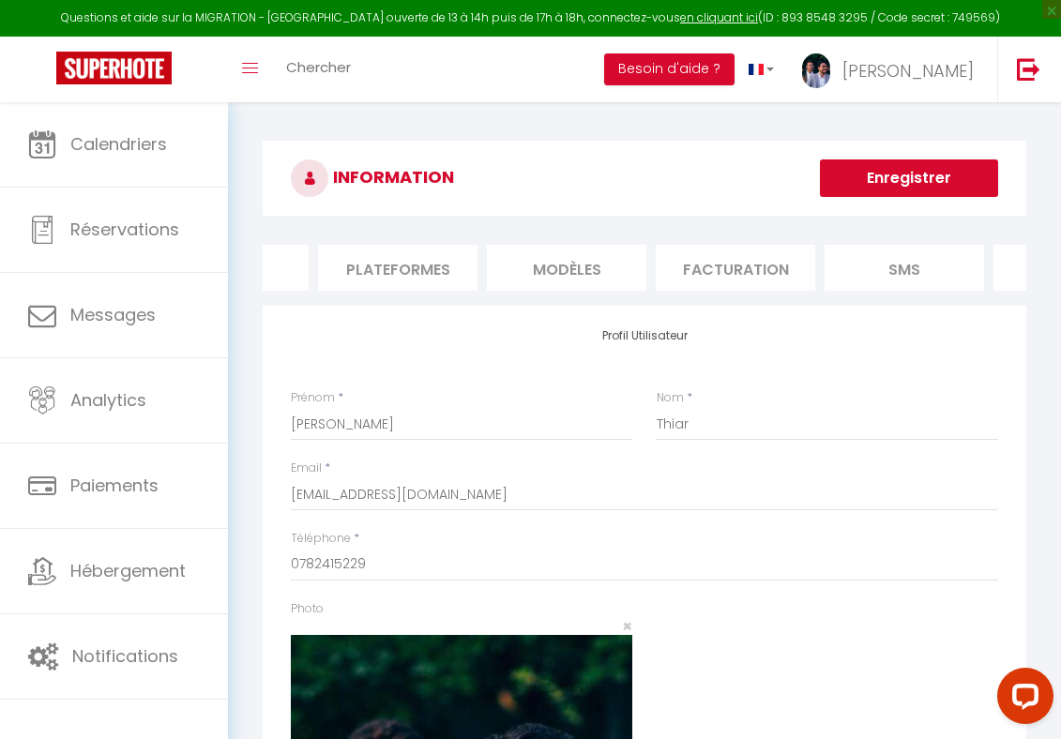
scroll to position [0, 474]
click at [800, 254] on ul "Profil Utilisateur Services Plateformes MODÈLES Facturation SMS Vrbo website Jo…" at bounding box center [645, 268] width 764 height 46
click at [819, 265] on li "Vrbo" at bounding box center [881, 268] width 159 height 46
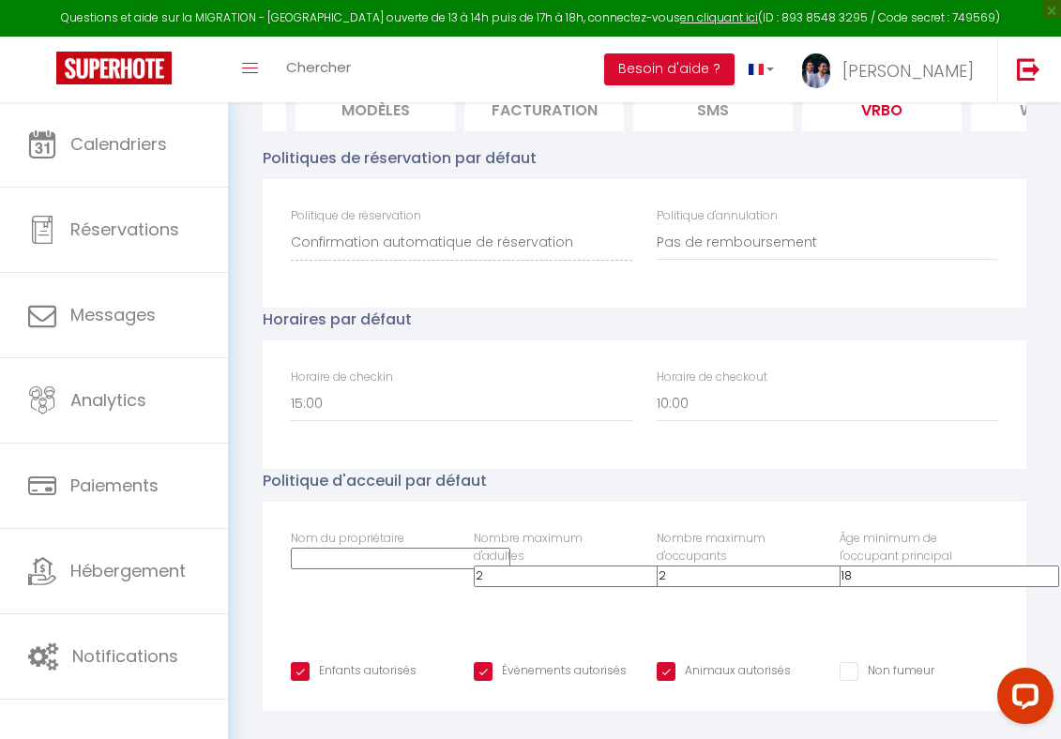
scroll to position [184, 0]
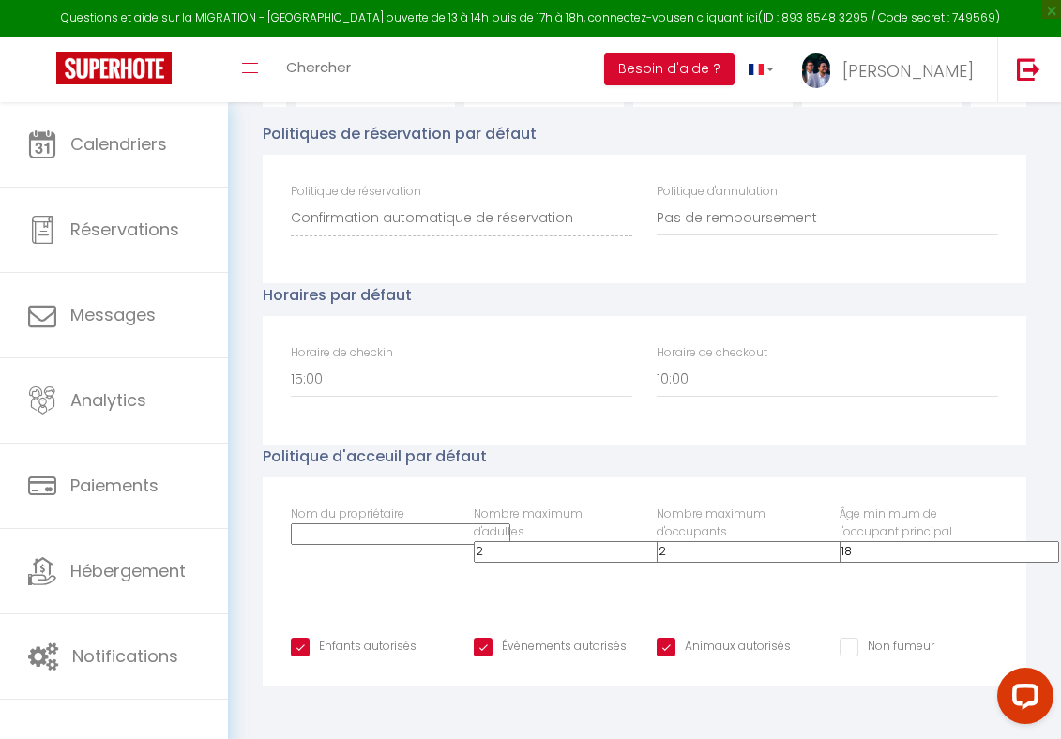
click at [381, 360] on label "Horaire de checkin" at bounding box center [342, 353] width 102 height 18
click at [381, 362] on select "00:00 00:30 01:00 01:30 02:00 02:30 03:00 03:30 04:00 04:30 05:00 05:30 06:00 0…" at bounding box center [461, 380] width 341 height 36
click at [346, 376] on select "00:00 00:30 01:00 01:30 02:00 02:30 03:00 03:30 04:00 04:30 05:00 05:30 06:00 0…" at bounding box center [461, 380] width 341 height 36
select select "16:00"
click at [675, 380] on select "00:00 00:30 01:00 01:30 02:00 02:30 03:00 03:30 04:00 04:30 05:00 05:30 06:00 0…" at bounding box center [827, 380] width 341 height 36
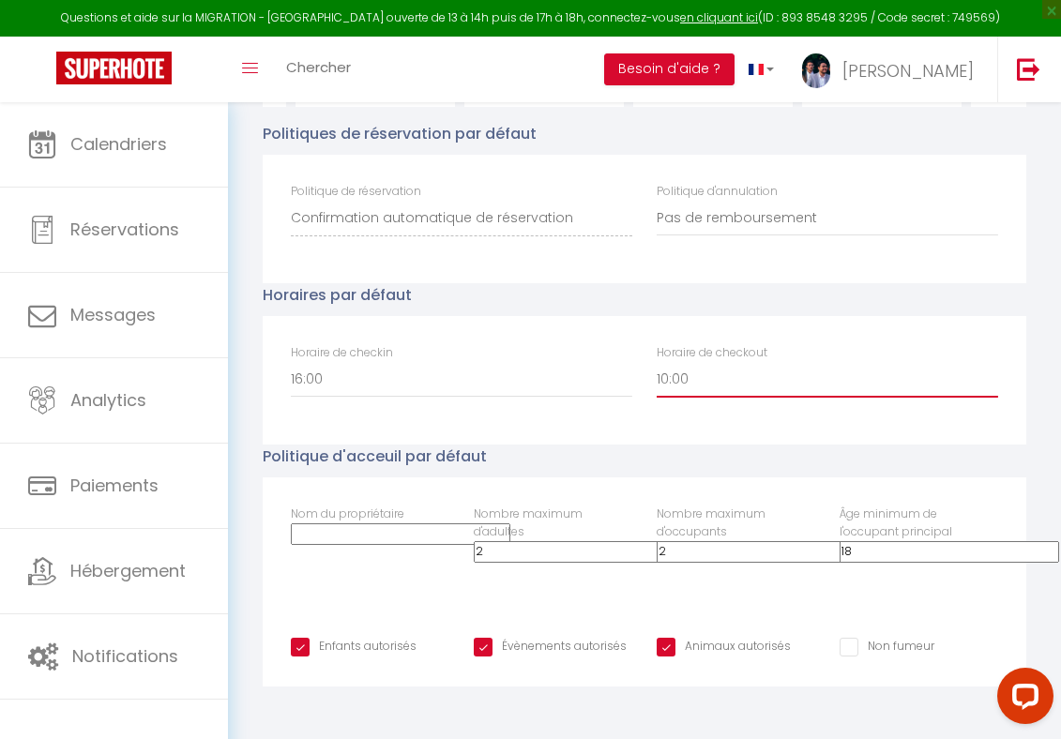
select select "11:00"
click at [363, 524] on input "Nom du propriétaire" at bounding box center [401, 534] width 220 height 22
type input "[PERSON_NAME]"
click at [528, 547] on input "2" at bounding box center [584, 552] width 220 height 22
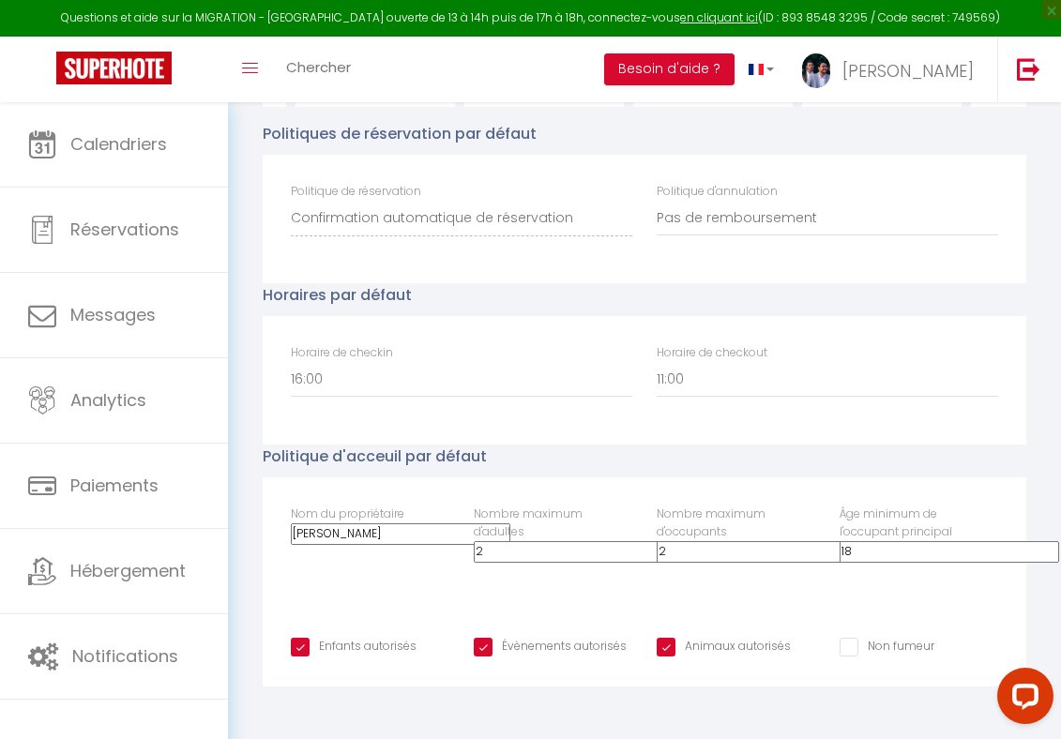
click at [650, 613] on div "Enfants autorisés Évènements autorisés Animaux autorisés Non fumeur" at bounding box center [645, 648] width 764 height 77
click at [539, 551] on input "2" at bounding box center [584, 552] width 220 height 22
type input "2"
click at [445, 587] on div "Nom du propriétaire David Nombre maximum d'adultes 2 Nombre maximum d'occupants…" at bounding box center [645, 543] width 764 height 132
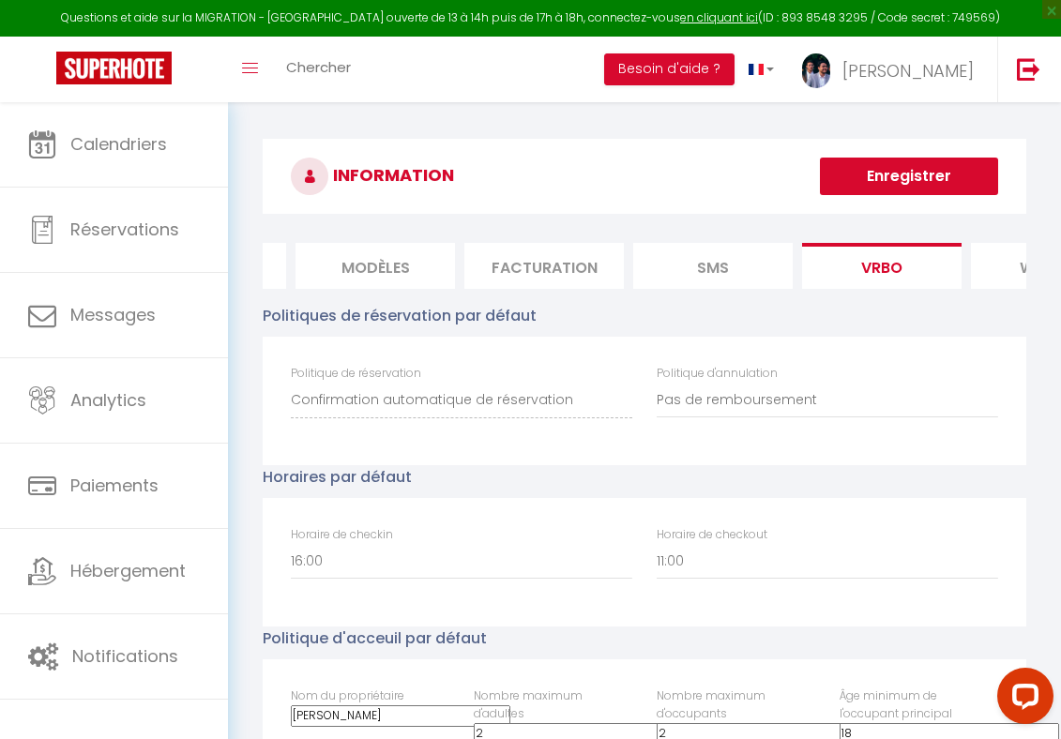
scroll to position [0, 0]
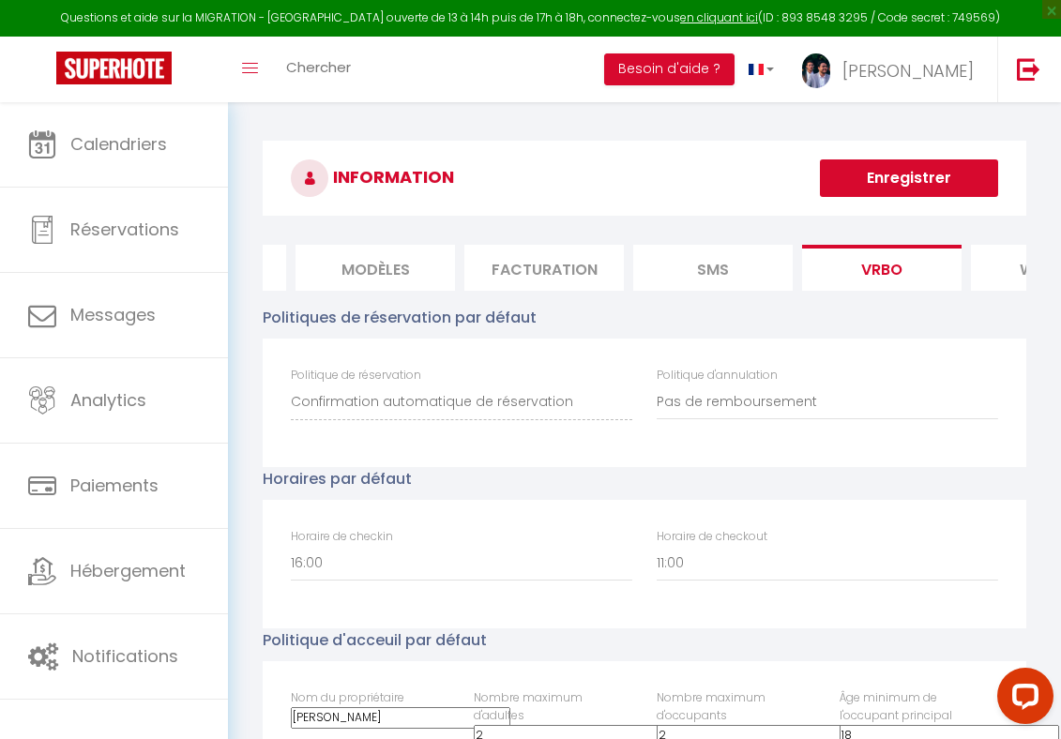
click at [926, 169] on button "Enregistrer" at bounding box center [909, 178] width 178 height 38
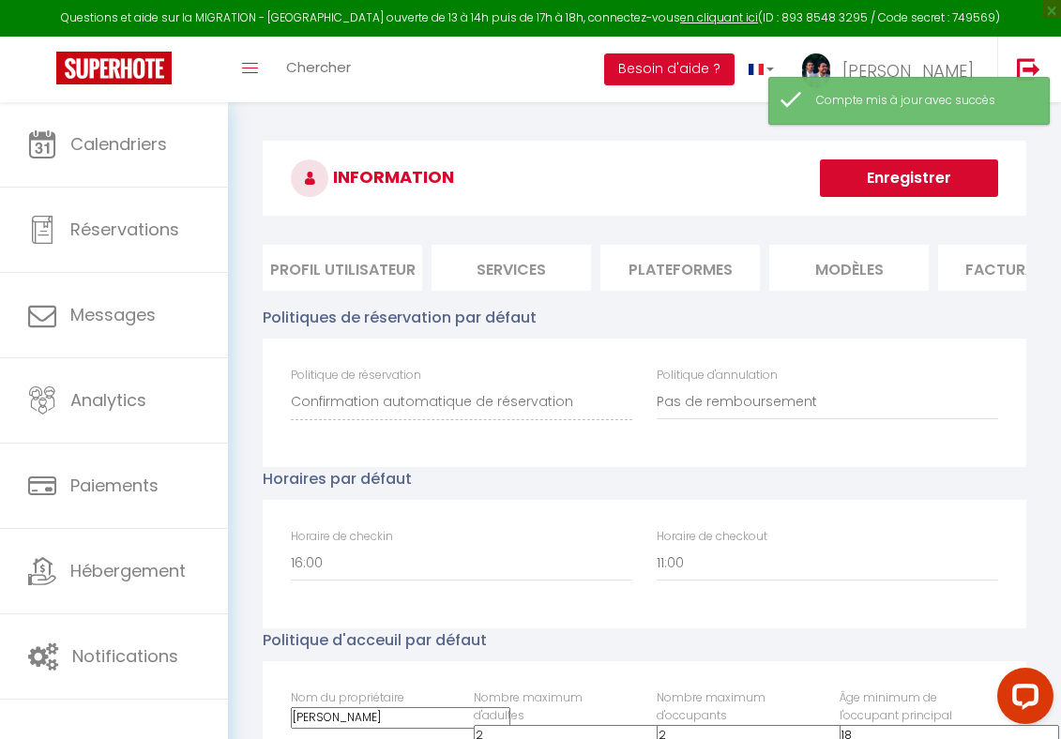
click at [506, 267] on li "Services" at bounding box center [511, 268] width 159 height 46
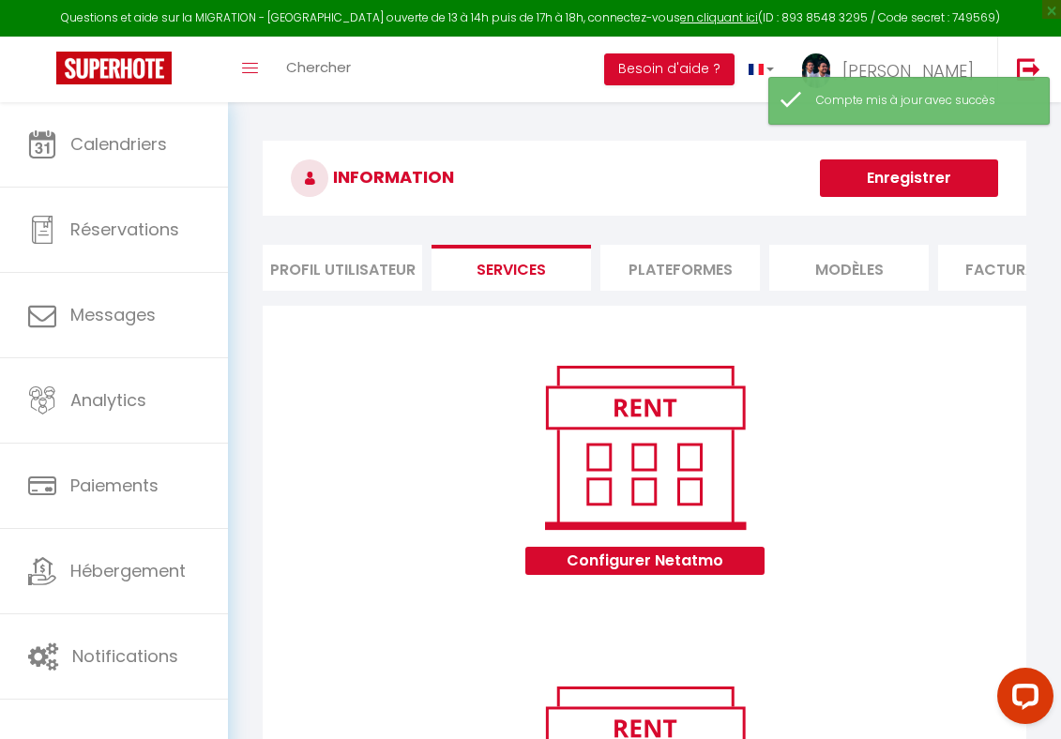
click at [629, 267] on li "Plateformes" at bounding box center [679, 268] width 159 height 46
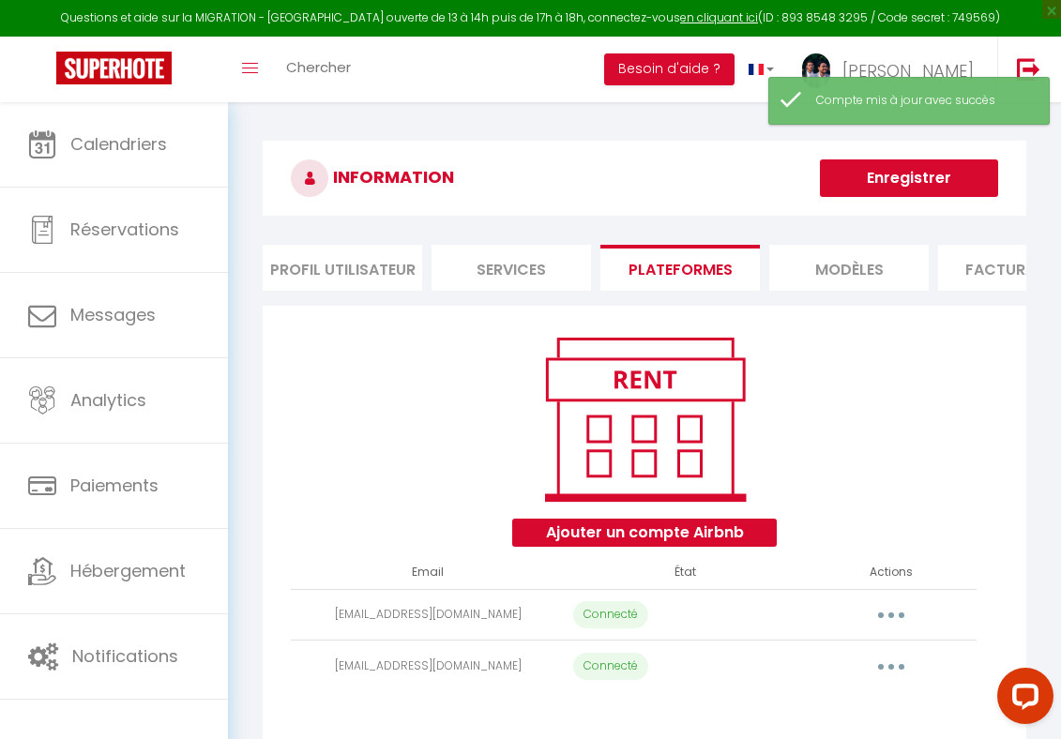
scroll to position [571, 0]
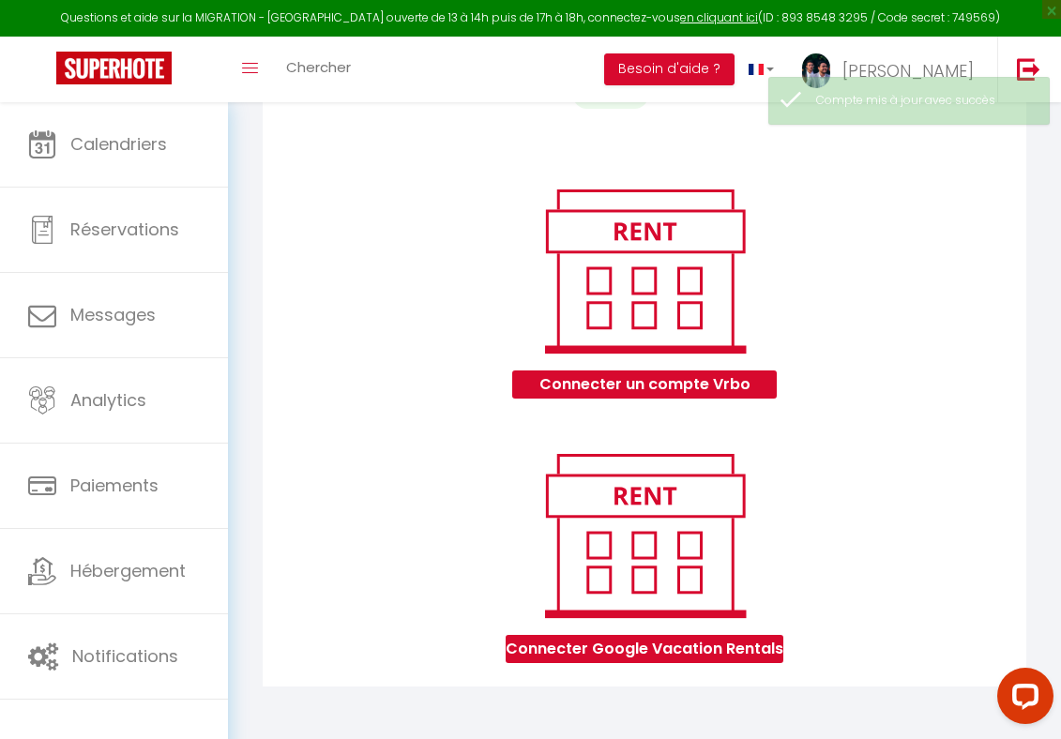
click at [553, 367] on div "Connecter un compte Vrbo" at bounding box center [644, 380] width 264 height 38
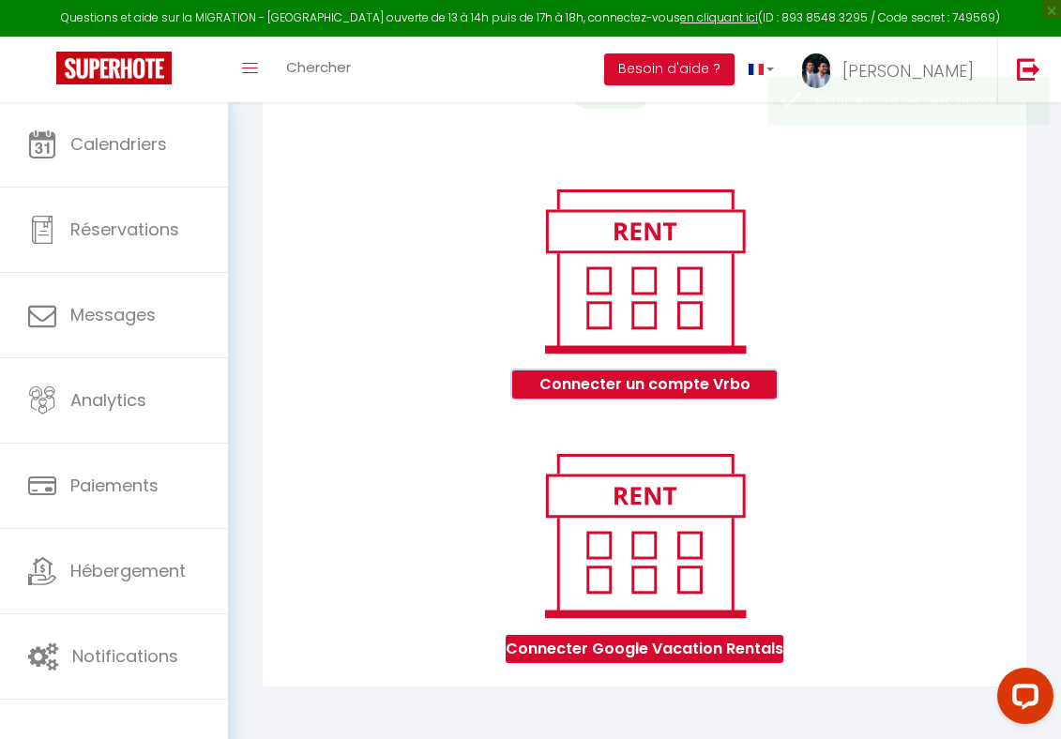
click at [553, 386] on button "Connecter un compte Vrbo" at bounding box center [644, 385] width 264 height 28
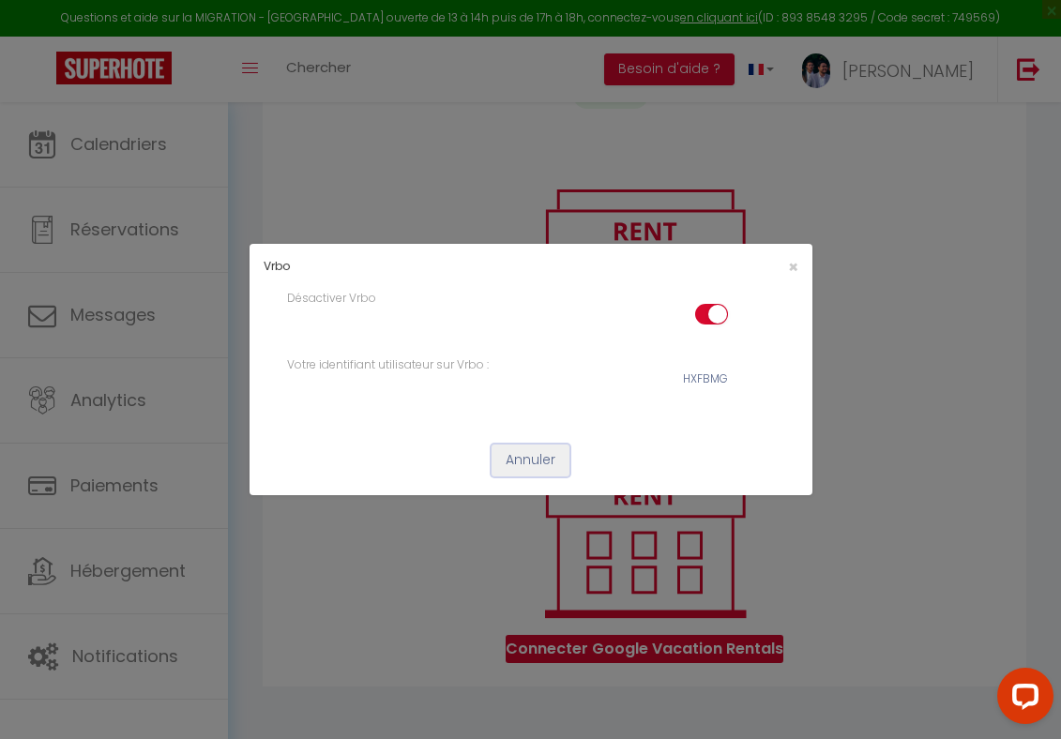
click at [540, 457] on button "Annuler" at bounding box center [531, 461] width 78 height 32
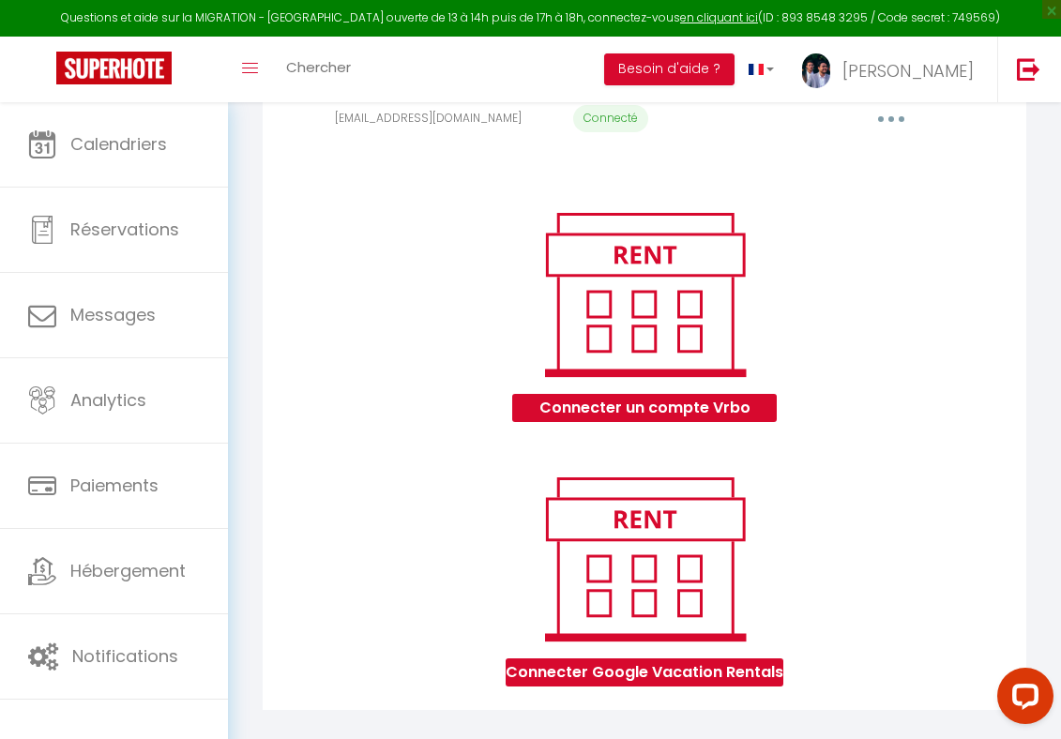
scroll to position [564, 0]
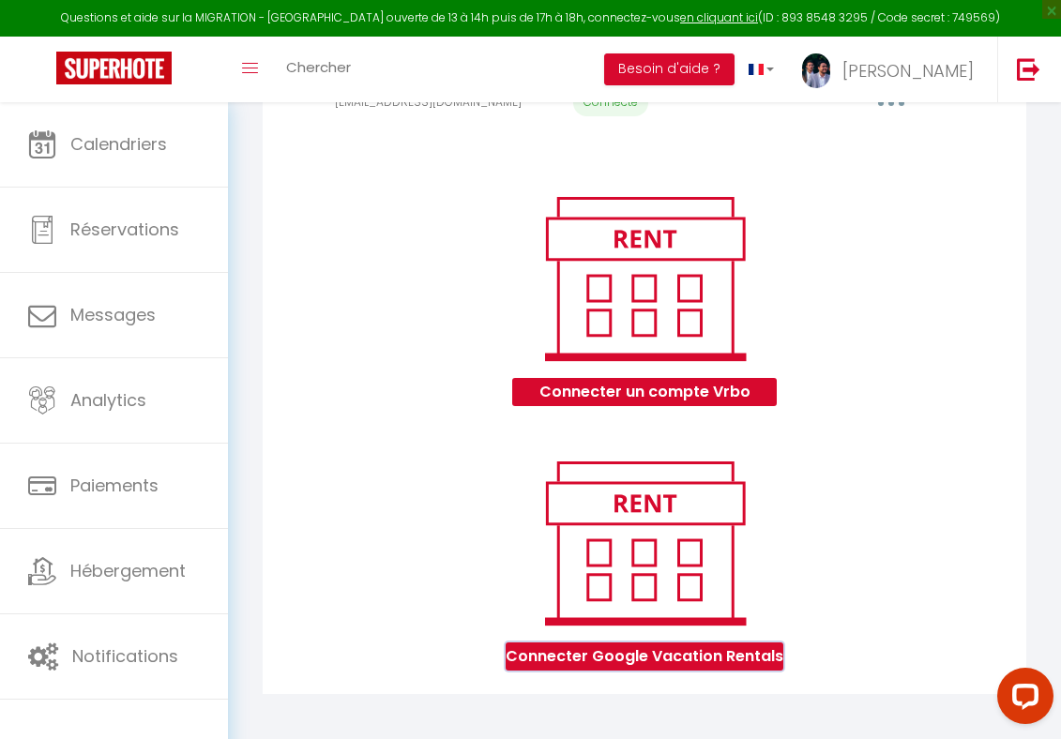
click at [625, 650] on button "Connecter Google Vacation Rentals" at bounding box center [645, 657] width 278 height 28
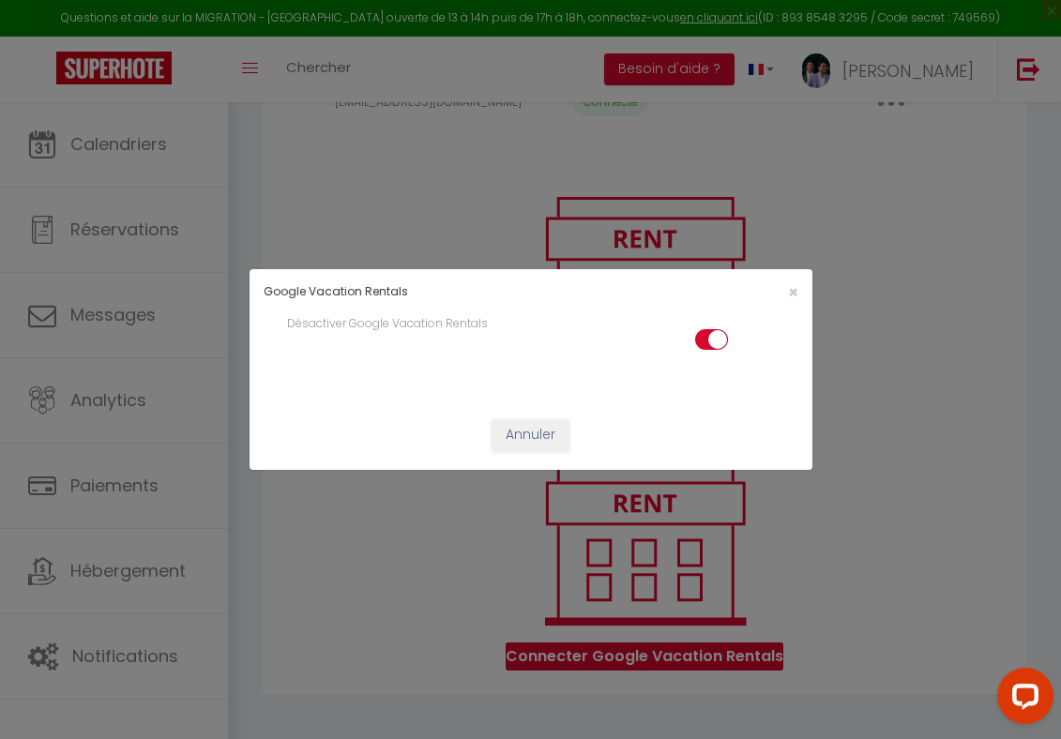
click at [574, 585] on div "Google Vacation Rentals × Désactiver Google Vacation Rentals Annuler" at bounding box center [531, 369] width 563 height 739
click at [447, 556] on div "Google Vacation Rentals × Désactiver Google Vacation Rentals Annuler" at bounding box center [531, 369] width 563 height 739
click at [447, 555] on div "Google Vacation Rentals × Désactiver Google Vacation Rentals Annuler" at bounding box center [531, 369] width 563 height 739
click at [788, 294] on span "×" at bounding box center [793, 291] width 10 height 23
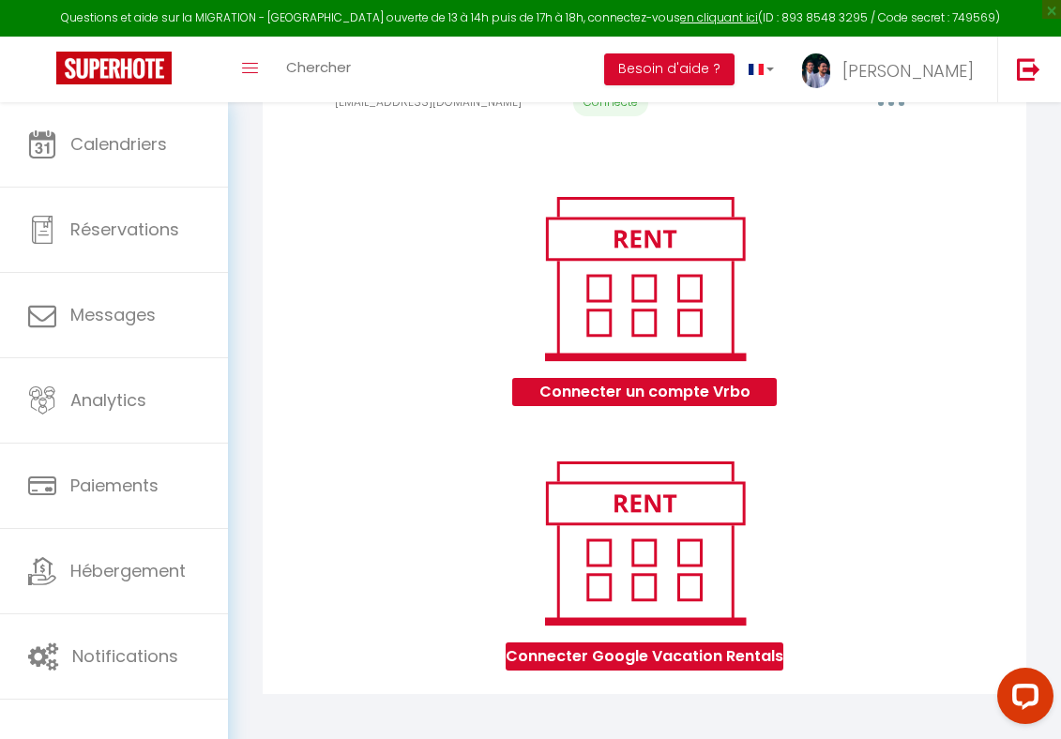
click at [579, 677] on div "Connecter Google Vacation Rentals" at bounding box center [645, 562] width 764 height 265
click at [592, 666] on button "Connecter Google Vacation Rentals" at bounding box center [645, 657] width 278 height 28
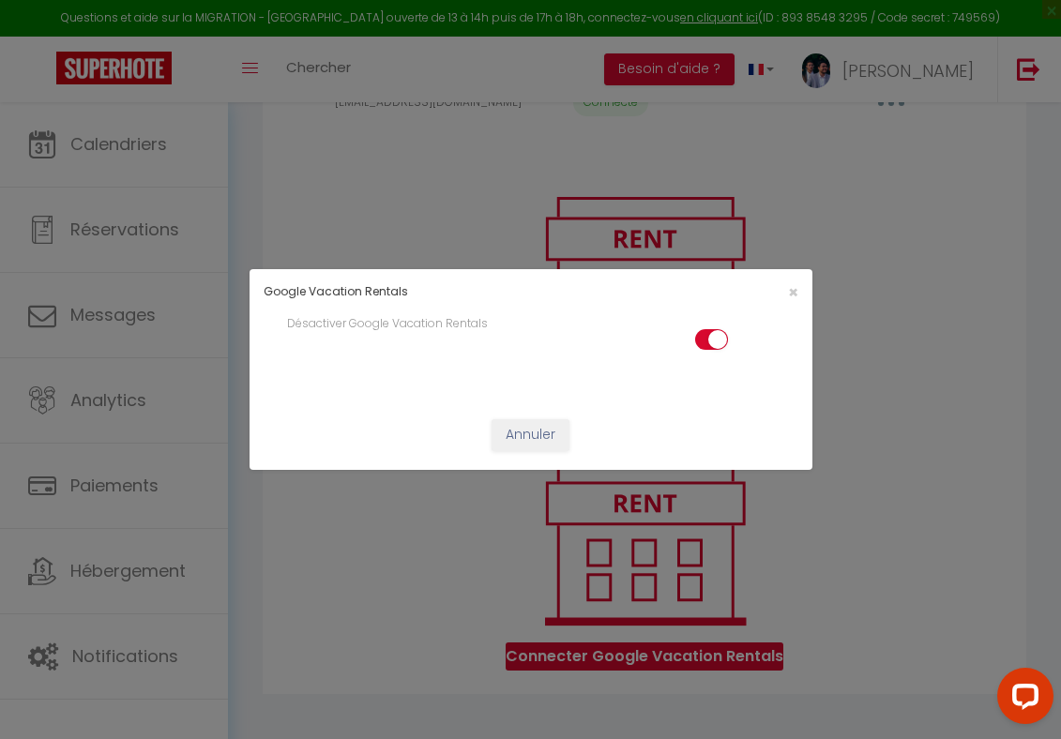
click at [715, 337] on input "checkbox" at bounding box center [711, 343] width 33 height 28
click at [711, 341] on input "checkbox" at bounding box center [711, 343] width 33 height 28
checkbox input "true"
click at [526, 437] on button "Annuler" at bounding box center [531, 435] width 78 height 32
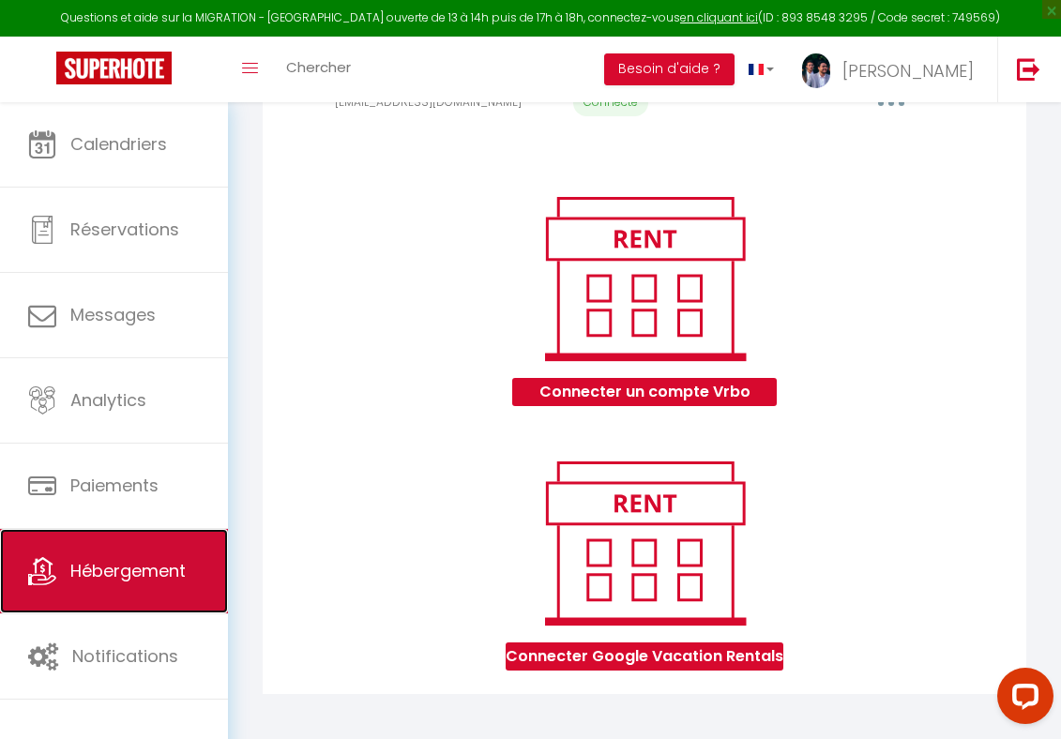
click at [106, 548] on link "Hébergement" at bounding box center [114, 571] width 228 height 84
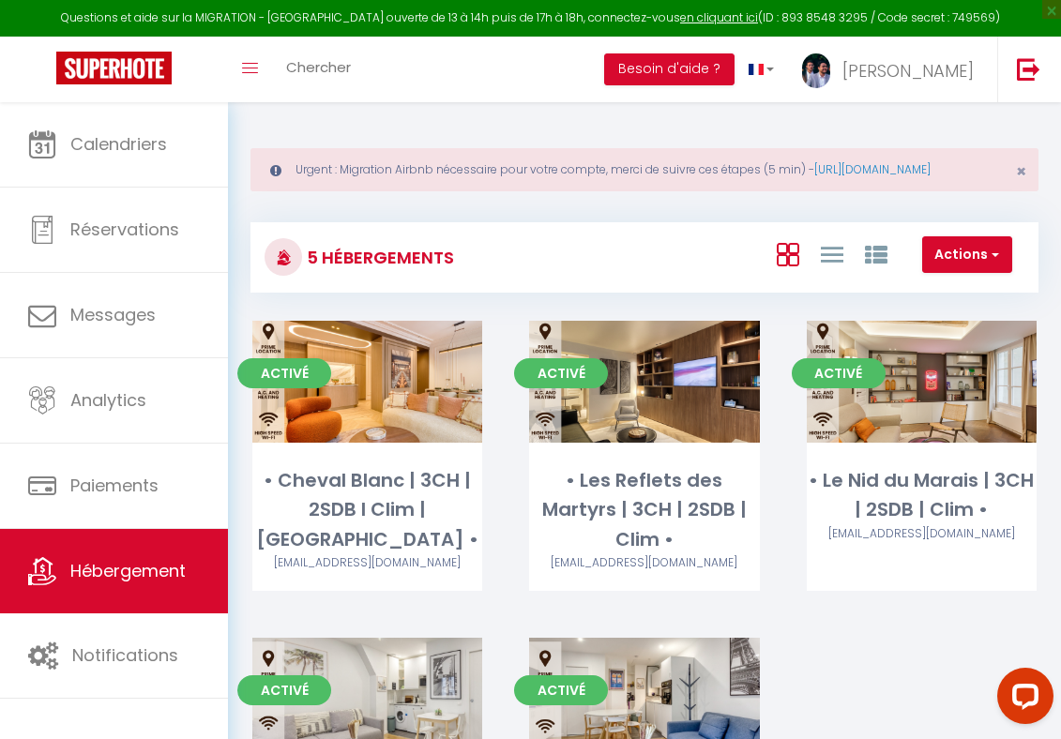
click at [471, 174] on div "Urgent : Migration Airbnb nécessaire pour votre compte, merci de suivre ces éta…" at bounding box center [644, 169] width 788 height 43
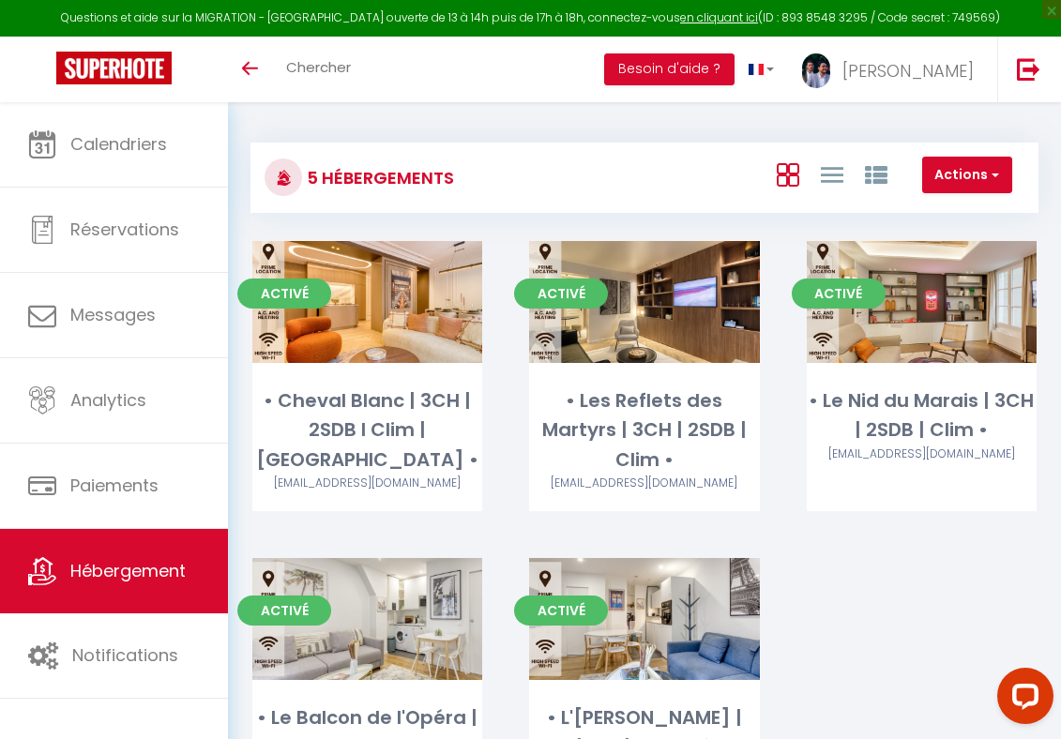
click at [853, 175] on div at bounding box center [831, 175] width 129 height 36
click at [829, 173] on icon at bounding box center [832, 174] width 23 height 23
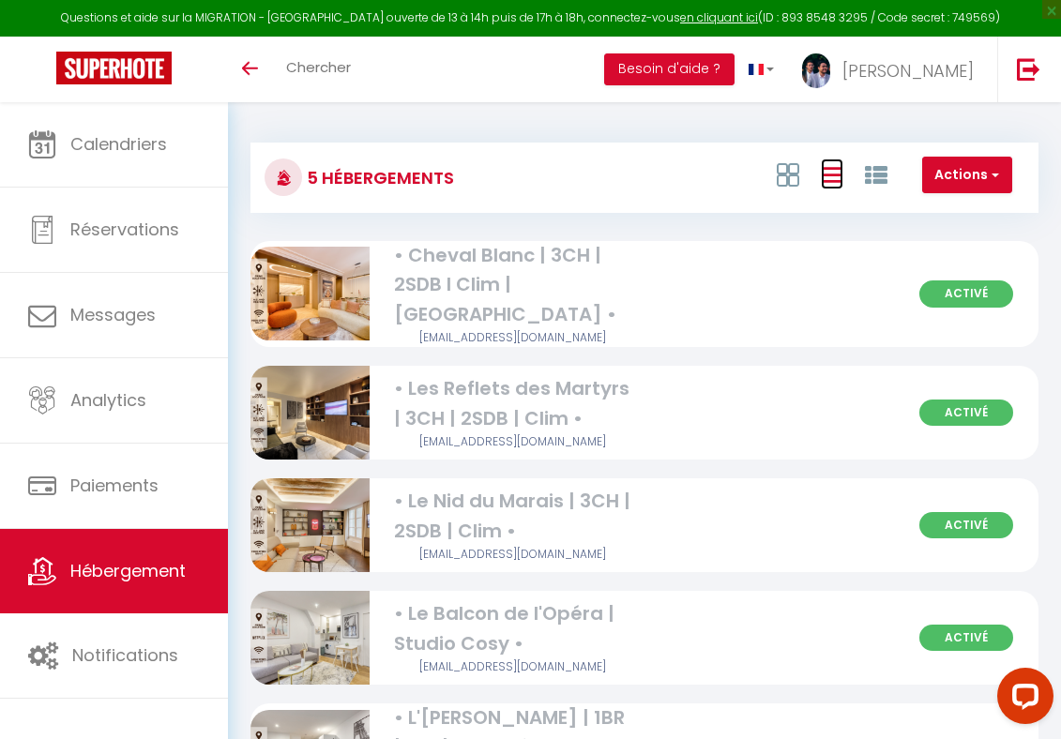
click at [830, 173] on icon at bounding box center [832, 174] width 23 height 23
click at [816, 164] on div at bounding box center [831, 175] width 129 height 36
click at [813, 165] on div at bounding box center [831, 175] width 129 height 36
click at [805, 167] on div at bounding box center [831, 175] width 129 height 36
click at [779, 176] on icon at bounding box center [788, 174] width 23 height 23
